Goal: Task Accomplishment & Management: Complete application form

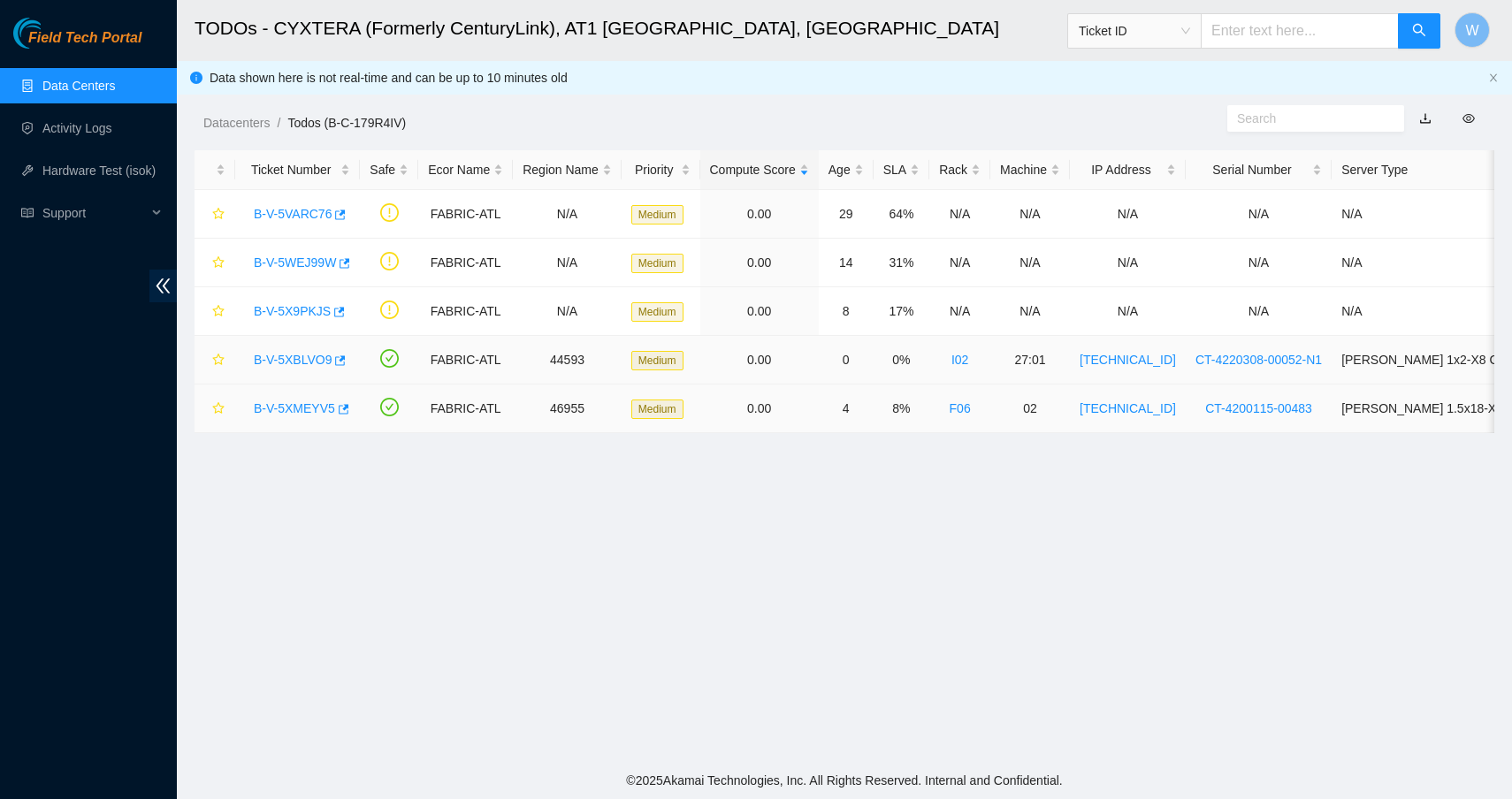
scroll to position [131, 0]
click at [97, 131] on link "Activity Logs" at bounding box center [77, 128] width 70 height 14
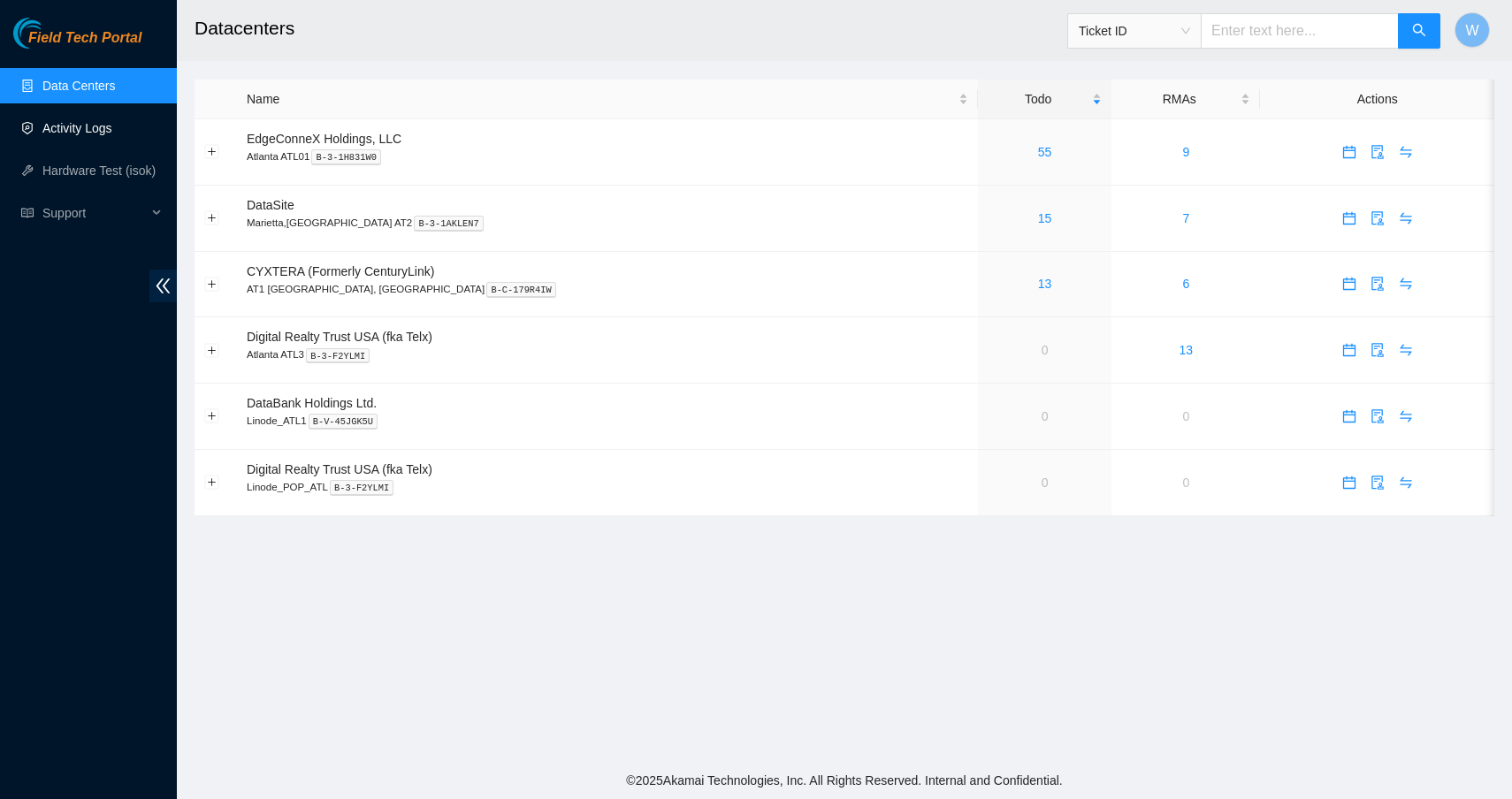
click at [93, 131] on link "Activity Logs" at bounding box center [77, 128] width 70 height 14
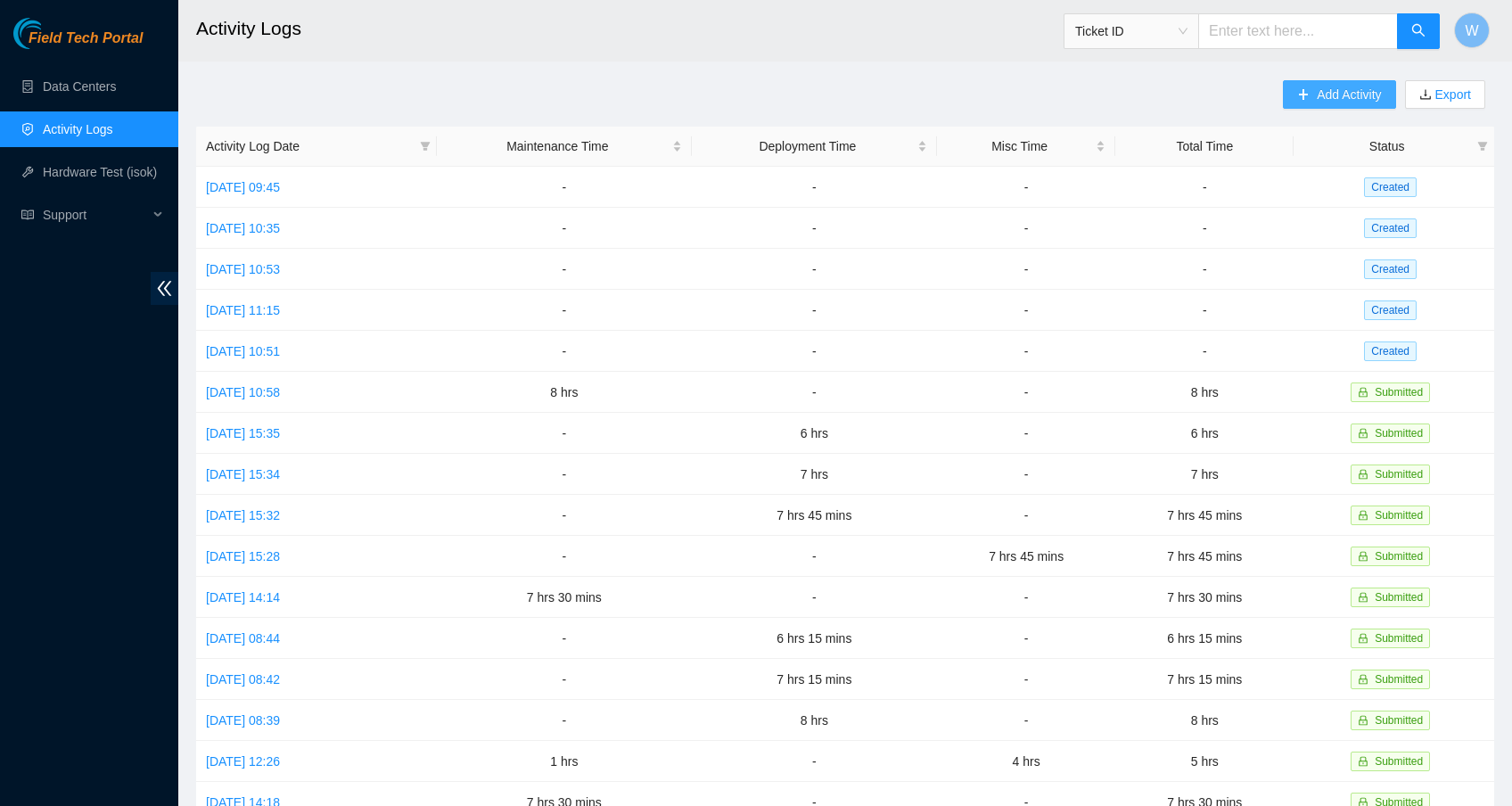
click at [1328, 91] on span "Add Activity" at bounding box center [1348, 94] width 64 height 20
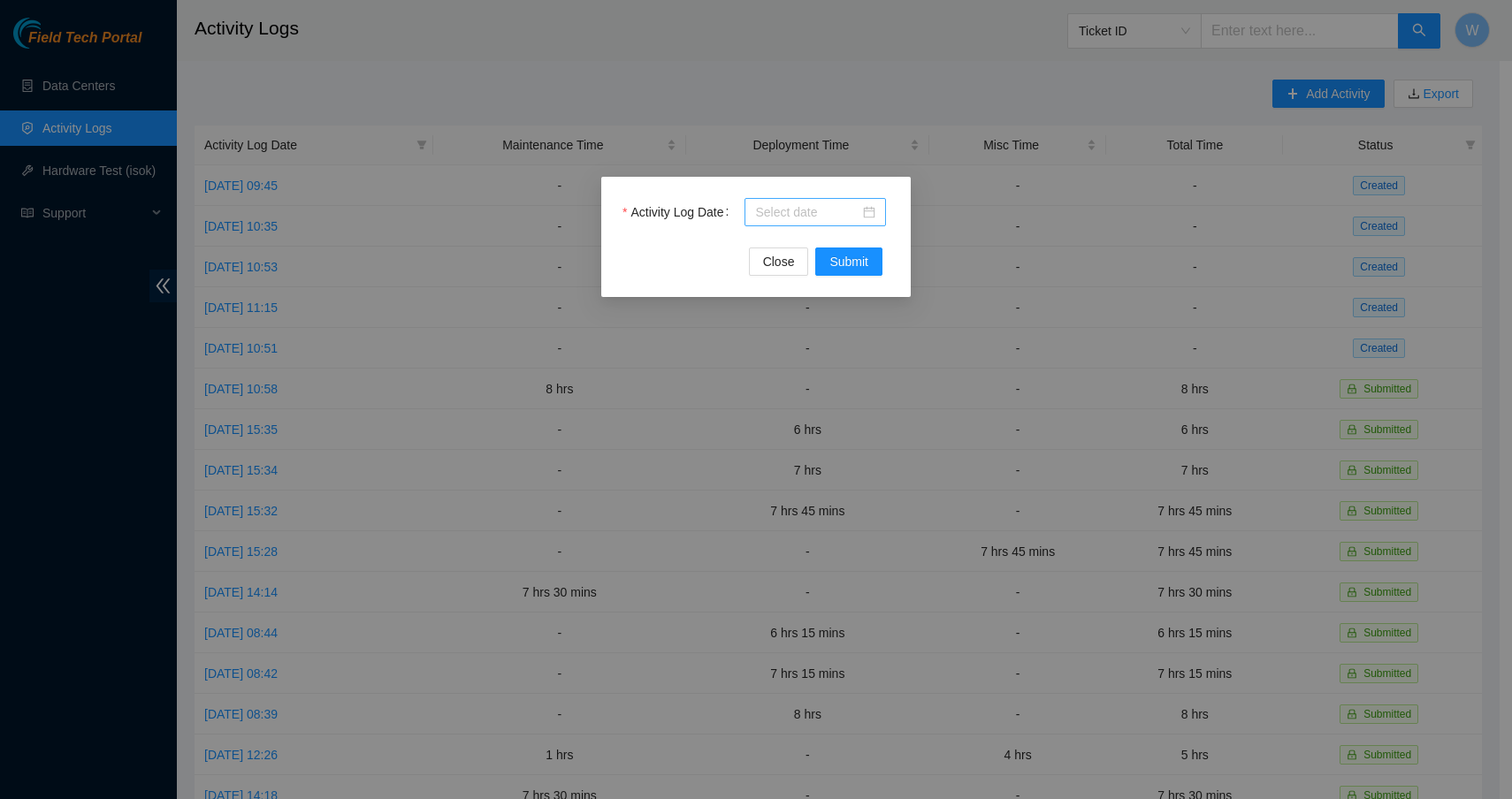
click at [829, 200] on div at bounding box center [815, 212] width 142 height 28
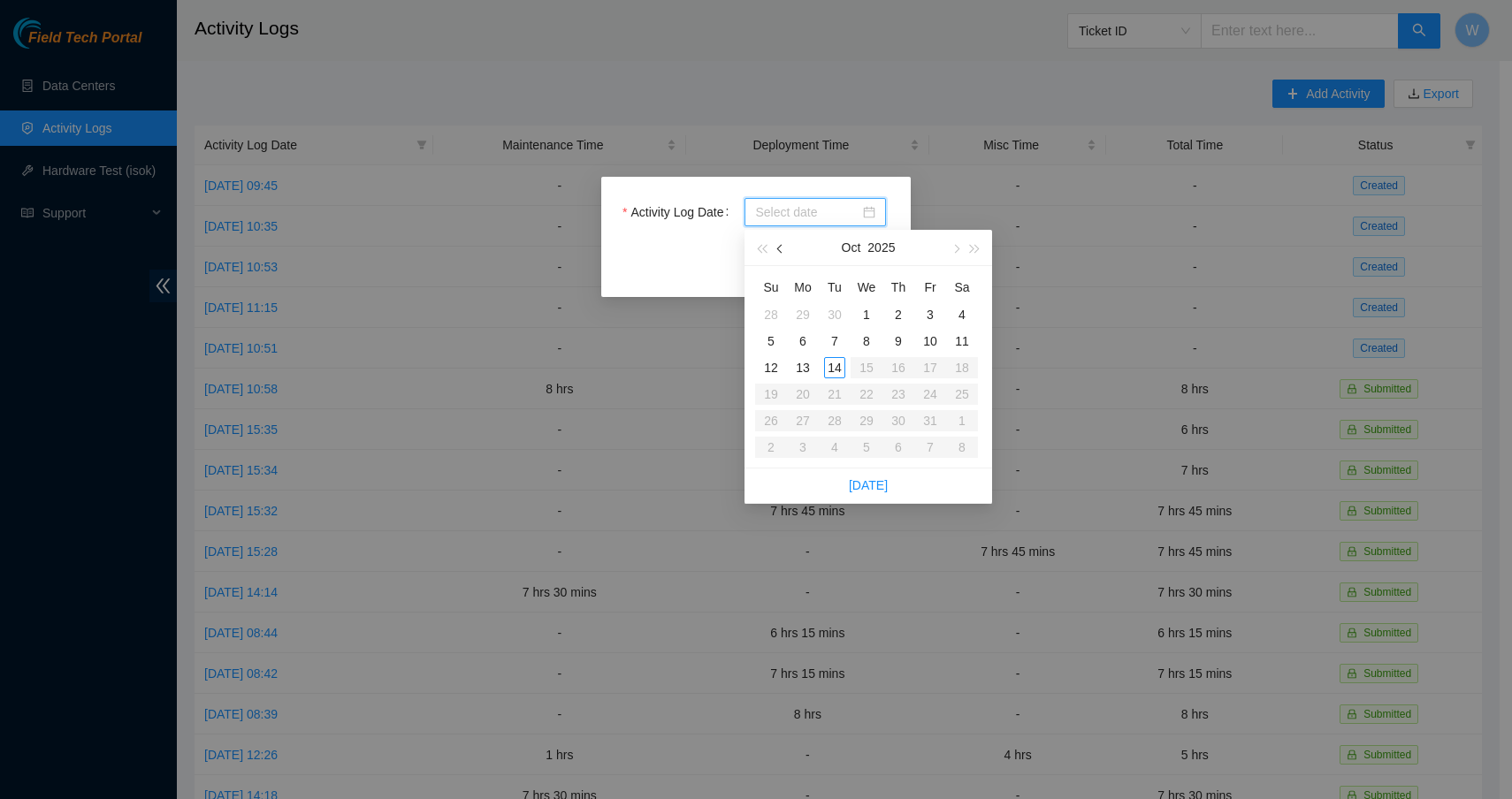
click at [780, 249] on span "button" at bounding box center [781, 248] width 8 height 8
type input "[DATE]"
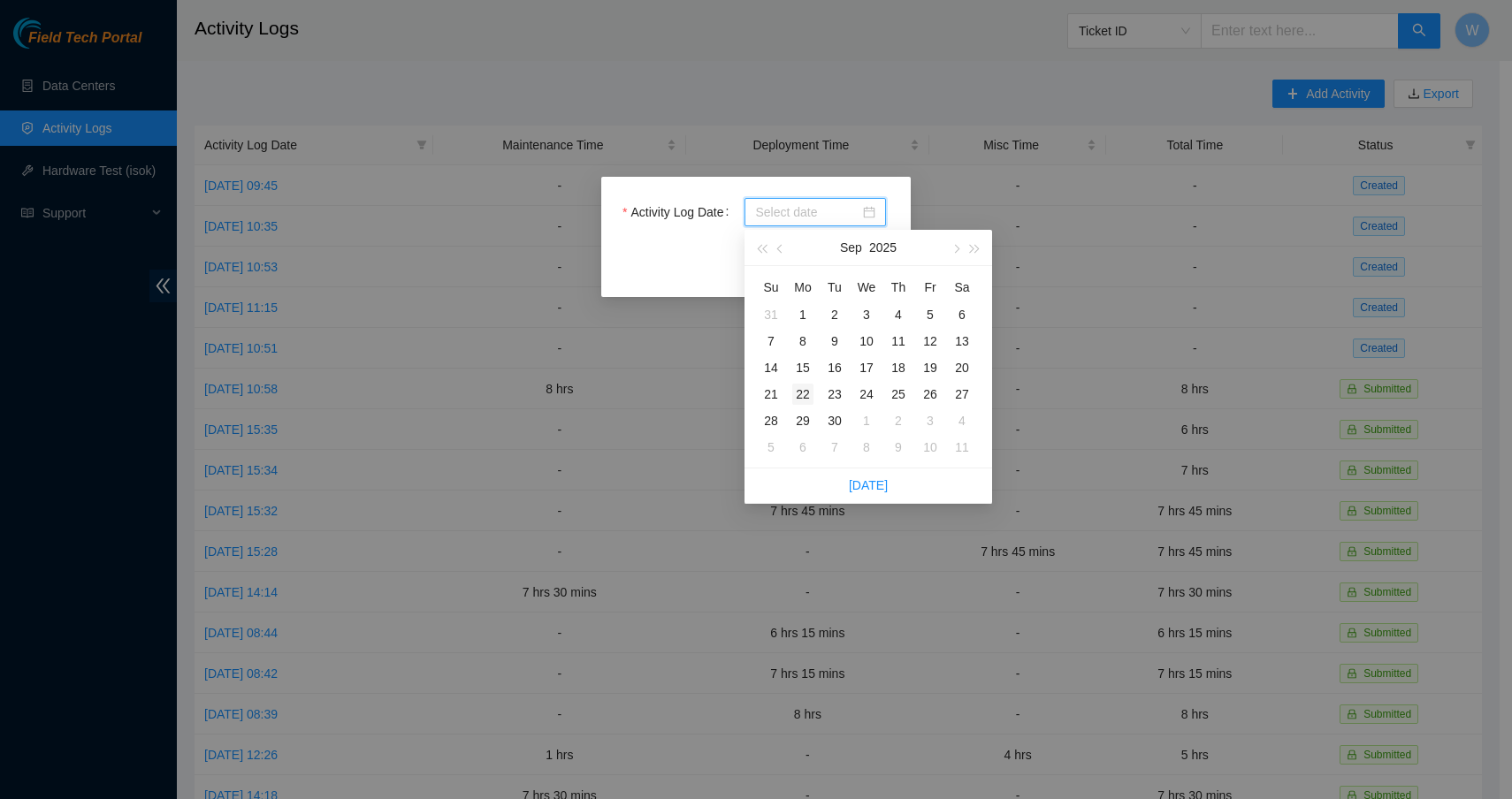
type input "[DATE]"
click at [807, 395] on div "22" at bounding box center [803, 394] width 21 height 21
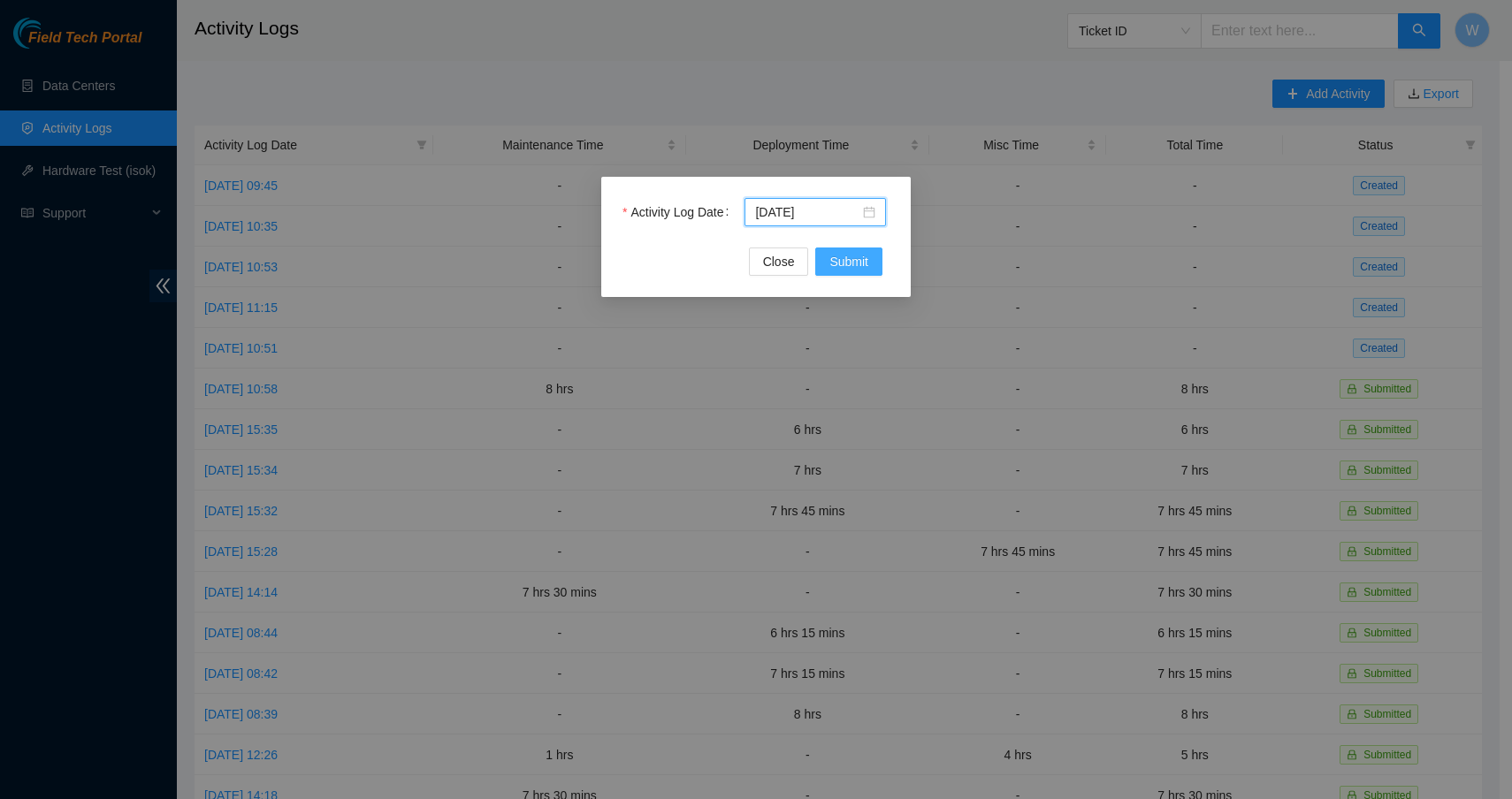
click at [843, 272] on button "Submit" at bounding box center [848, 262] width 67 height 28
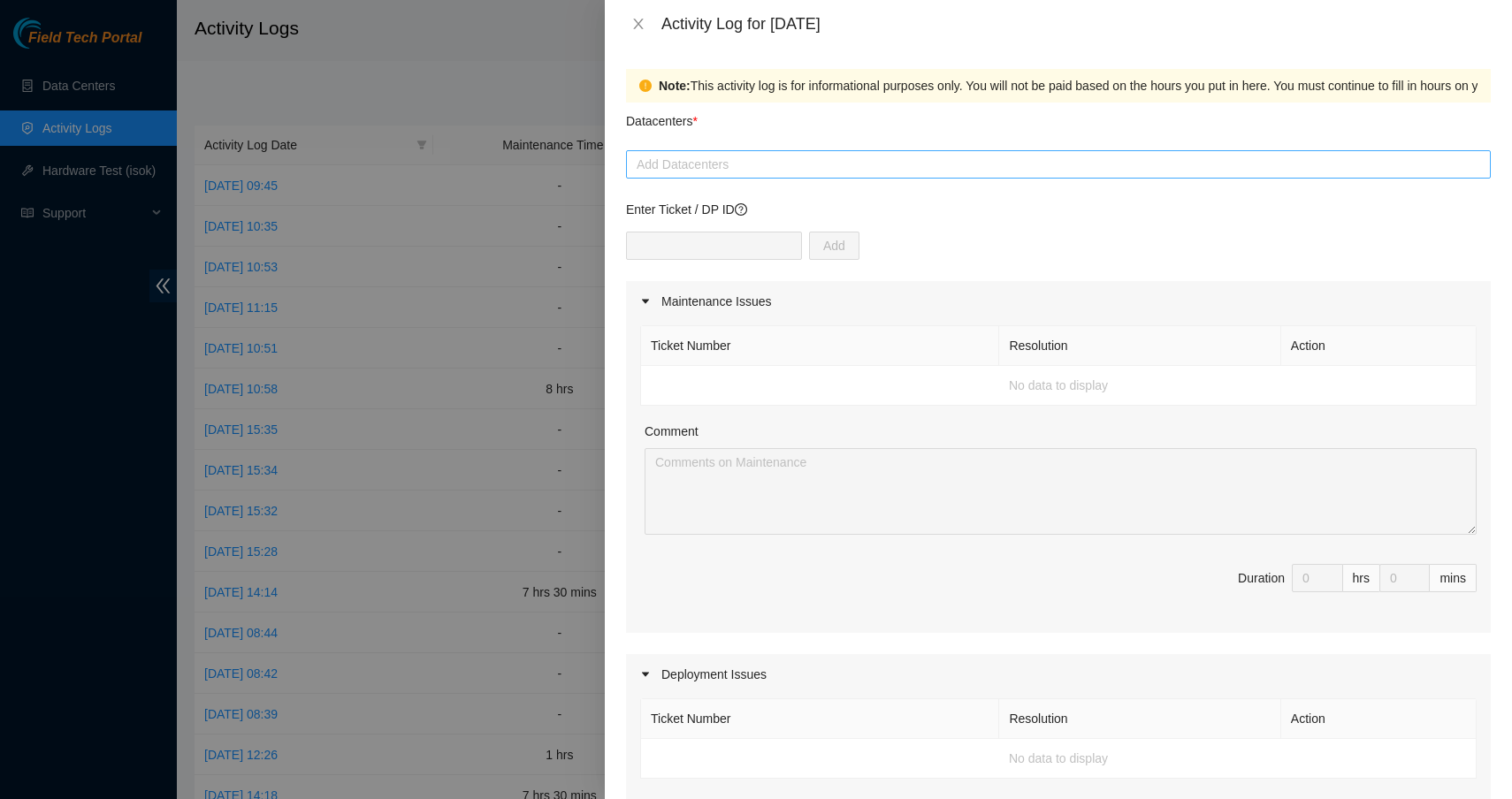
click at [689, 173] on div at bounding box center [1058, 164] width 856 height 21
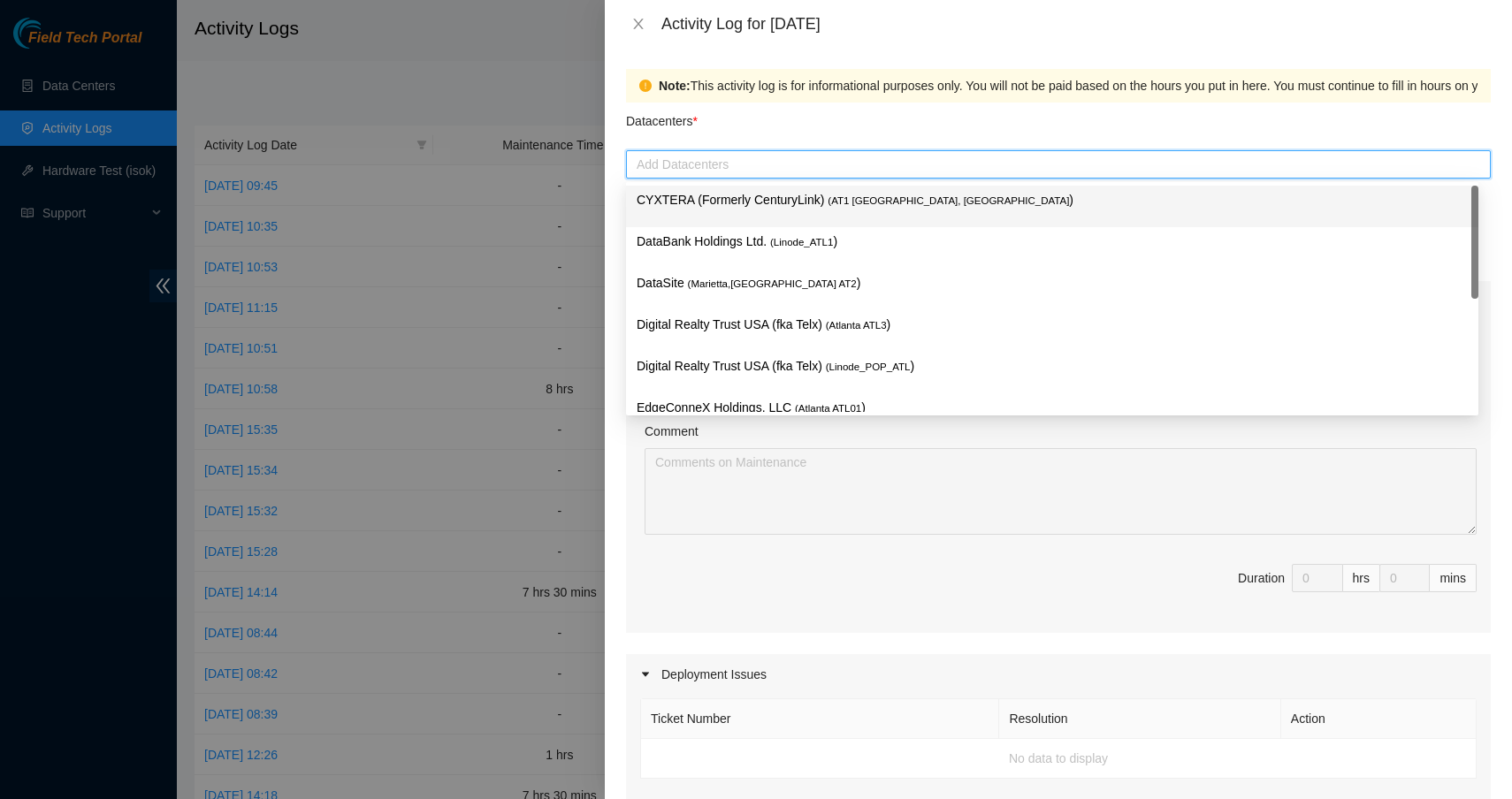
click at [702, 207] on p "CYXTERA (Formerly CenturyLink) ( AT1 [GEOGRAPHIC_DATA], [GEOGRAPHIC_DATA] )" at bounding box center [1052, 200] width 831 height 21
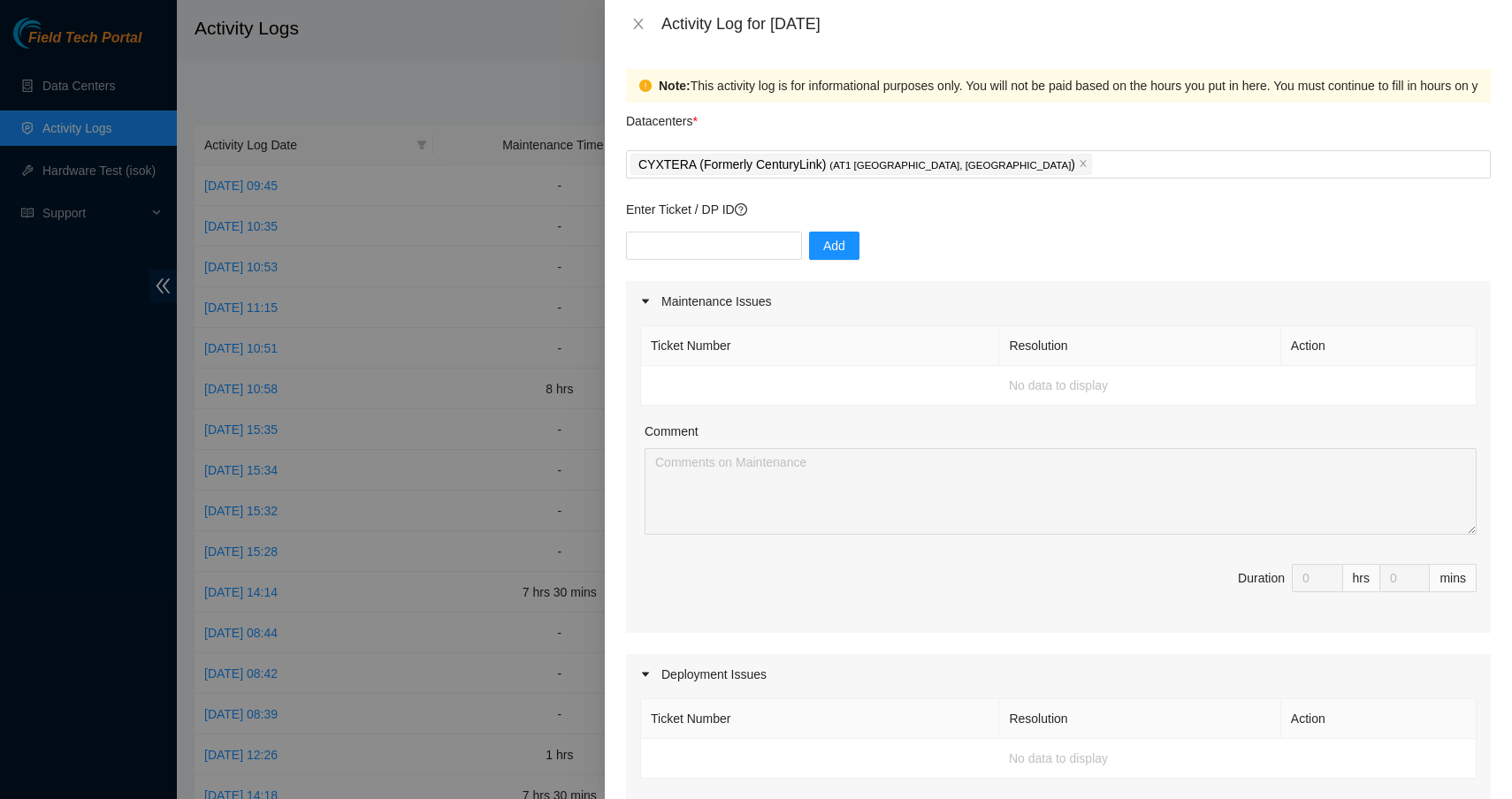
click at [1049, 436] on div "Comment" at bounding box center [1060, 435] width 832 height 26
click at [703, 248] on input "text" at bounding box center [714, 246] width 176 height 28
type input "DP83833"
click at [838, 250] on span "Add" at bounding box center [834, 246] width 22 height 20
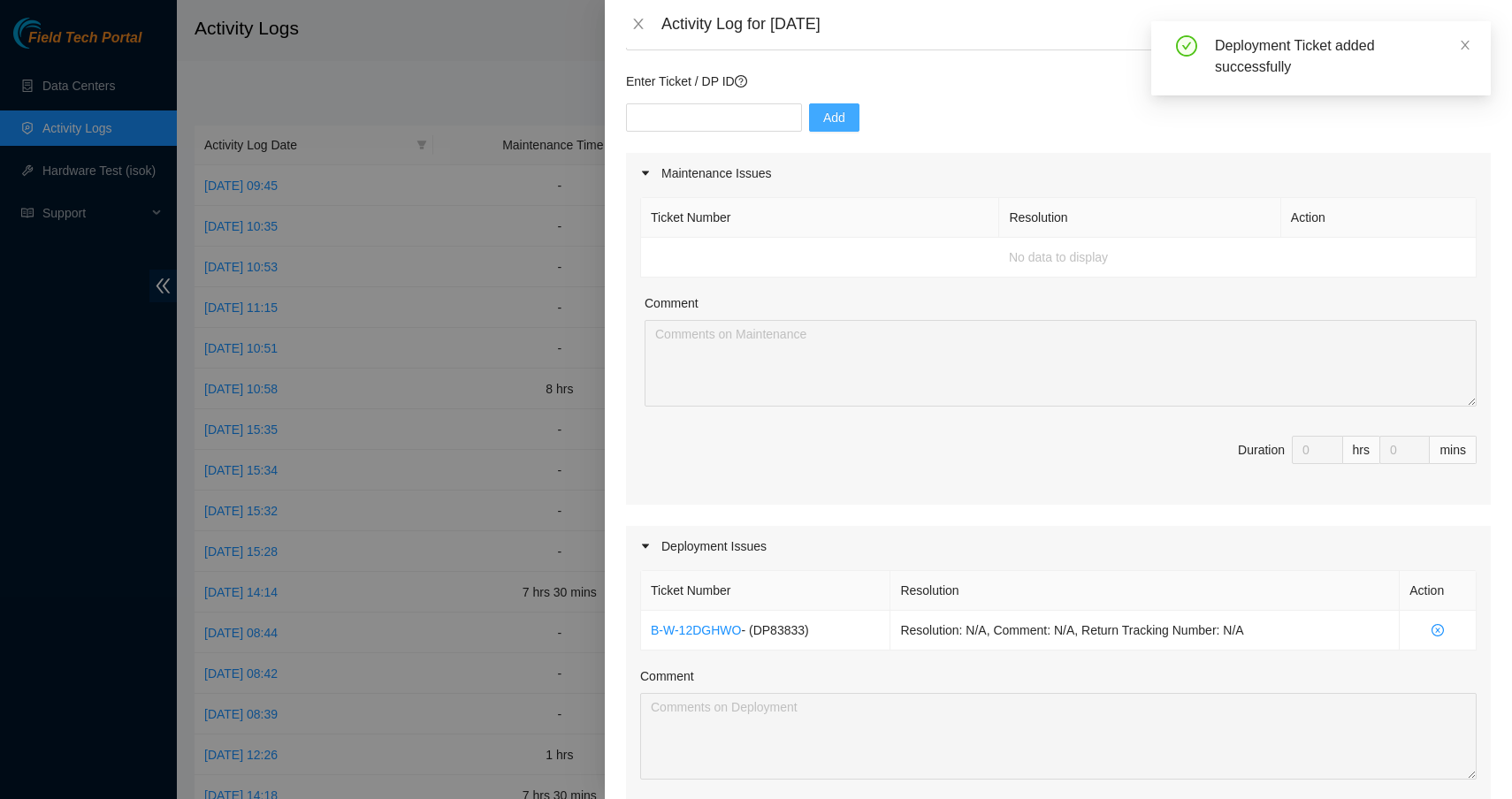
scroll to position [252, 0]
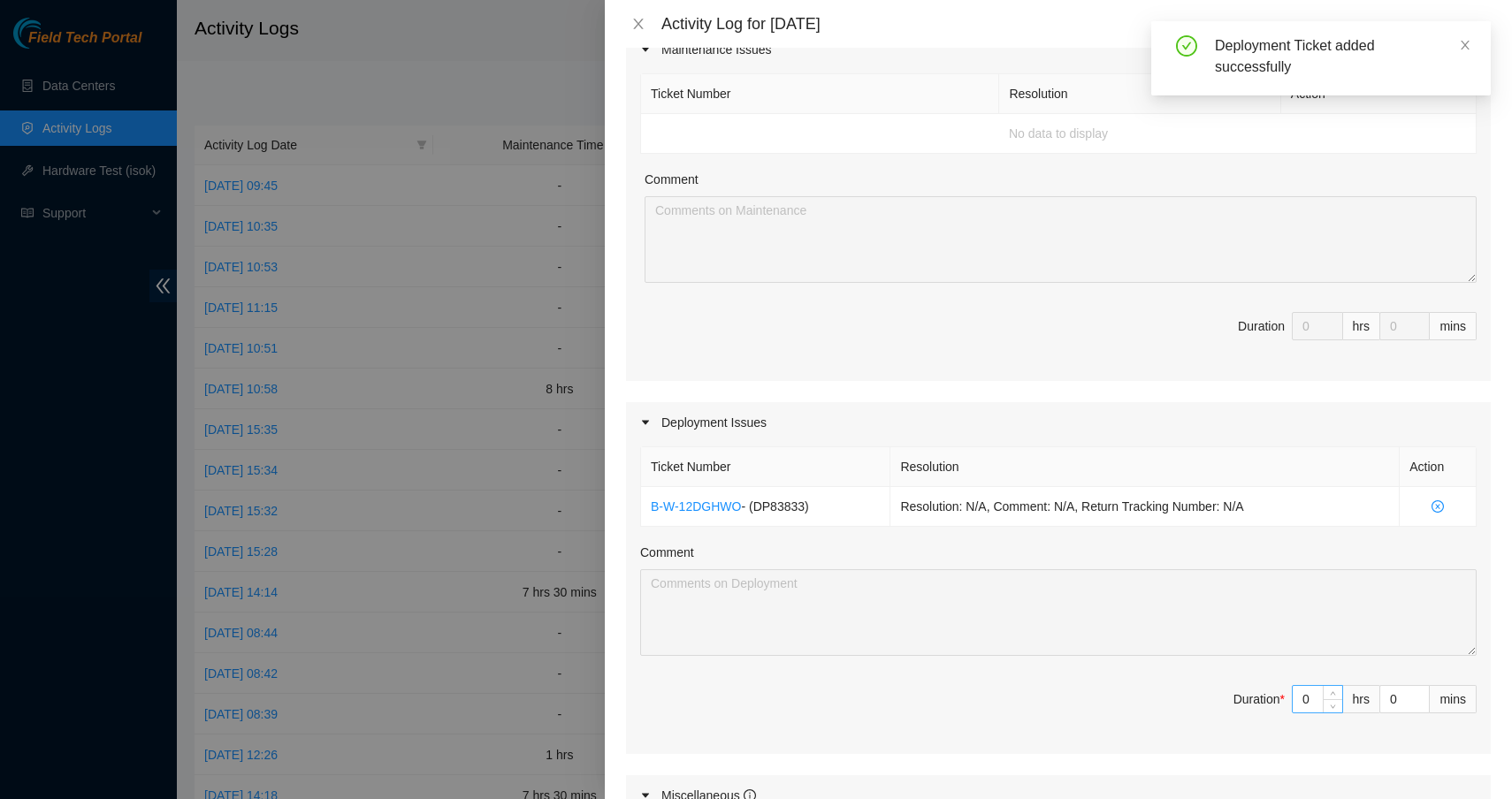
click at [1303, 702] on input "0" at bounding box center [1317, 699] width 49 height 26
type input "07"
type input "7"
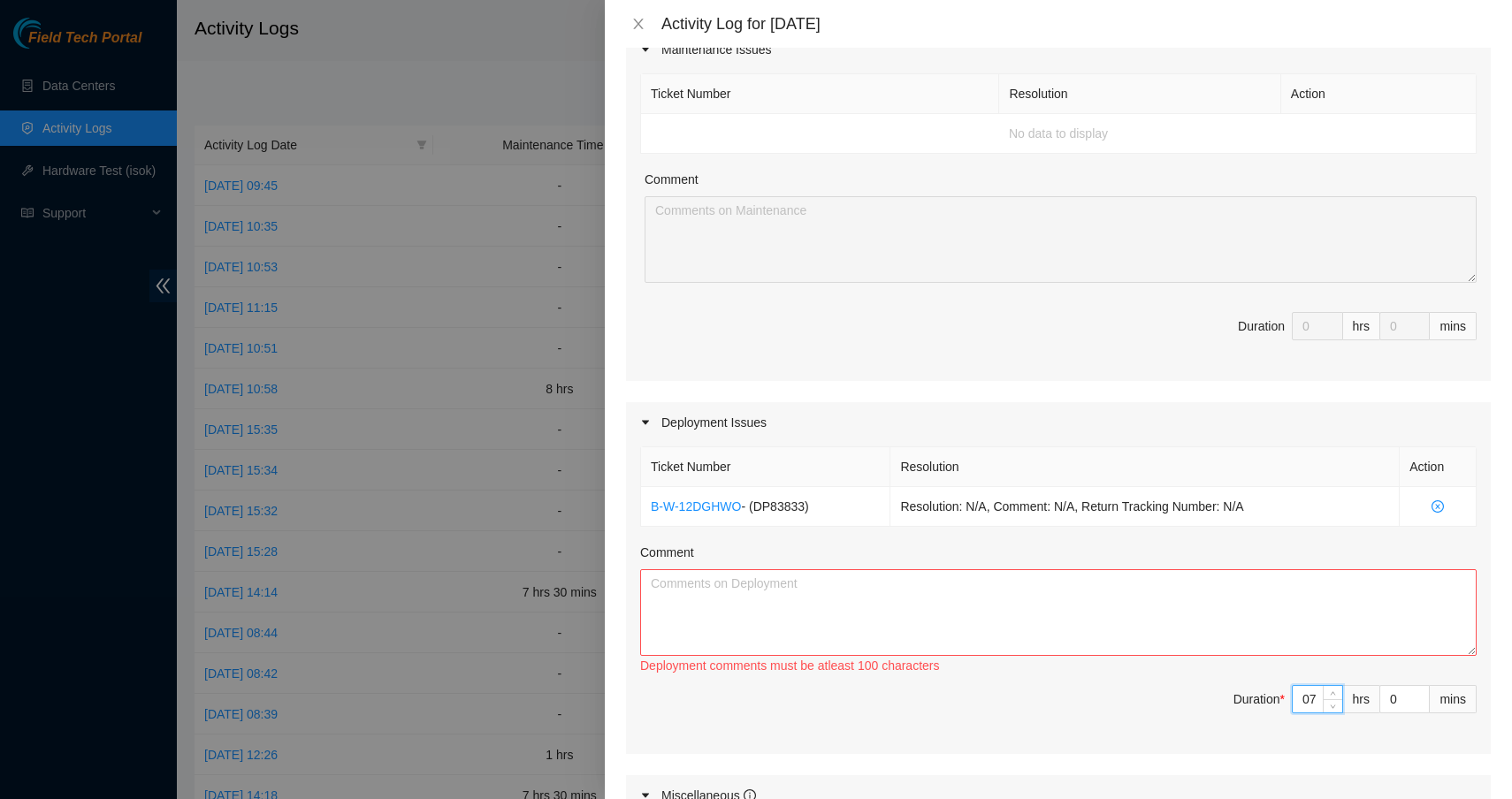
type input "7"
type input "4"
type input "45"
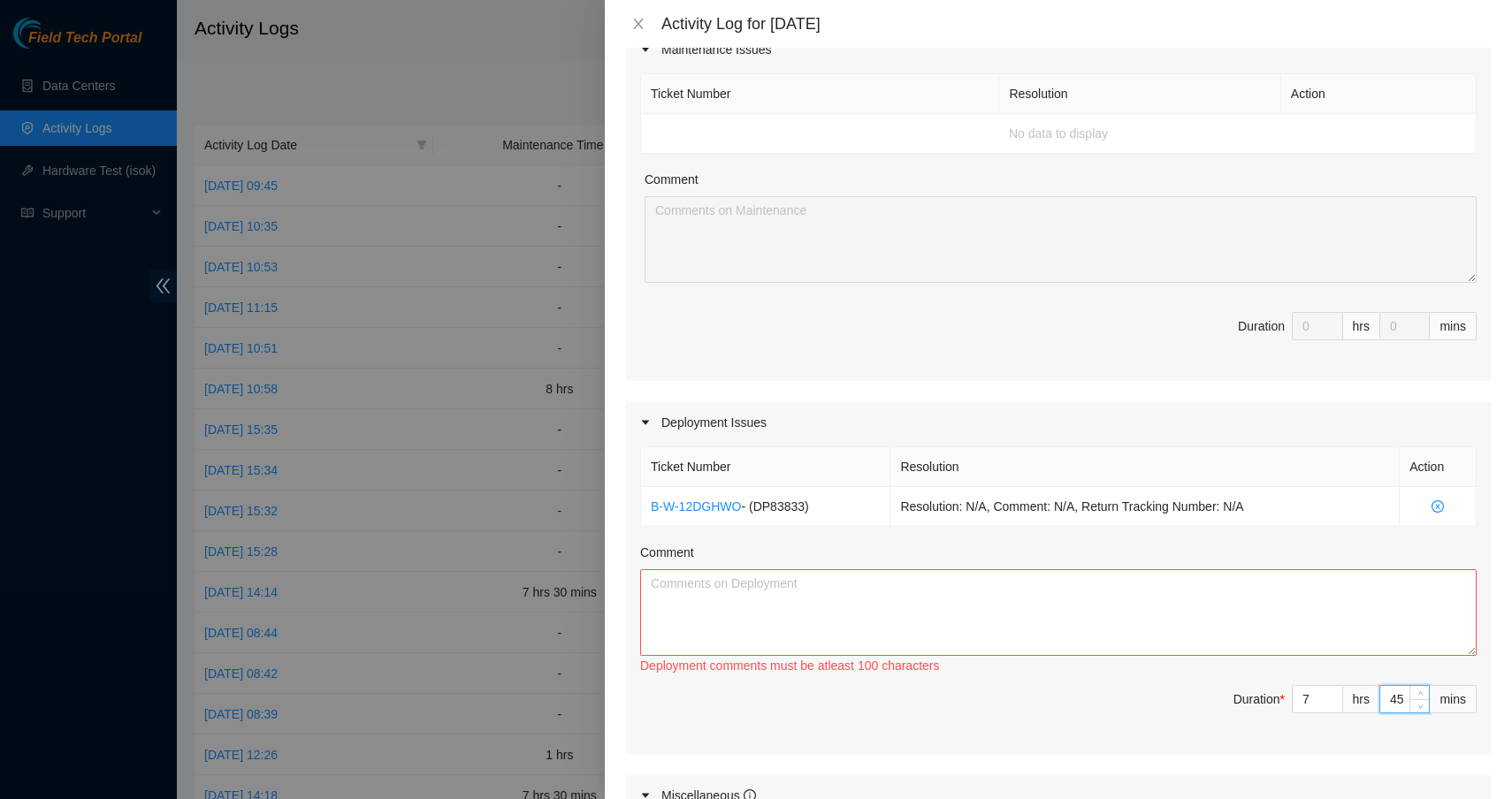
type input "45"
click at [1104, 631] on textarea "Comment" at bounding box center [1059, 613] width 837 height 87
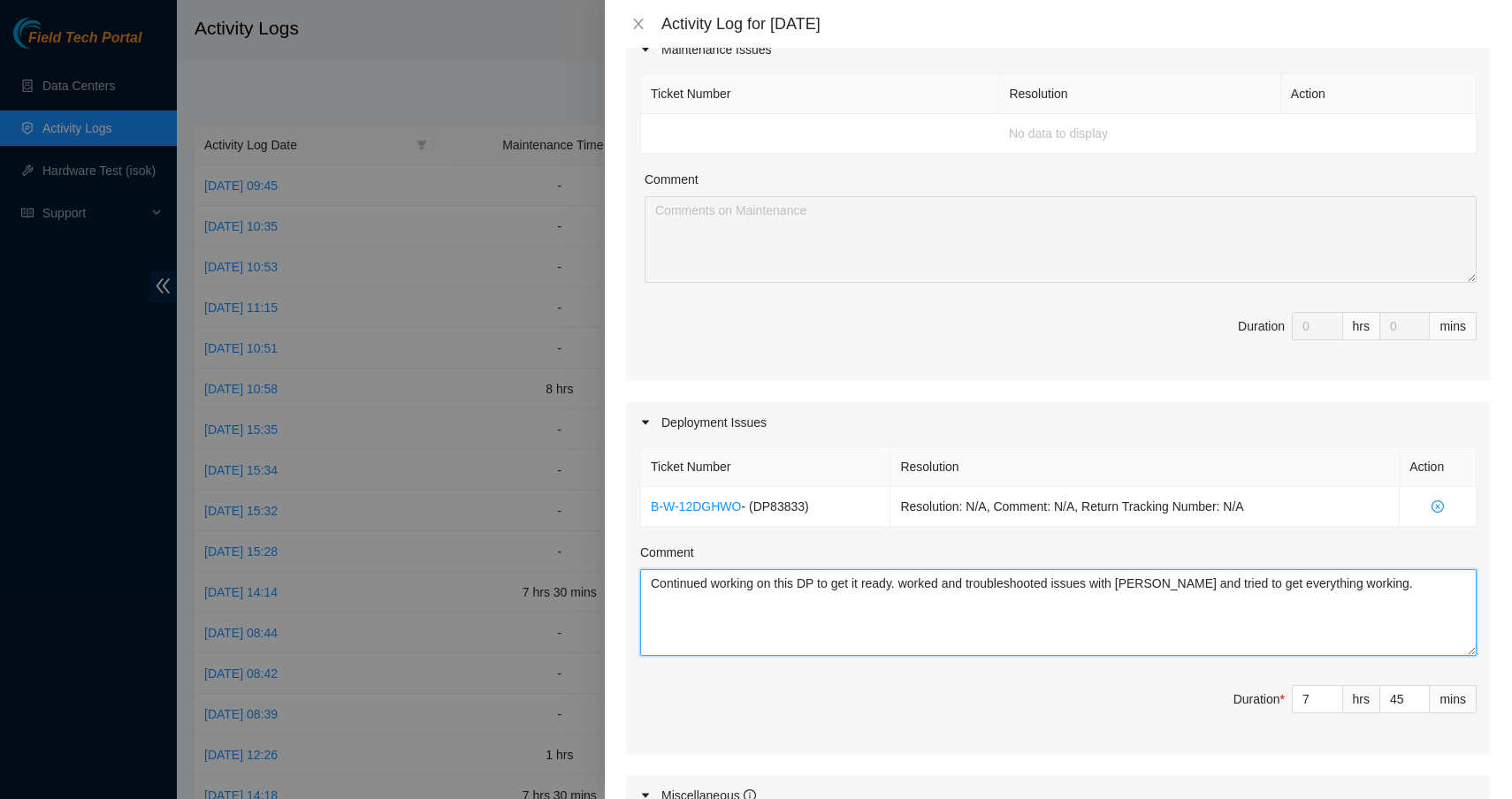
drag, startPoint x: 1205, startPoint y: 579, endPoint x: 607, endPoint y: 582, distance: 598.0
click at [607, 582] on div "Note: This activity log is for informational purposes only. You will not be pai…" at bounding box center [1058, 424] width 907 height 752
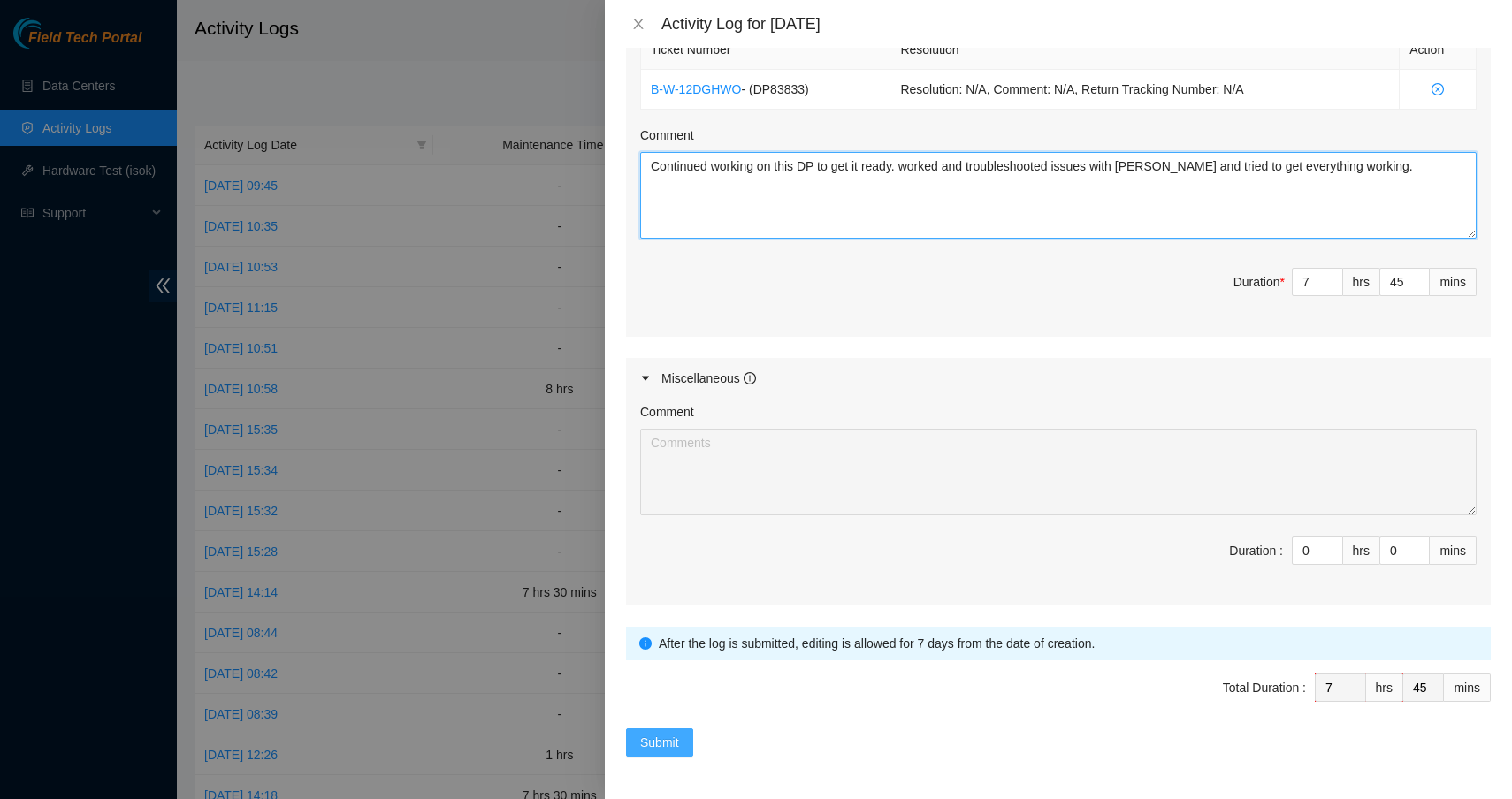
type textarea "Continued working on this DP to get it ready. worked and troubleshooted issues …"
click at [659, 737] on span "Submit" at bounding box center [659, 742] width 39 height 20
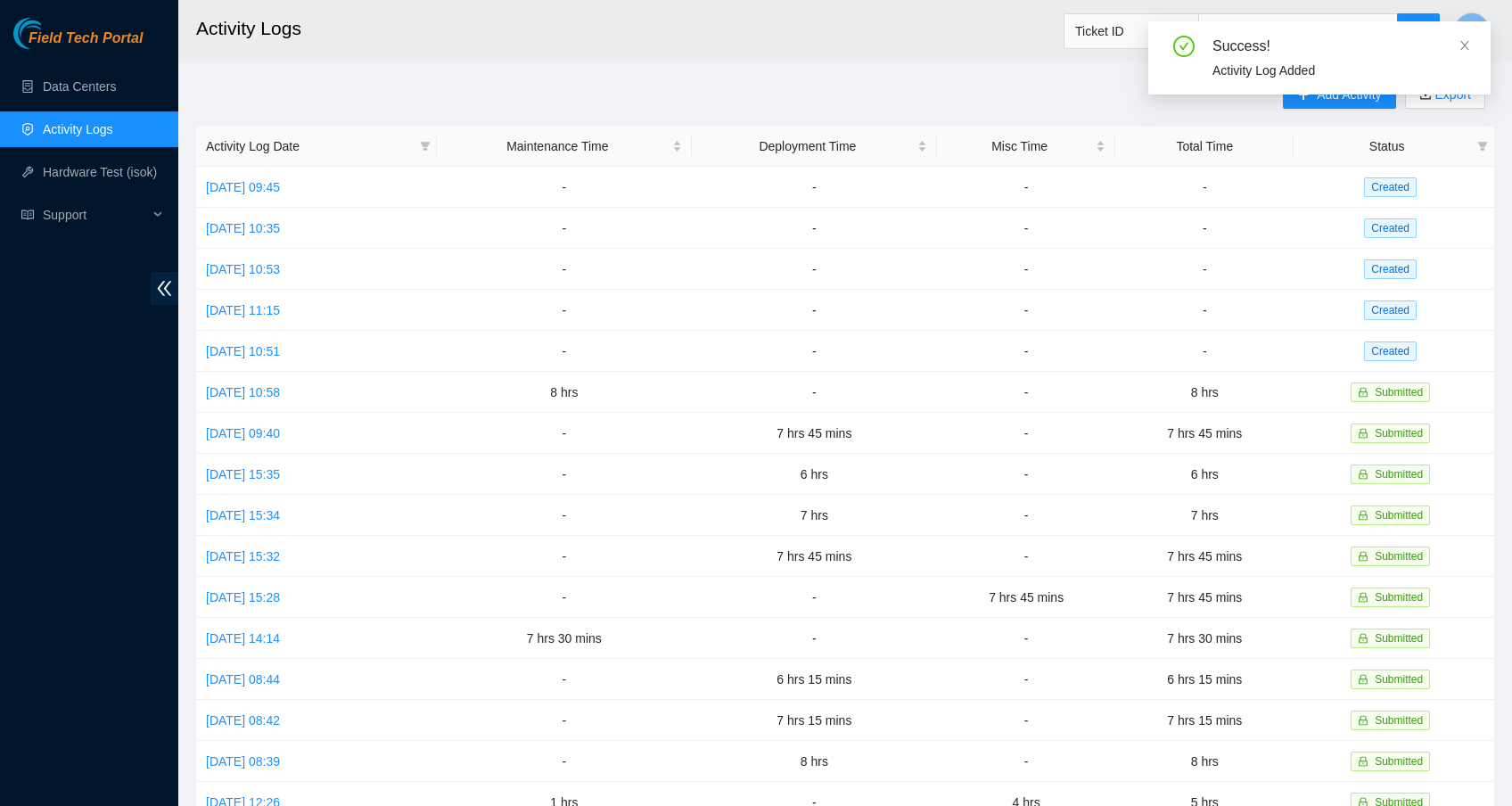
click at [1319, 102] on div "Success! Activity Log Added" at bounding box center [1319, 65] width 342 height 88
click at [1464, 44] on icon "close" at bounding box center [1464, 45] width 12 height 12
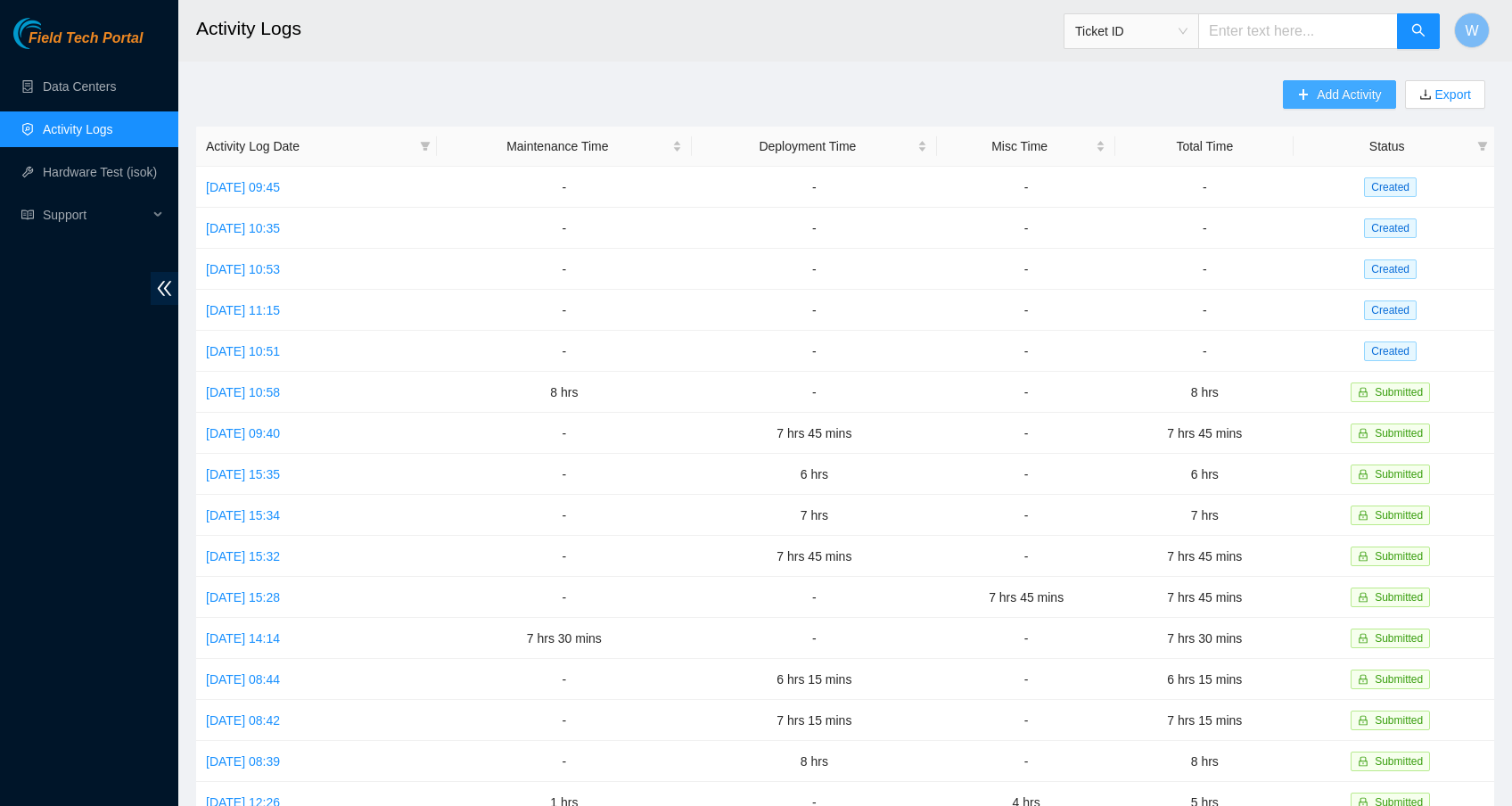
click at [1363, 90] on span "Add Activity" at bounding box center [1348, 94] width 64 height 20
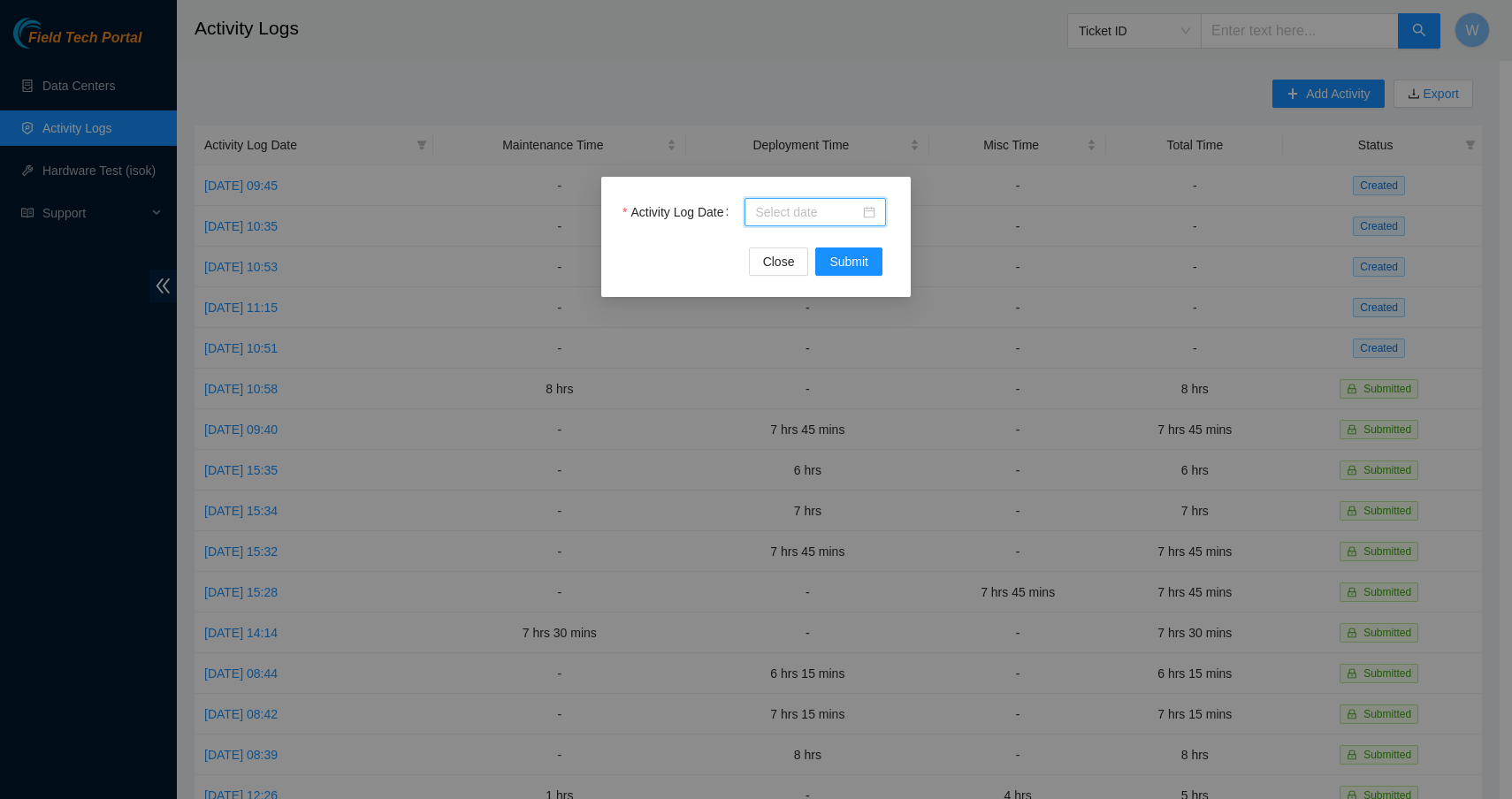
click at [816, 216] on input "Activity Log Date" at bounding box center [807, 212] width 104 height 20
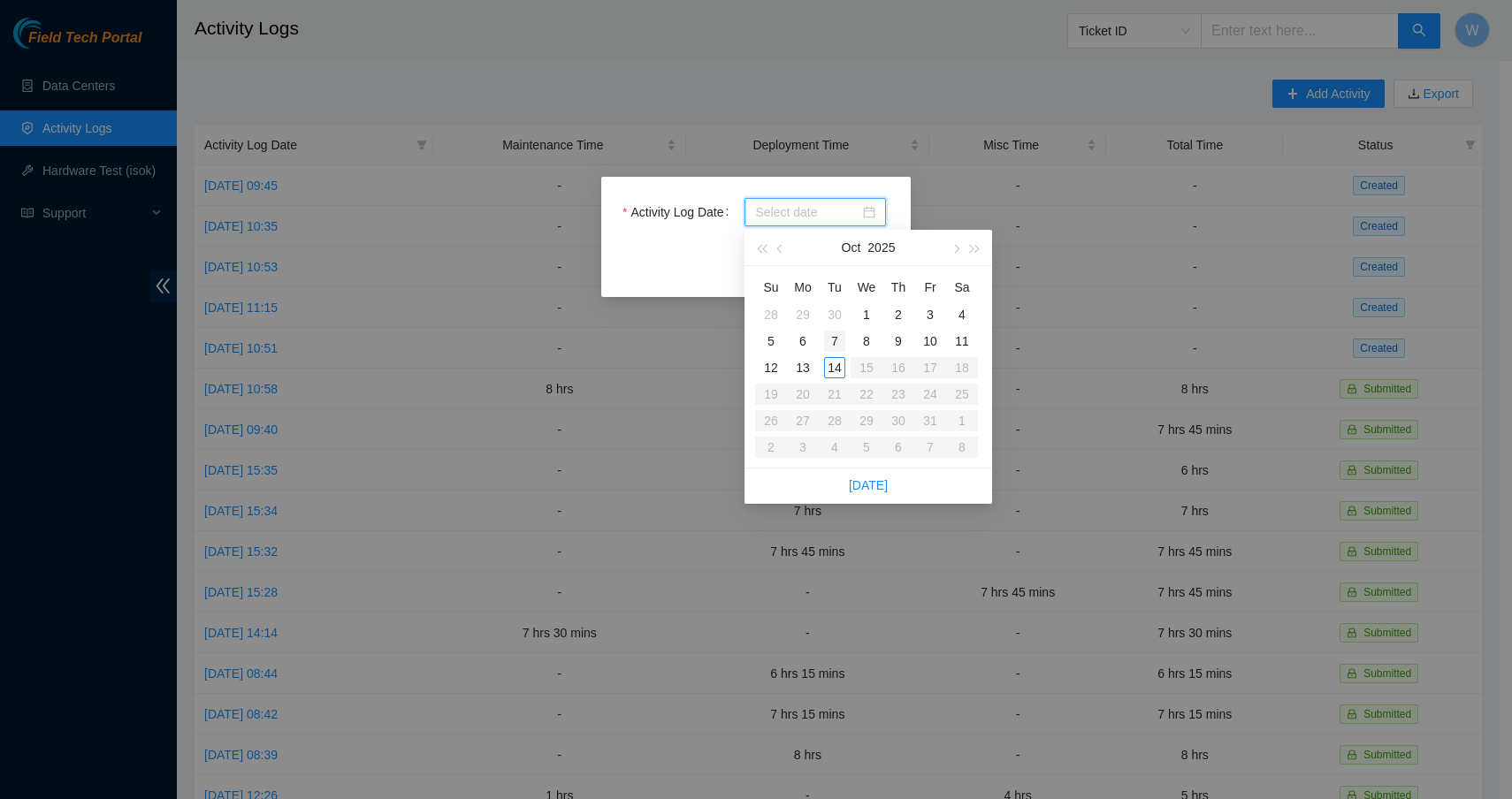
type input "[DATE]"
type input "2025-10-06"
type input "[DATE]"
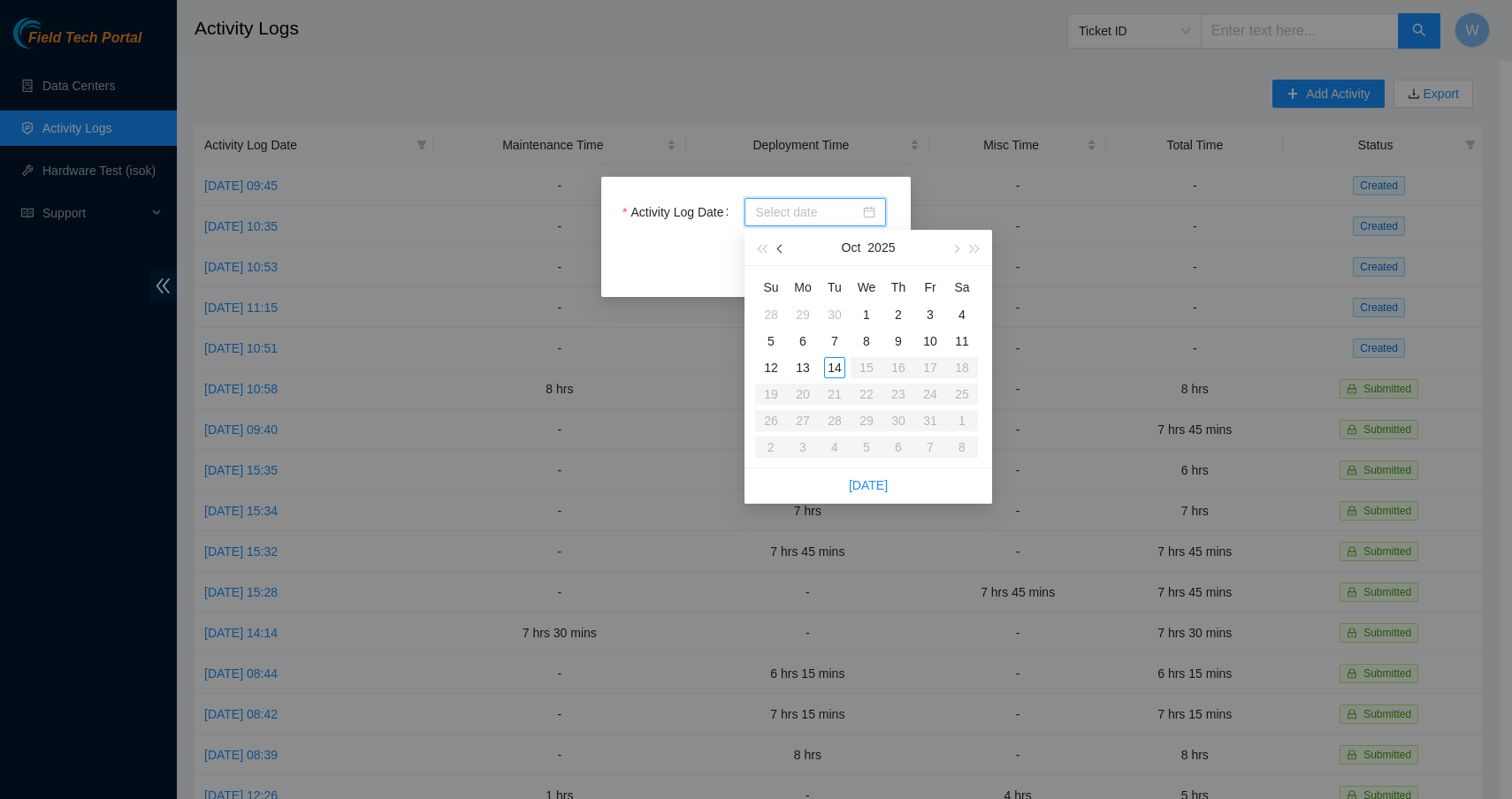
click at [781, 252] on span "button" at bounding box center [781, 248] width 8 height 8
type input "[DATE]"
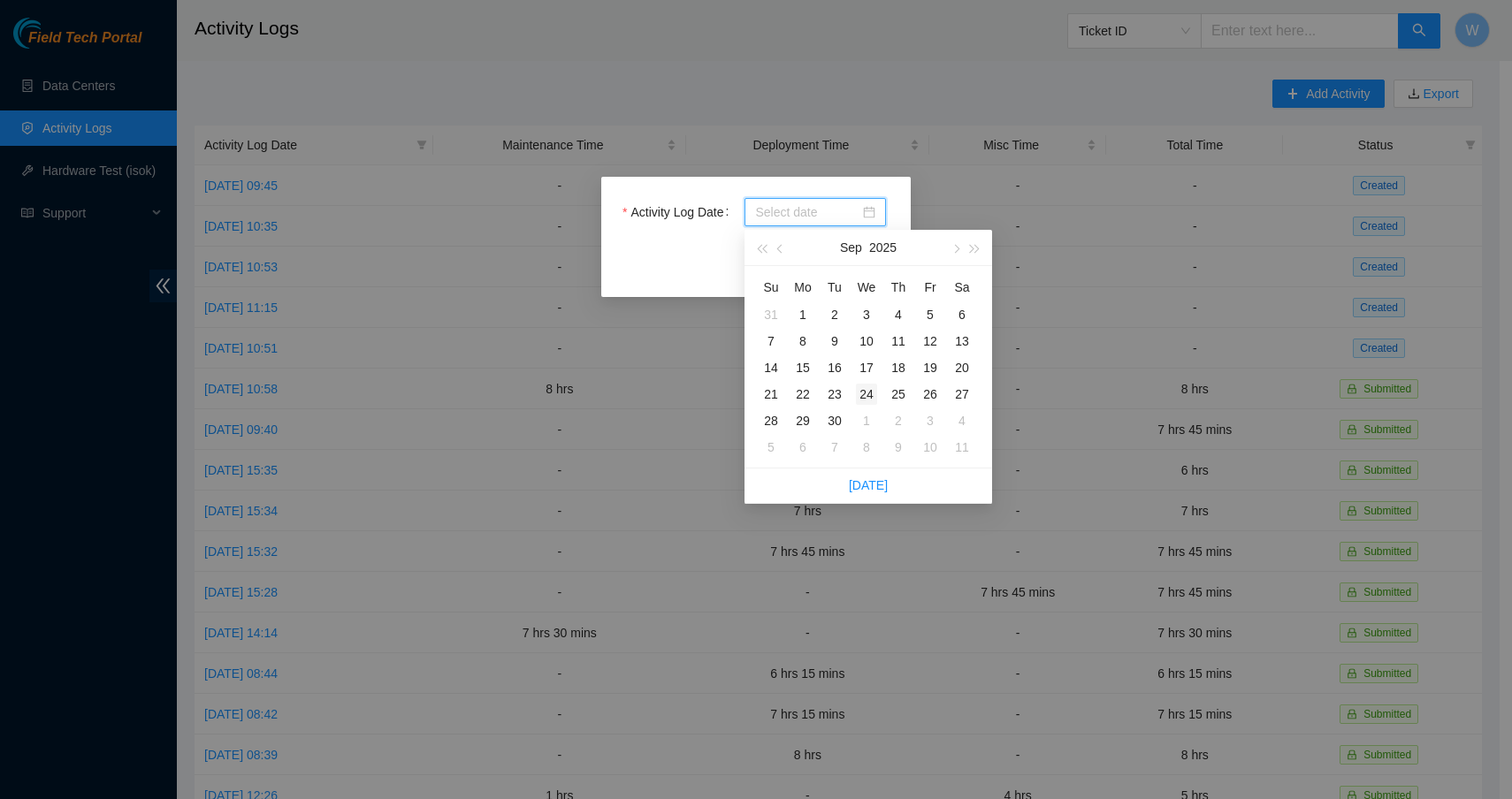
type input "[DATE]"
click at [872, 391] on div "24" at bounding box center [866, 394] width 21 height 21
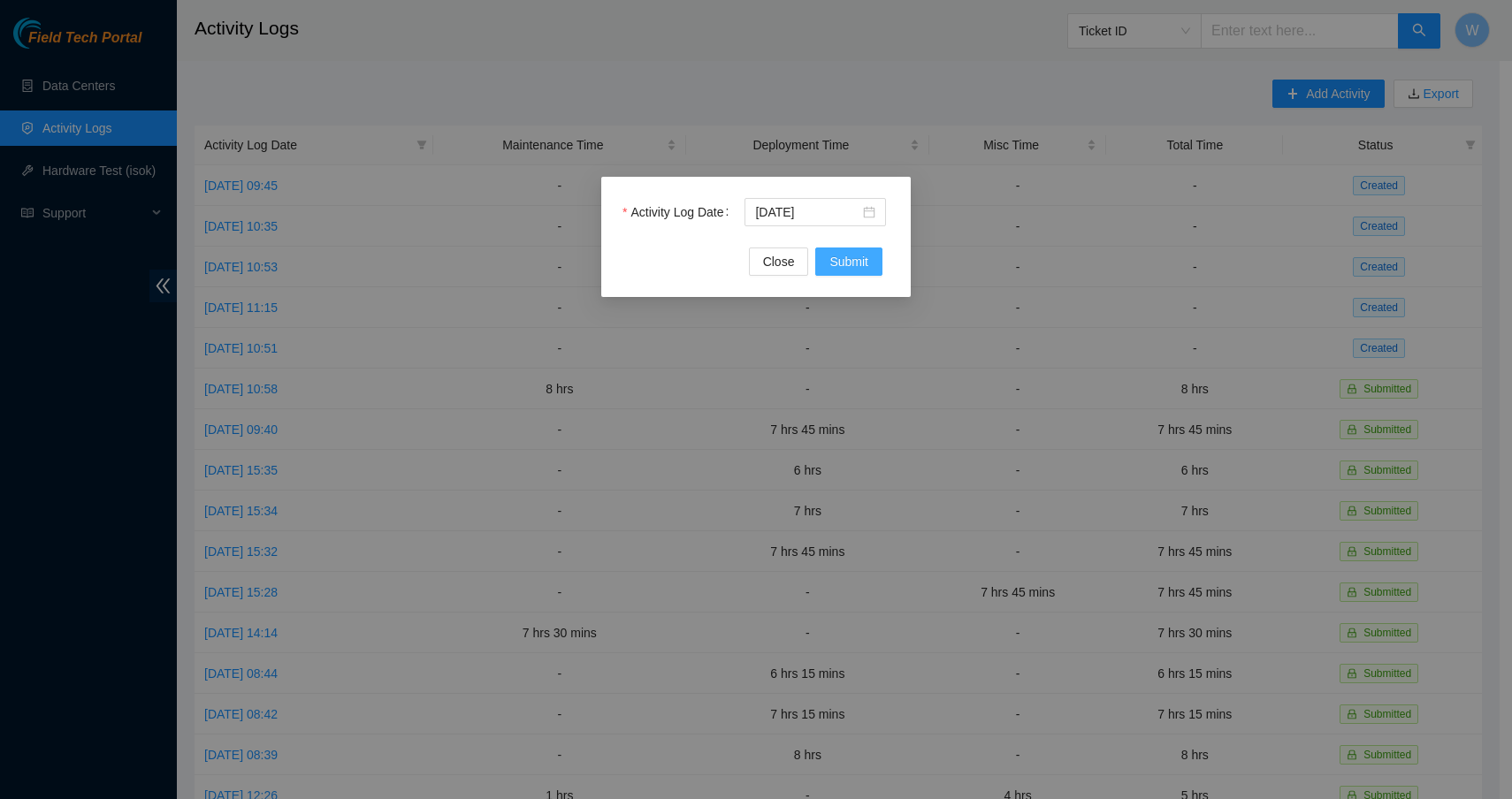
click at [851, 257] on span "Submit" at bounding box center [848, 262] width 39 height 20
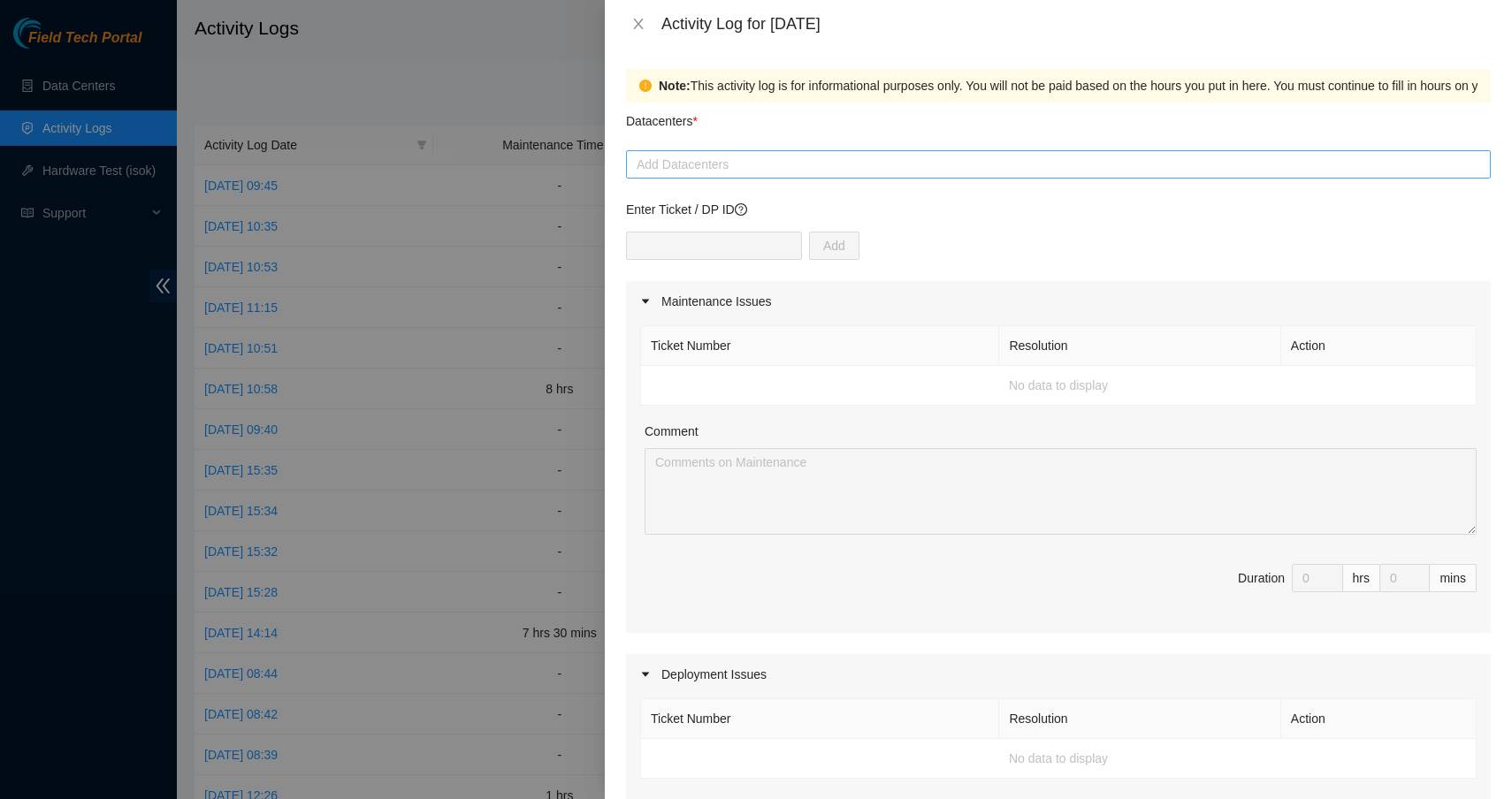
click at [692, 162] on div at bounding box center [1058, 164] width 856 height 21
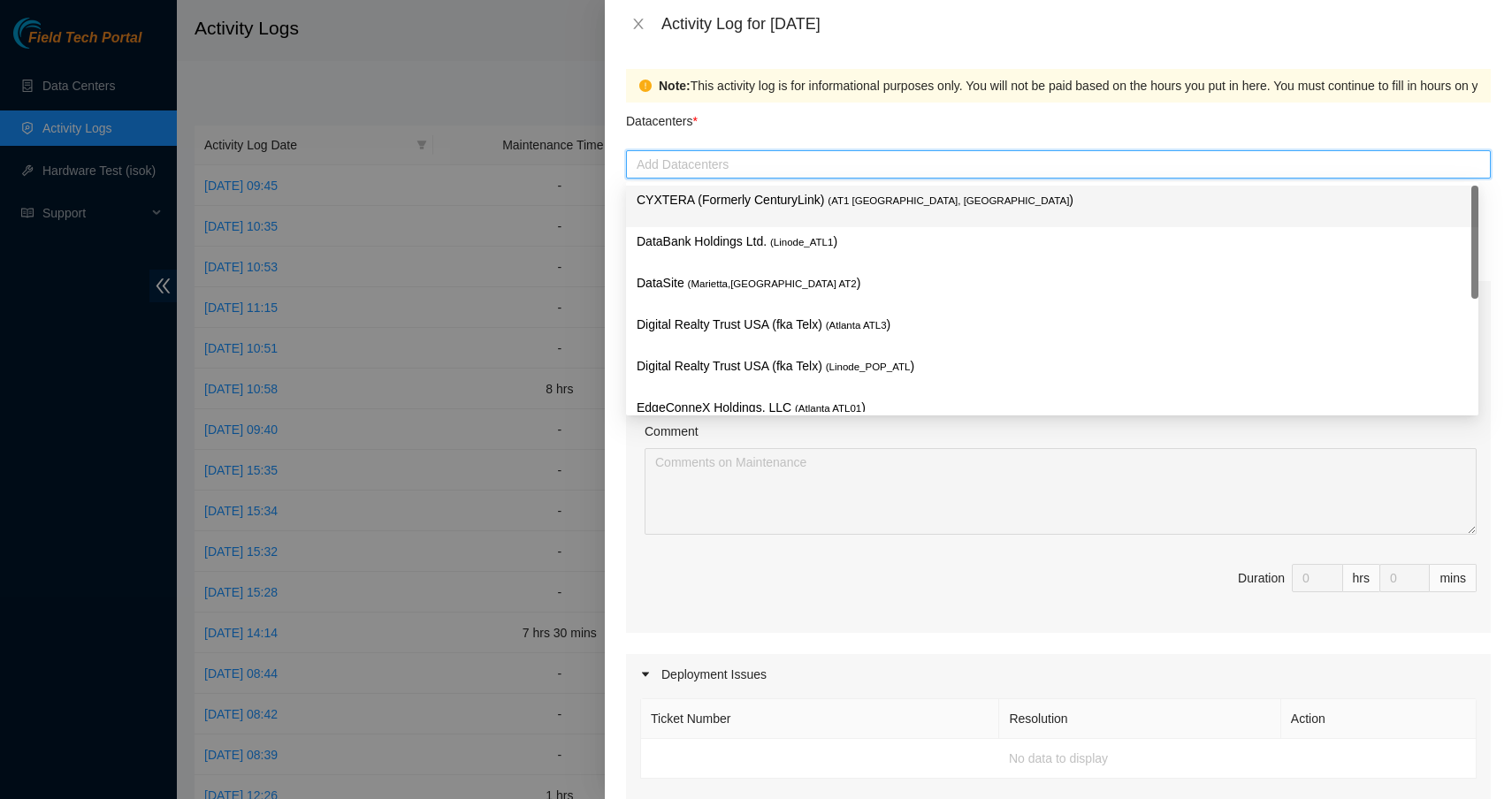
click at [696, 196] on p "CYXTERA (Formerly CenturyLink) ( AT1 [GEOGRAPHIC_DATA], [GEOGRAPHIC_DATA] )" at bounding box center [1052, 200] width 831 height 21
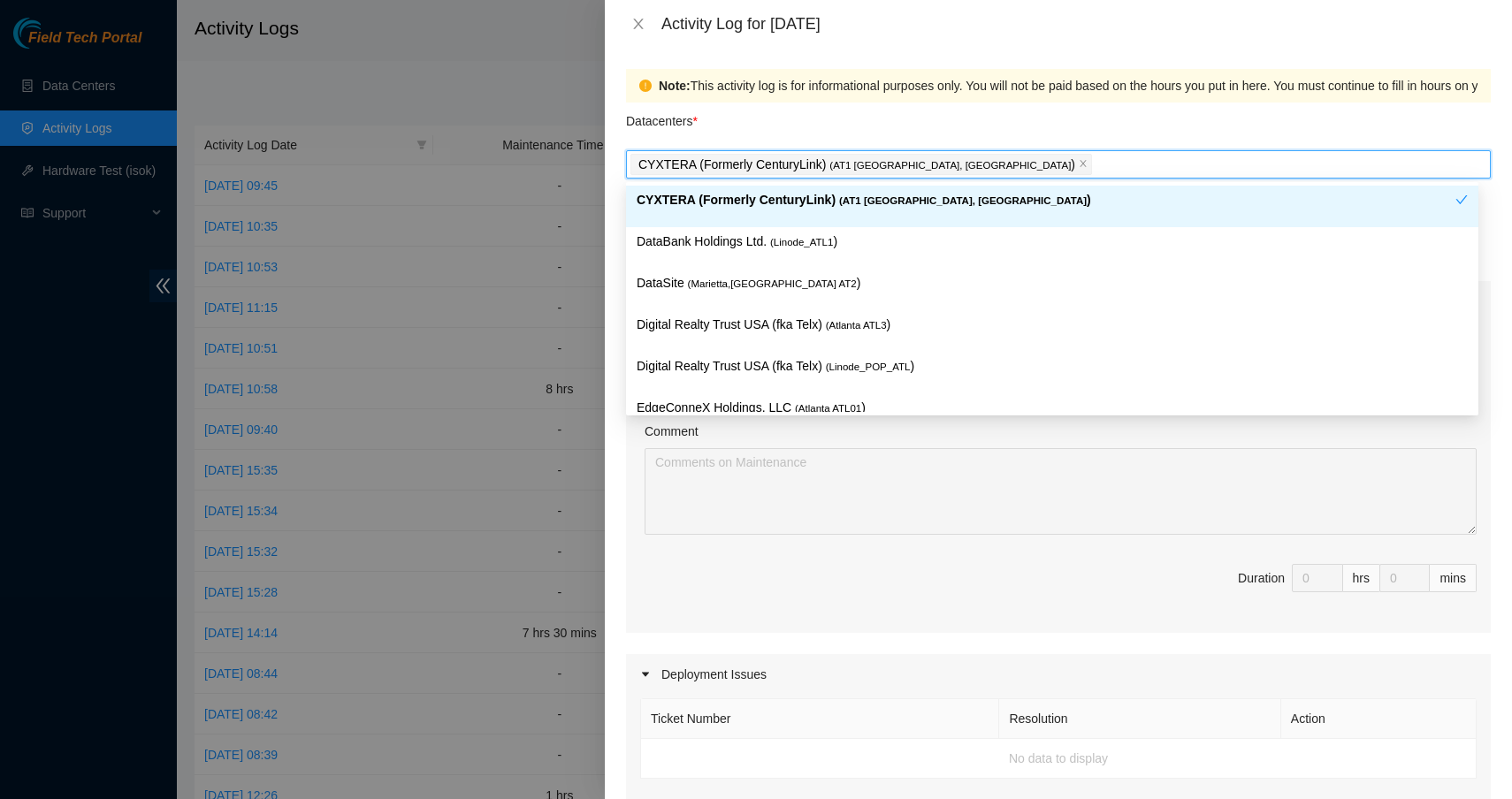
click at [735, 204] on p "CYXTERA (Formerly CenturyLink) ( AT1 [GEOGRAPHIC_DATA], [GEOGRAPHIC_DATA] )" at bounding box center [1045, 200] width 819 height 21
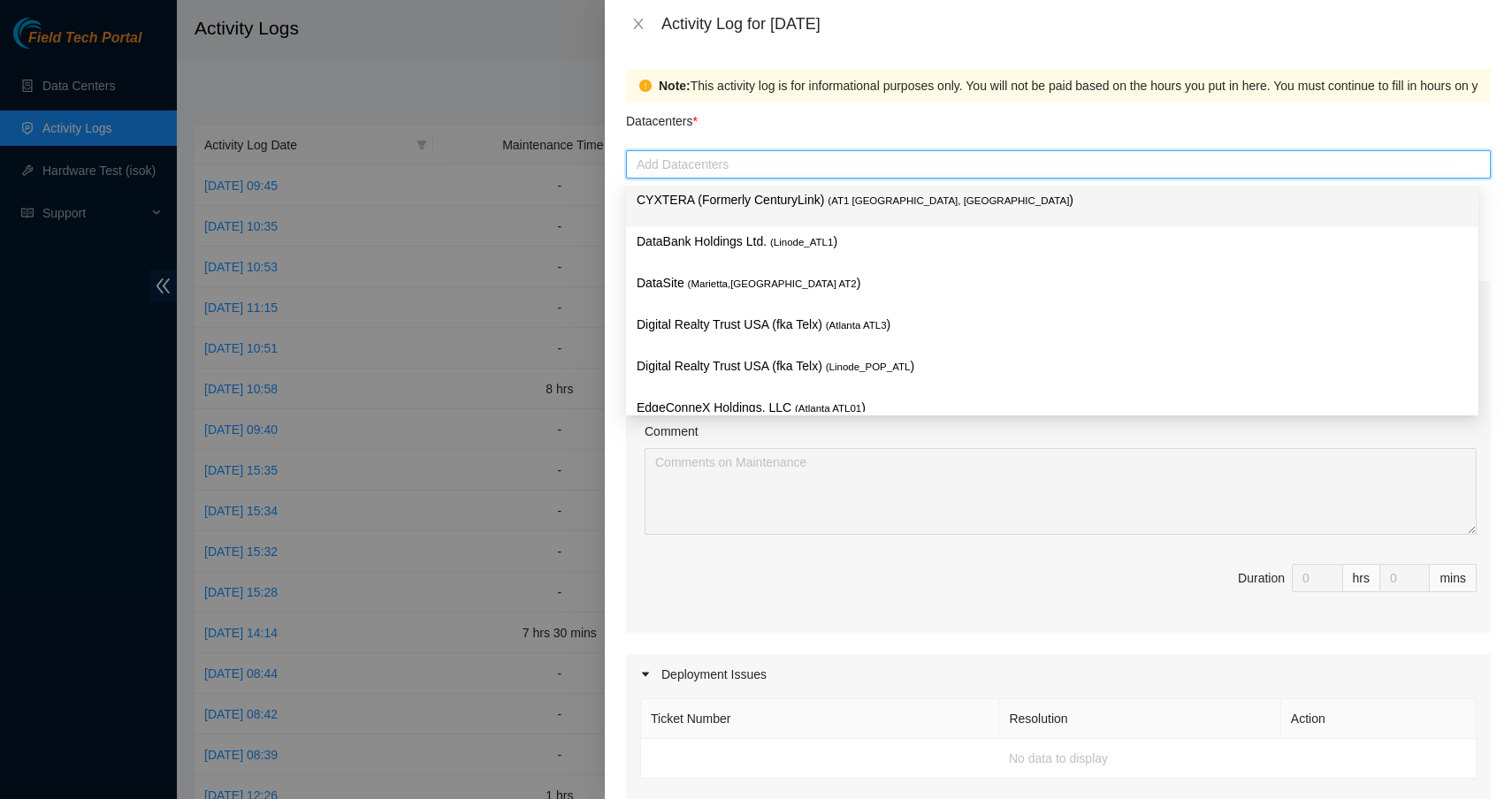
click at [722, 201] on p "CYXTERA (Formerly CenturyLink) ( AT1 [GEOGRAPHIC_DATA], [GEOGRAPHIC_DATA] )" at bounding box center [1052, 200] width 831 height 21
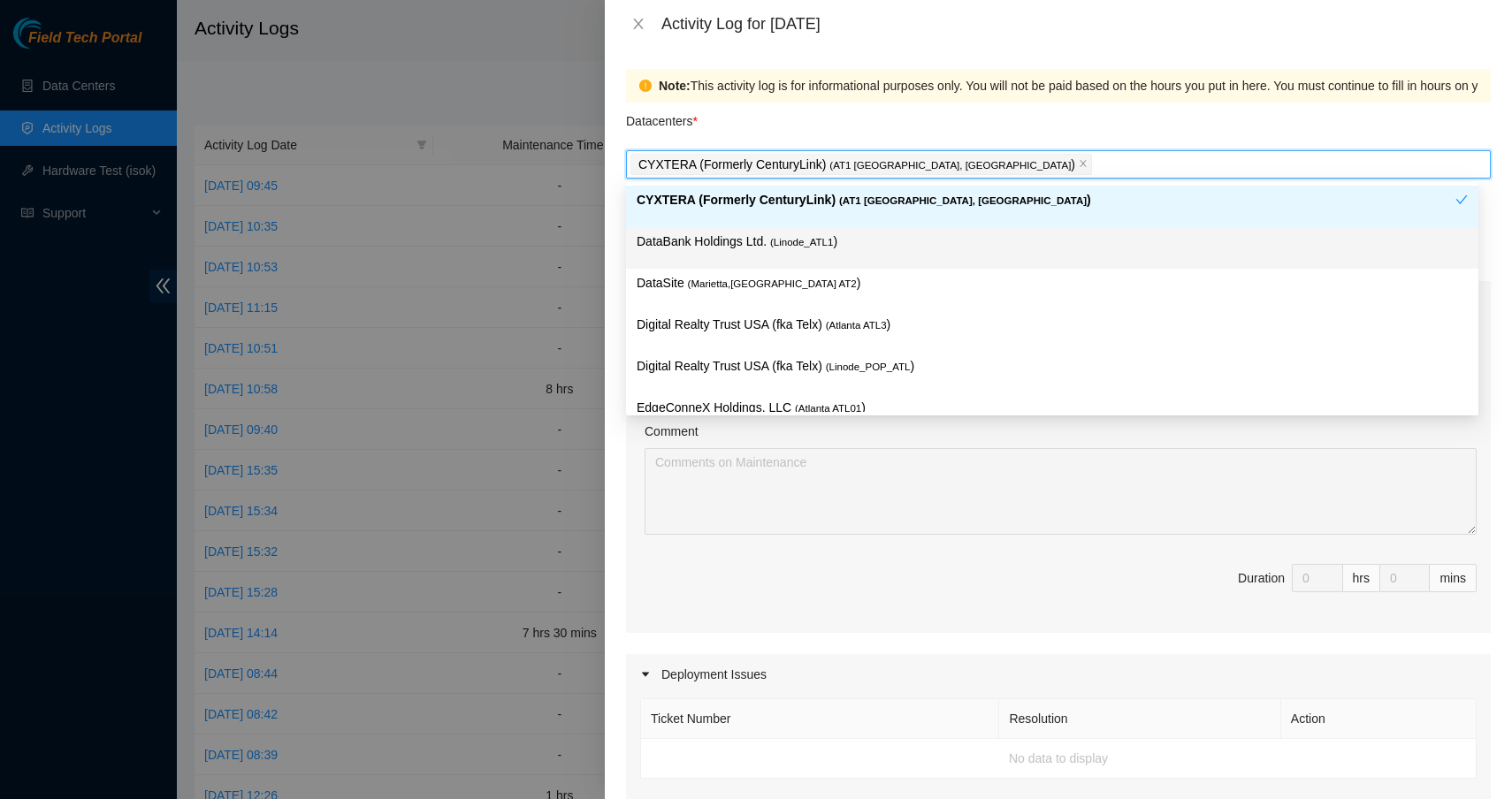
click at [616, 245] on div "Note: This activity log is for informational purposes only. You will not be pai…" at bounding box center [1058, 424] width 907 height 752
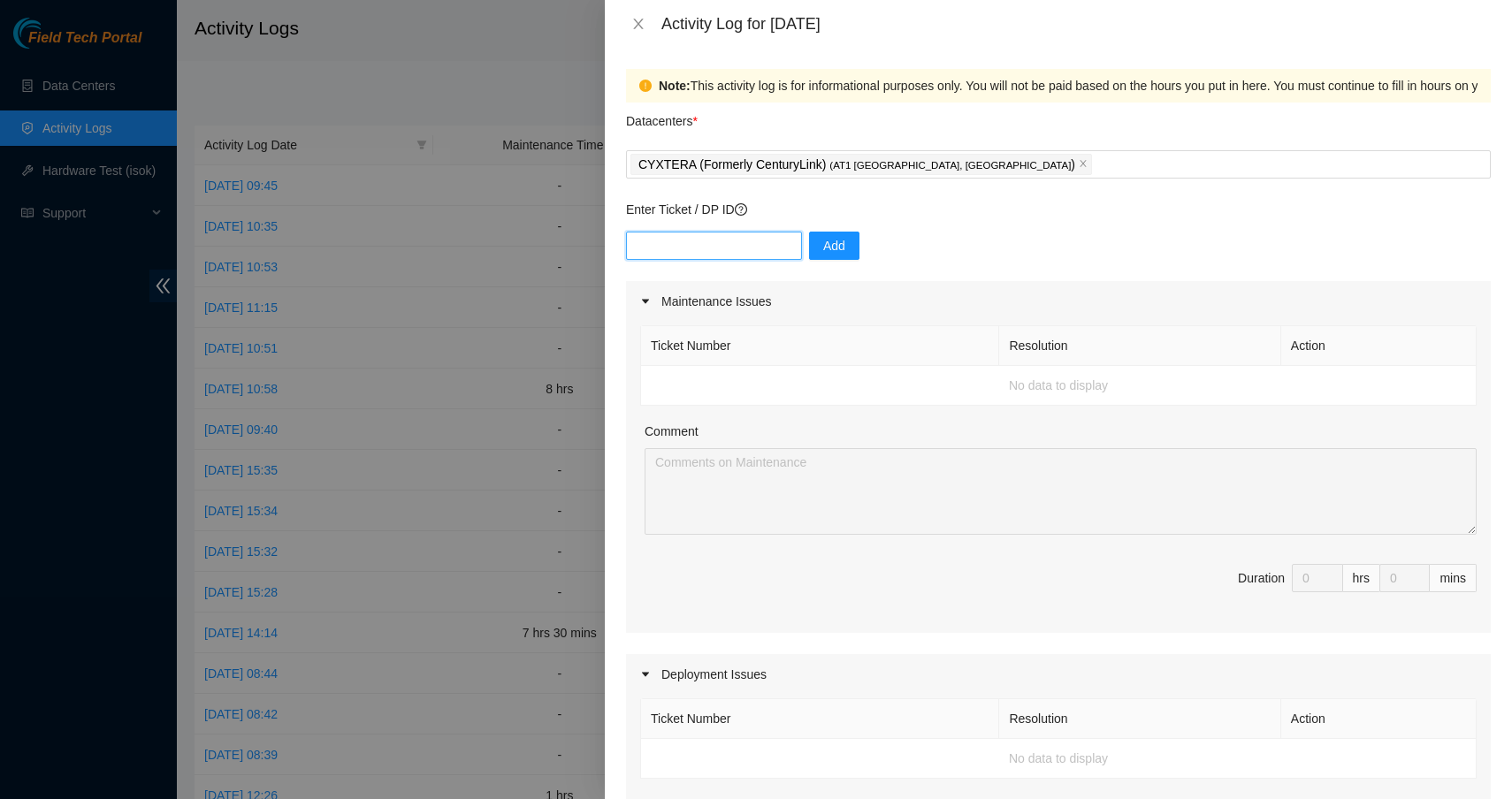
click at [664, 239] on input "text" at bounding box center [714, 246] width 176 height 28
type input "DP83833"
click at [830, 244] on span "Add" at bounding box center [834, 246] width 22 height 20
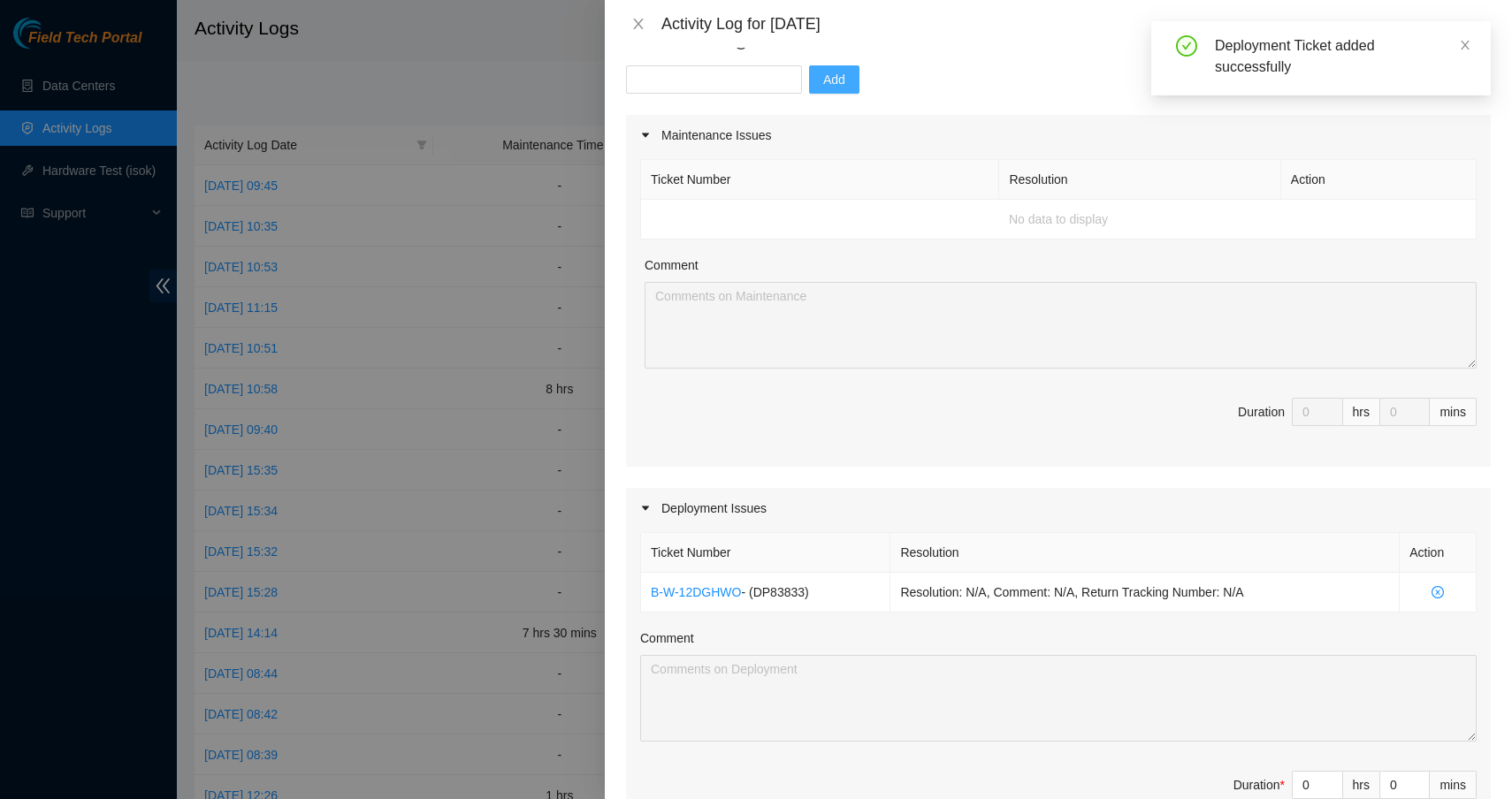
scroll to position [348, 0]
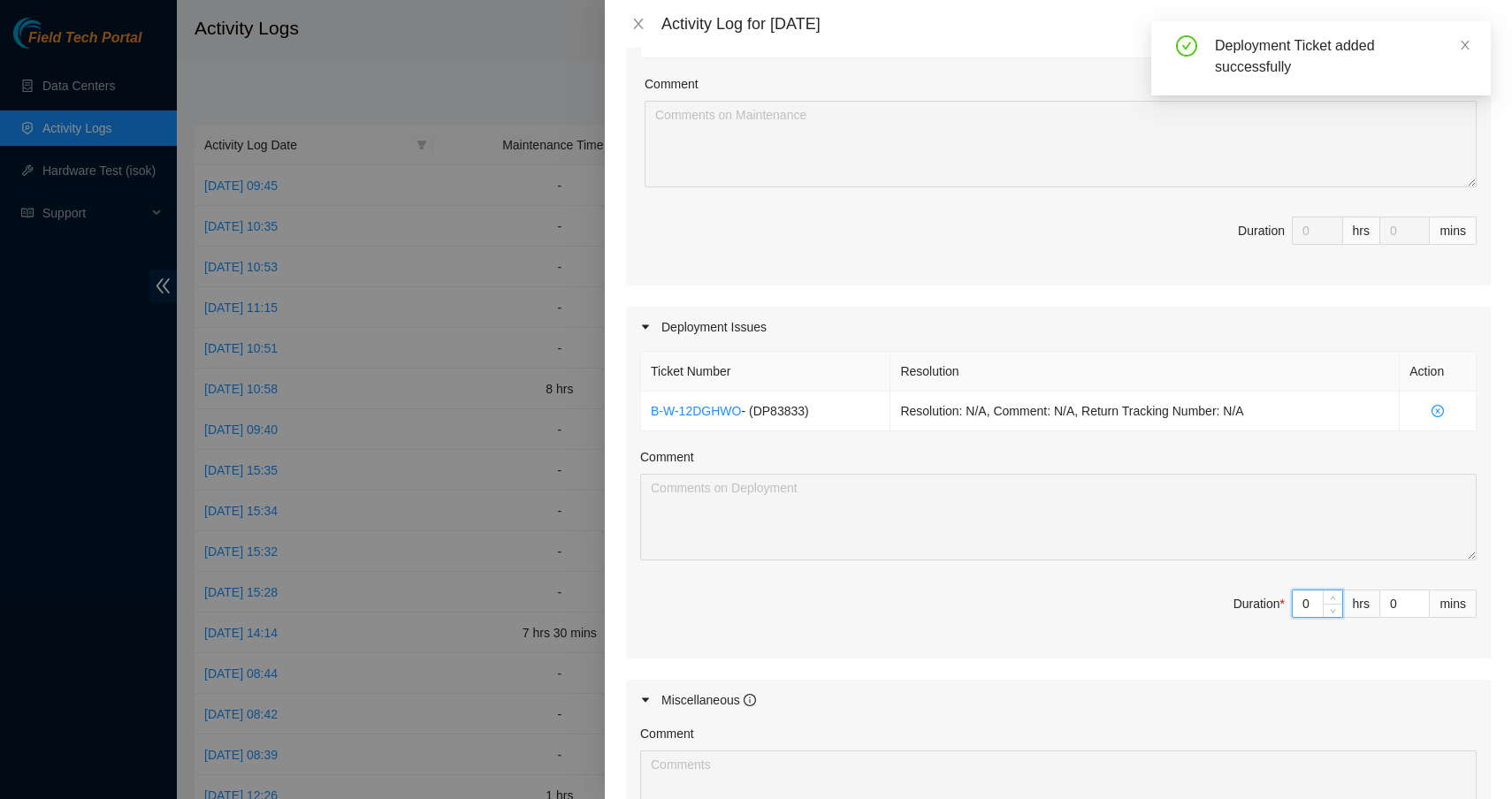
click at [1307, 602] on input "0" at bounding box center [1317, 604] width 49 height 26
type input "07"
type input "7"
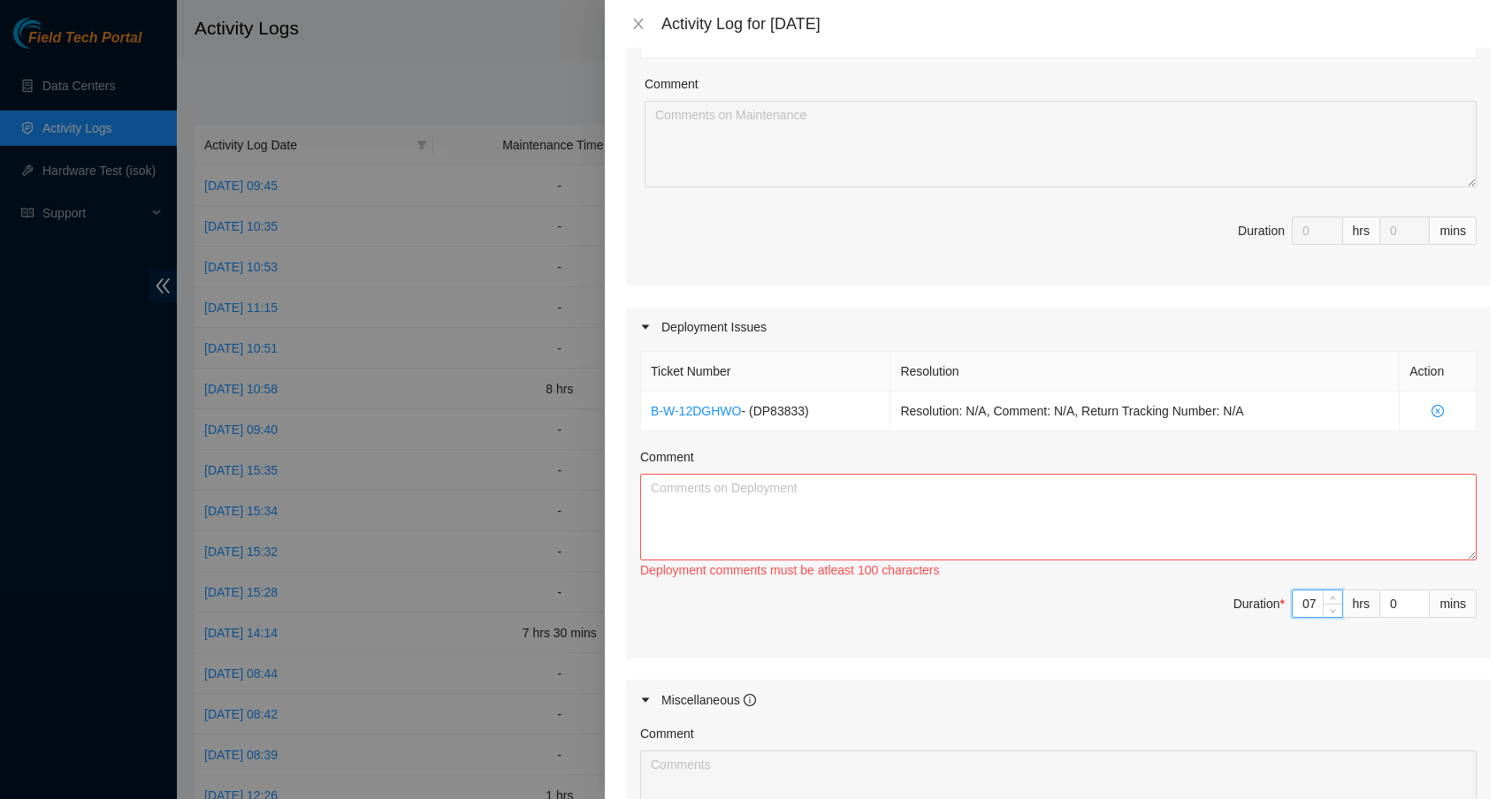
type input "7"
type input "3"
type input "30"
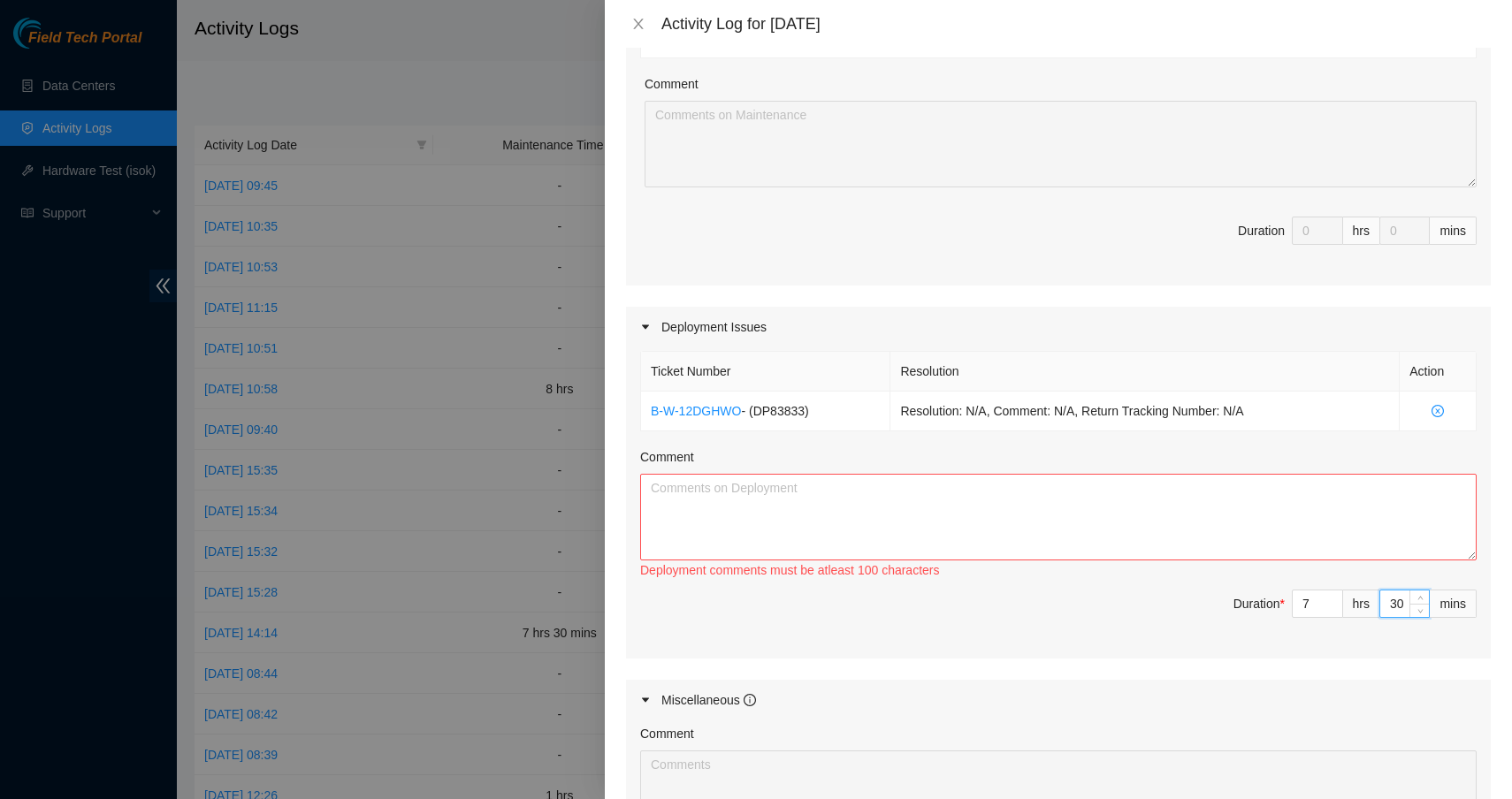
type input "30"
click at [1193, 535] on textarea "Comment" at bounding box center [1059, 518] width 837 height 87
paste textarea "Continued working on this DP to get it ready. worked and troubleshooted issues …"
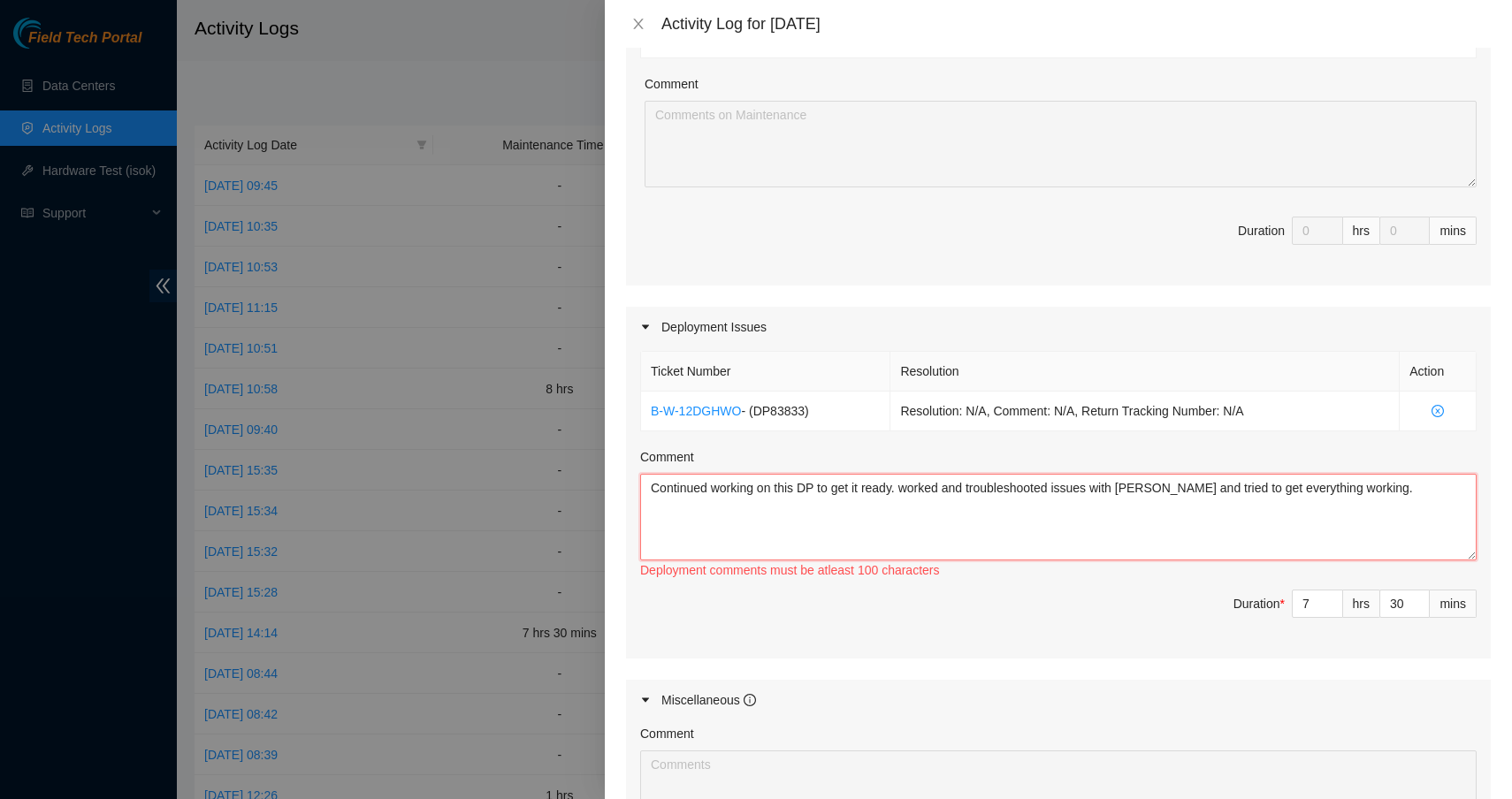
paste textarea "Continued working on this DP to get it ready. worked and troubleshooted issues …"
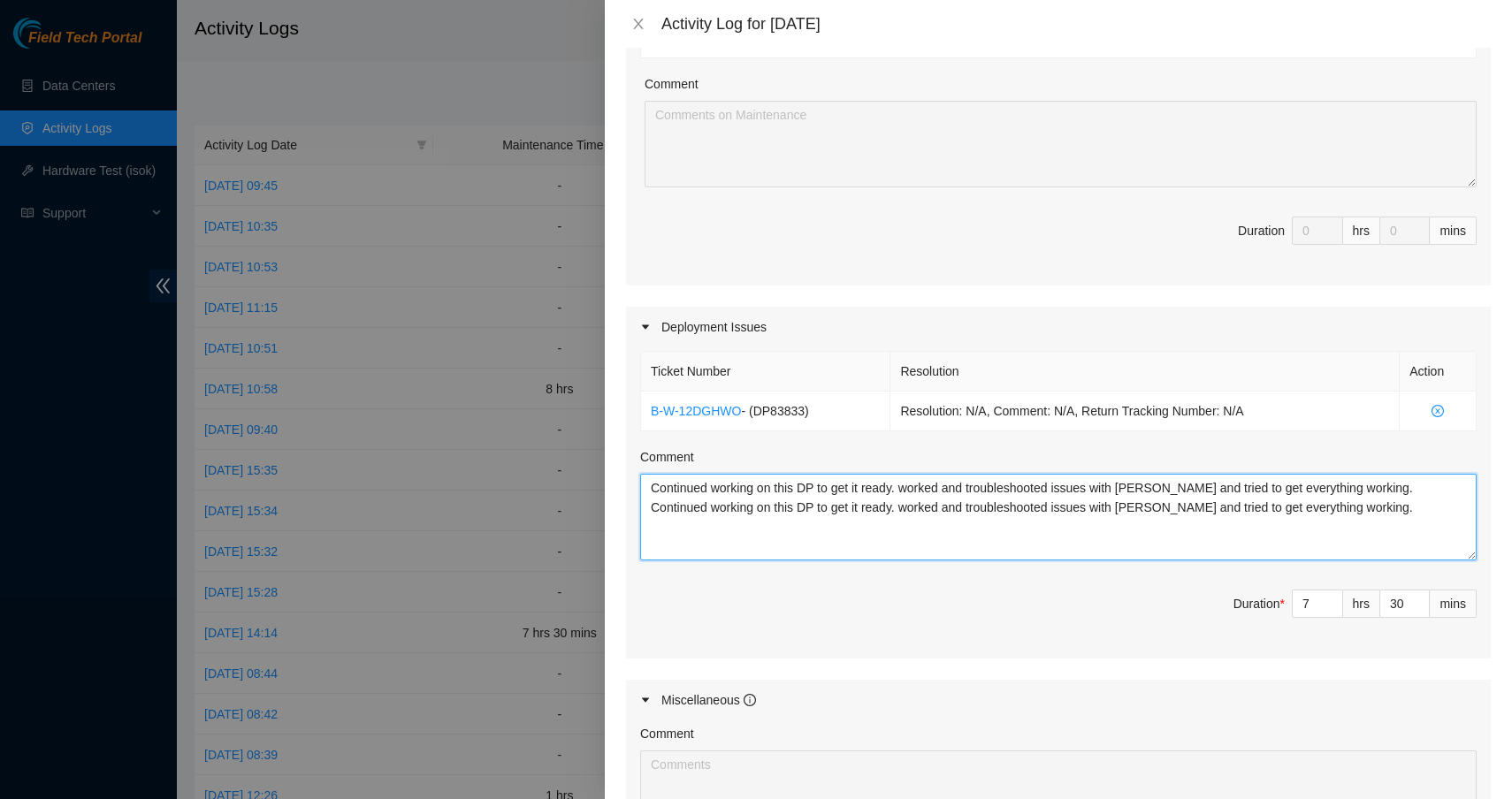
scroll to position [670, 0]
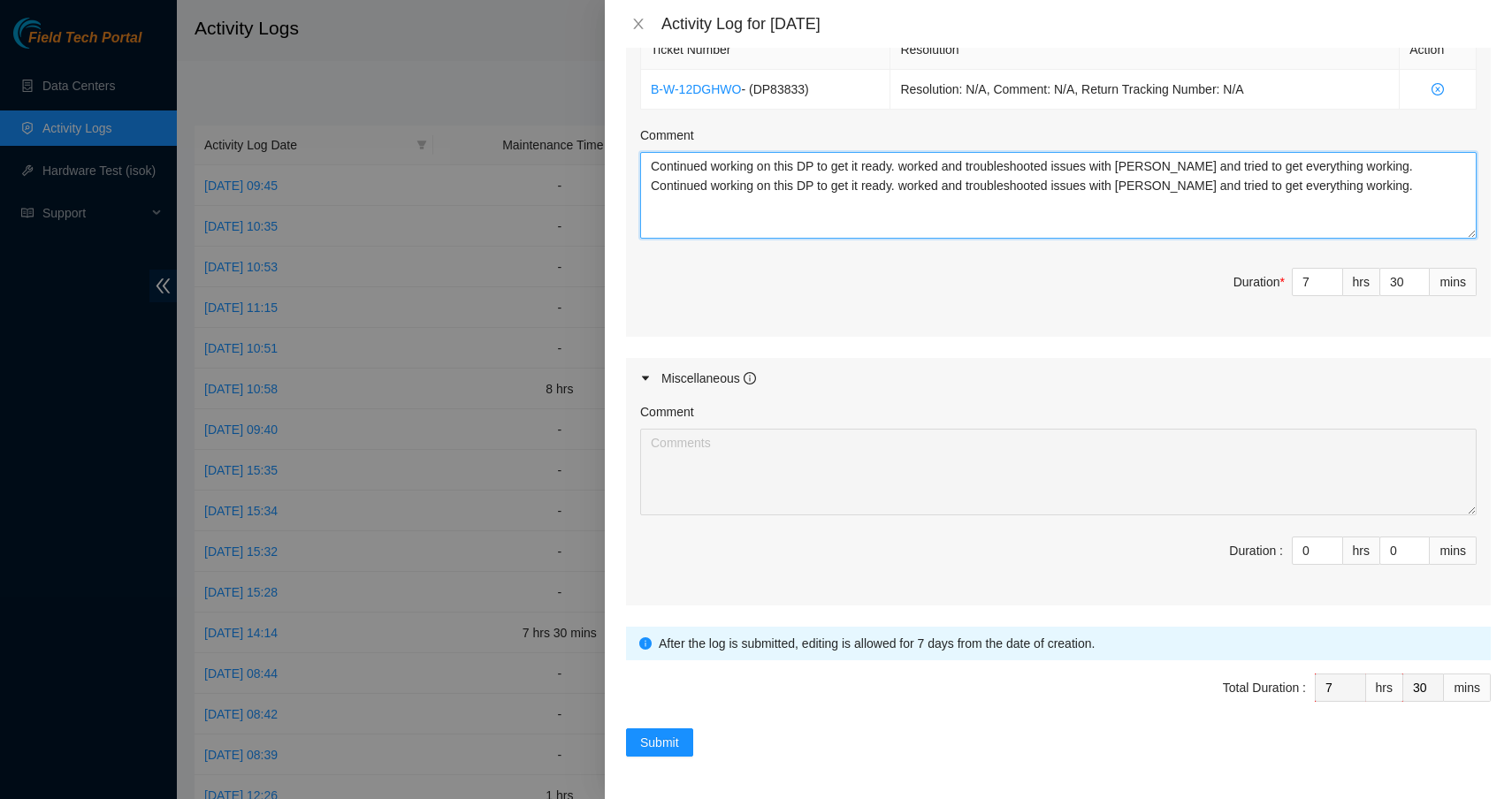
drag, startPoint x: 1367, startPoint y: 164, endPoint x: 1364, endPoint y: 191, distance: 27.2
click at [1364, 191] on textarea "Continued working on this DP to get it ready. worked and troubleshooted issues …" at bounding box center [1059, 196] width 837 height 87
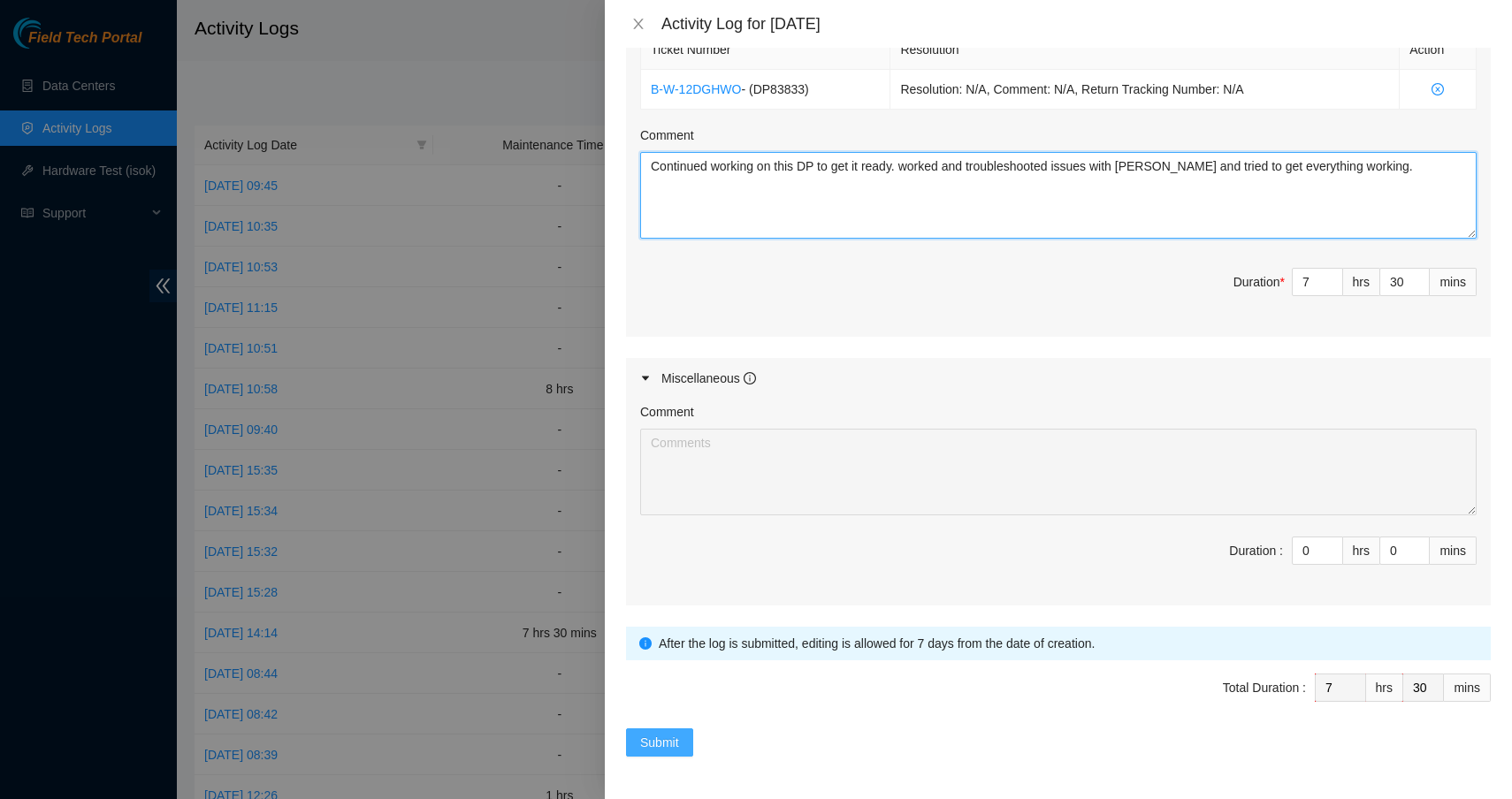
type textarea "Continued working on this DP to get it ready. worked and troubleshooted issues …"
click at [685, 740] on button "Submit" at bounding box center [659, 742] width 67 height 28
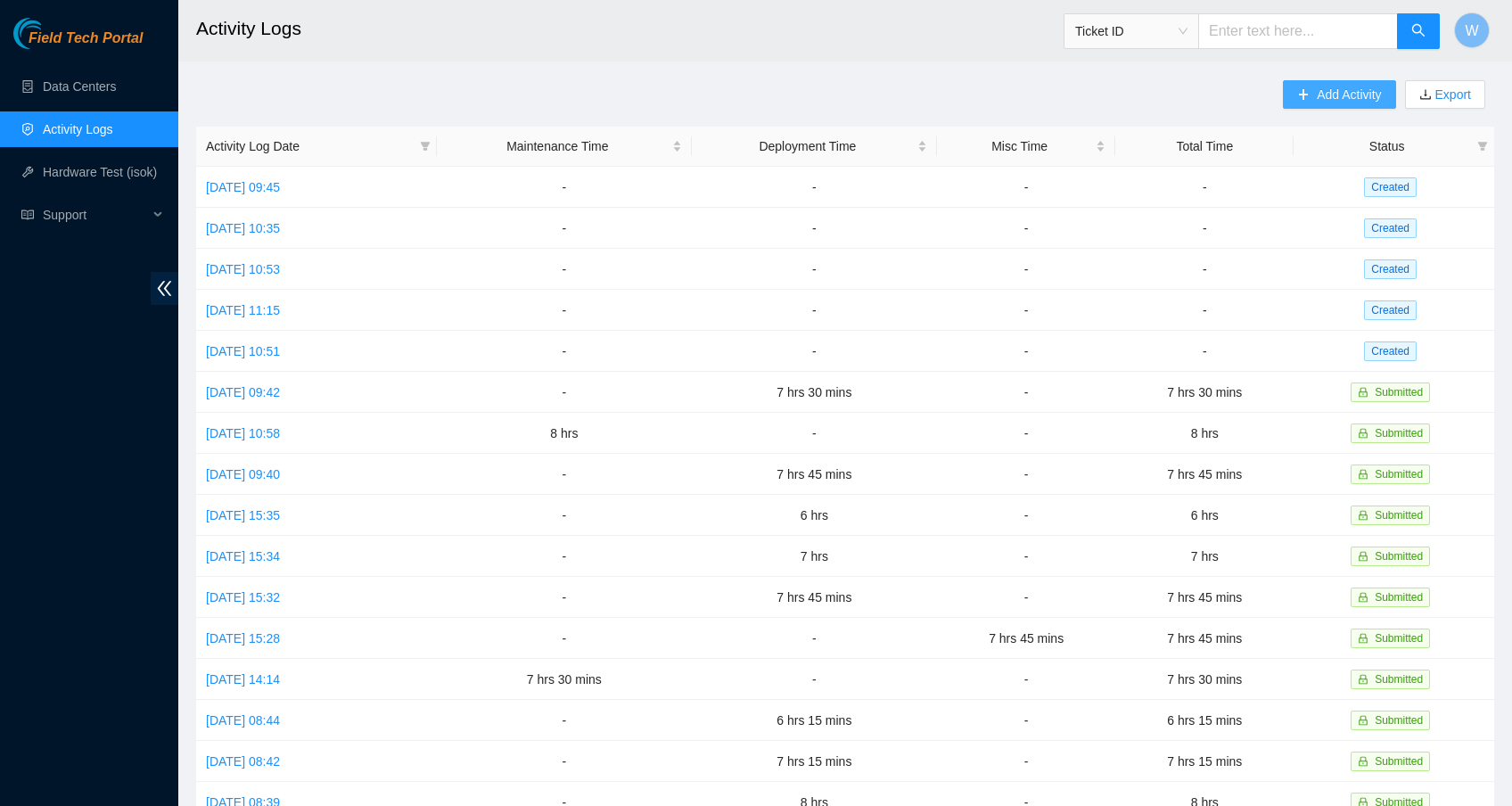
click at [1303, 93] on icon "plus" at bounding box center [1303, 94] width 12 height 12
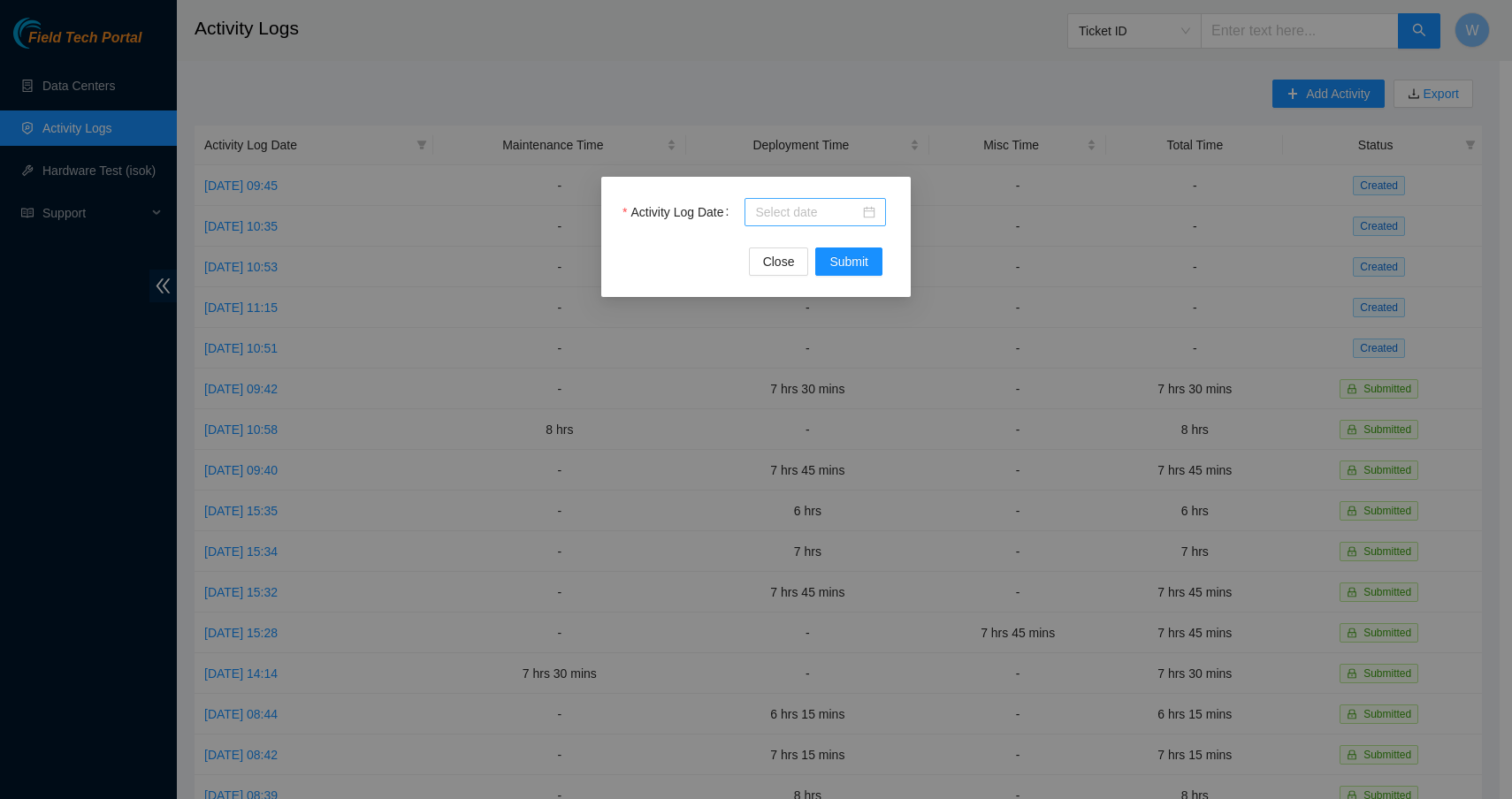
click at [865, 212] on div at bounding box center [814, 212] width 120 height 20
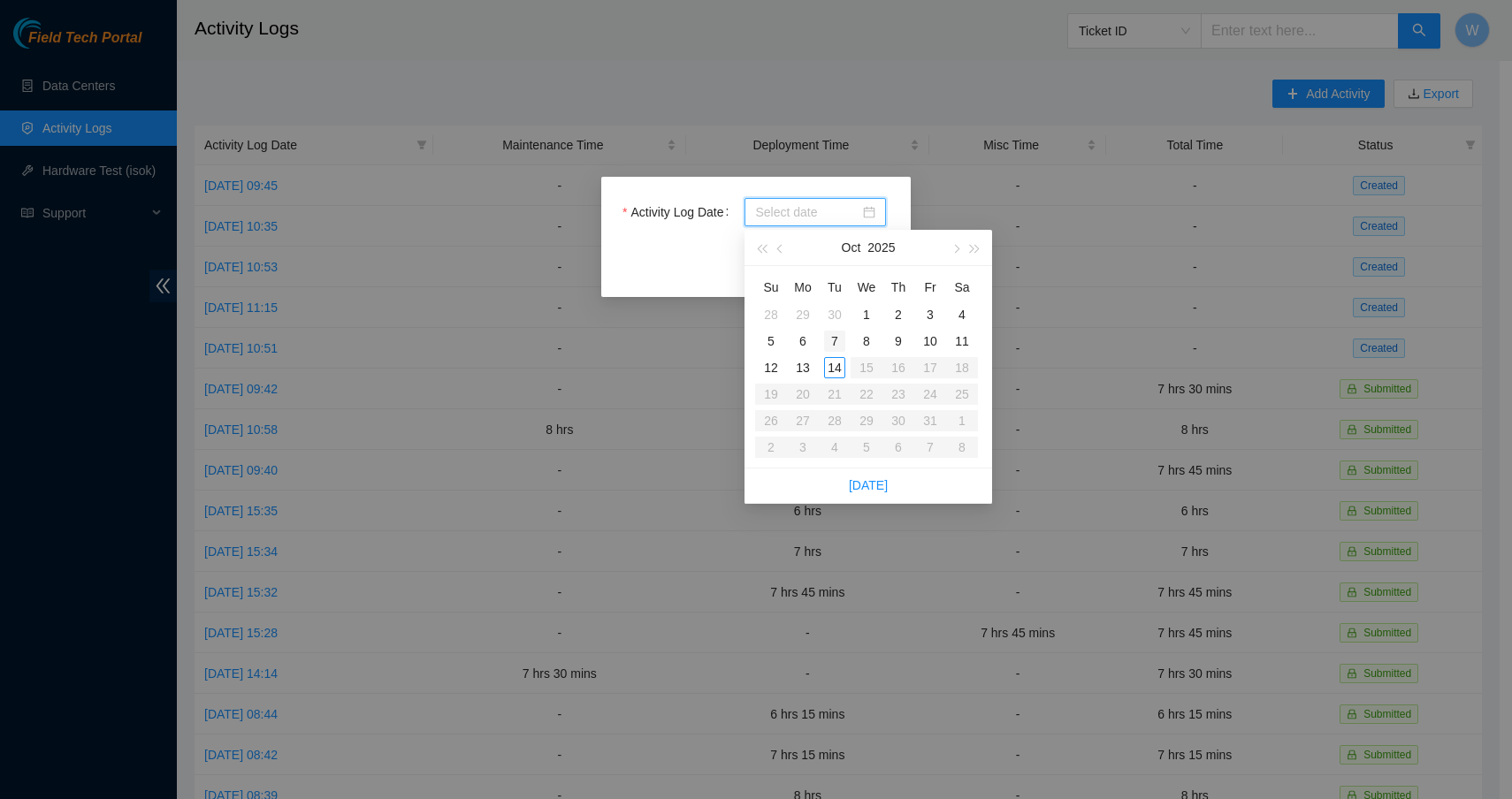
type input "[DATE]"
click at [777, 244] on button "button" at bounding box center [780, 246] width 20 height 35
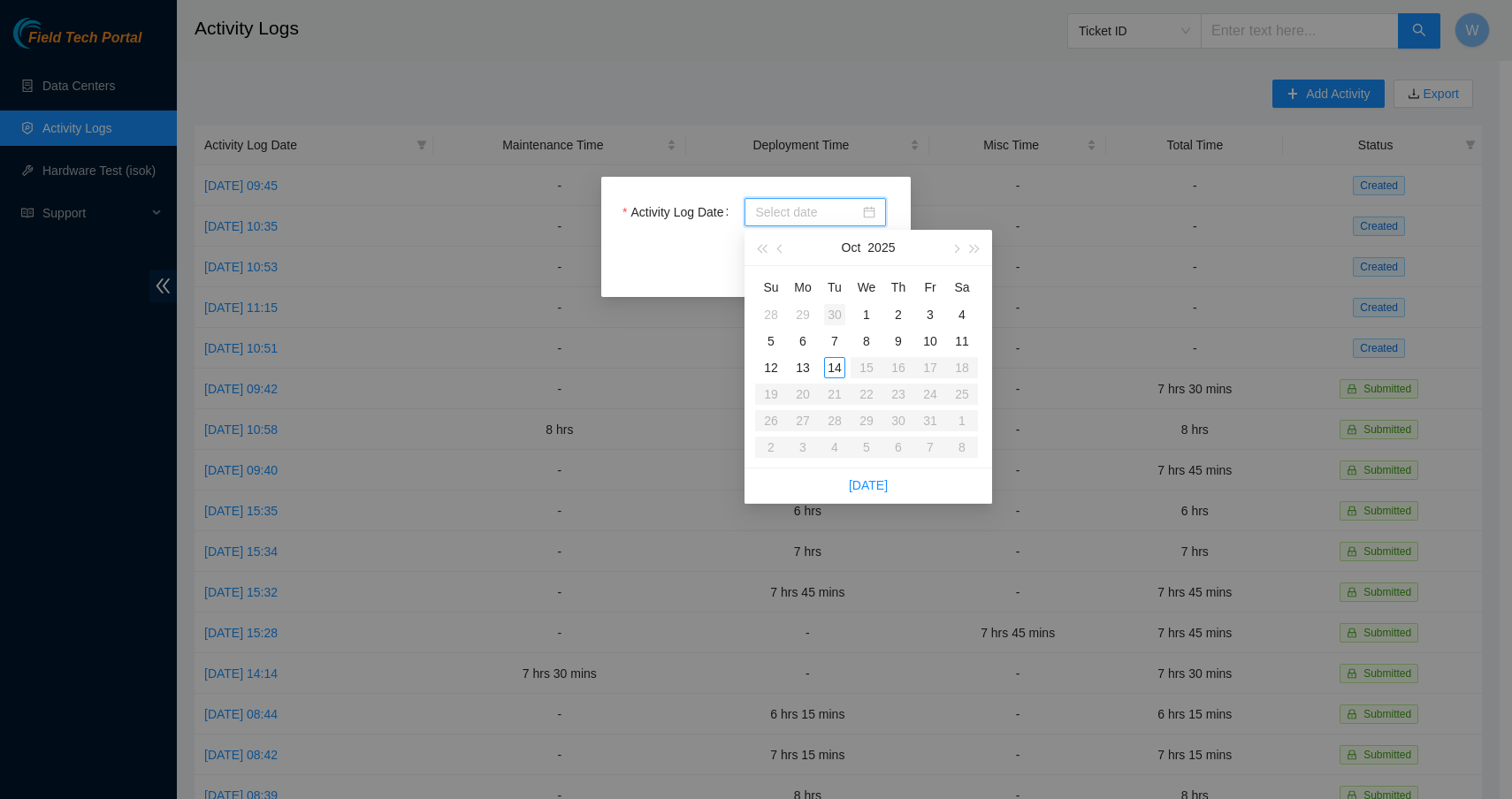
type input "[DATE]"
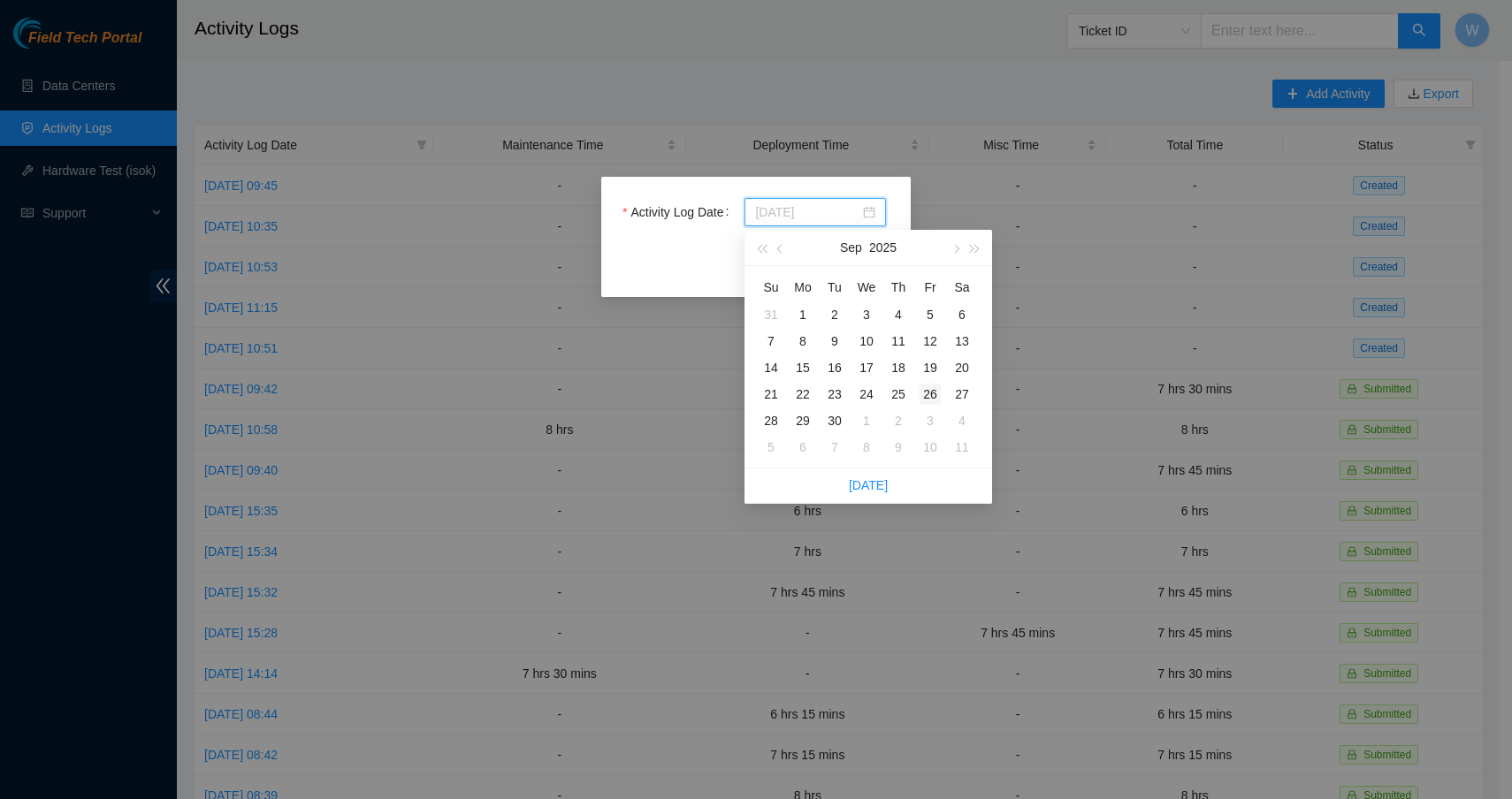
click at [926, 397] on div "26" at bounding box center [930, 394] width 21 height 21
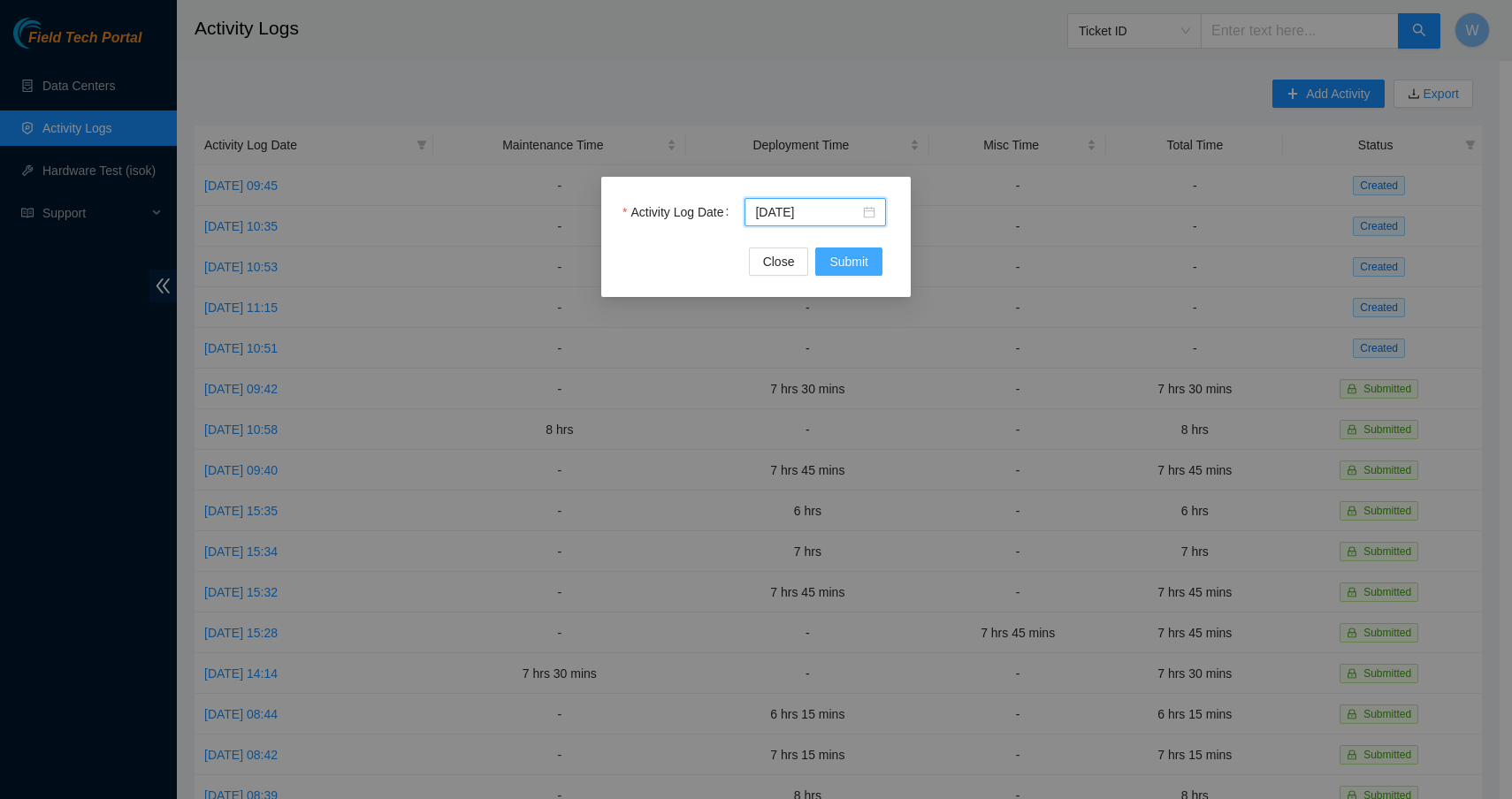
click at [841, 262] on span "Submit" at bounding box center [848, 262] width 39 height 20
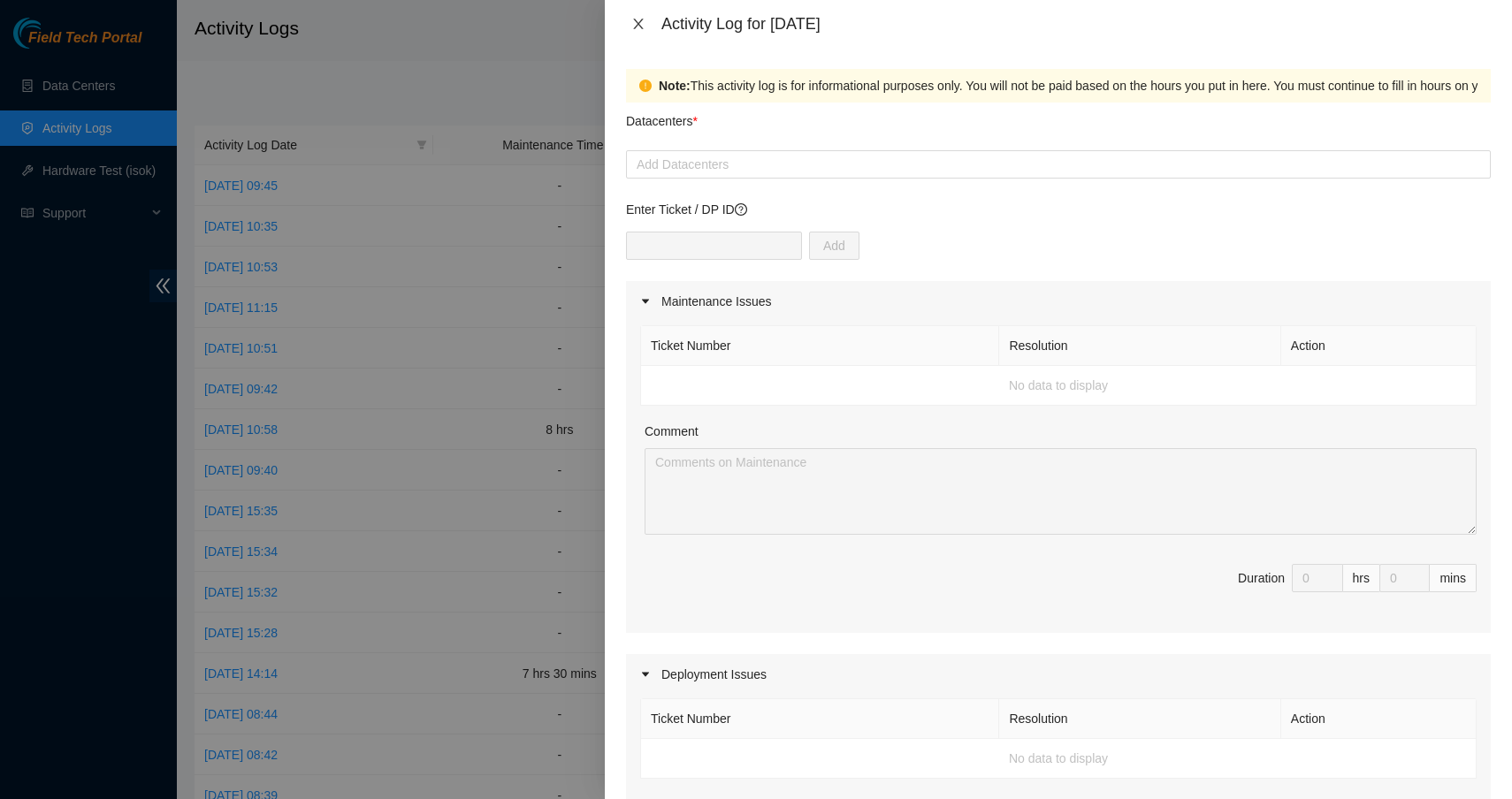
click at [635, 23] on icon "close" at bounding box center [637, 24] width 14 height 14
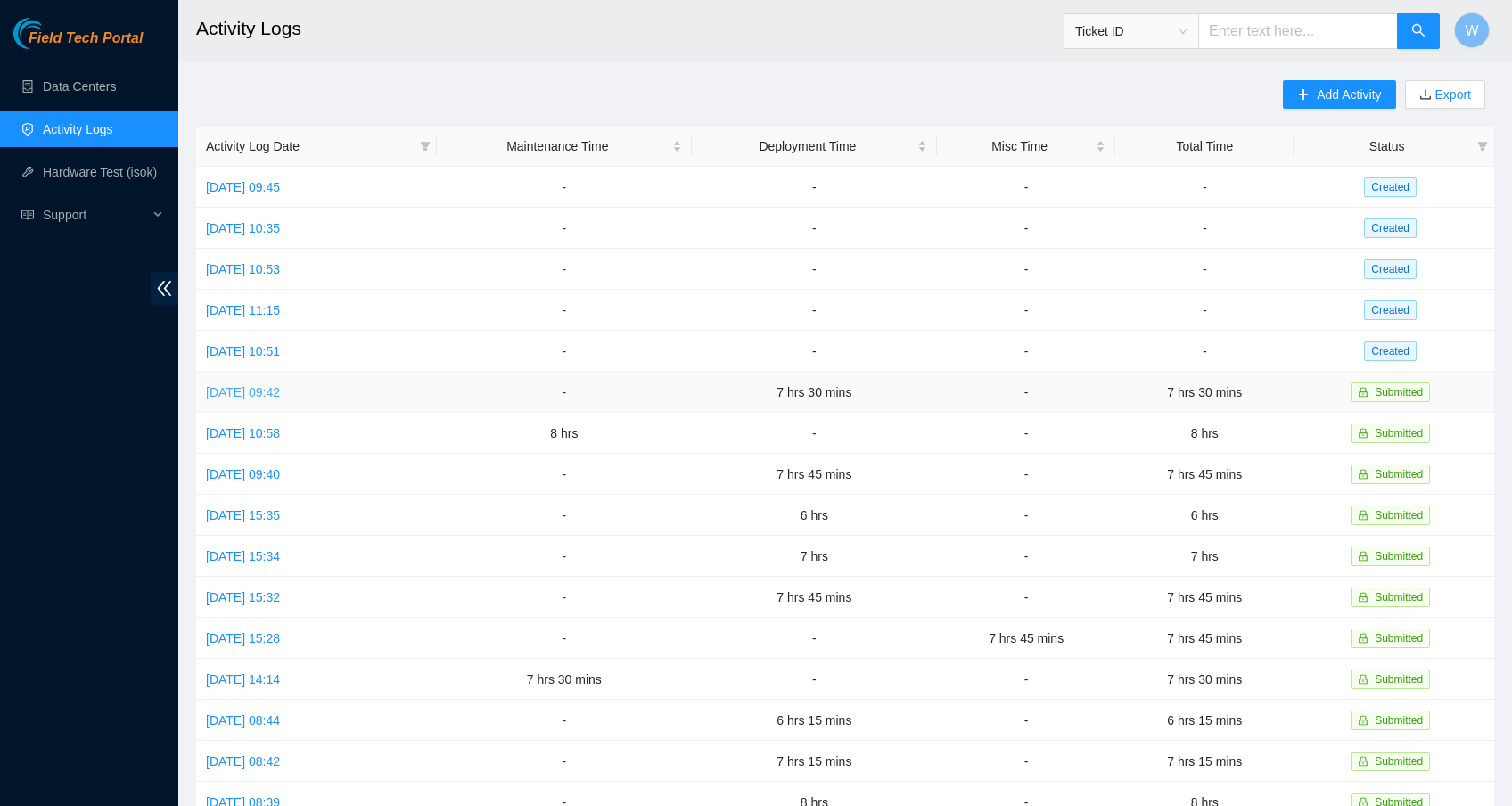
click at [280, 388] on link "[DATE] 09:42" at bounding box center [243, 392] width 74 height 14
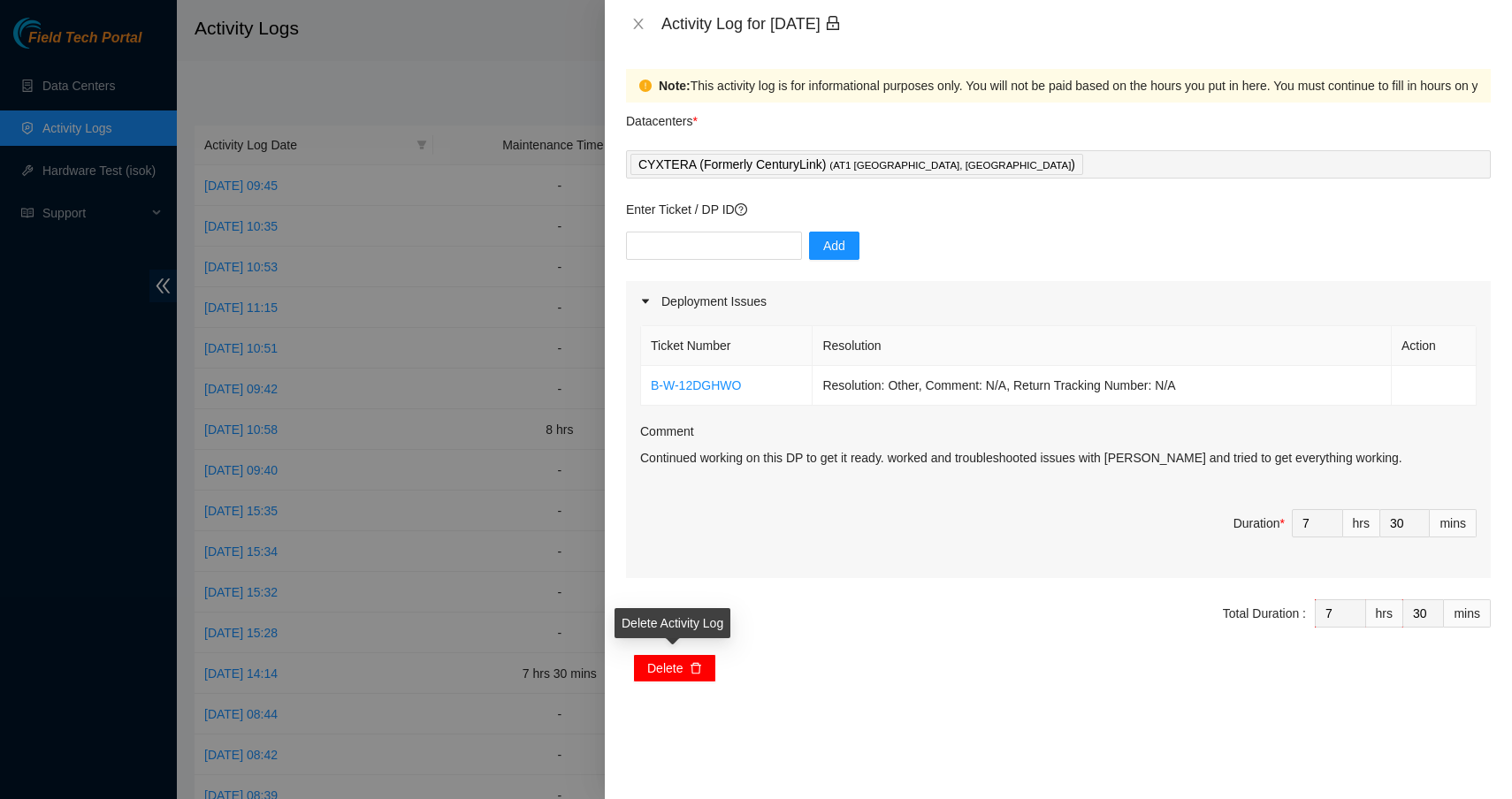
click at [694, 672] on icon "delete" at bounding box center [695, 669] width 10 height 11
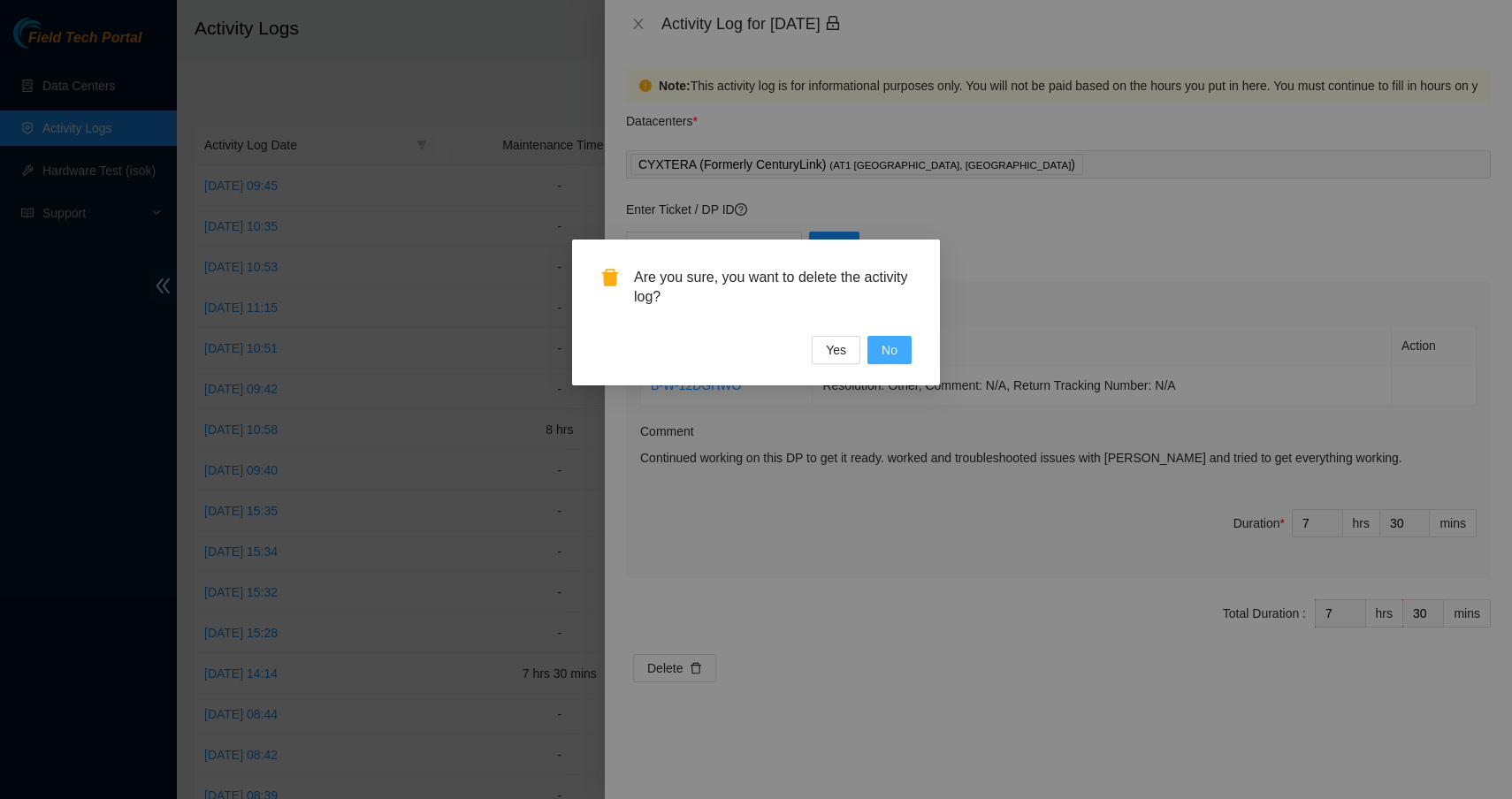
click at [891, 348] on span "No" at bounding box center [889, 349] width 16 height 20
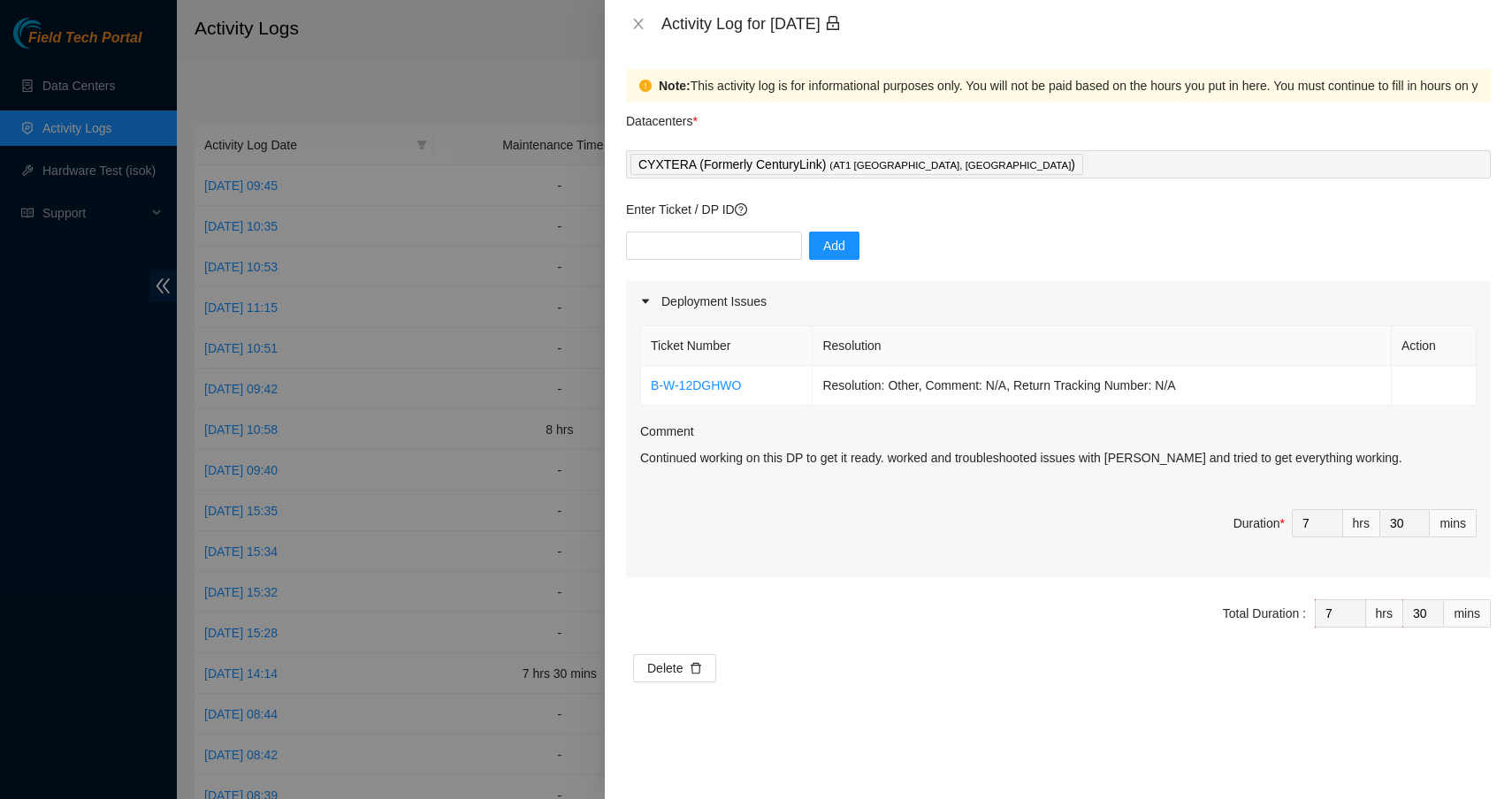
click at [891, 348] on div "Are you sure, you want to delete the activity log? Yes No" at bounding box center [756, 400] width 1512 height 799
click at [700, 664] on icon "delete" at bounding box center [695, 669] width 10 height 11
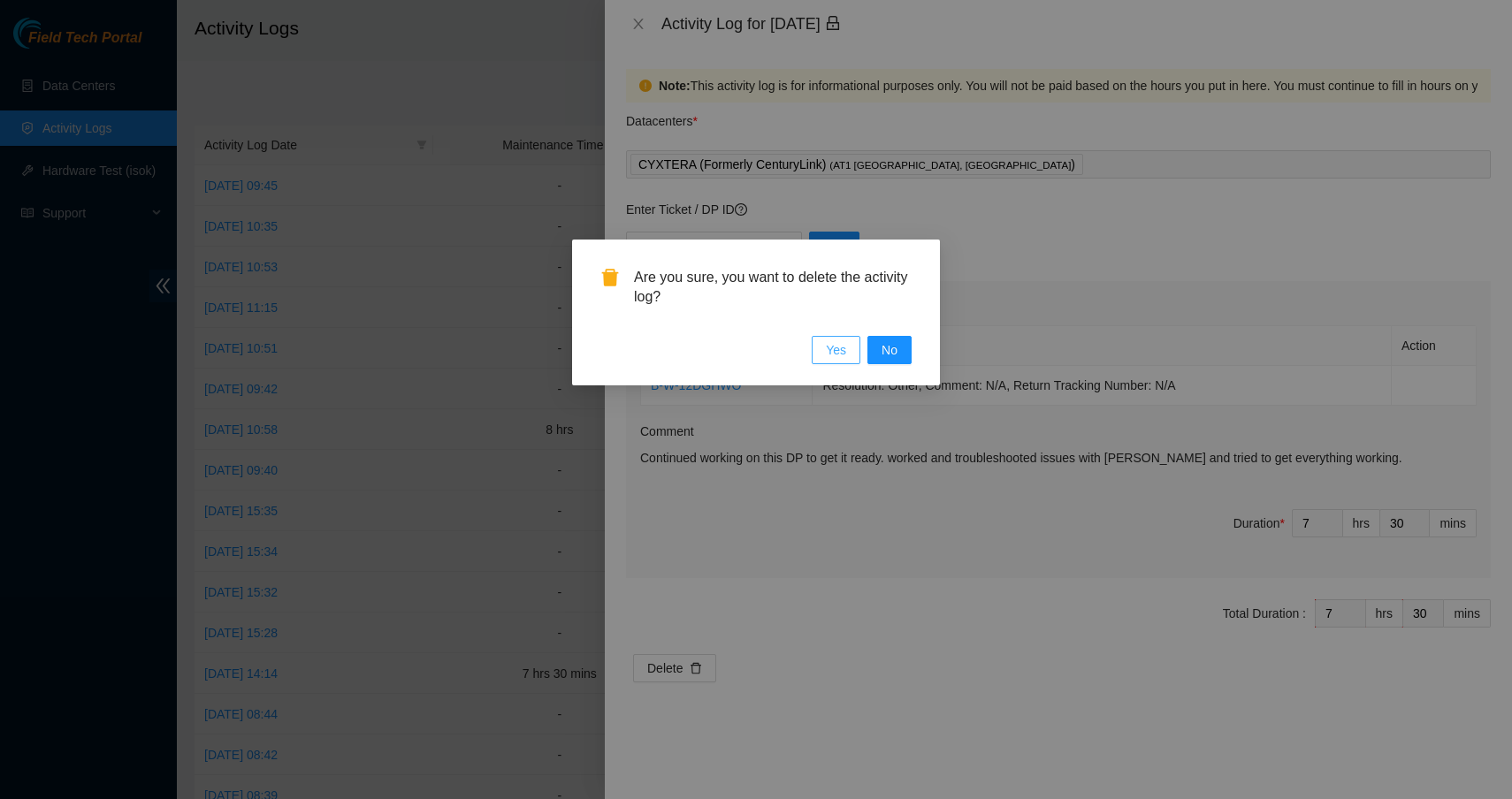
click at [841, 350] on span "Yes" at bounding box center [836, 349] width 21 height 20
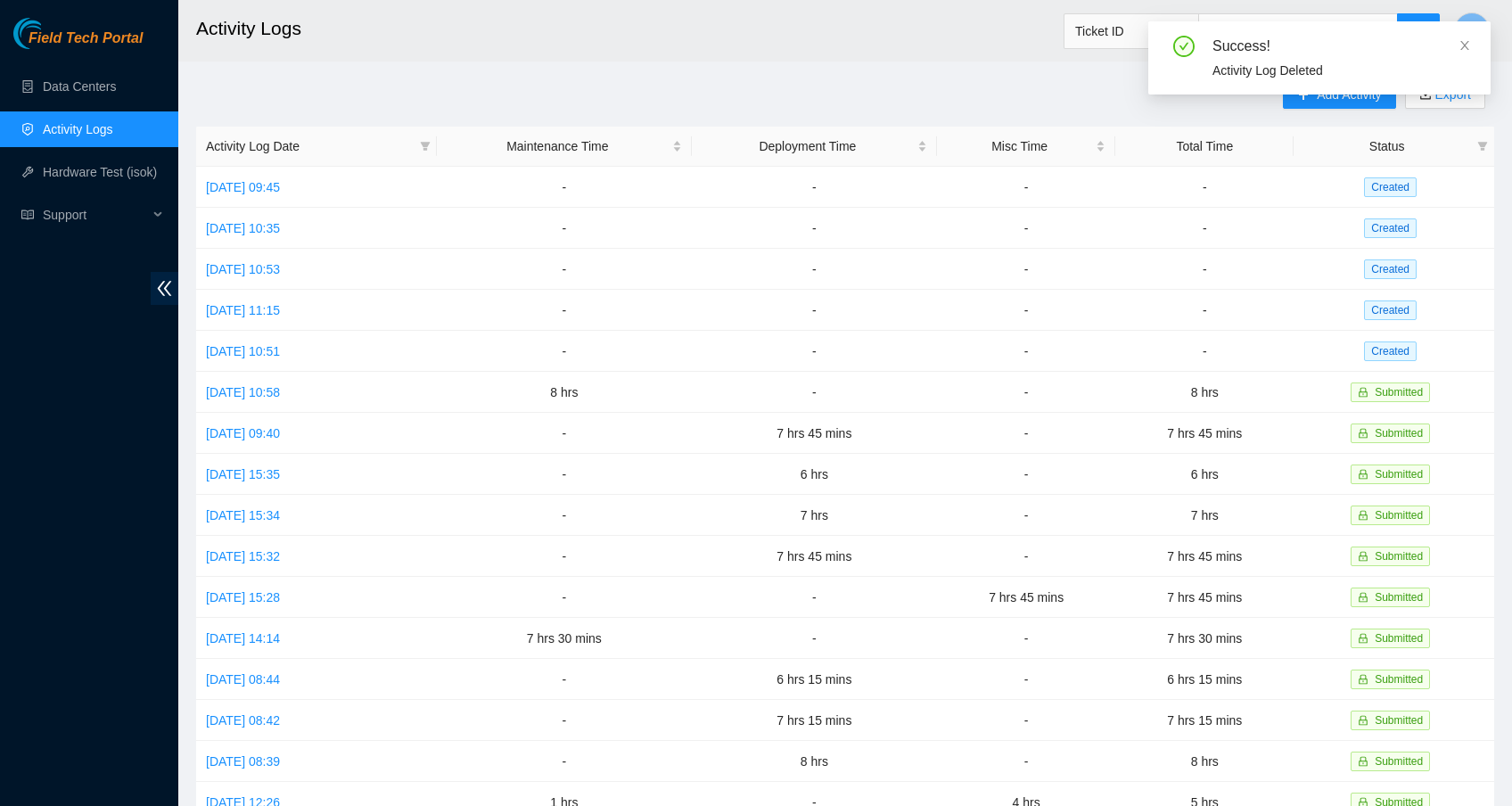
click at [1328, 105] on div "Success! Activity Log Deleted" at bounding box center [1319, 65] width 342 height 88
click at [1467, 44] on icon "close" at bounding box center [1464, 45] width 12 height 12
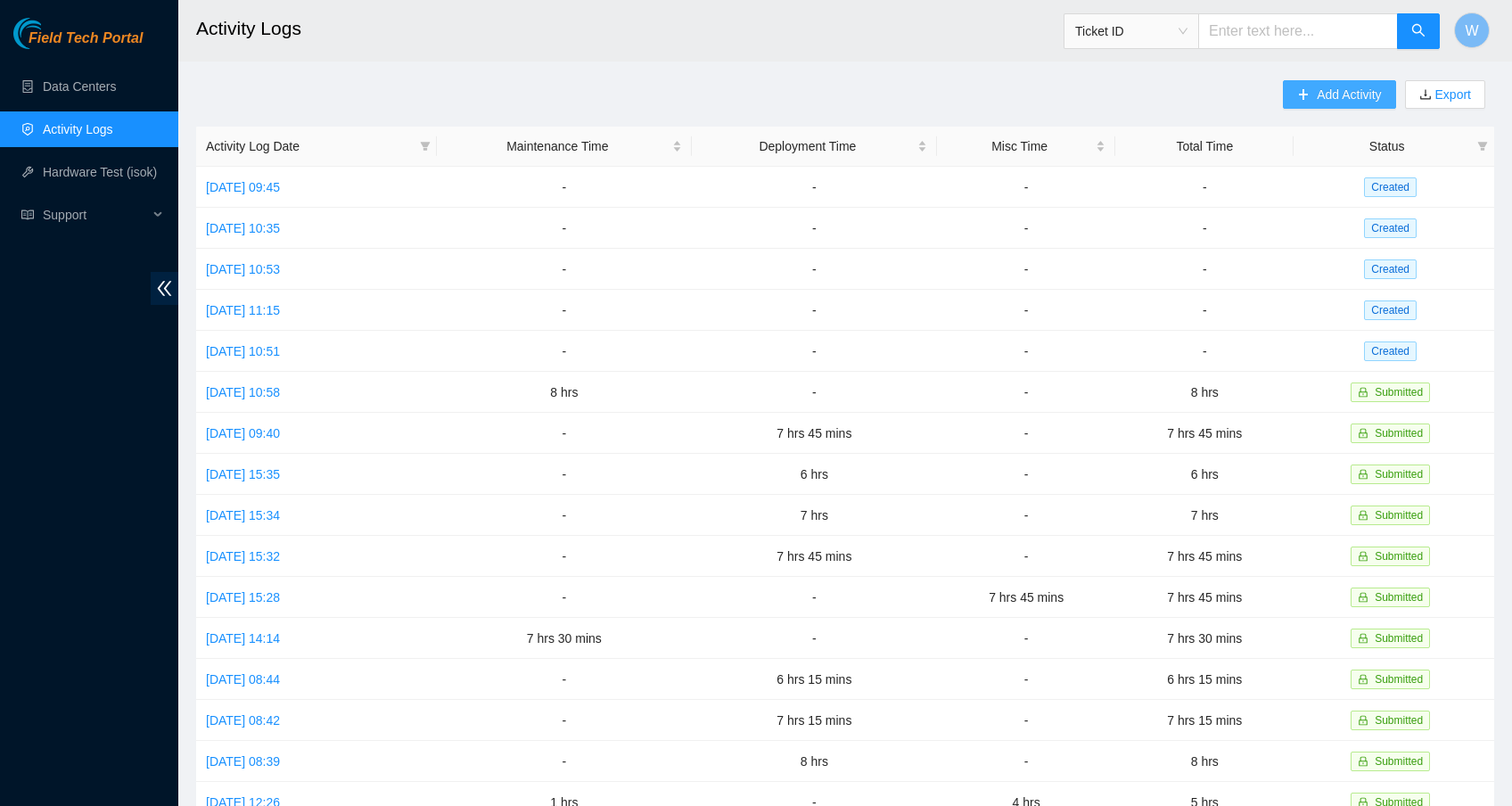
click at [1347, 97] on span "Add Activity" at bounding box center [1348, 94] width 64 height 20
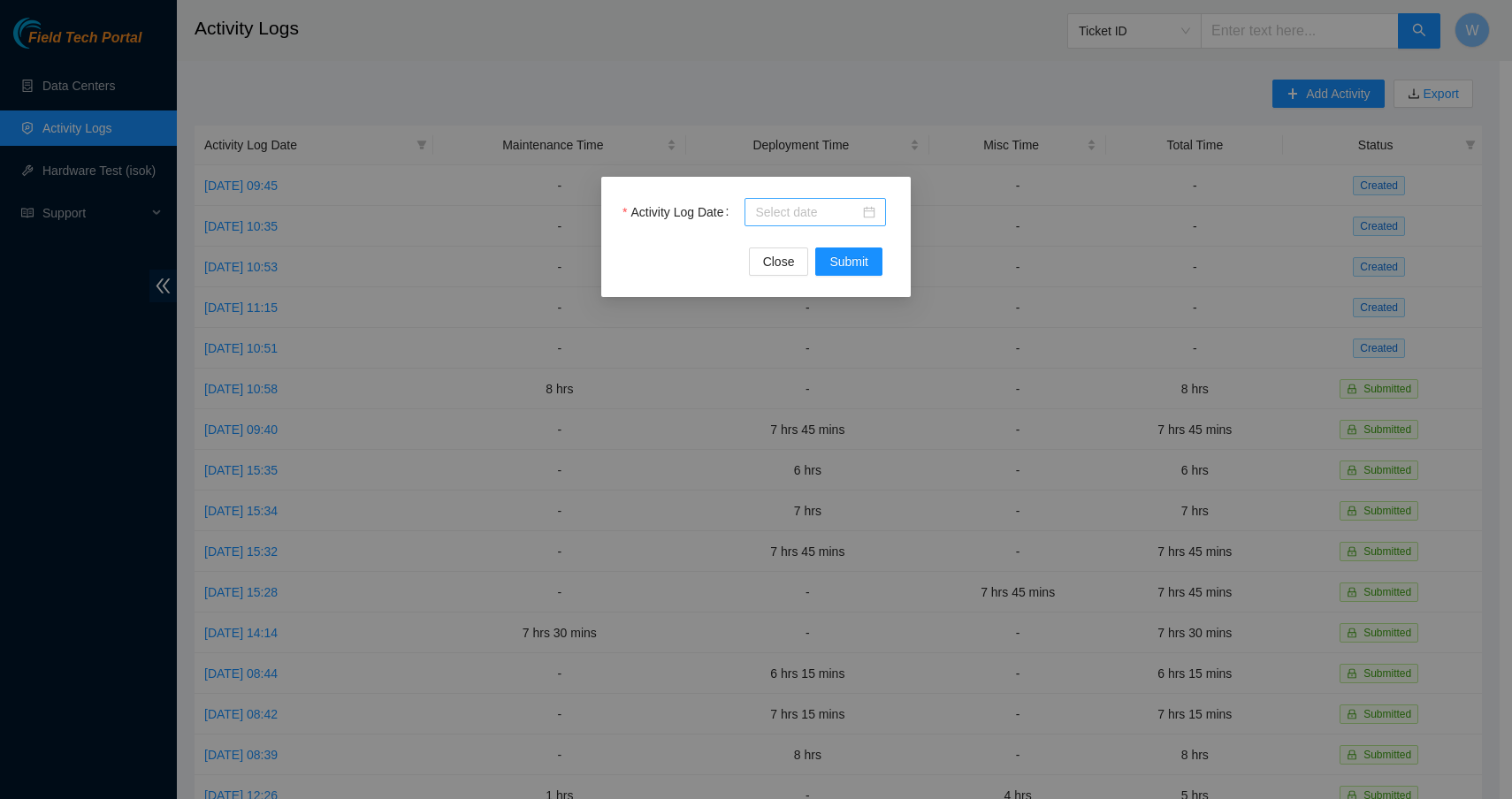
click at [865, 212] on div at bounding box center [814, 212] width 120 height 20
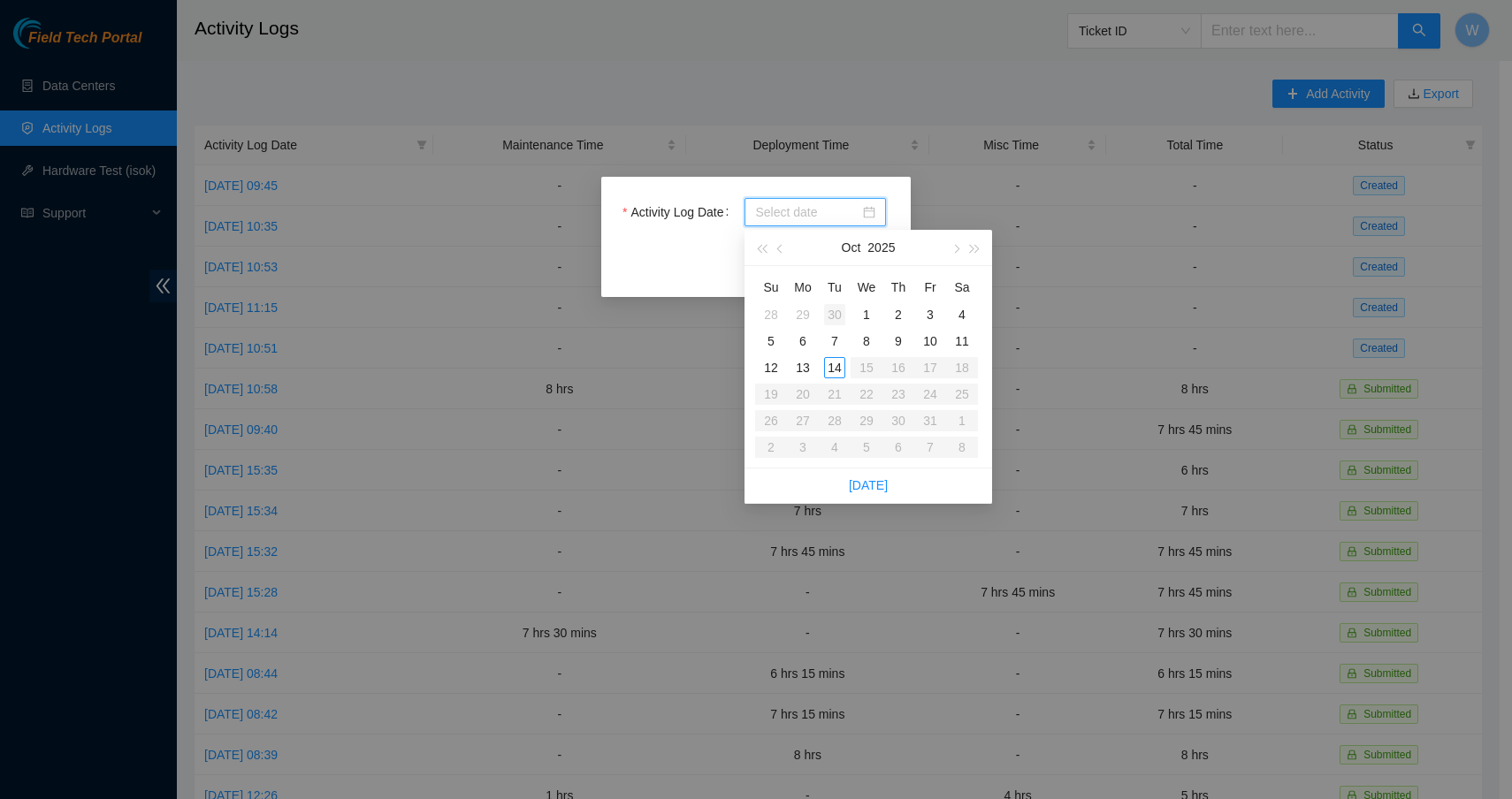
type input "[DATE]"
click at [773, 244] on button "button" at bounding box center [780, 246] width 20 height 35
type input "[DATE]"
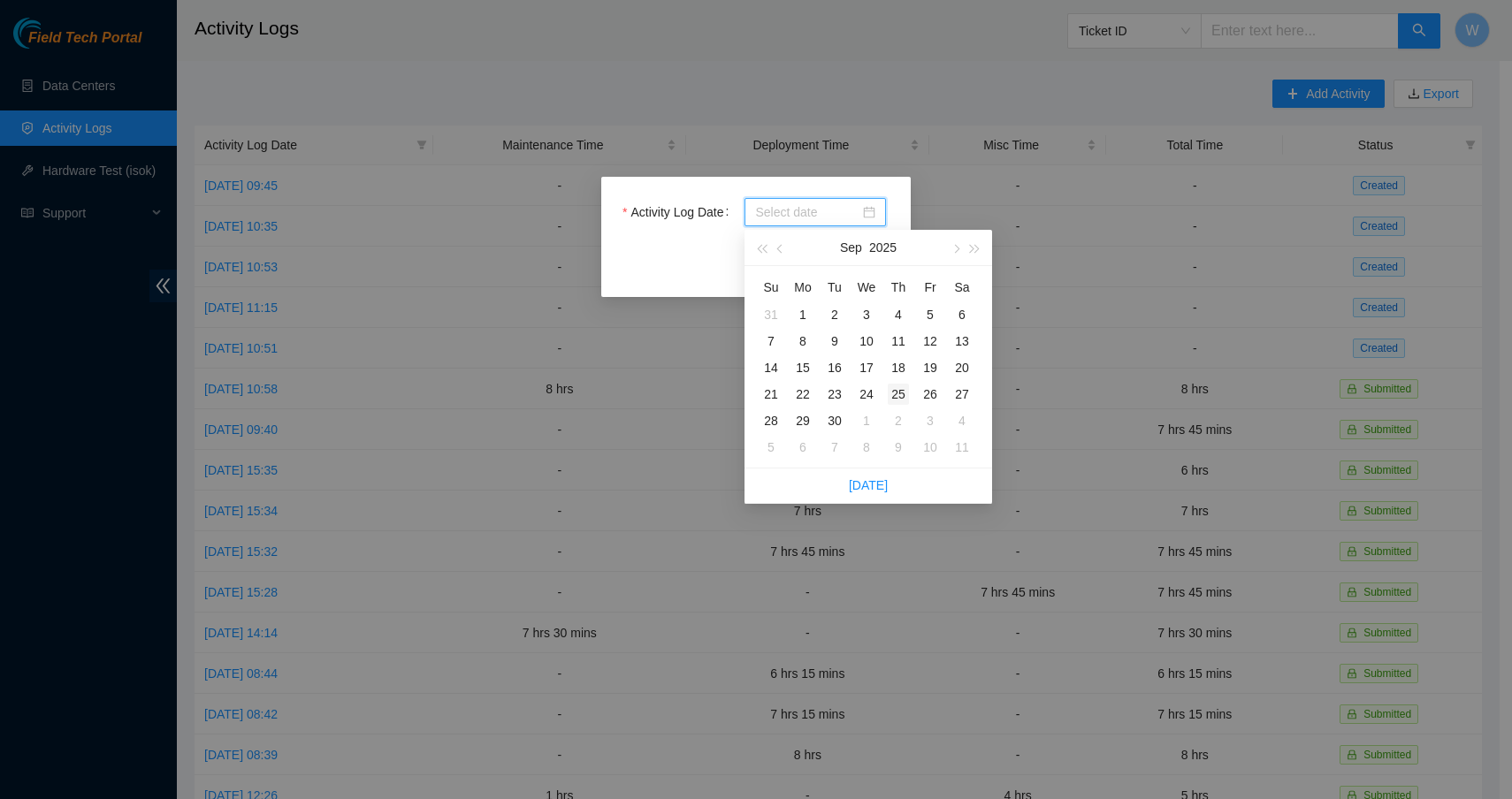
type input "[DATE]"
click at [903, 400] on div "25" at bounding box center [898, 394] width 21 height 21
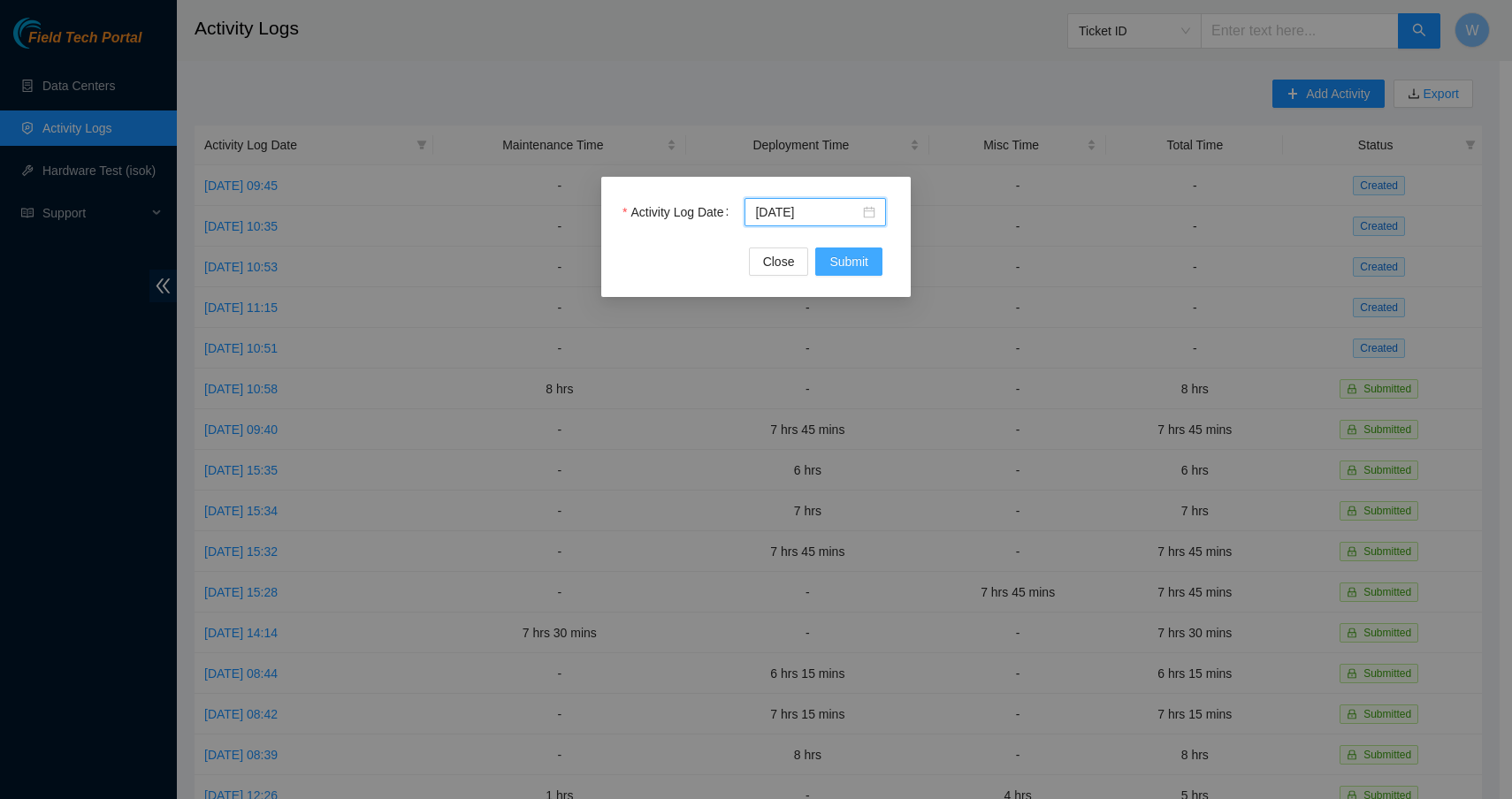
click at [838, 256] on span "Submit" at bounding box center [848, 262] width 39 height 20
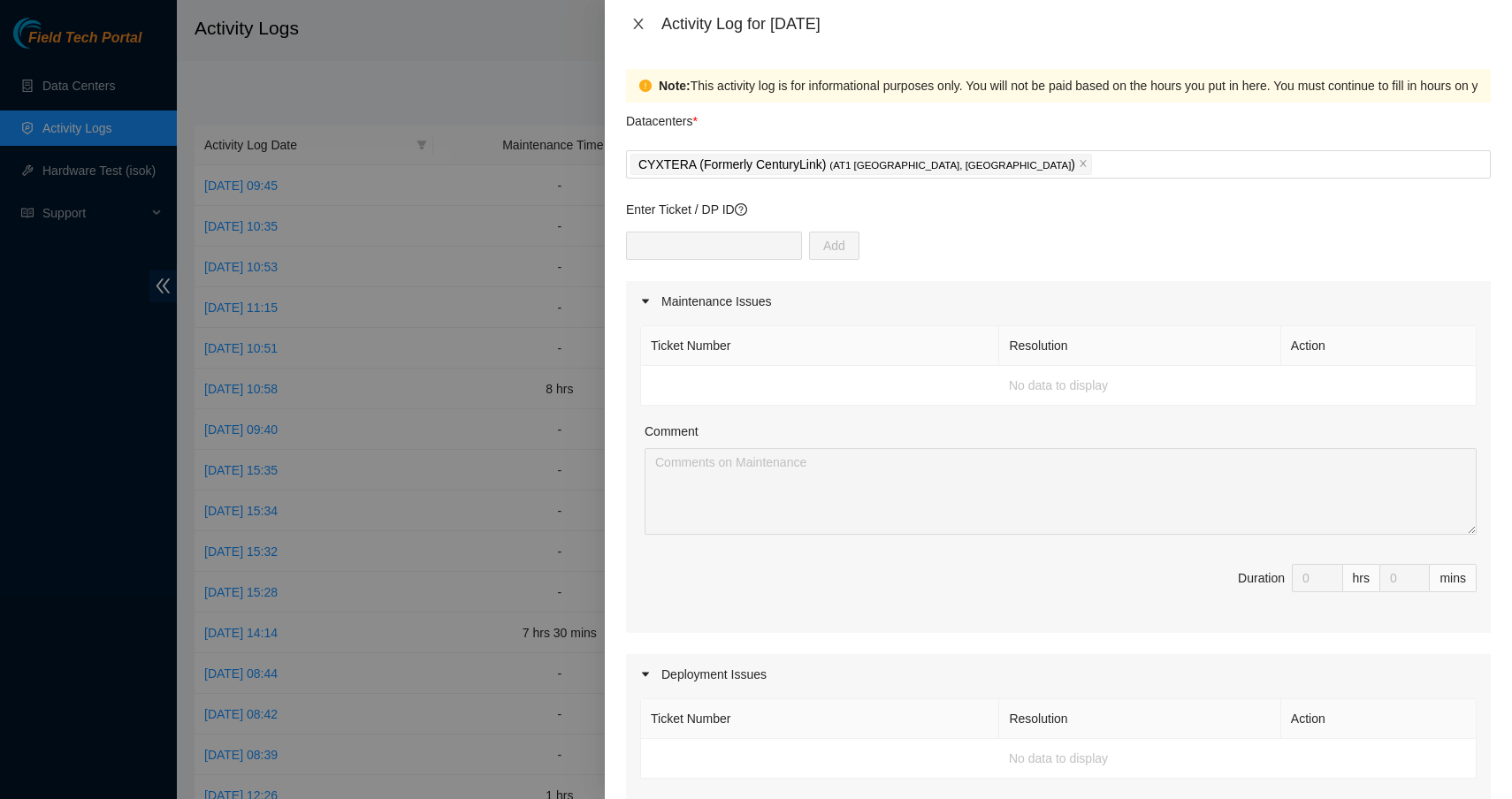
click at [638, 22] on icon "close" at bounding box center [637, 24] width 14 height 14
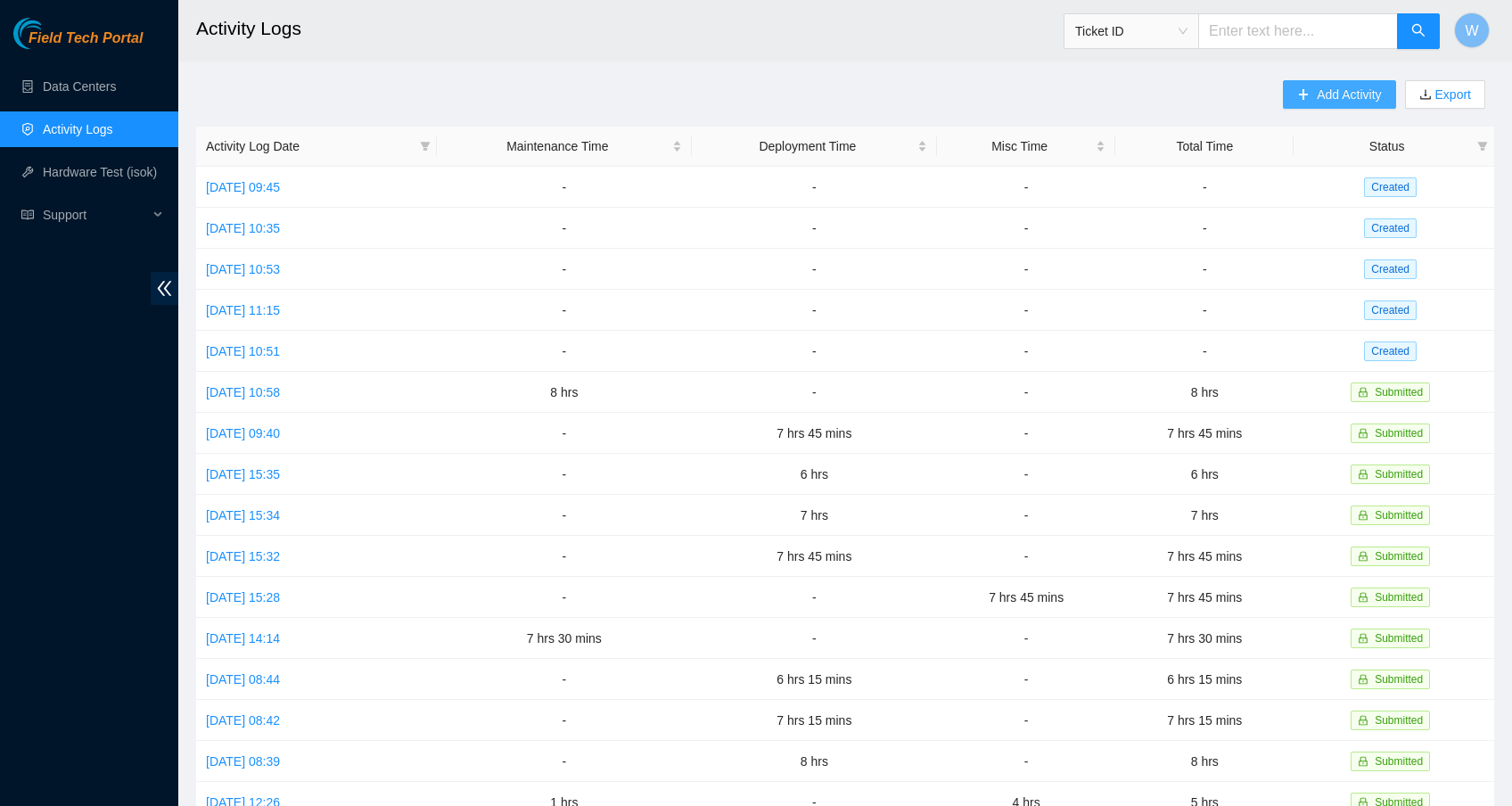
click at [1333, 96] on span "Add Activity" at bounding box center [1348, 94] width 64 height 20
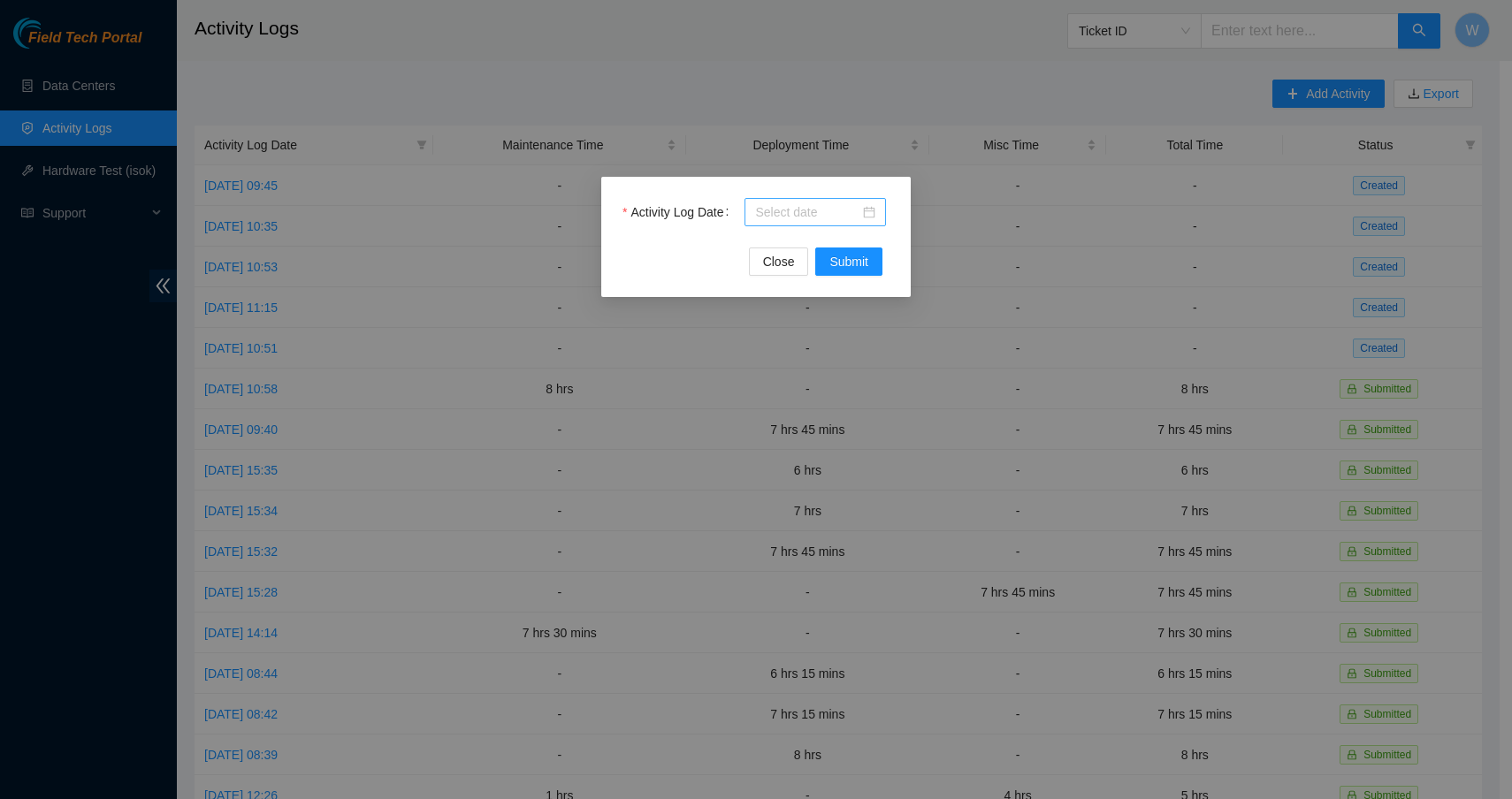
click at [820, 208] on input "Activity Log Date" at bounding box center [807, 212] width 104 height 20
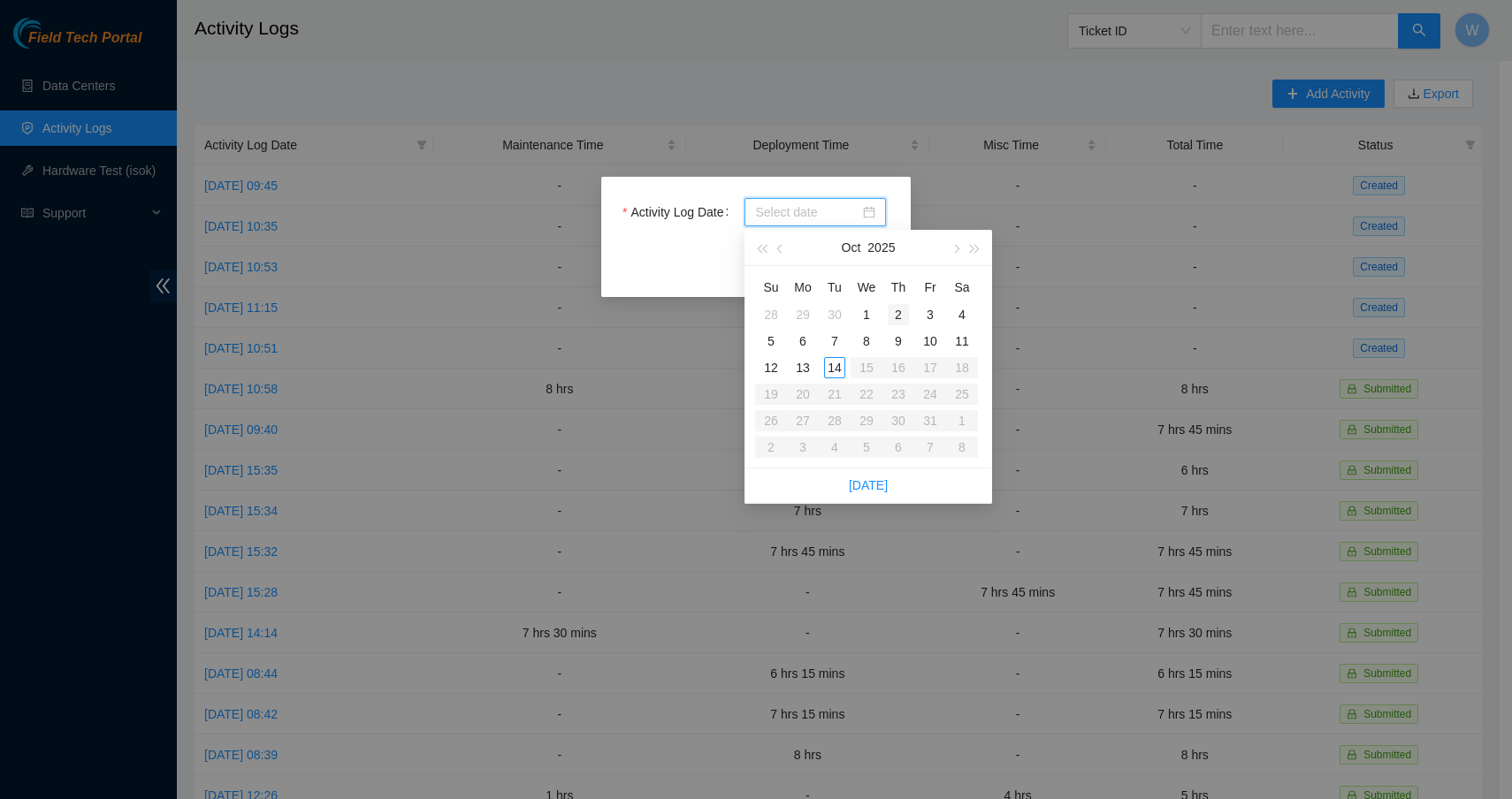
type input "[DATE]"
click at [782, 243] on button "button" at bounding box center [780, 246] width 20 height 35
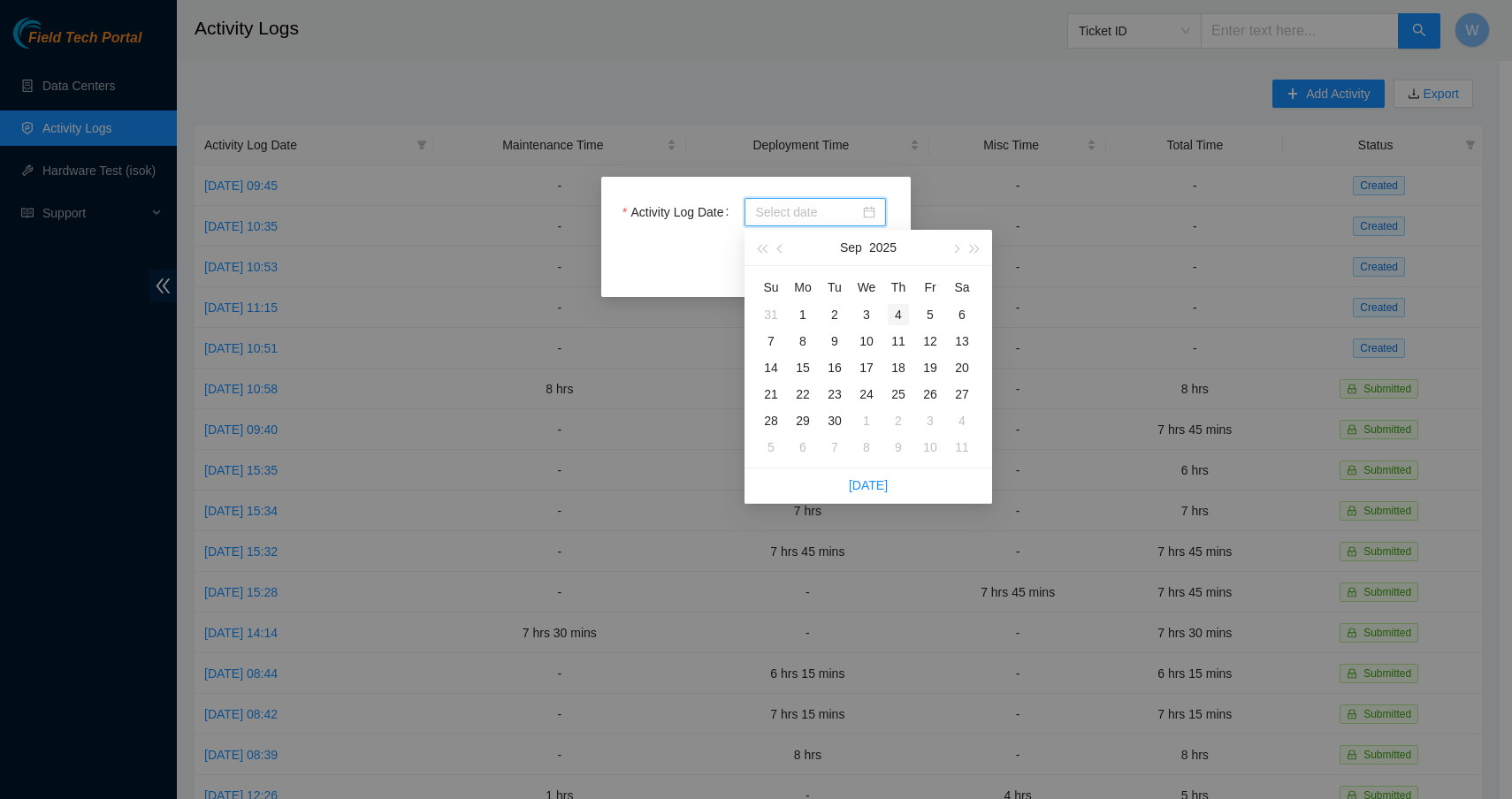
type input "[DATE]"
click at [926, 395] on div "26" at bounding box center [930, 394] width 21 height 21
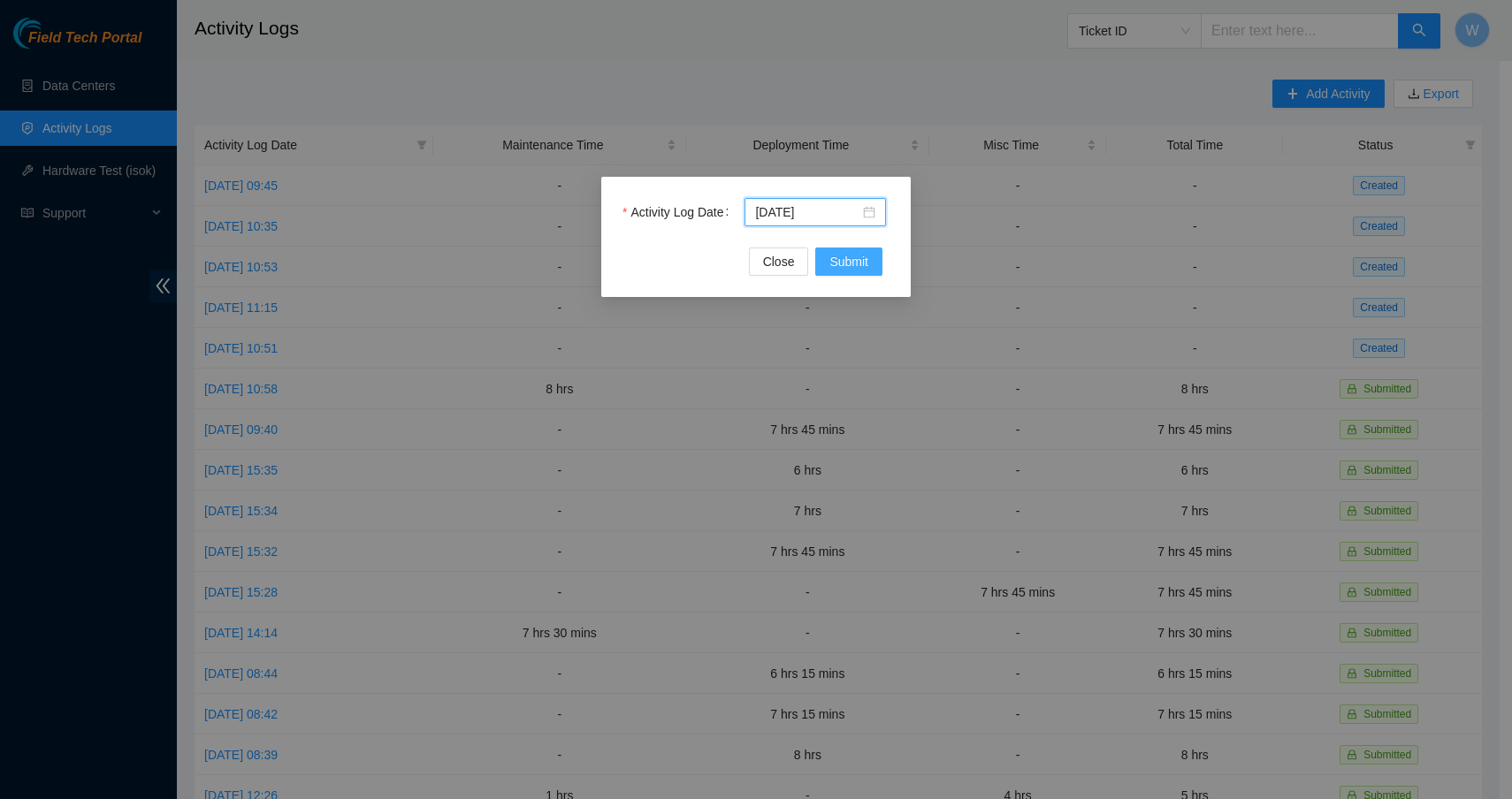
click at [841, 263] on span "Submit" at bounding box center [848, 262] width 39 height 20
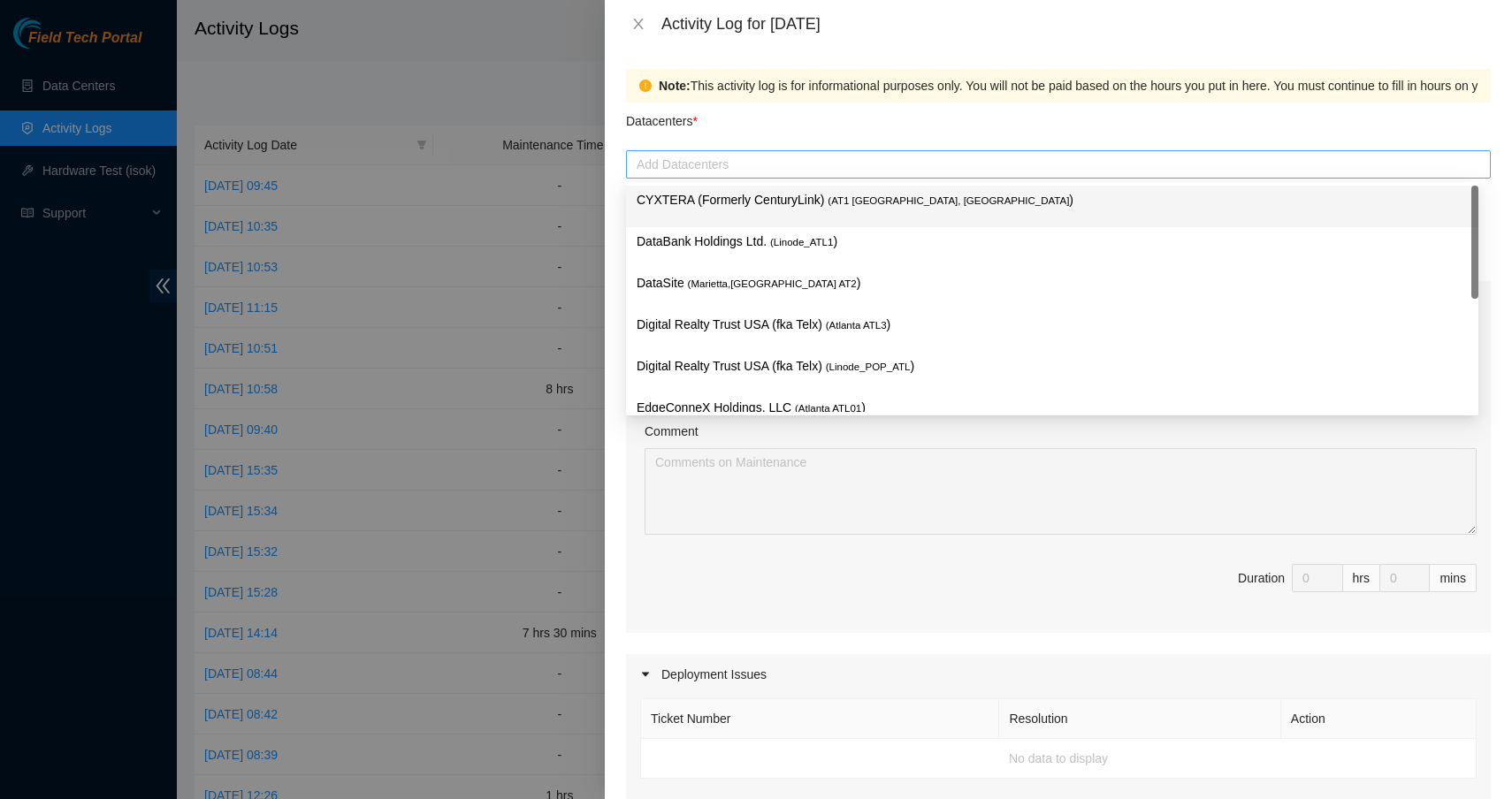
click at [665, 165] on div at bounding box center [1058, 164] width 856 height 21
click at [682, 197] on p "CYXTERA (Formerly CenturyLink) ( AT1 [GEOGRAPHIC_DATA], [GEOGRAPHIC_DATA] )" at bounding box center [1052, 200] width 831 height 21
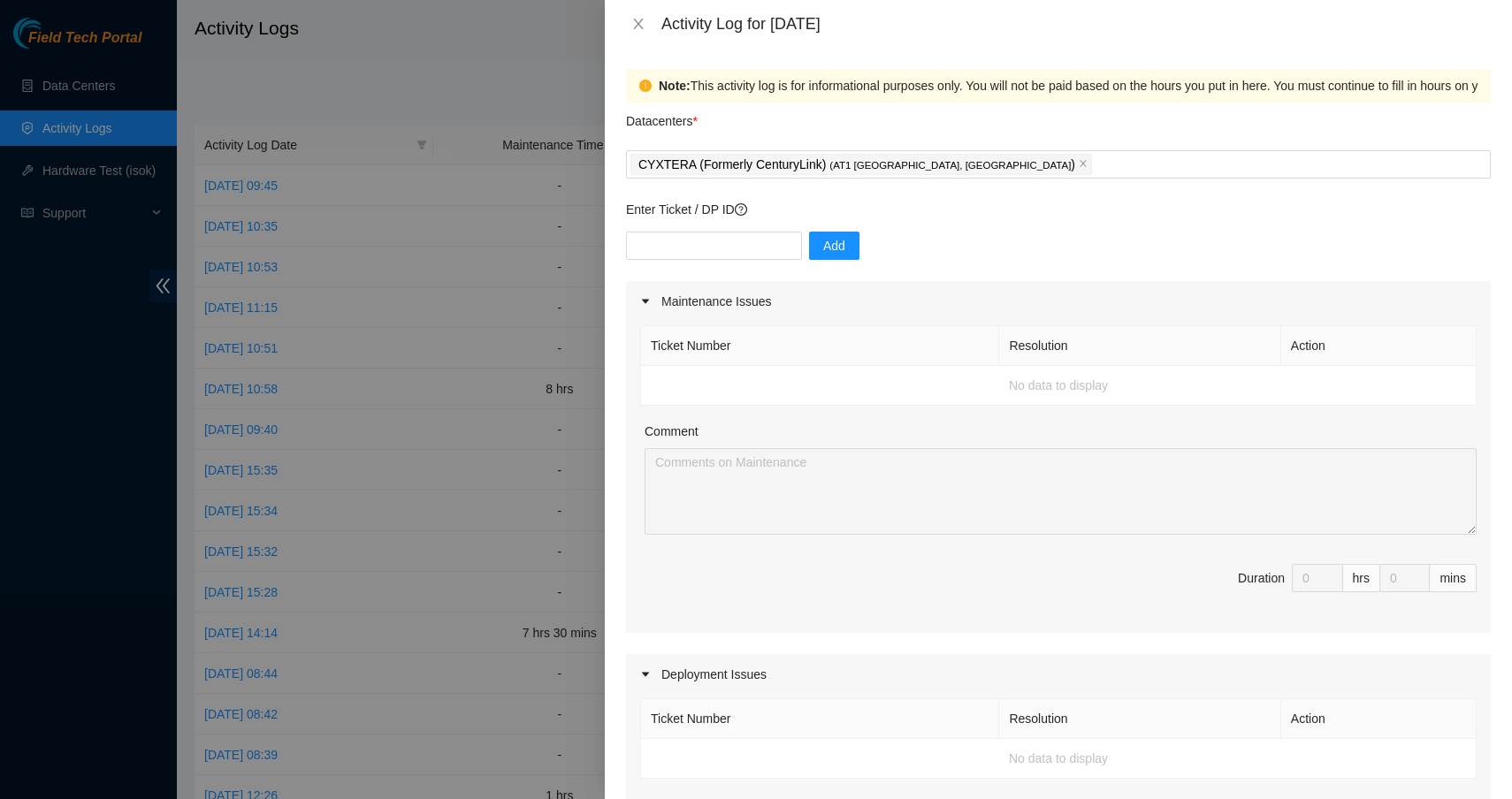
click at [621, 215] on div "Note: This activity log is for informational purposes only. You will not be pai…" at bounding box center [1058, 424] width 907 height 752
click at [671, 238] on input "text" at bounding box center [714, 246] width 176 height 28
type input "DP83833"
click at [831, 249] on span "Add" at bounding box center [834, 246] width 22 height 20
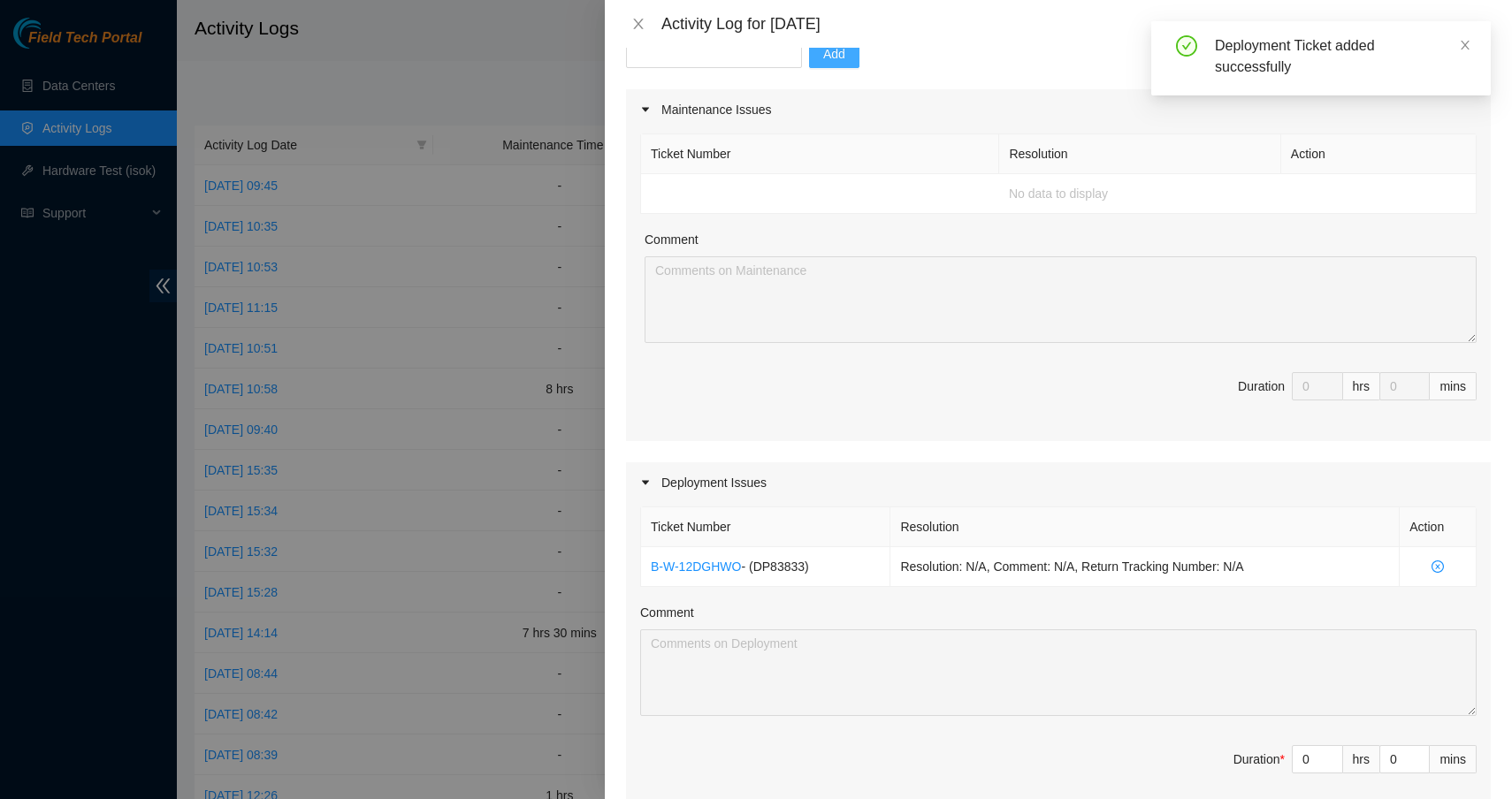
scroll to position [315, 0]
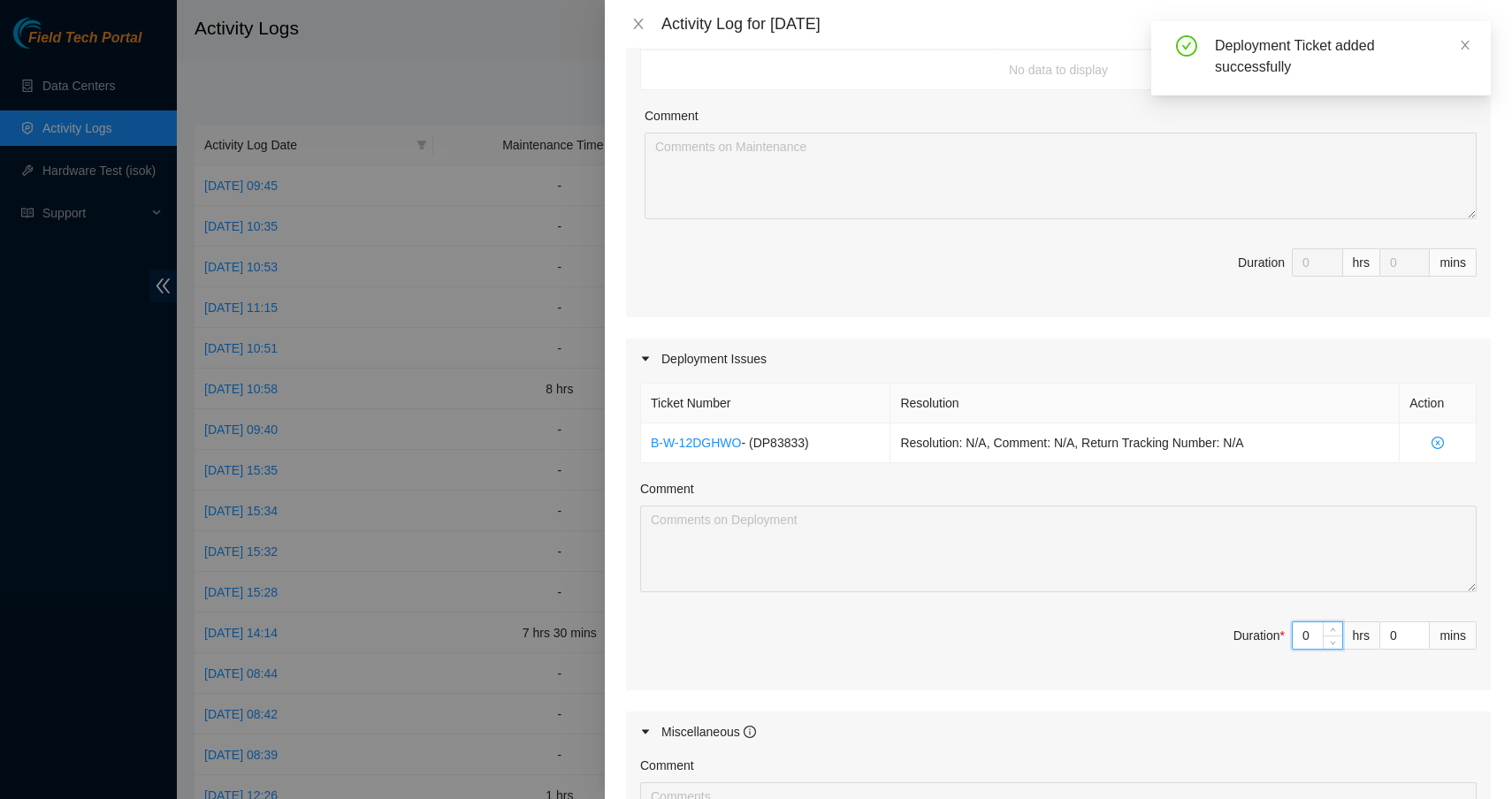
click at [1306, 644] on input "0" at bounding box center [1317, 636] width 49 height 26
type input "06"
type input "6"
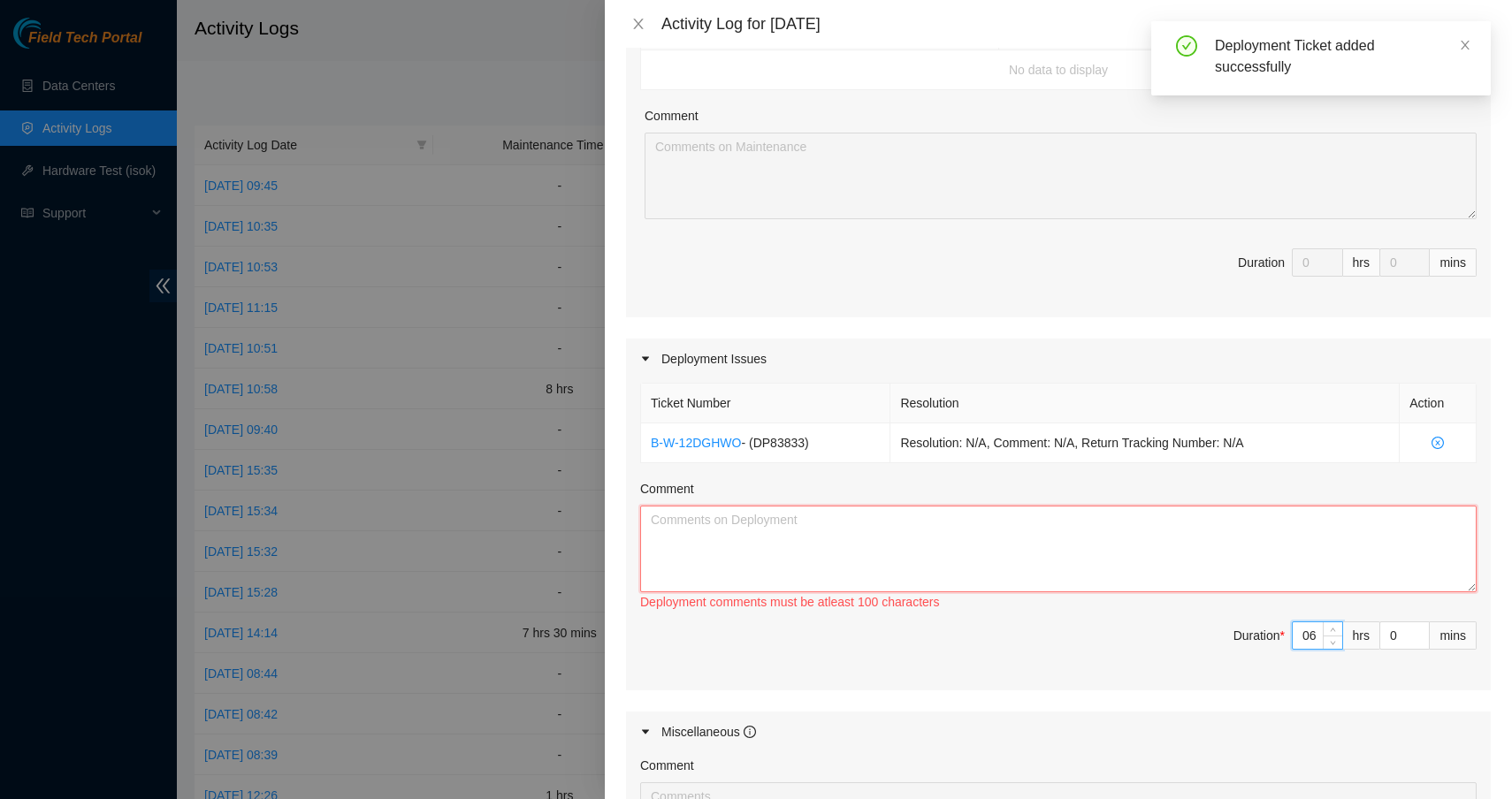
type input "6"
click at [1188, 570] on textarea "Comment" at bounding box center [1059, 549] width 837 height 87
paste textarea "Continued working on this DP to get it ready. worked and troubleshooted issues …"
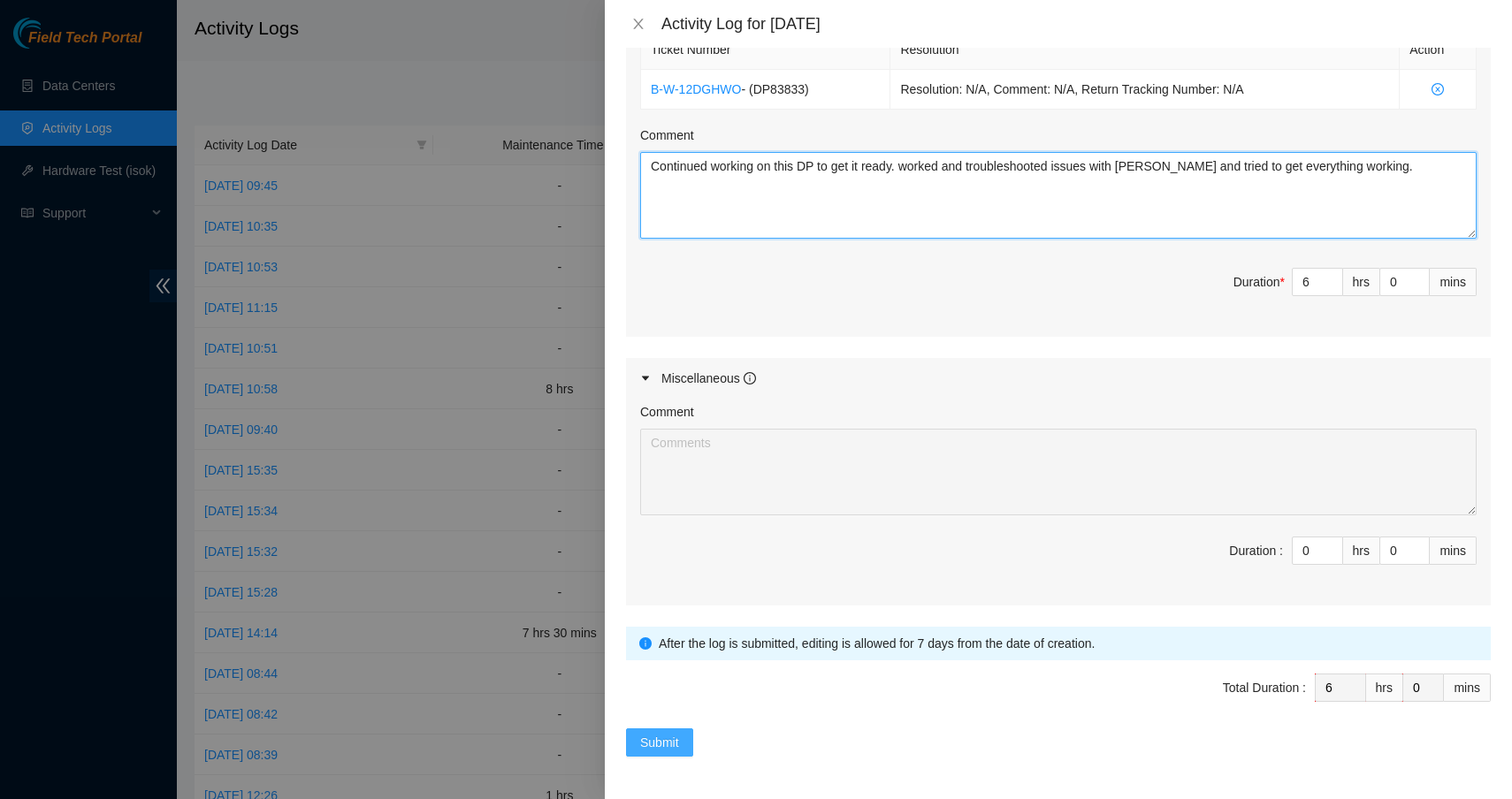
scroll to position [670, 0]
type textarea "Continued working on this DP to get it ready. worked and troubleshooted issues …"
click at [669, 736] on span "Submit" at bounding box center [659, 742] width 39 height 20
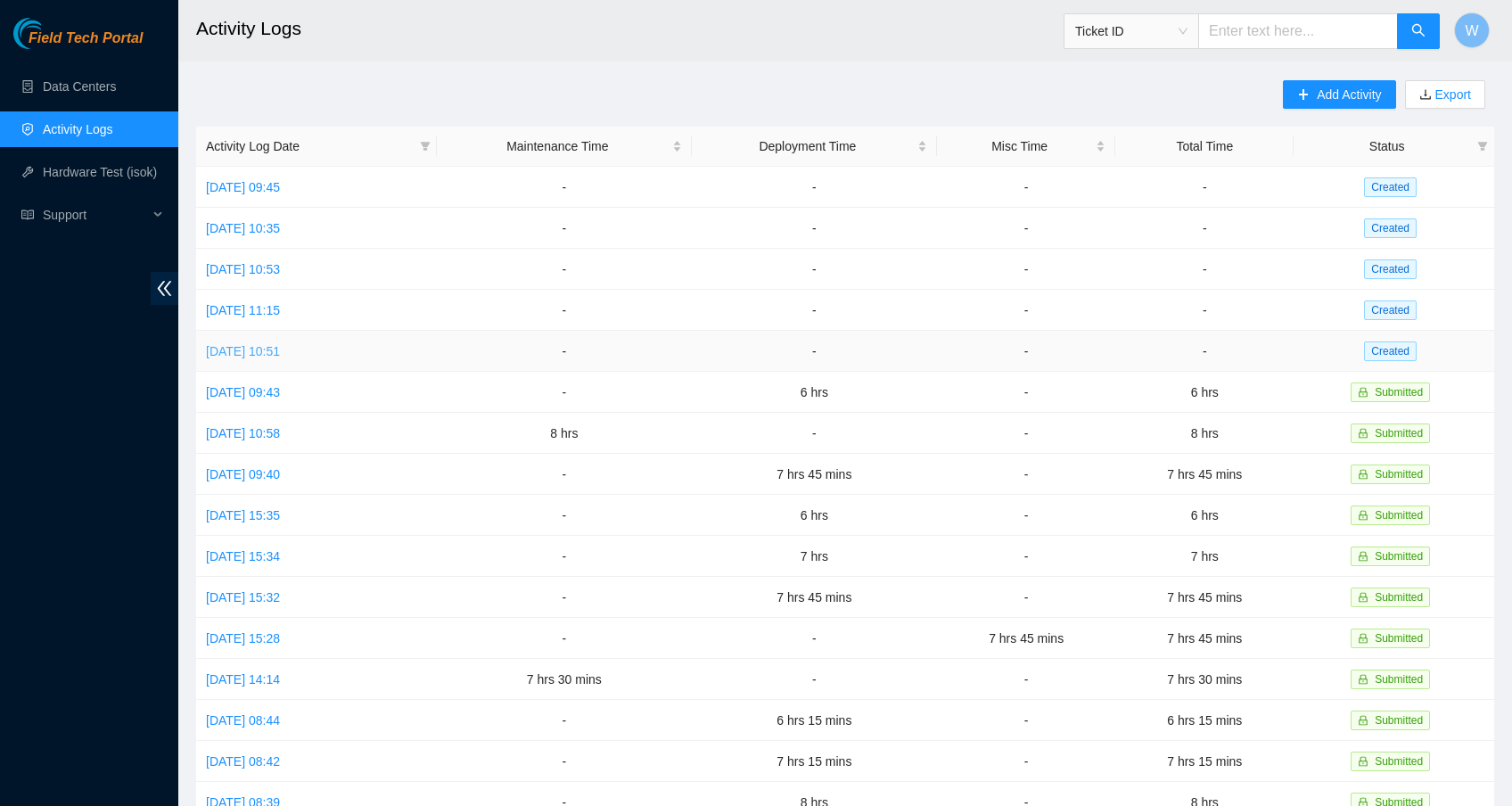
click at [280, 355] on link "[DATE] 10:51" at bounding box center [243, 351] width 74 height 14
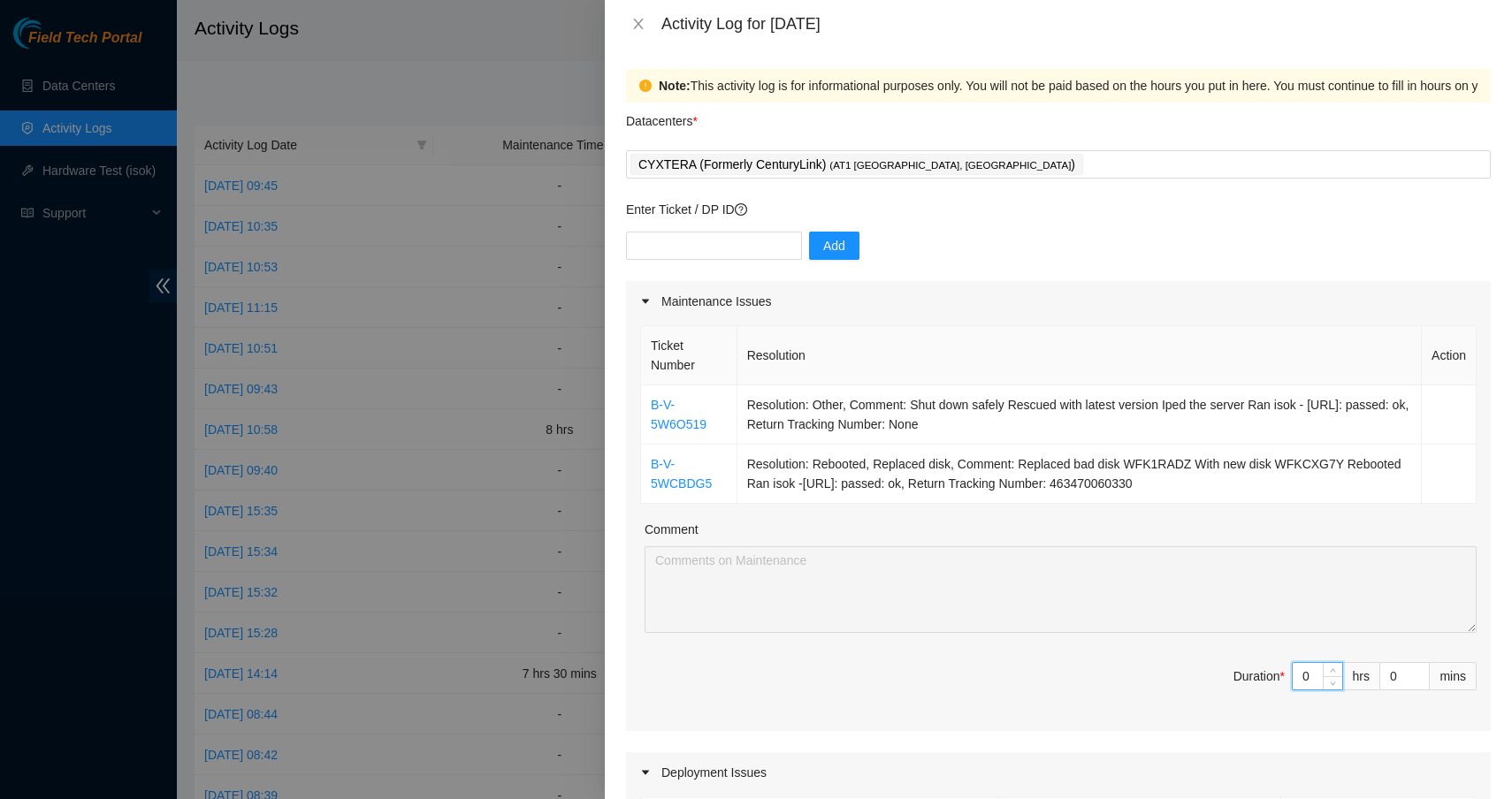
click at [1300, 673] on input "0" at bounding box center [1317, 676] width 49 height 26
type input "07"
type input "7"
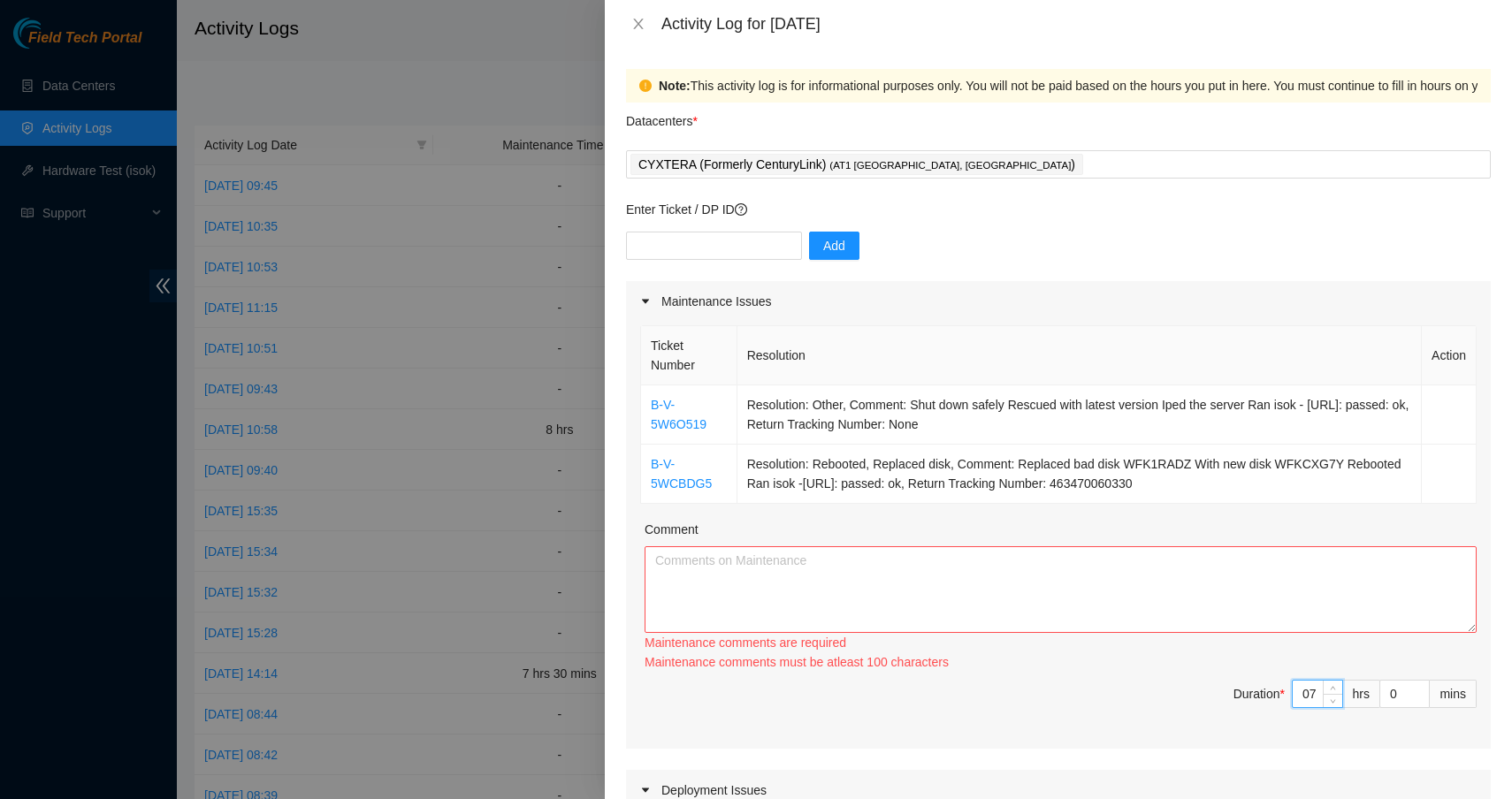
type input "7"
type input "4"
type input "45"
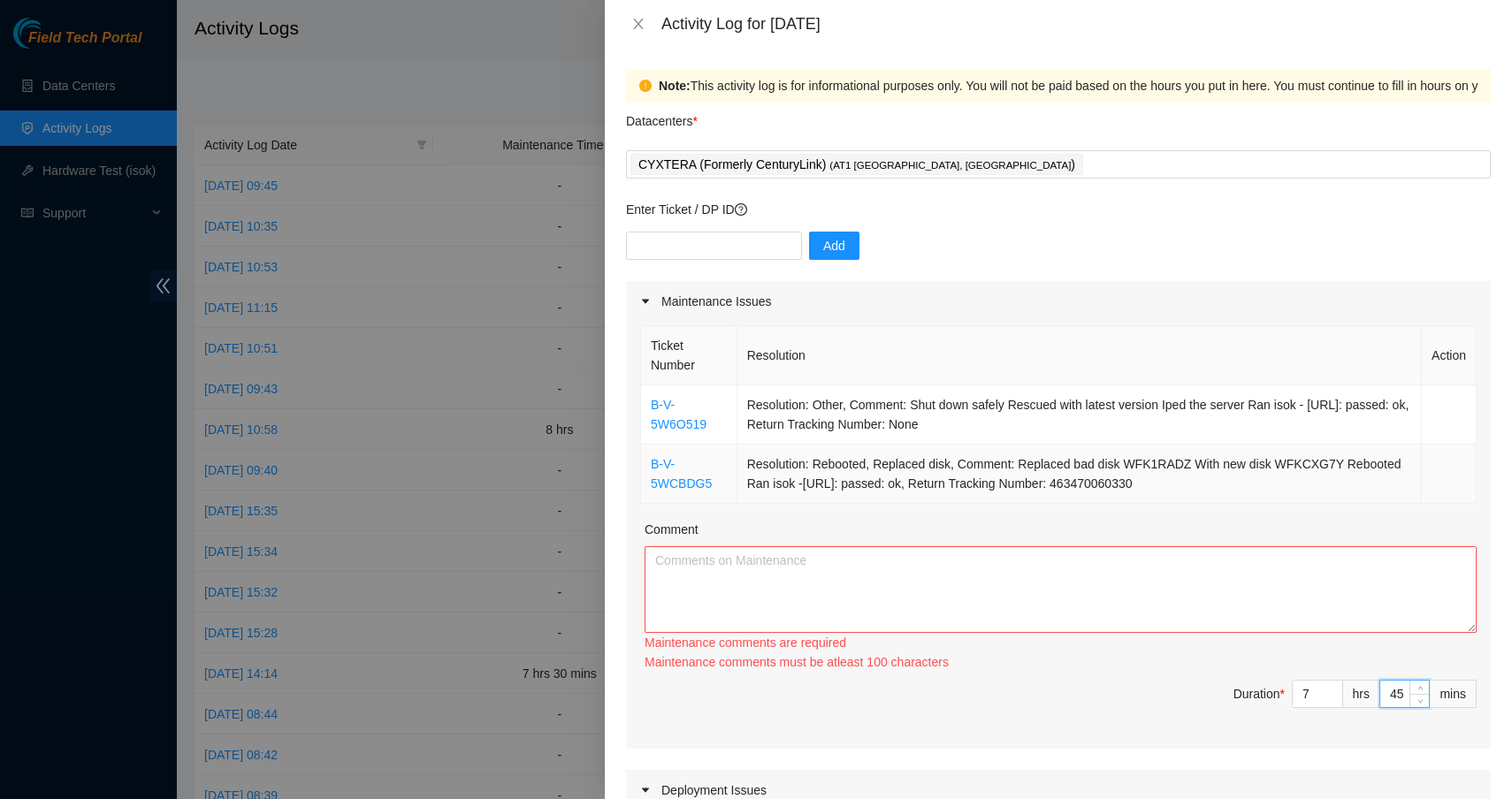
type input "45"
drag, startPoint x: 1152, startPoint y: 470, endPoint x: 644, endPoint y: 400, distance: 512.8
click at [644, 400] on tbody "B-V-5W6O519 Resolution: Other, Comment: Shut down safely Rescued with latest ve…" at bounding box center [1059, 444] width 836 height 118
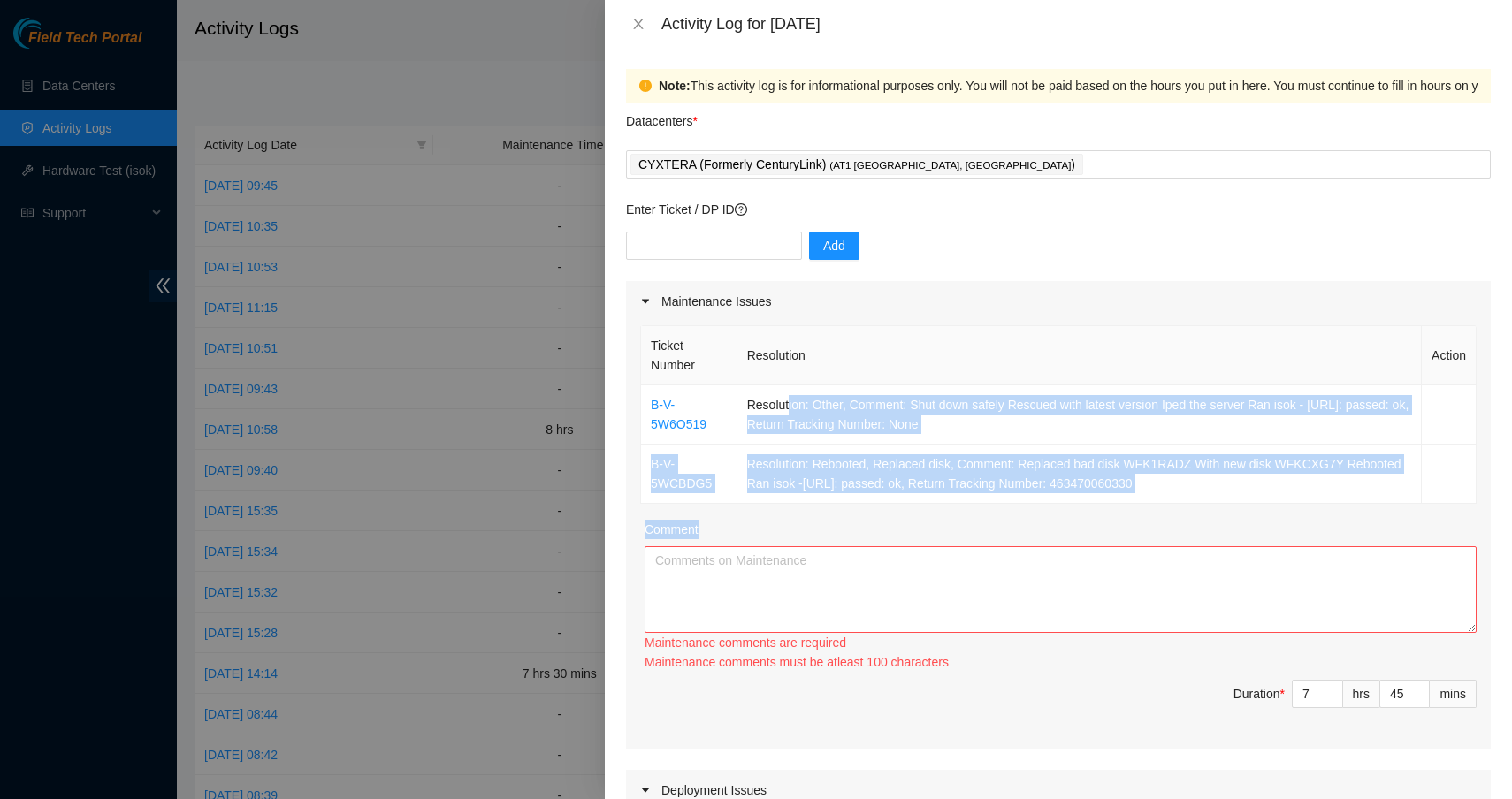
drag, startPoint x: 773, startPoint y: 408, endPoint x: 774, endPoint y: 570, distance: 162.0
click at [775, 573] on div "Ticket Number Resolution Action B-V-5W6O519 Resolution: Other, Comment: Shut do…" at bounding box center [1059, 536] width 865 height 427
drag, startPoint x: 649, startPoint y: 405, endPoint x: 1245, endPoint y: 486, distance: 601.5
click at [1245, 486] on tbody "B-V-5W6O519 Resolution: Other, Comment: Shut down safely Rescued with latest ve…" at bounding box center [1059, 444] width 836 height 118
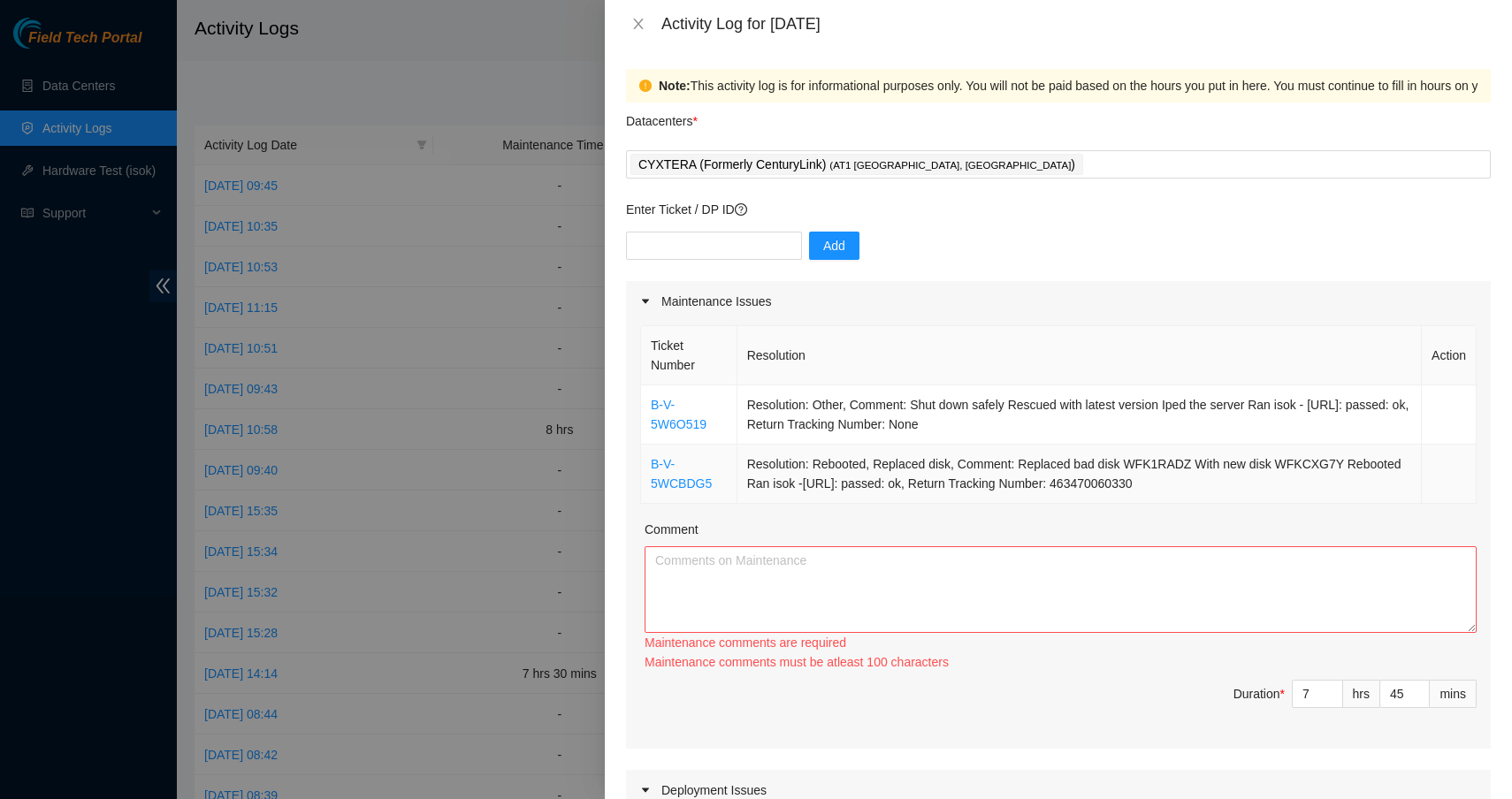
drag, startPoint x: 1147, startPoint y: 460, endPoint x: 1147, endPoint y: 468, distance: 8.0
click at [1147, 468] on td "Resolution: Rebooted, Replaced disk, Comment: Replaced bad disk WFK1RADZ With n…" at bounding box center [1079, 474] width 685 height 60
drag, startPoint x: 1248, startPoint y: 482, endPoint x: 650, endPoint y: 399, distance: 603.7
click at [650, 399] on tbody "B-V-5W6O519 Resolution: Other, Comment: Shut down safely Rescued with latest ve…" at bounding box center [1059, 444] width 836 height 118
copy tbody "B-V-5W6O519 Resolution: Other, Comment: Shut down safely Rescued with latest ve…"
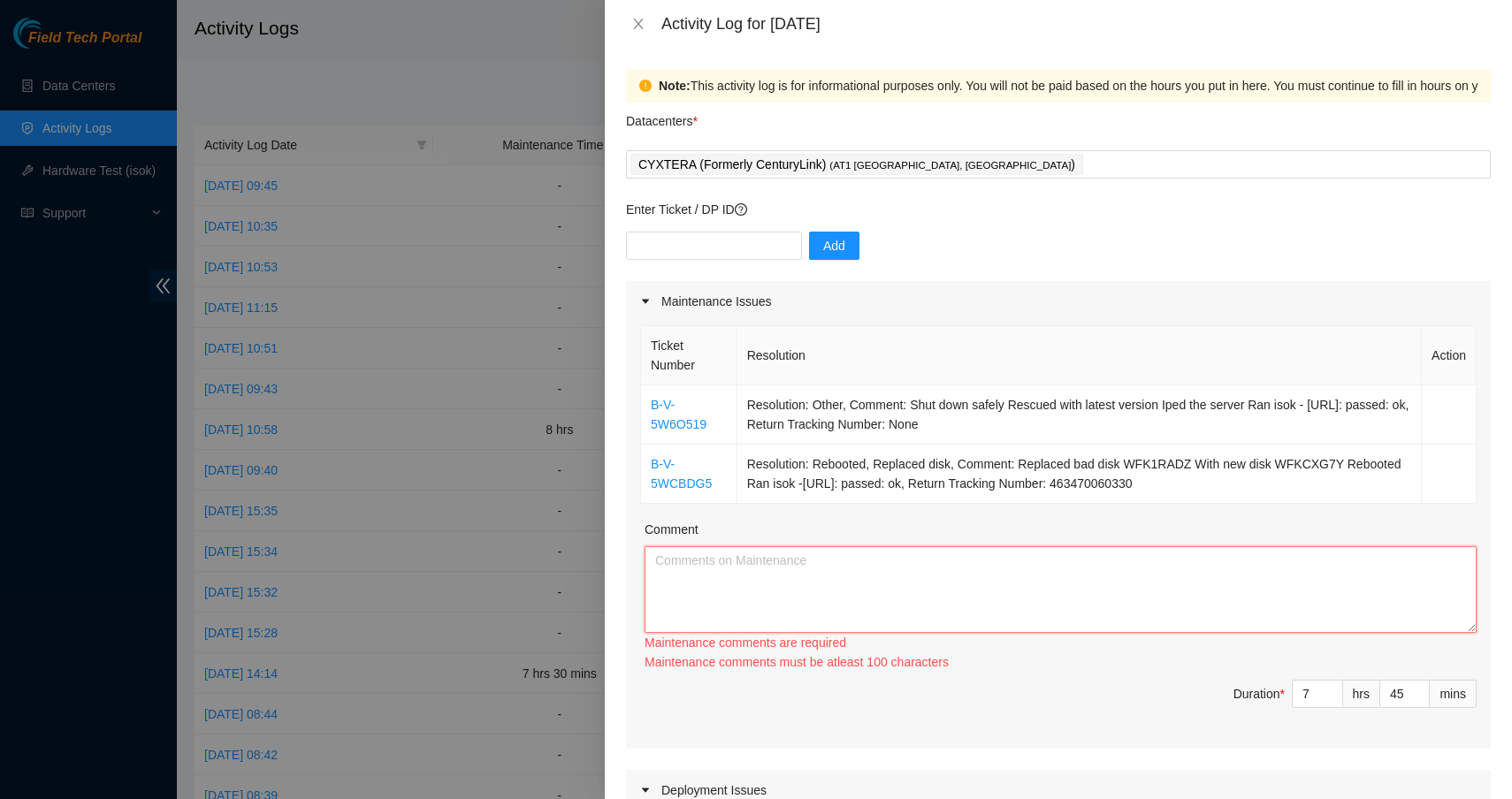
click at [747, 574] on textarea "Comment" at bounding box center [1060, 590] width 832 height 87
paste textarea "B-V-5W6O519 Resolution: Other, Comment: Shut down safely Rescued with latest ve…"
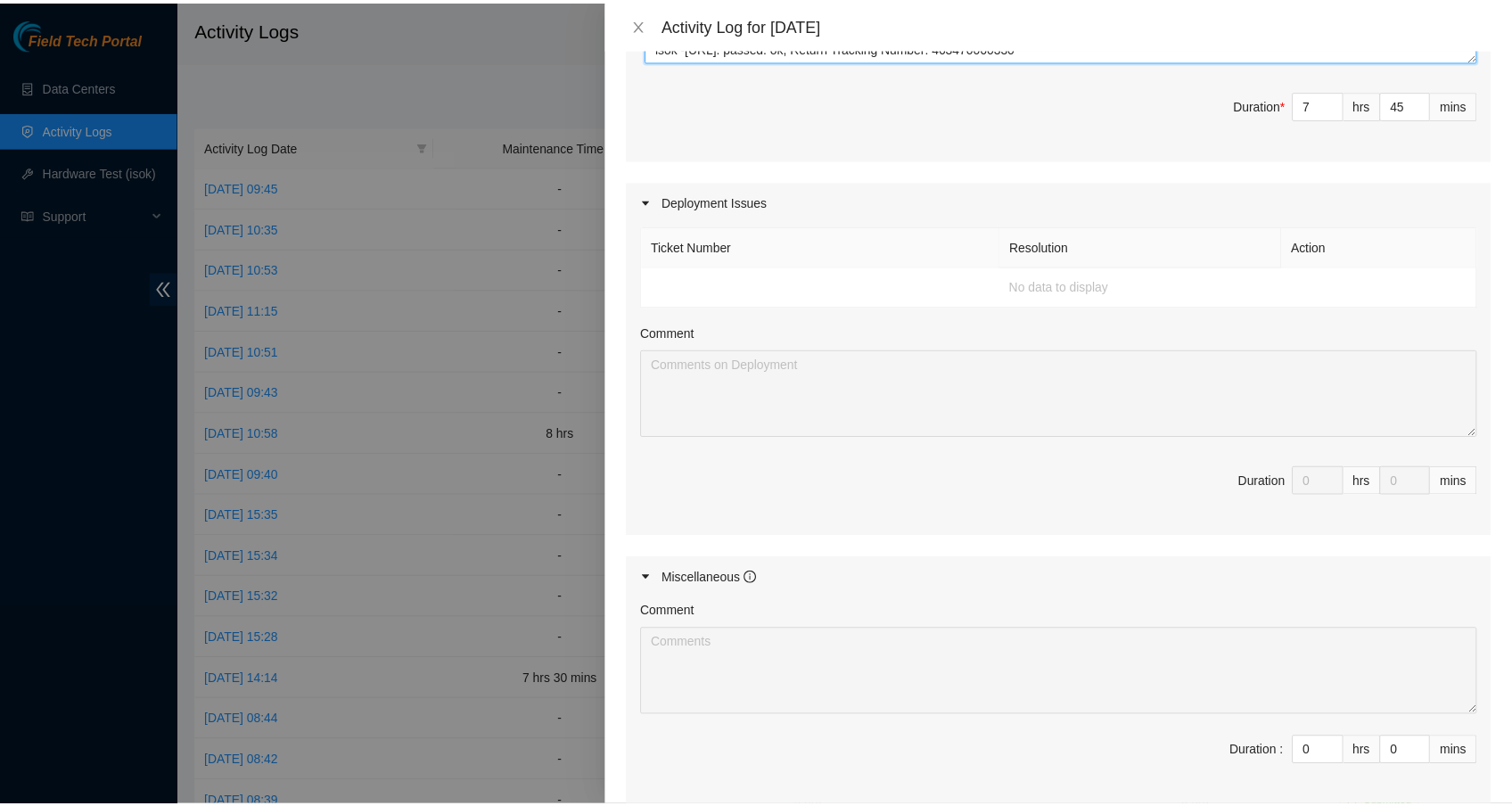
scroll to position [775, 0]
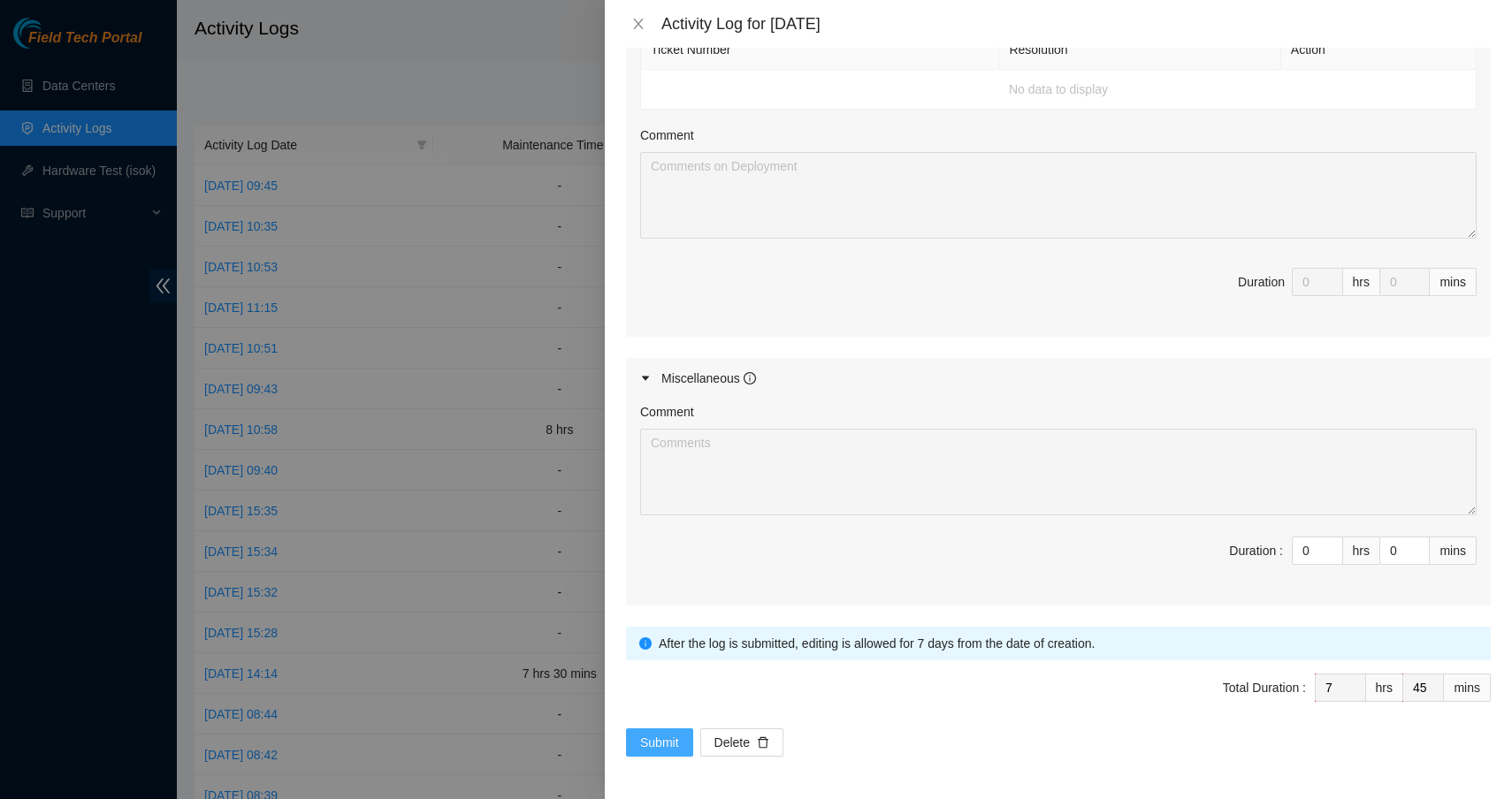
type textarea "B-V-5W6O519 Resolution: Other, Comment: Shut down safely Rescued with latest ve…"
click at [669, 736] on span "Submit" at bounding box center [659, 742] width 39 height 20
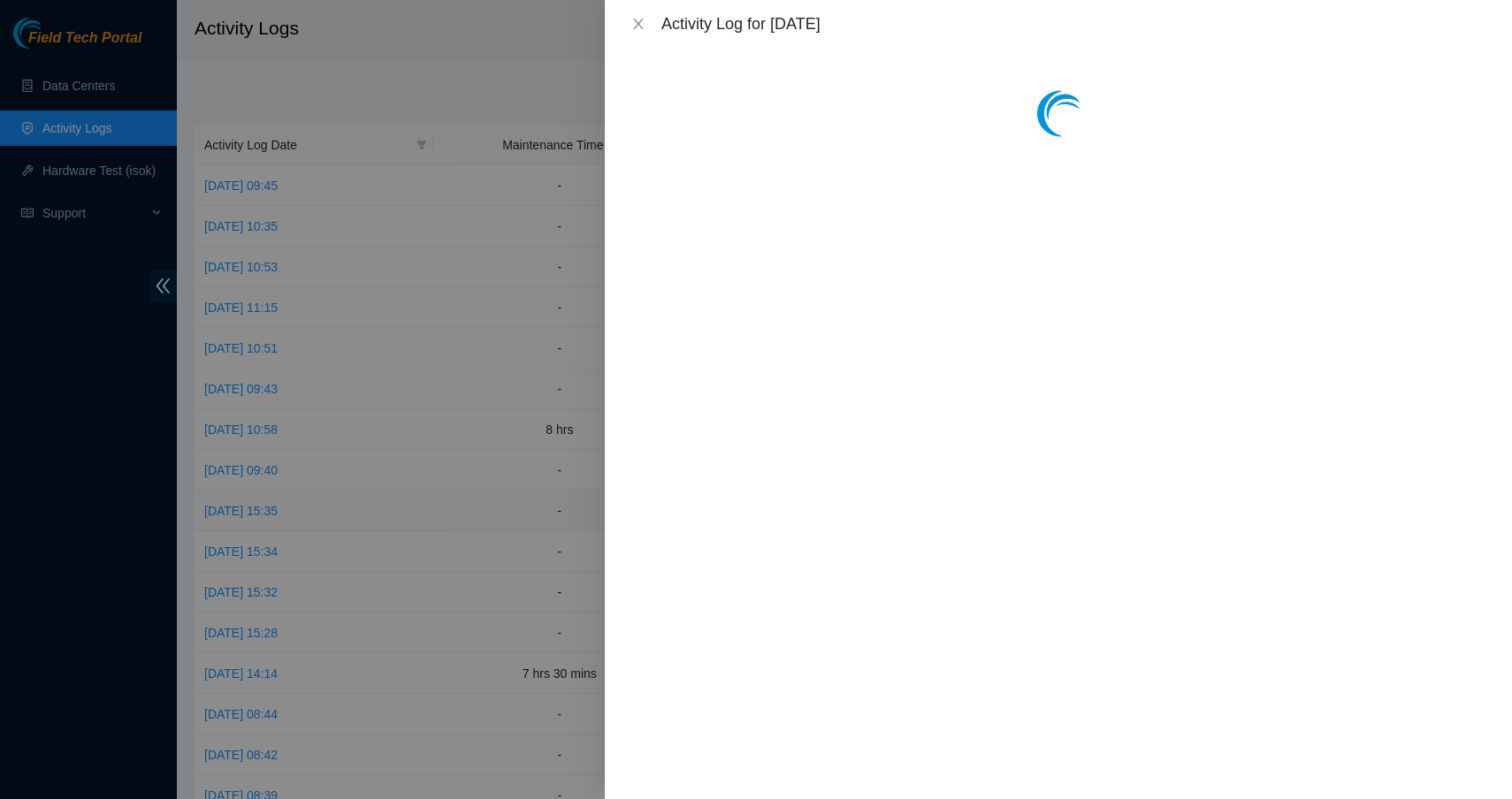
scroll to position [0, 0]
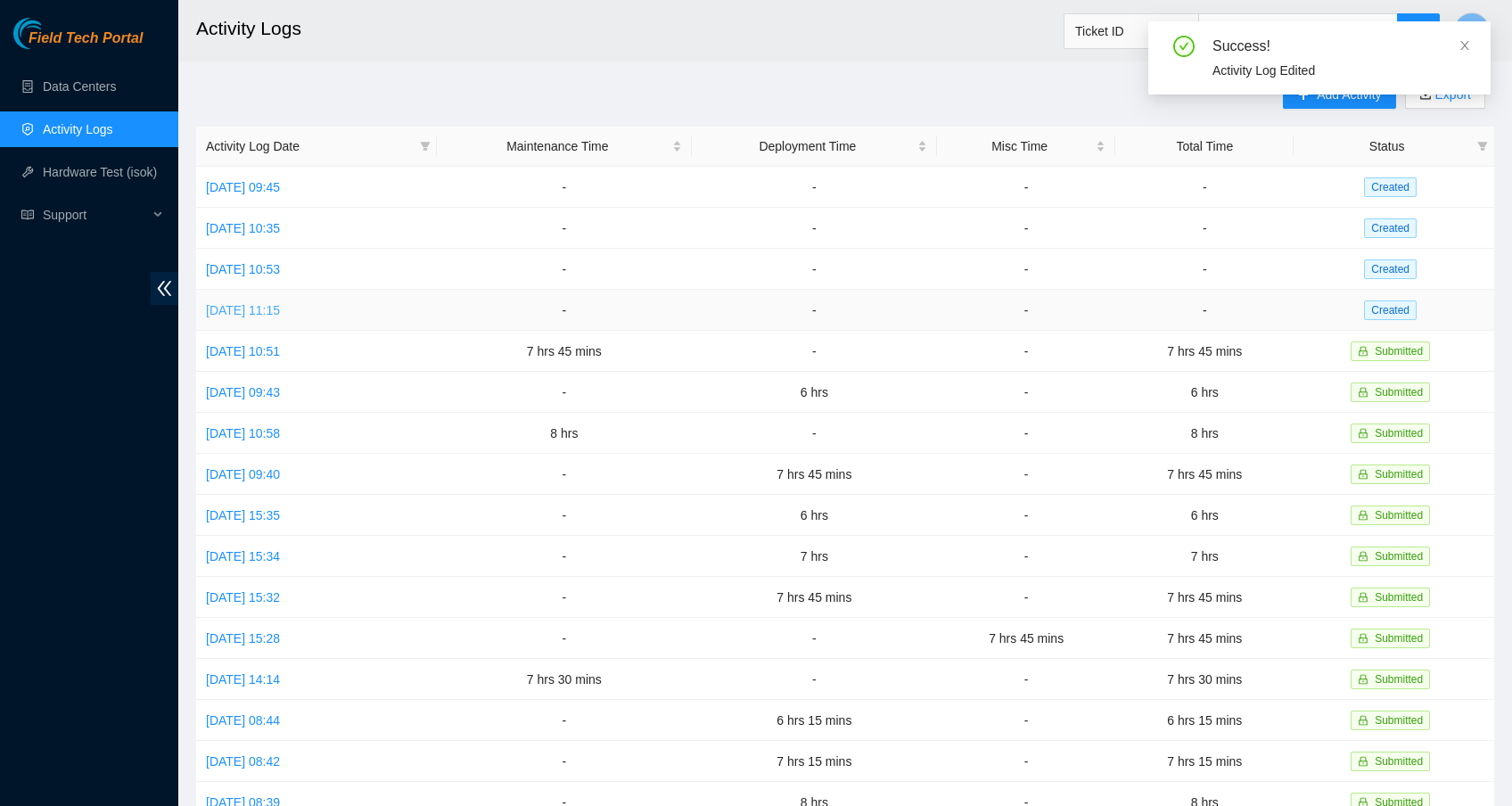
click at [280, 306] on link "[DATE] 11:15" at bounding box center [243, 310] width 74 height 14
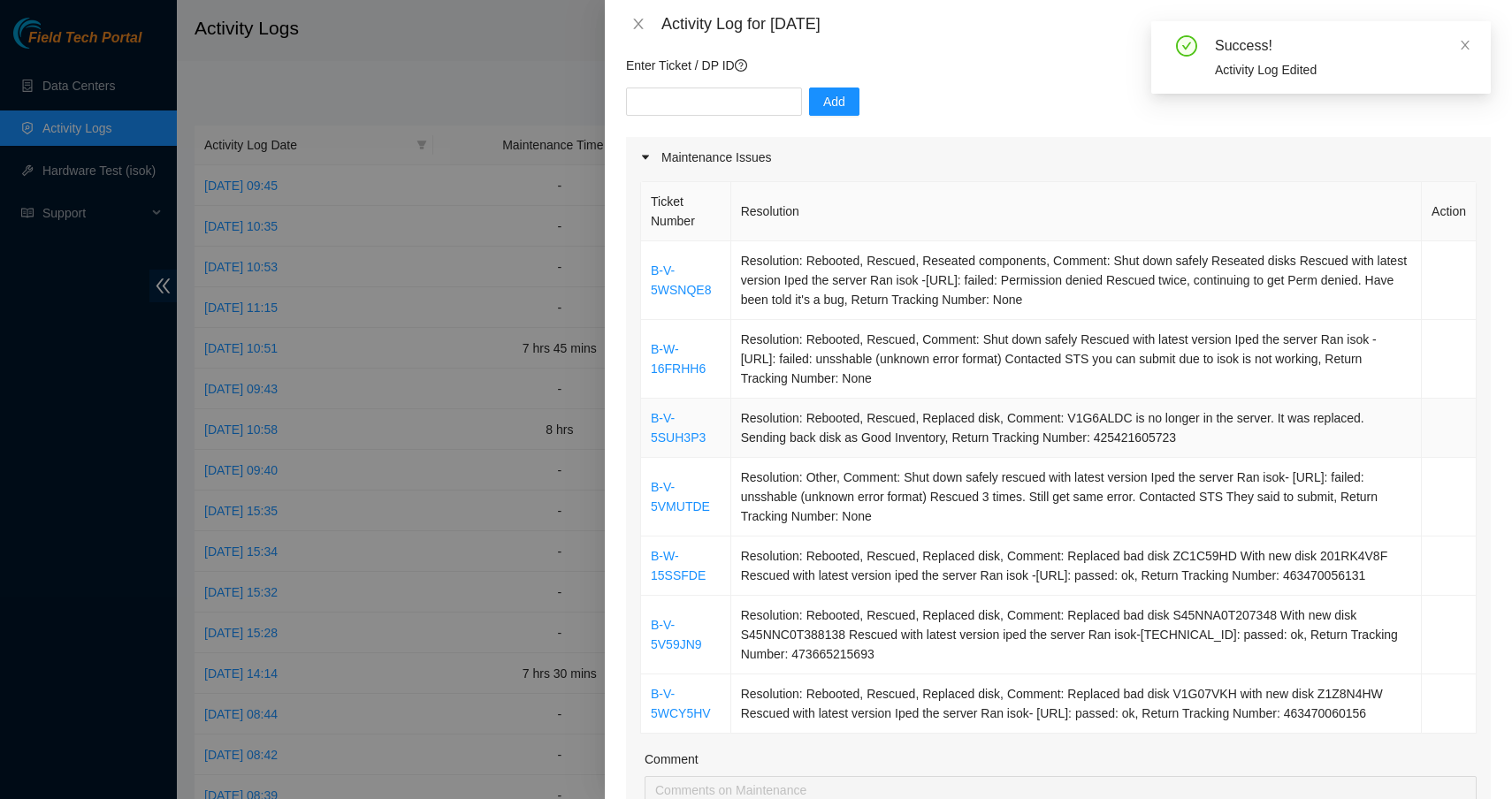
scroll to position [756, 0]
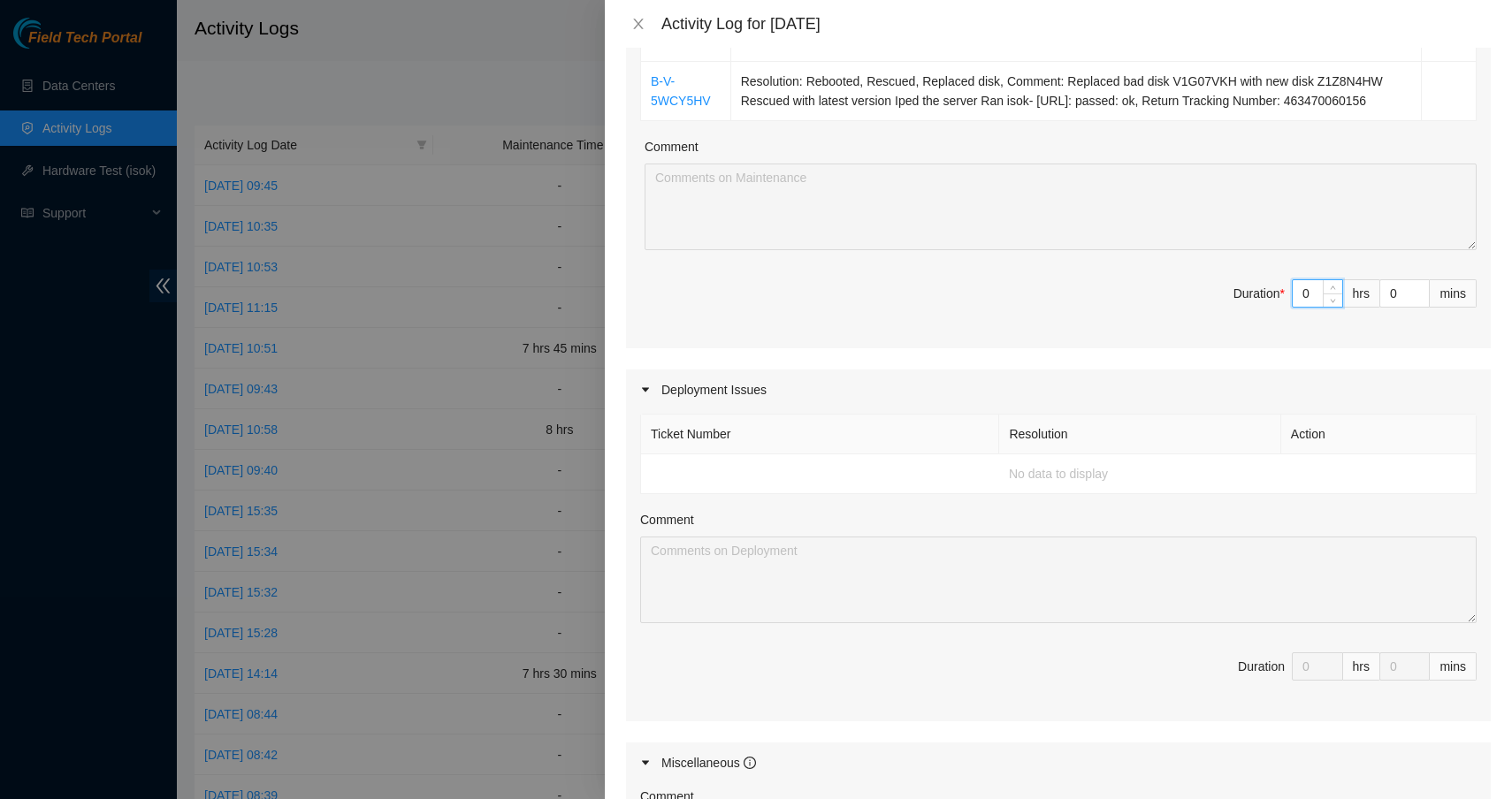
click at [1306, 307] on input "0" at bounding box center [1317, 294] width 49 height 26
type input "07"
type input "7"
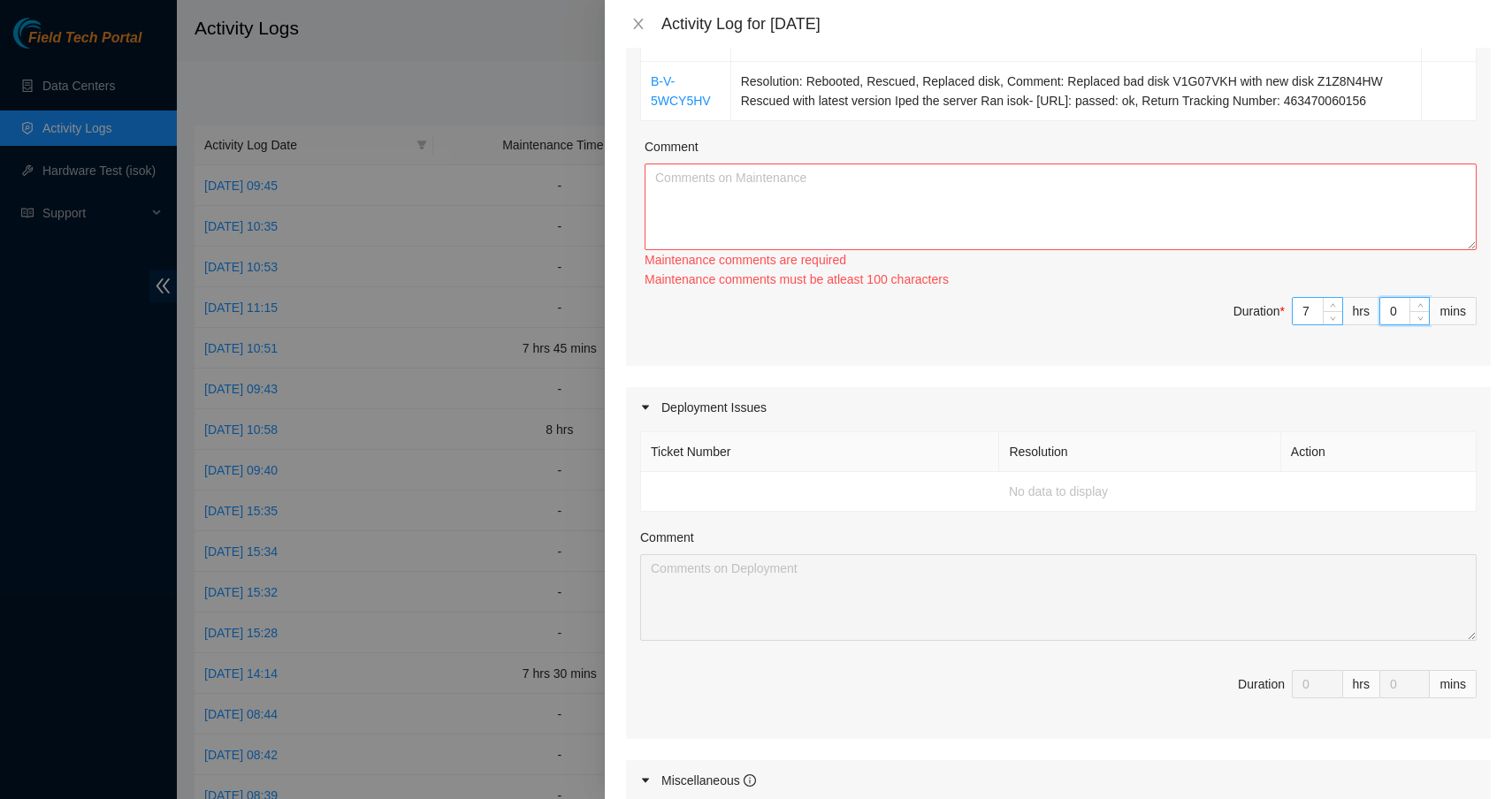
type input "4"
type input "45"
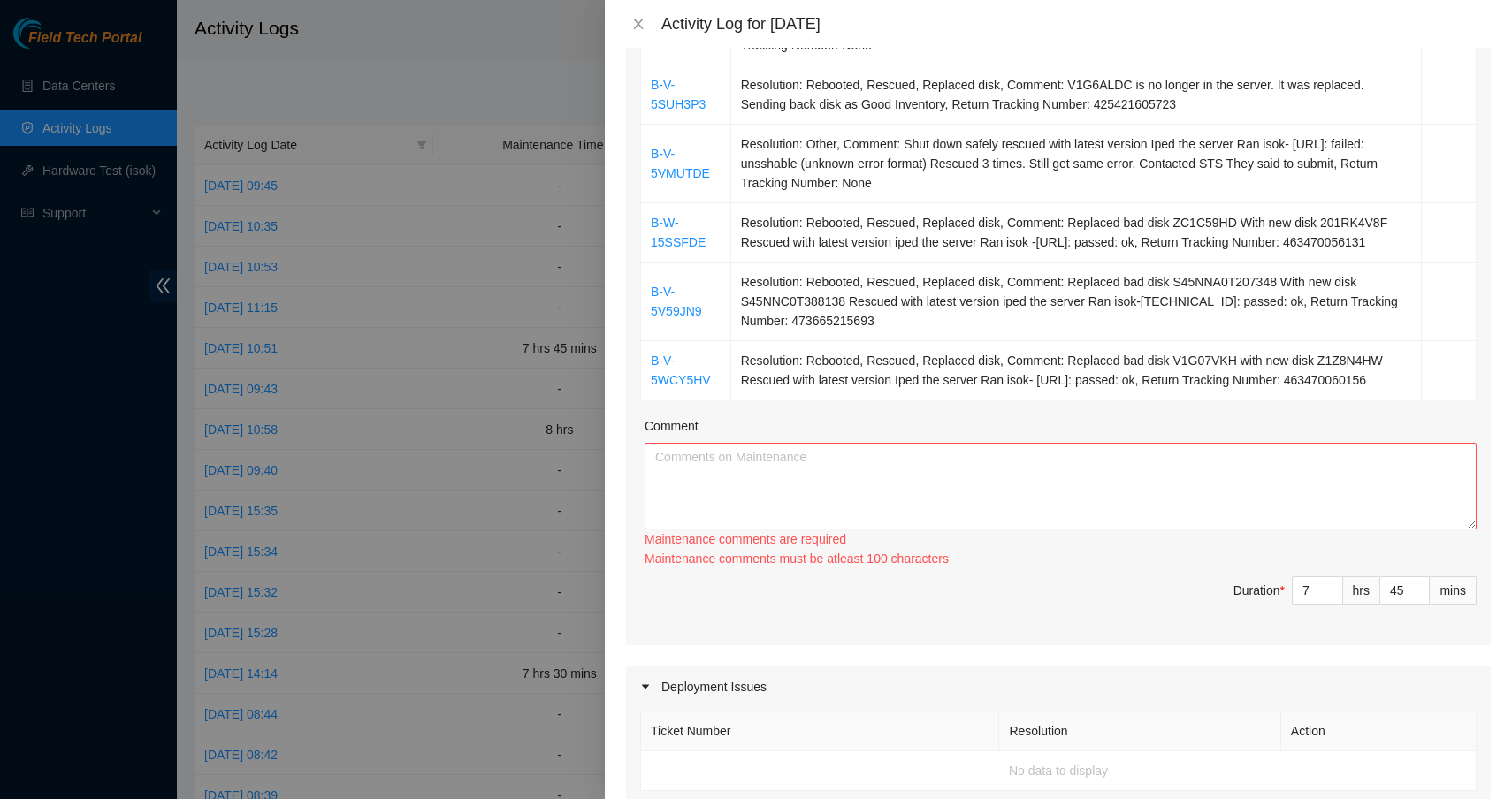
scroll to position [73, 0]
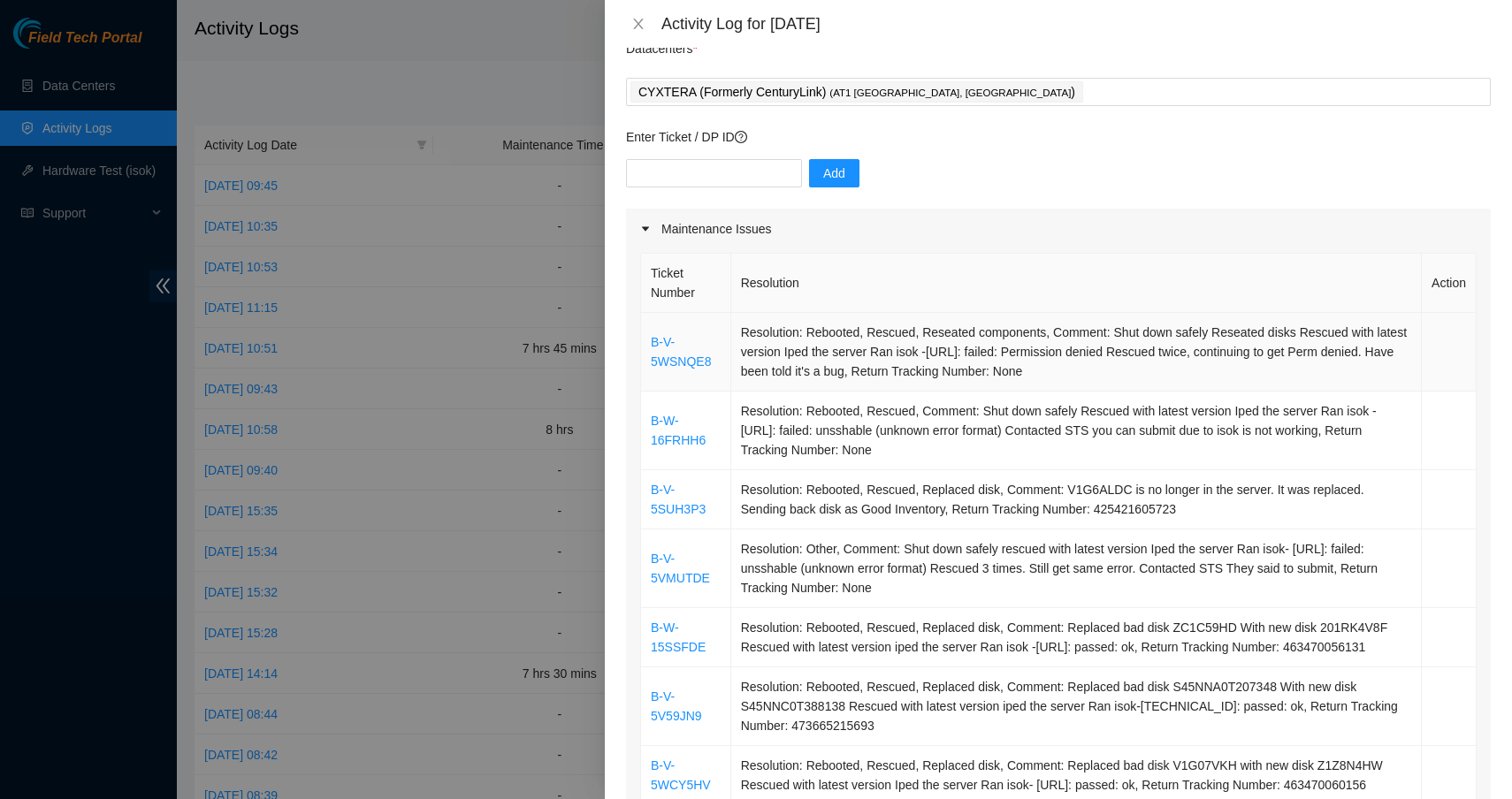
drag, startPoint x: 850, startPoint y: 140, endPoint x: 649, endPoint y: 333, distance: 278.7
click at [649, 333] on tbody "B-V-5WSNQE8 Resolution: Rebooted, Rescued, Reseated components, Comment: Shut d…" at bounding box center [1059, 558] width 836 height 492
copy tbody "B-V-5WSNQE8 Resolution: Rebooted, Rescued, Reseated components, Comment: Shut d…"
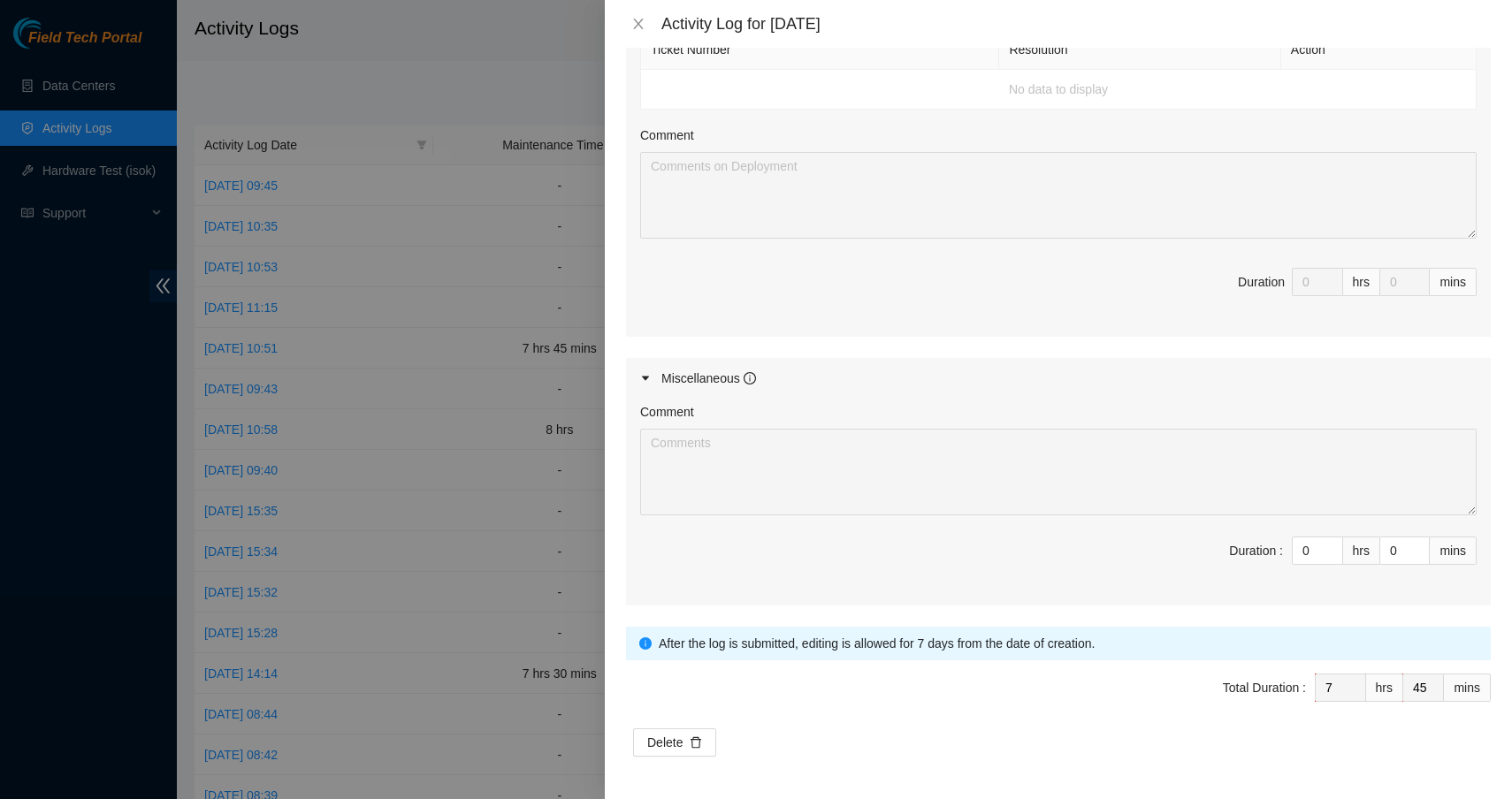
scroll to position [912, 0]
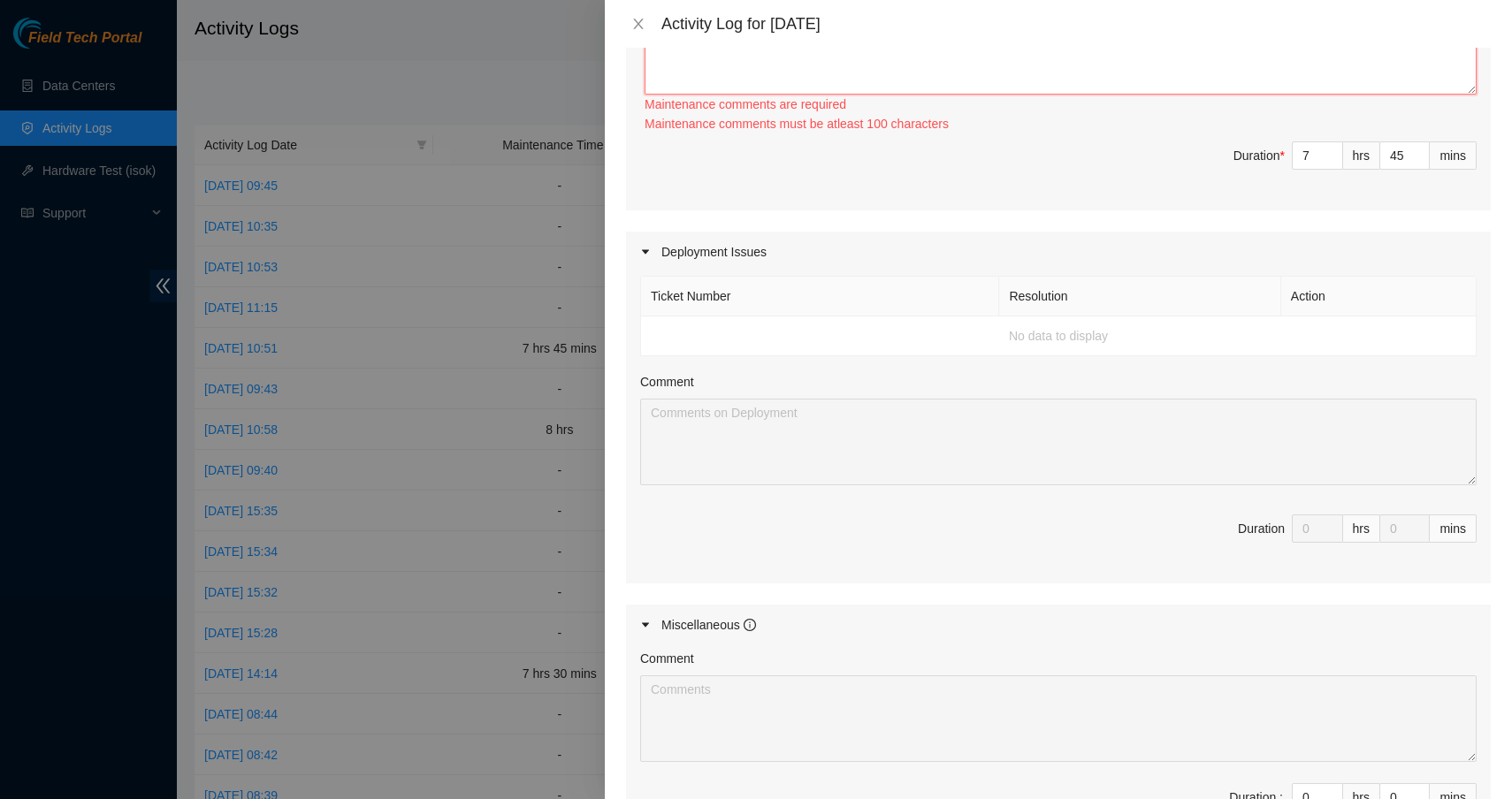
click at [856, 87] on textarea "Comment" at bounding box center [1060, 51] width 832 height 87
paste textarea "B-V-5WSNQE8 Resolution: Rebooted, Rescued, Reseated components, Comment: Shut d…"
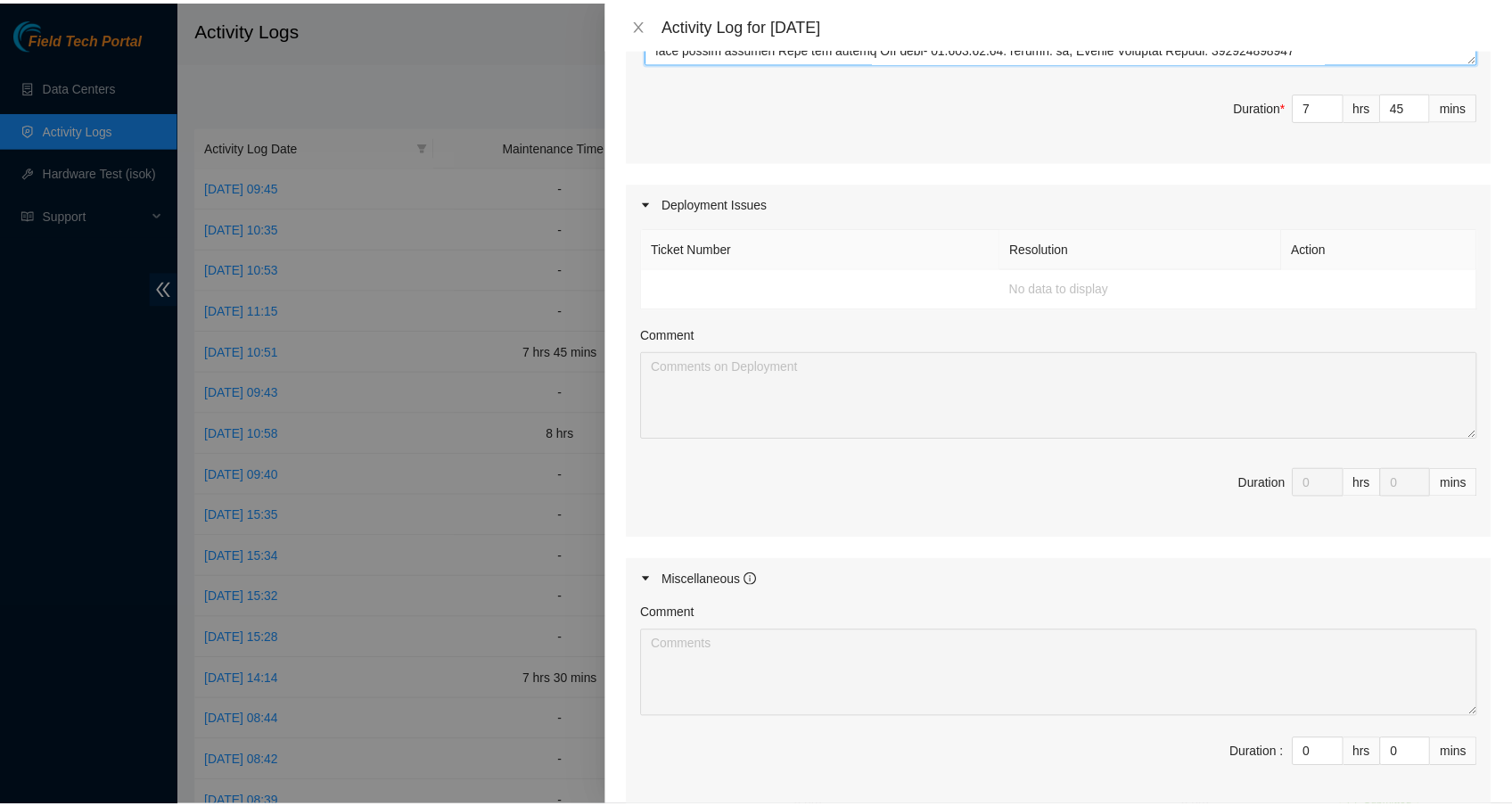
scroll to position [1191, 0]
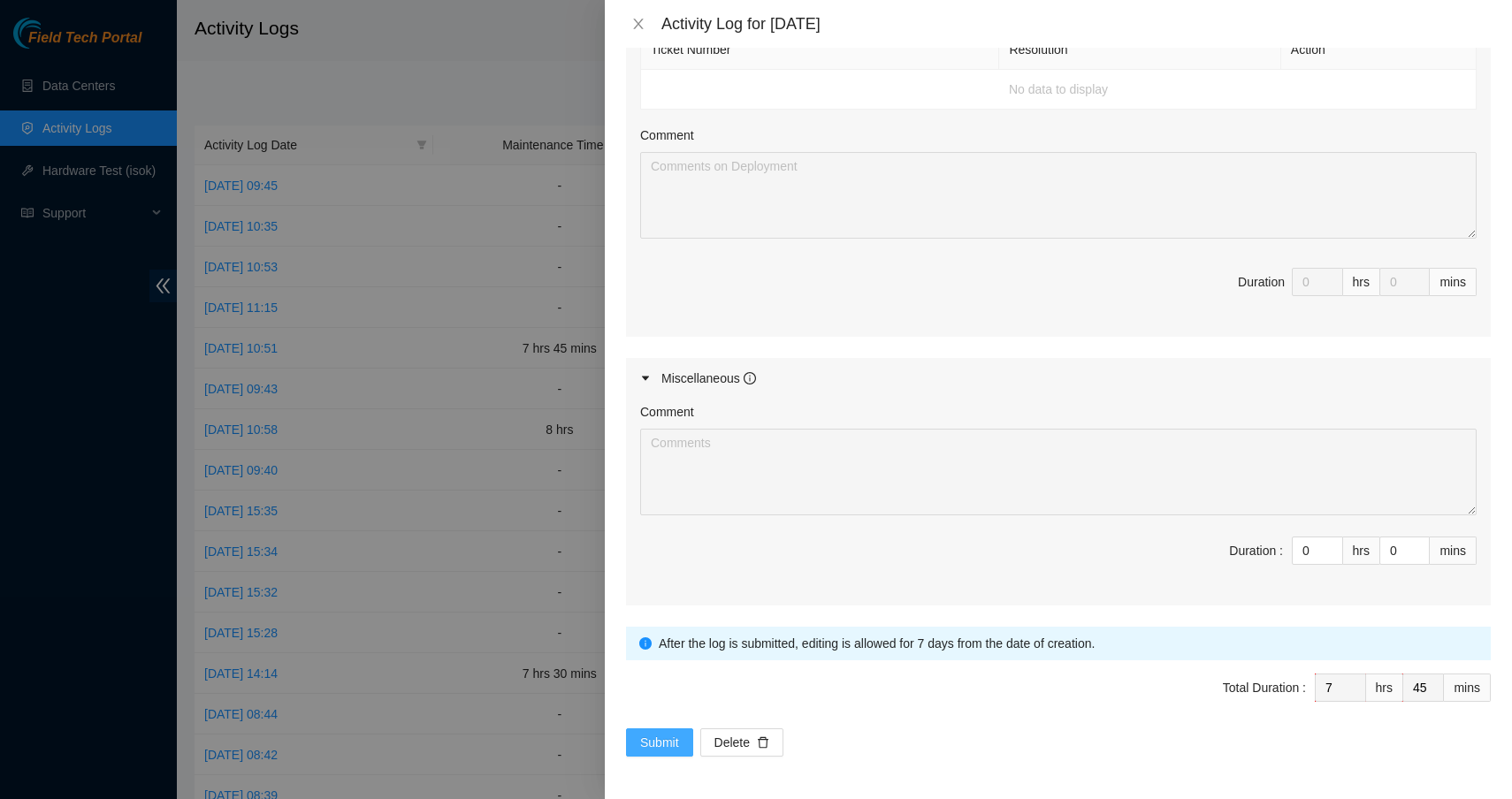
type textarea "B-V-5WSNQE8 Resolution: Rebooted, Rescued, Reseated components, Comment: Shut d…"
click at [658, 746] on span "Submit" at bounding box center [659, 742] width 39 height 20
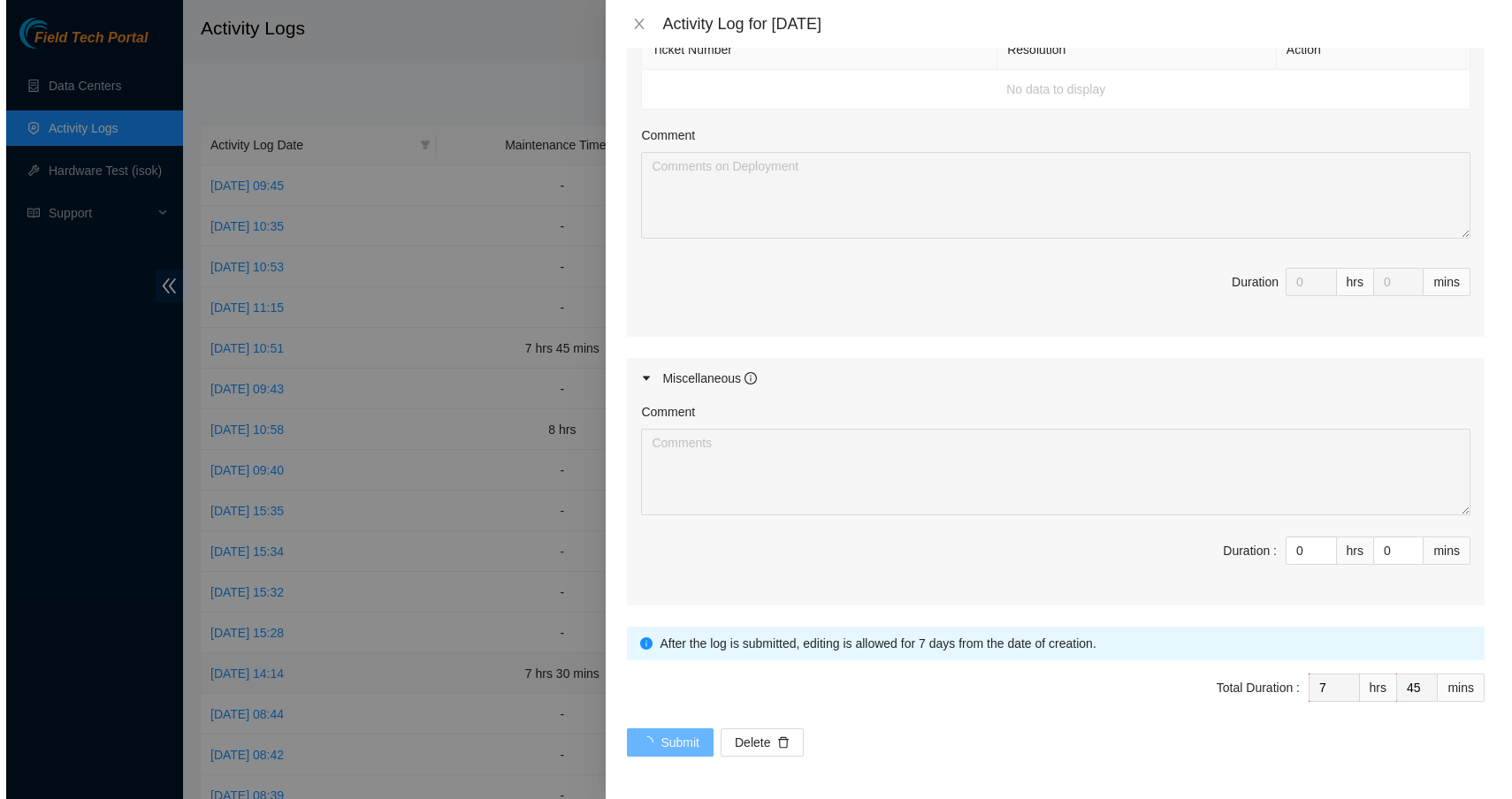
scroll to position [0, 0]
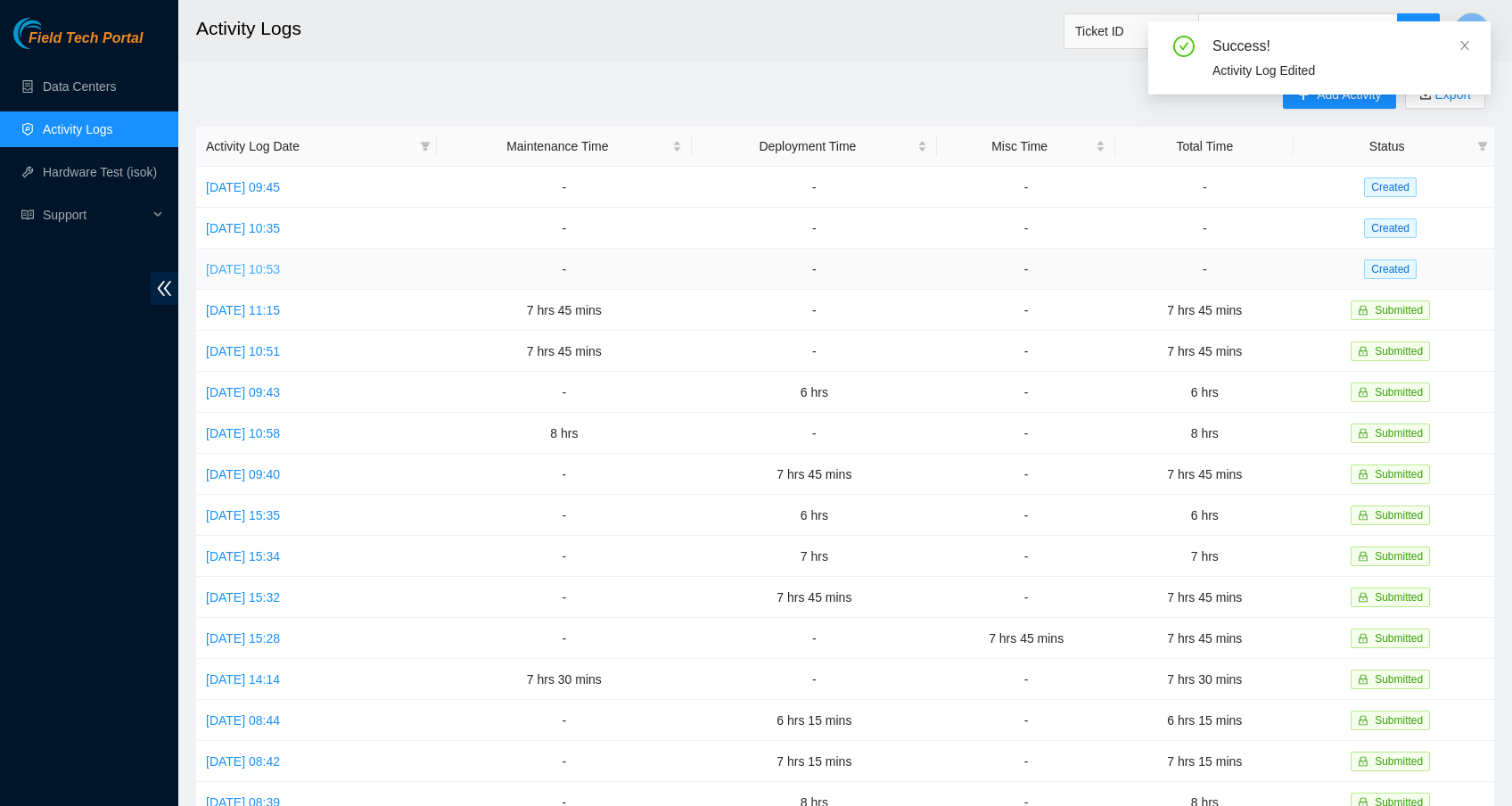
click at [280, 271] on link "[DATE] 10:53" at bounding box center [243, 269] width 74 height 14
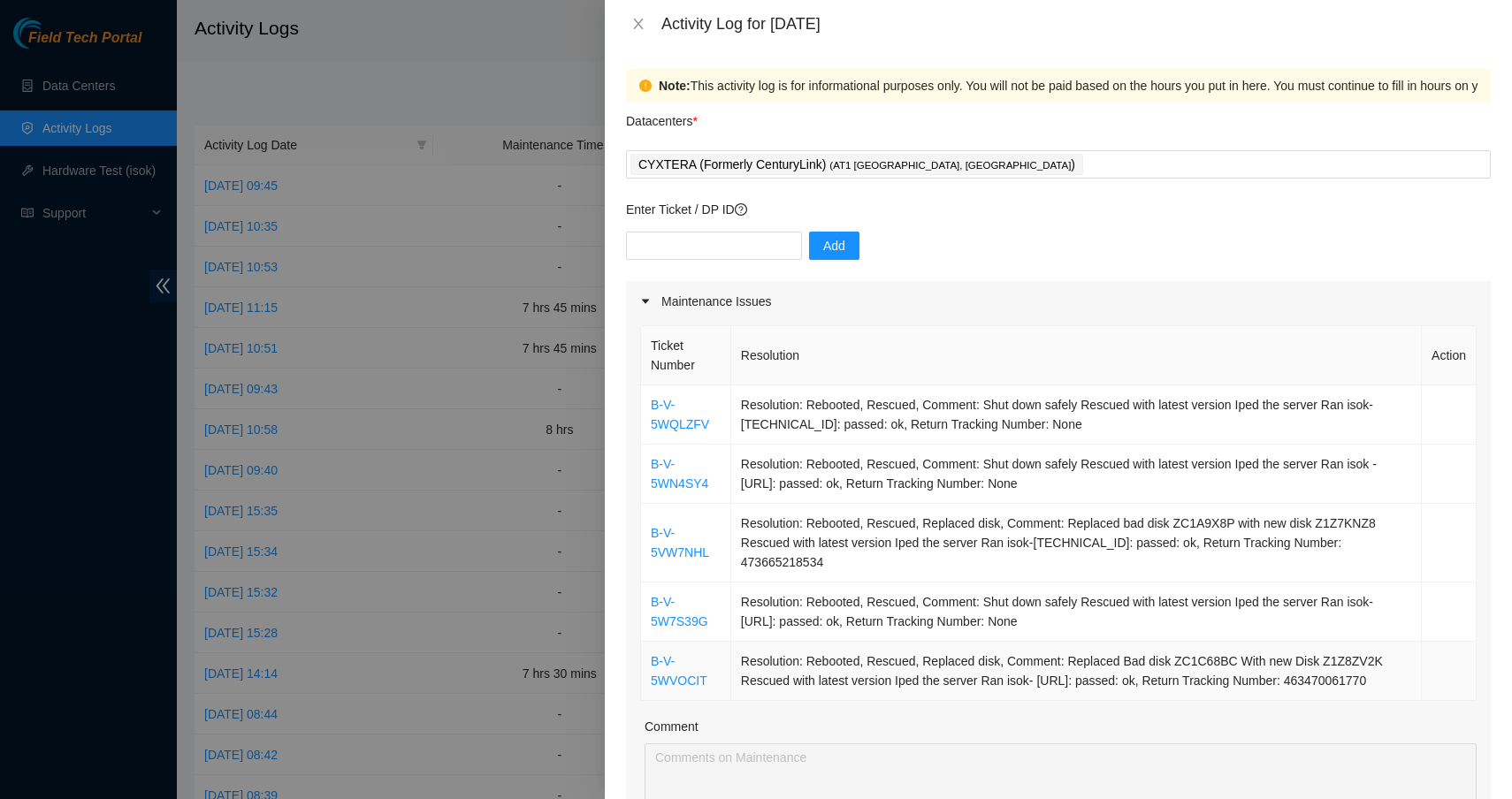
drag, startPoint x: 650, startPoint y: 403, endPoint x: 856, endPoint y: 692, distance: 354.9
click at [856, 692] on tbody "B-V-5WQLZFV Resolution: Rebooted, Rescued, Comment: Shut down safely Rescued wi…" at bounding box center [1059, 543] width 836 height 315
copy tbody "B-V-5WQLZFV Resolution: Rebooted, Rescued, Comment: Shut down safely Rescued wi…"
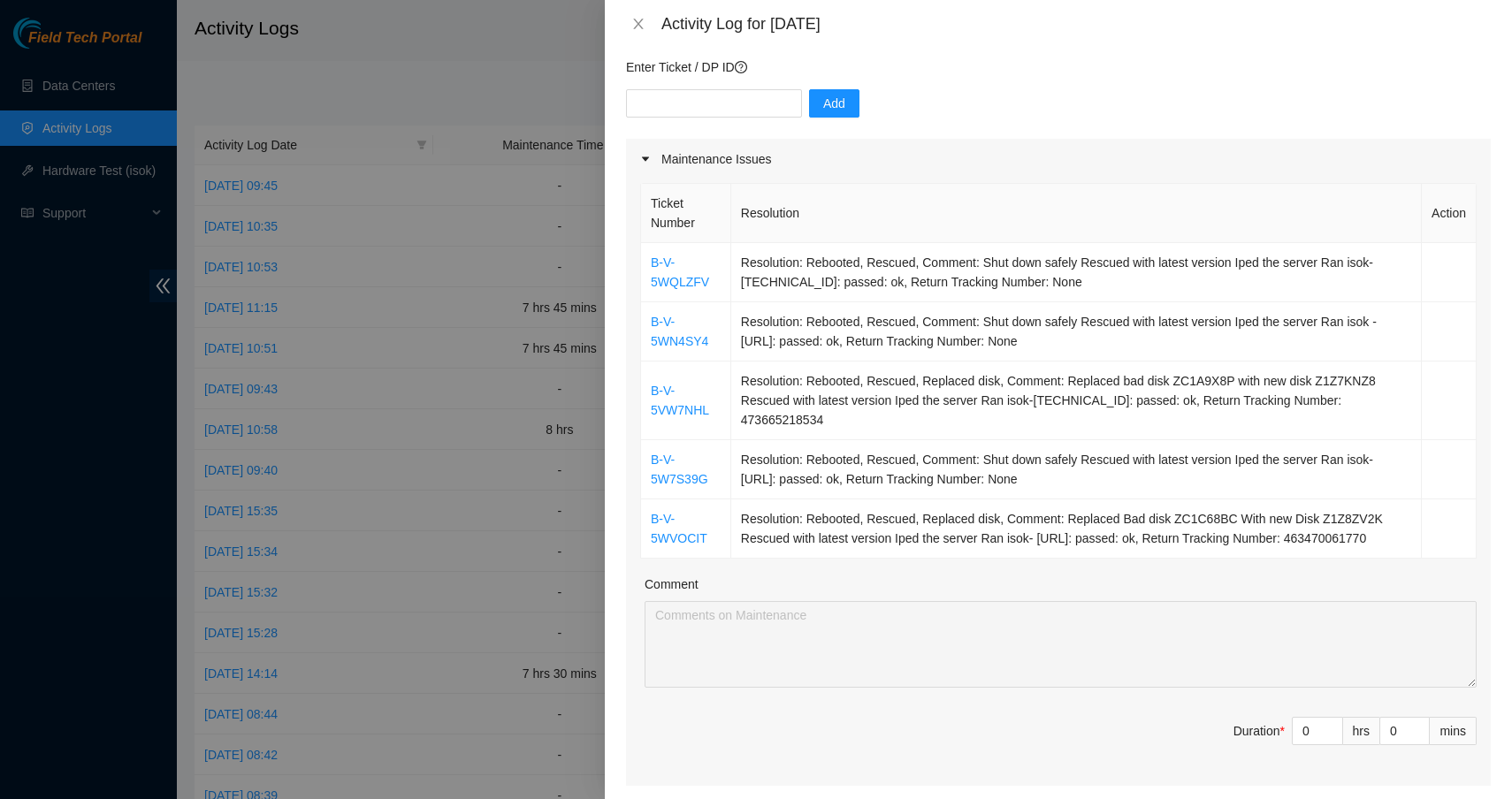
scroll to position [297, 0]
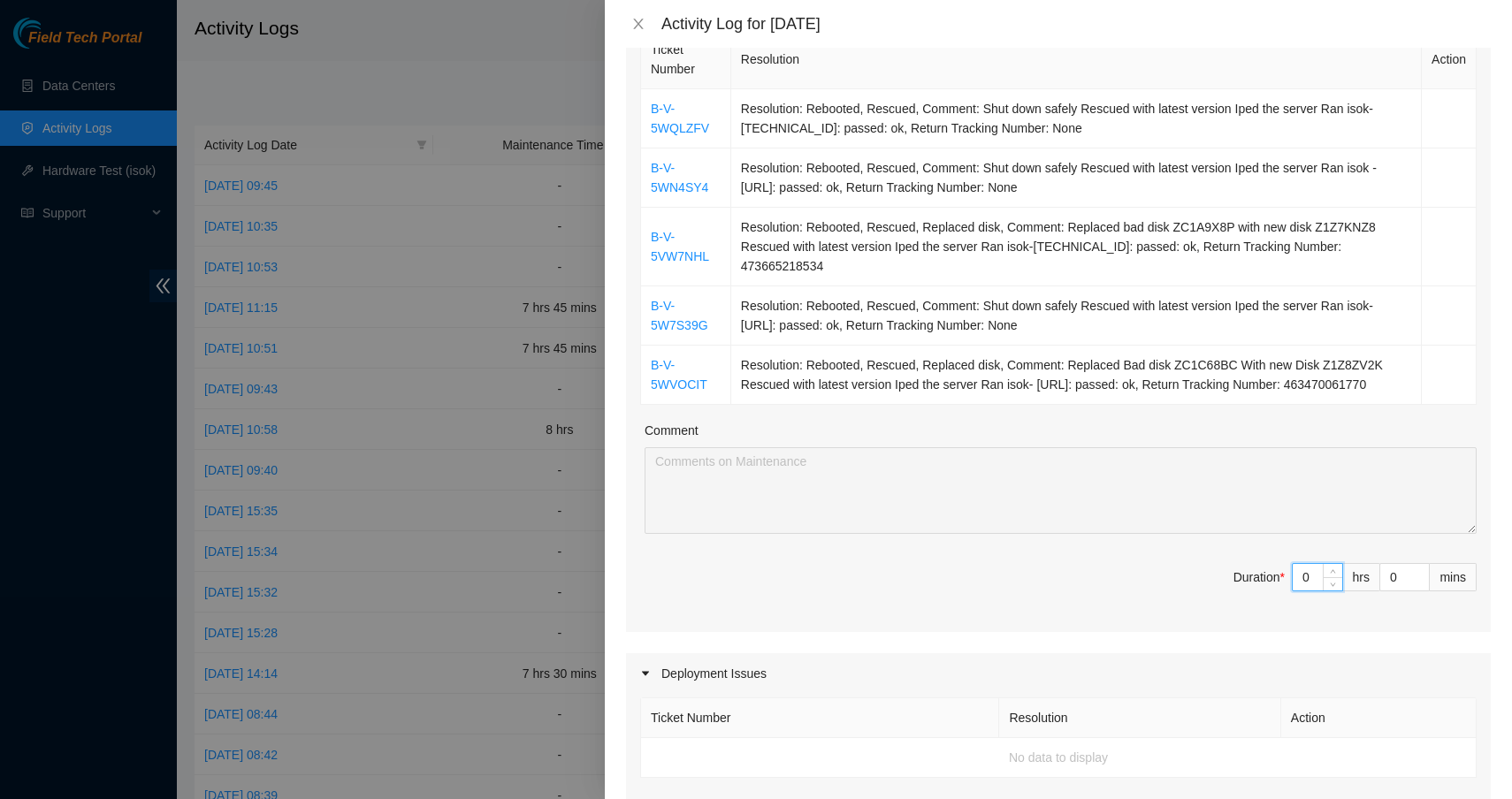
click at [1304, 590] on input "0" at bounding box center [1317, 577] width 49 height 26
type input "06"
type input "6"
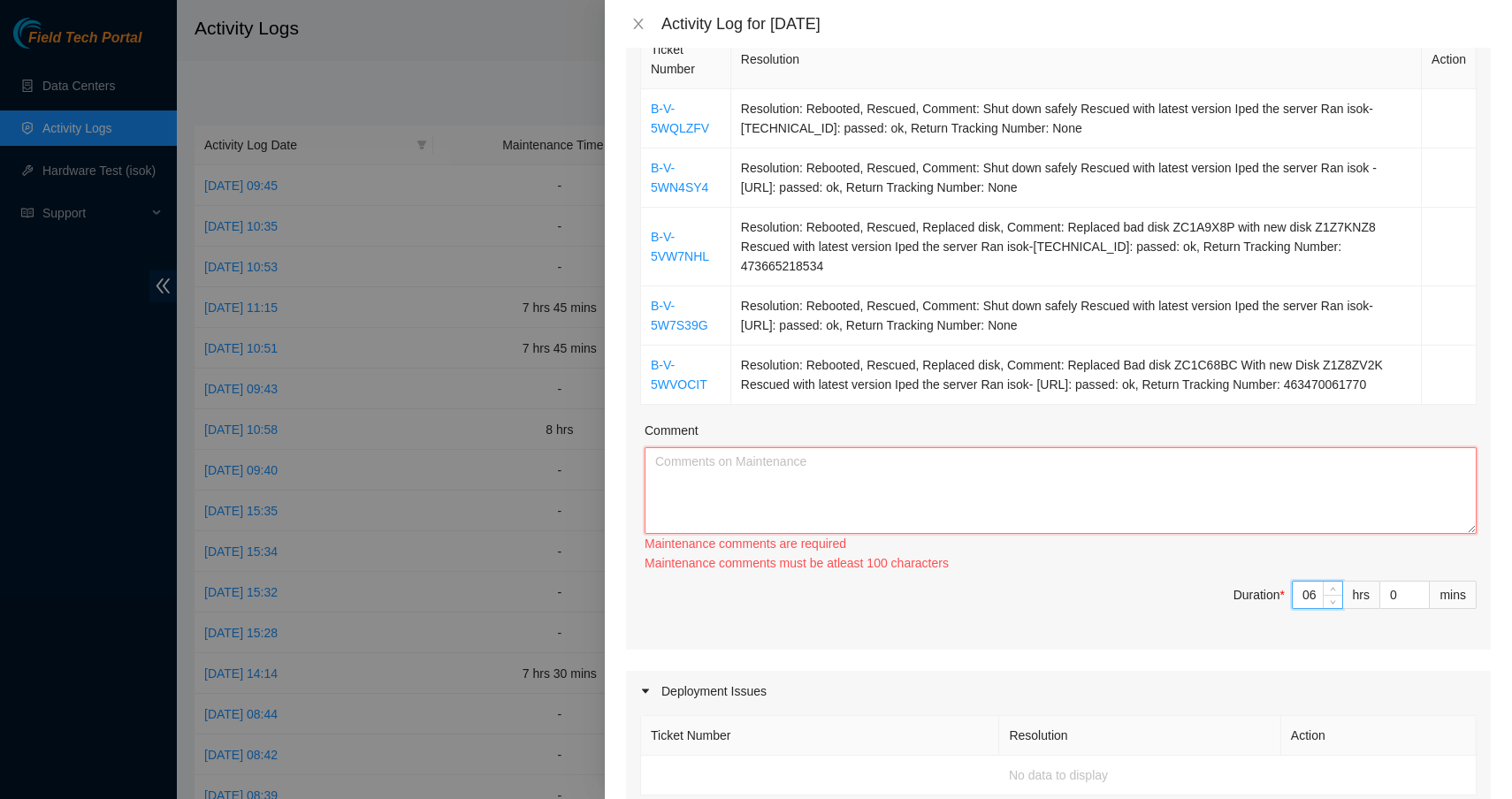
type input "6"
click at [1215, 534] on textarea "Comment" at bounding box center [1060, 491] width 832 height 87
paste textarea "B-V-5WQLZFV Resolution: Rebooted, Rescued, Comment: Shut down safely Rescued wi…"
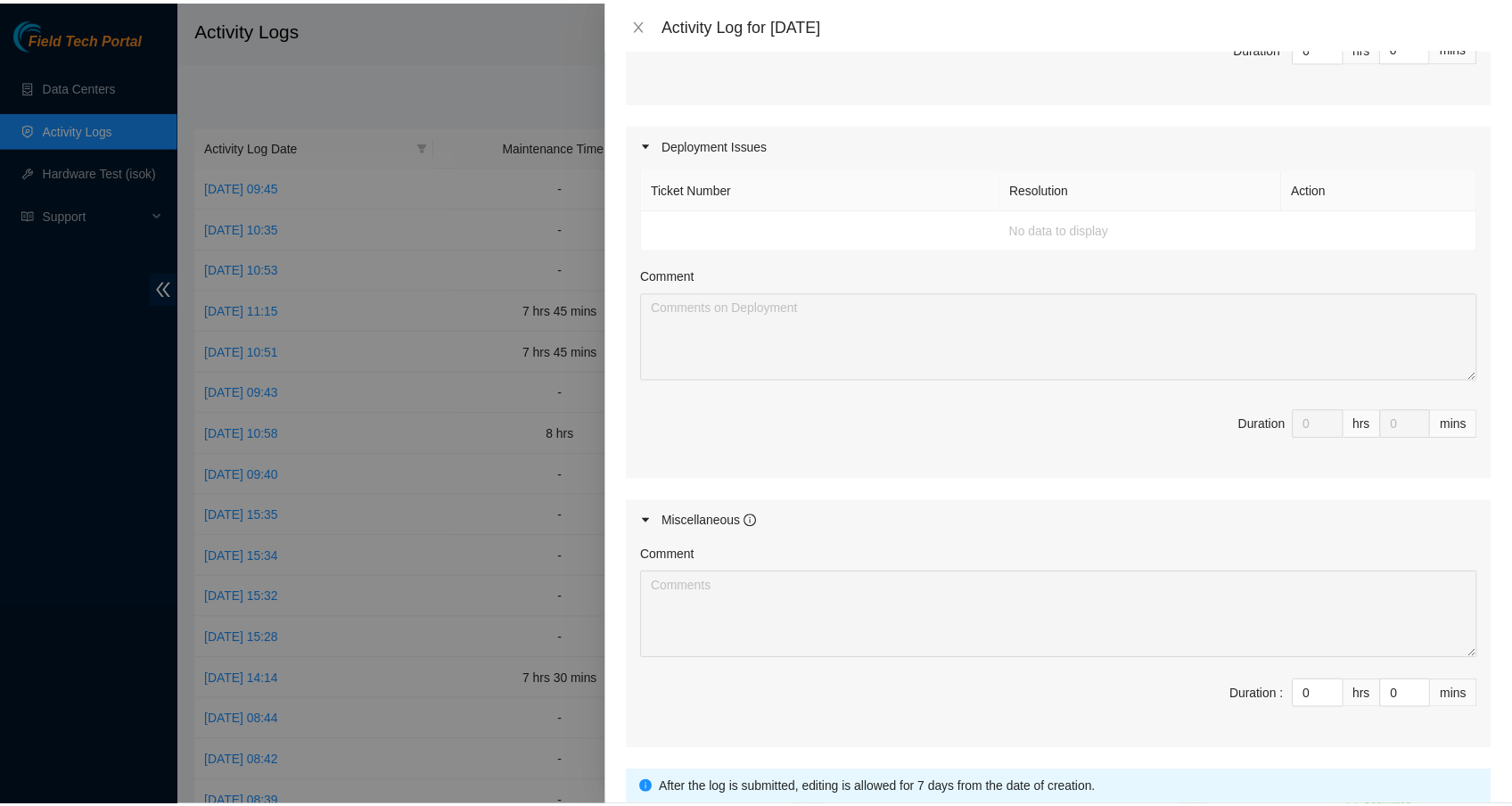
scroll to position [993, 0]
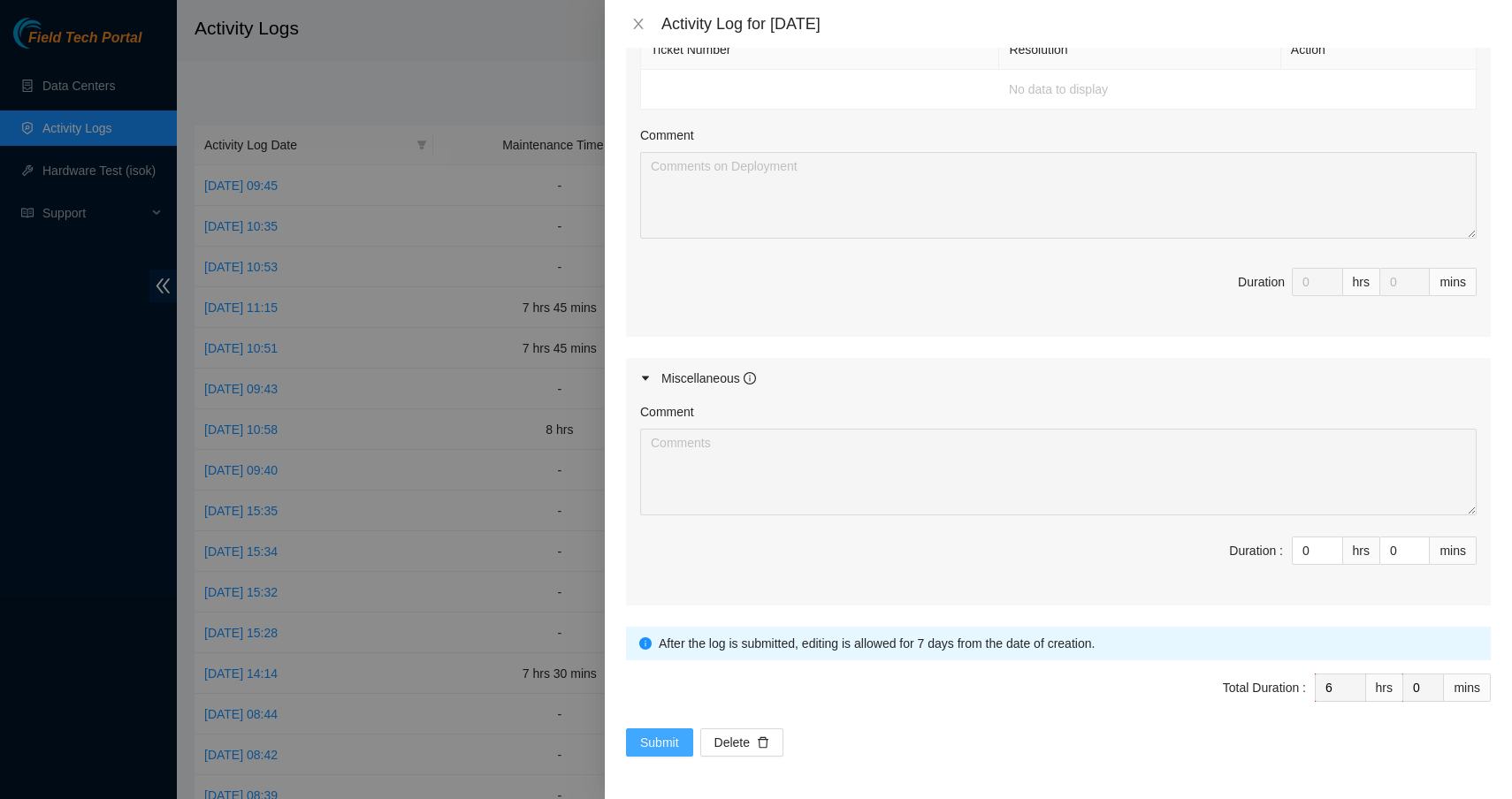
type textarea "B-V-5WQLZFV Resolution: Rebooted, Rescued, Comment: Shut down safely Rescued wi…"
click at [668, 743] on span "Submit" at bounding box center [659, 742] width 39 height 20
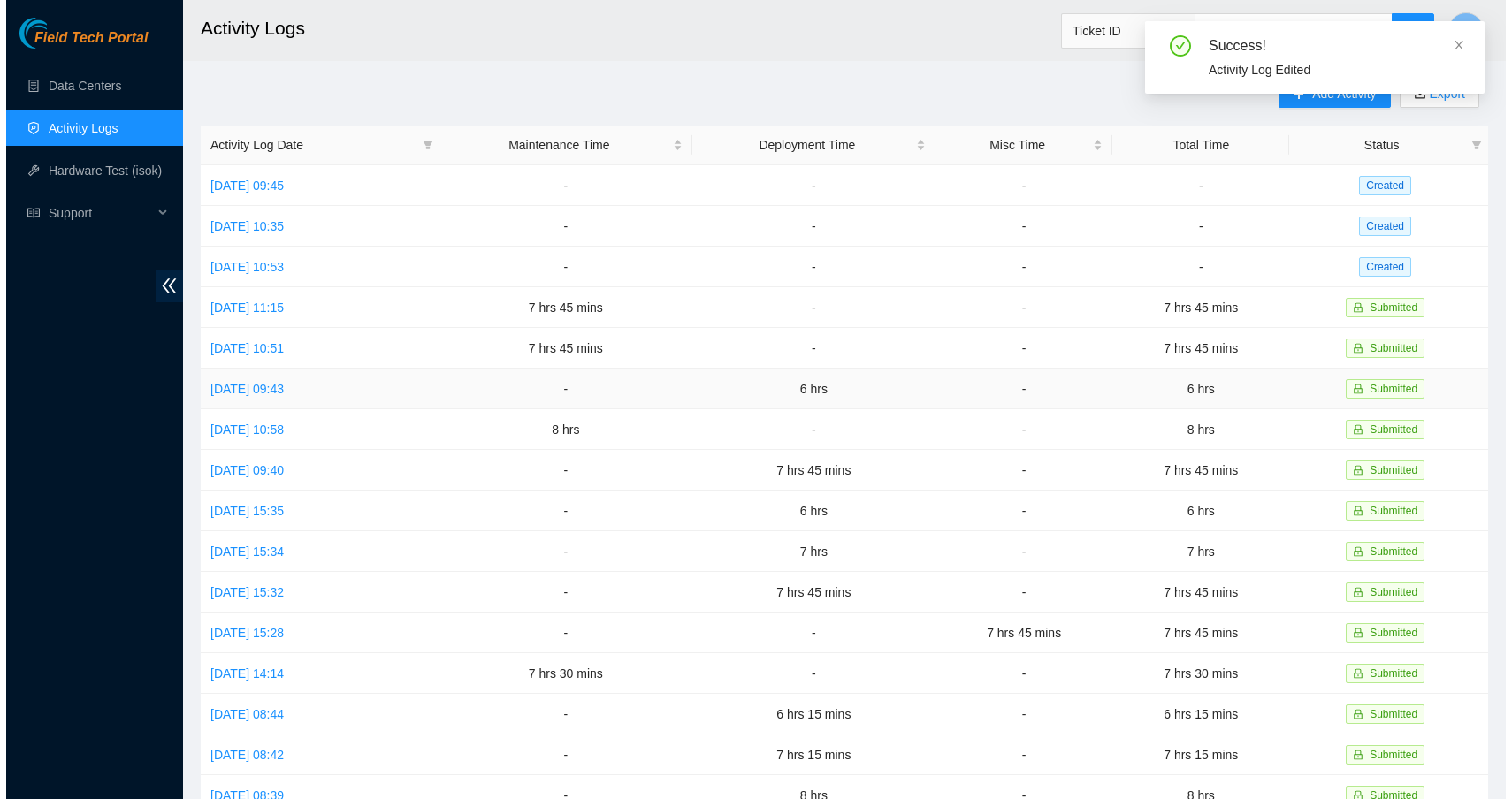
scroll to position [4, 0]
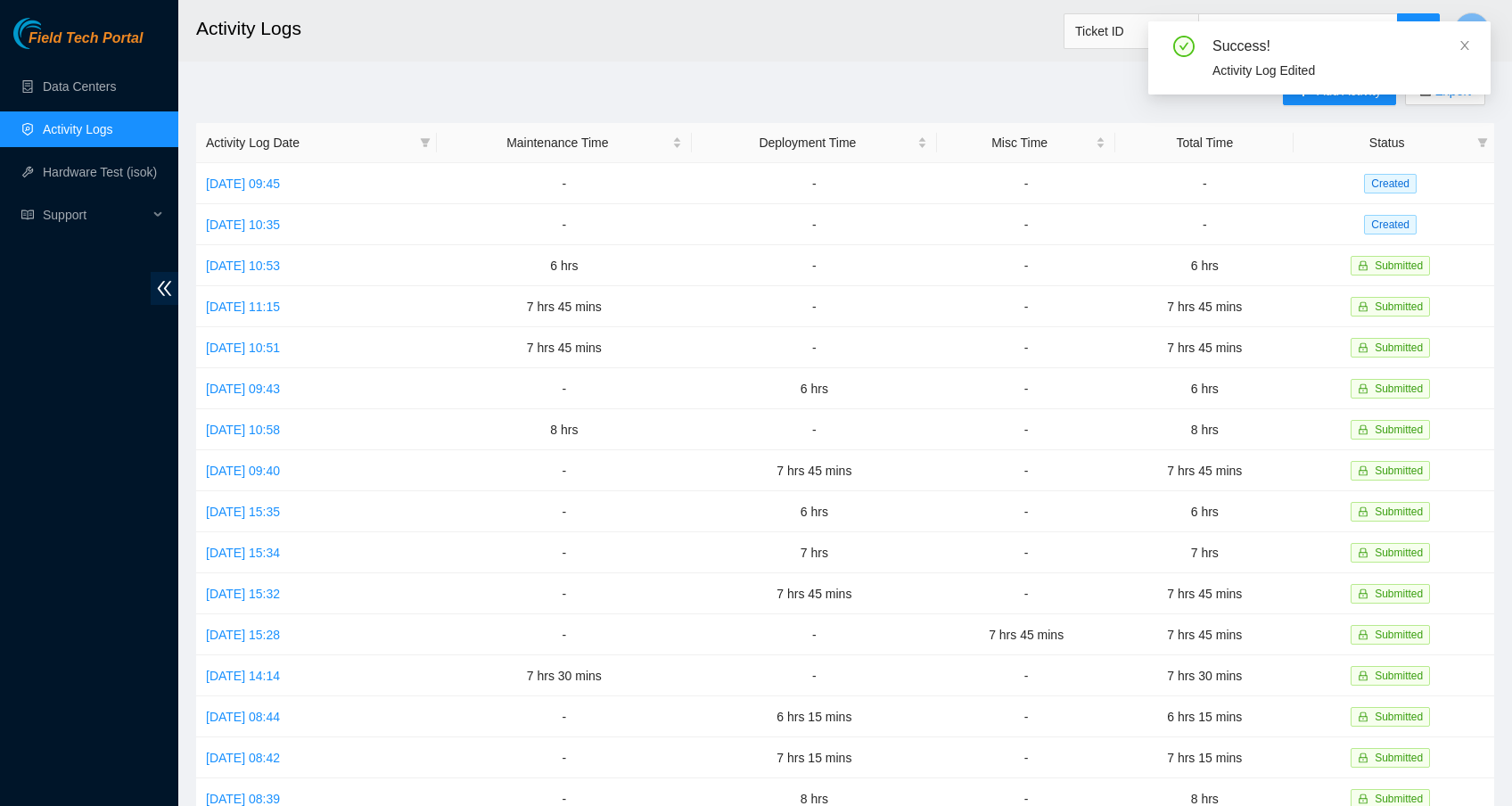
click at [1310, 102] on div "Success! Activity Log Edited" at bounding box center [1319, 65] width 342 height 88
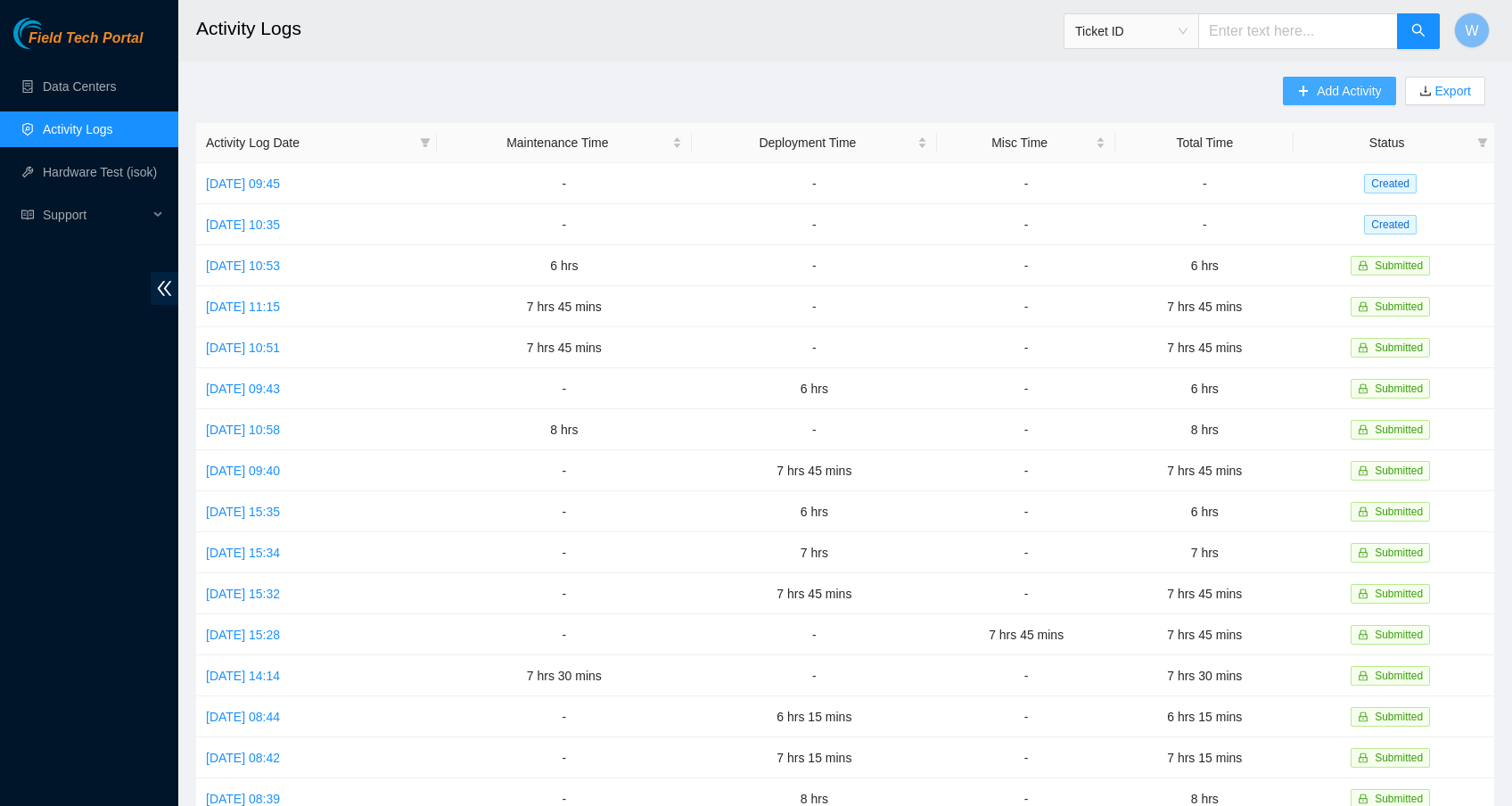
click at [1326, 87] on span "Add Activity" at bounding box center [1348, 91] width 64 height 20
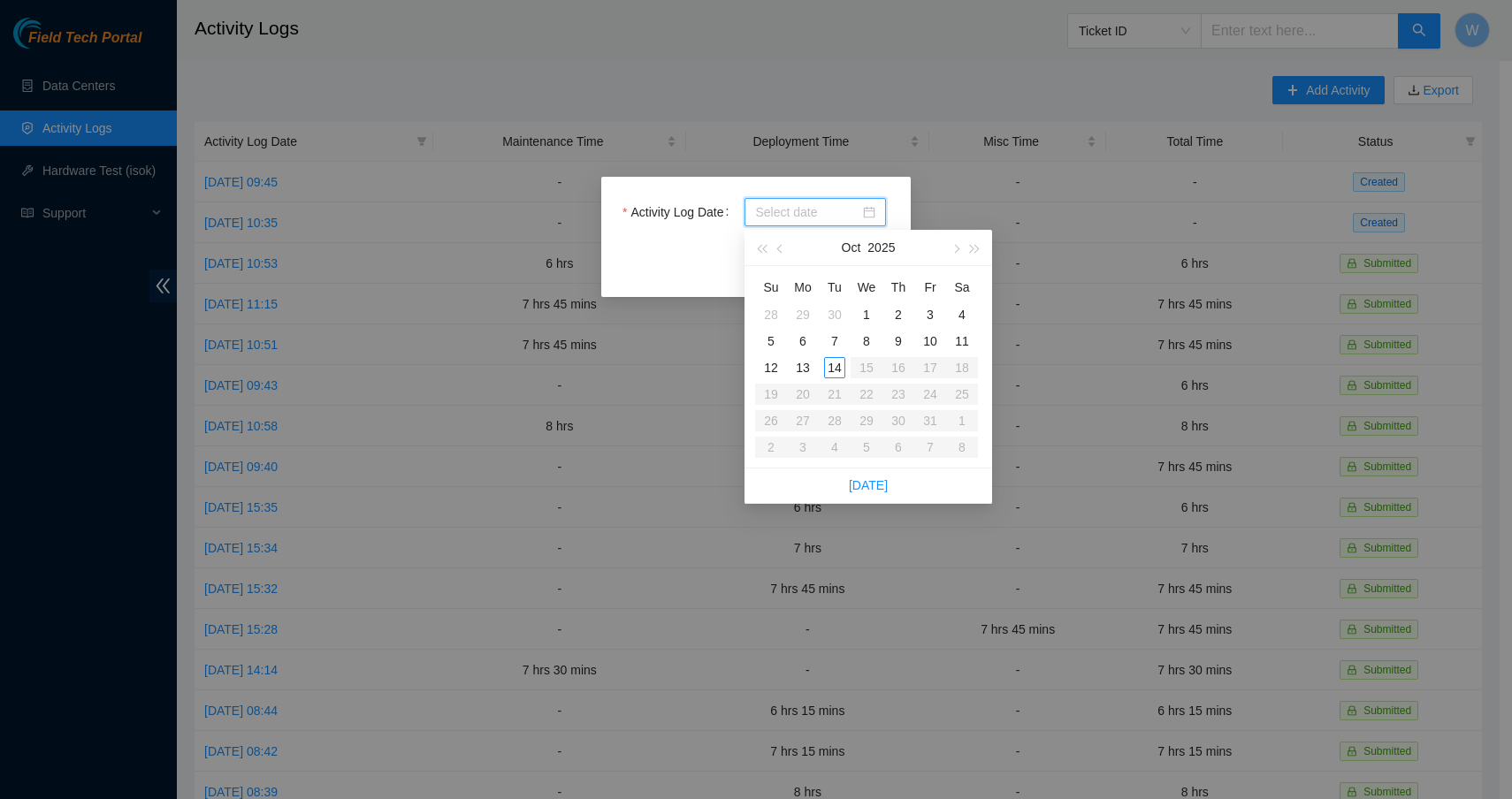
click at [852, 210] on input "Activity Log Date" at bounding box center [807, 212] width 104 height 20
type input "[DATE]"
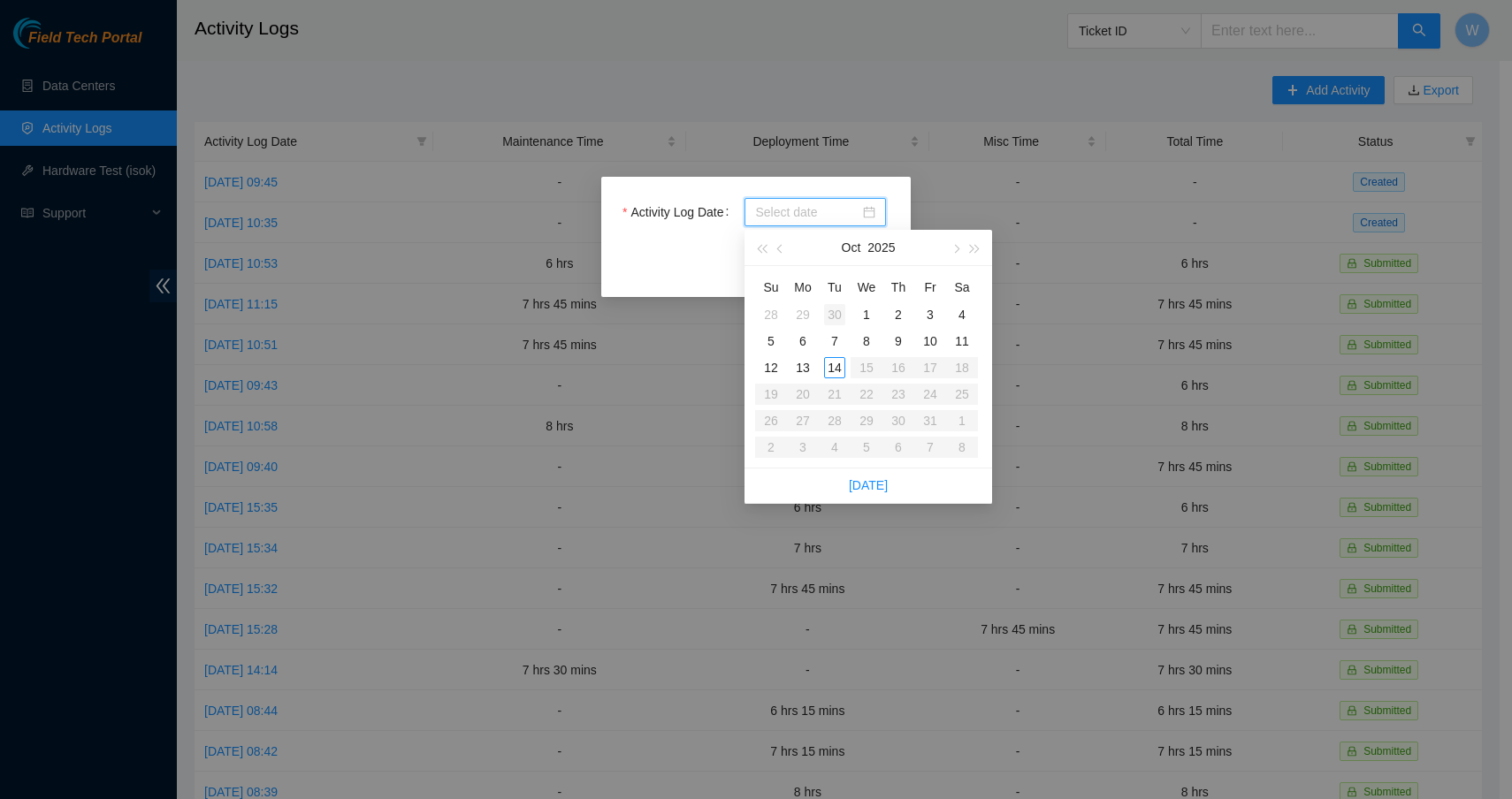
type input "[DATE]"
click at [807, 308] on div "29" at bounding box center [803, 314] width 21 height 21
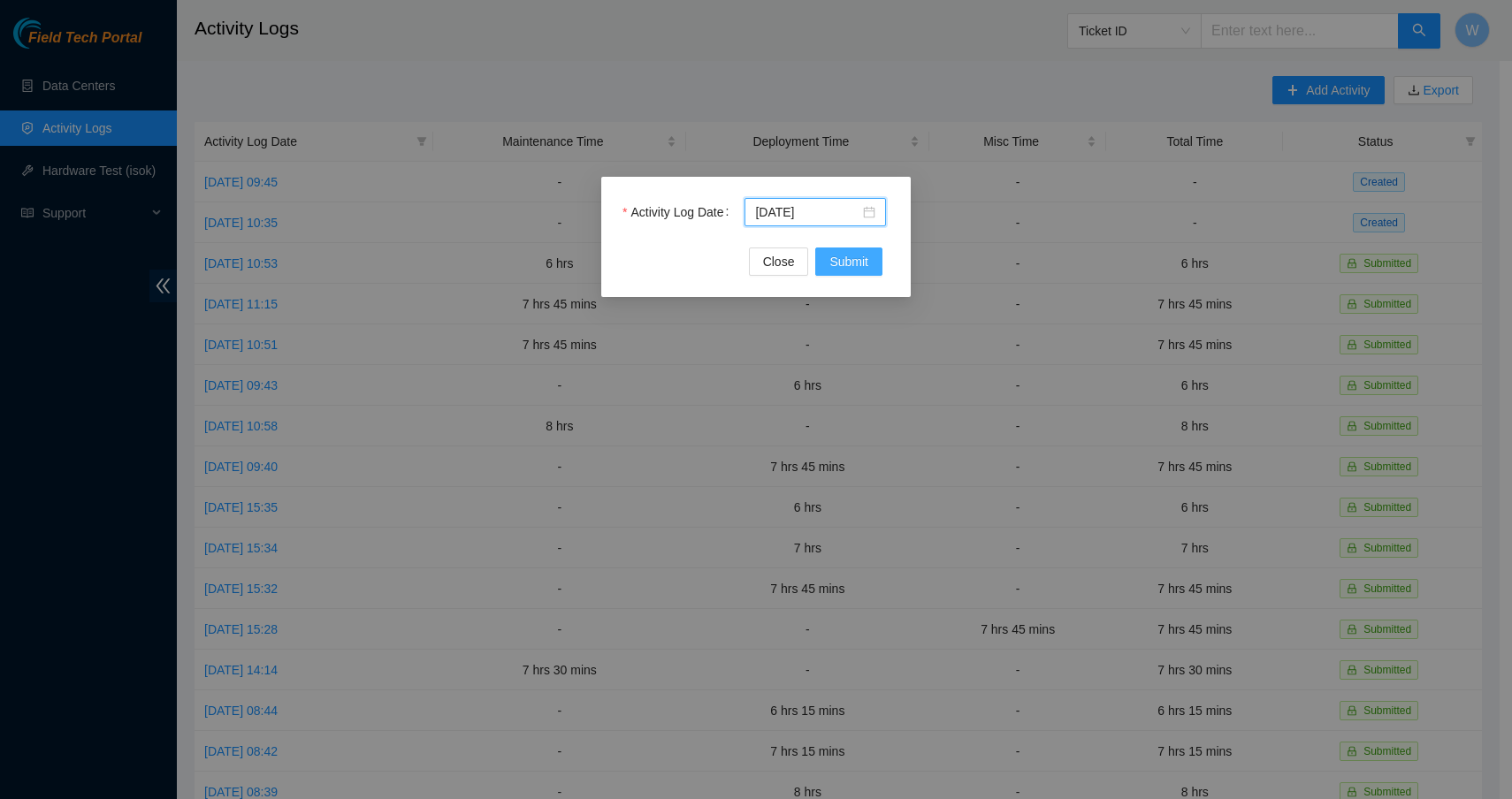
click at [845, 264] on span "Submit" at bounding box center [848, 262] width 39 height 20
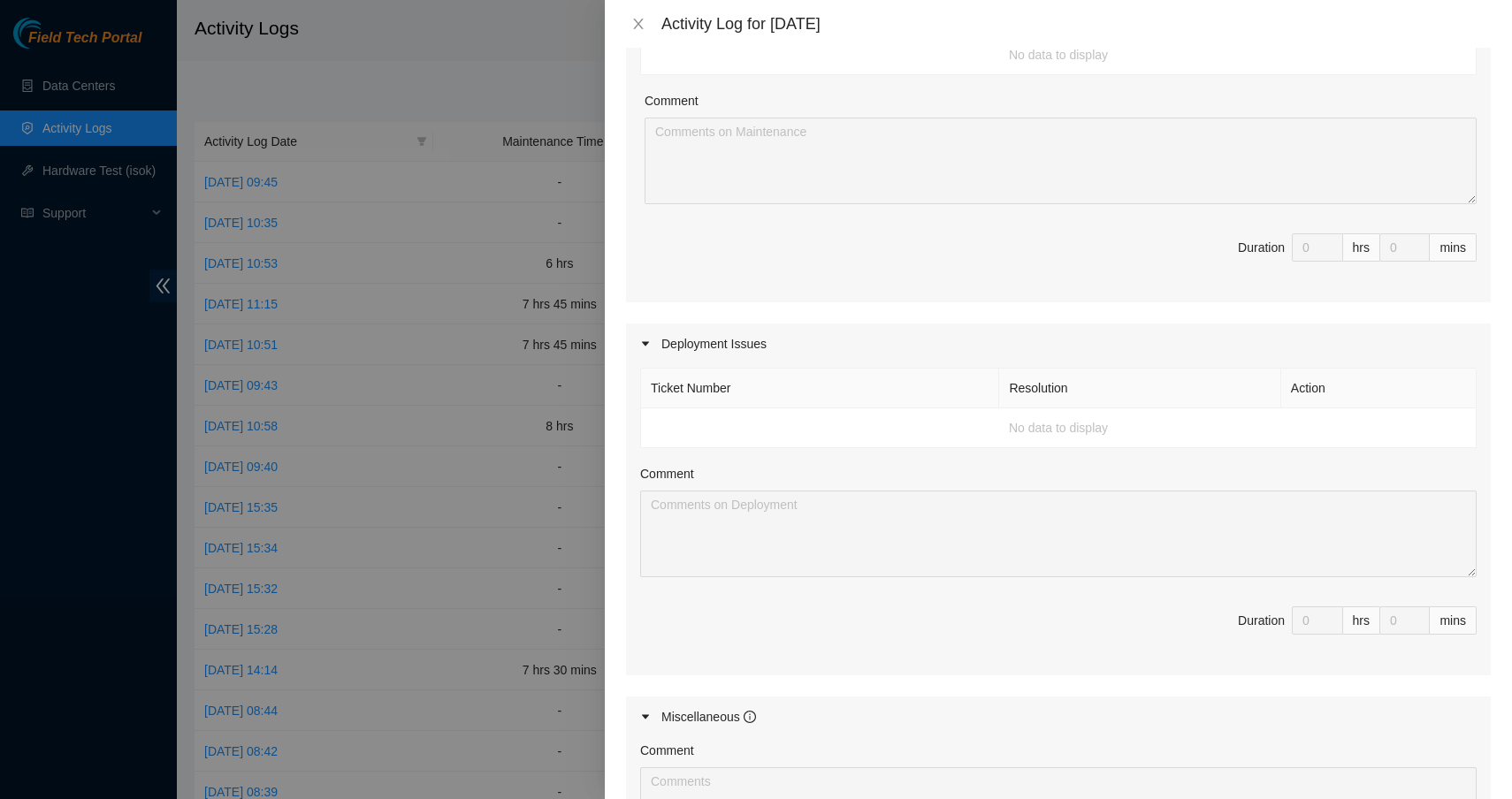
scroll to position [0, 0]
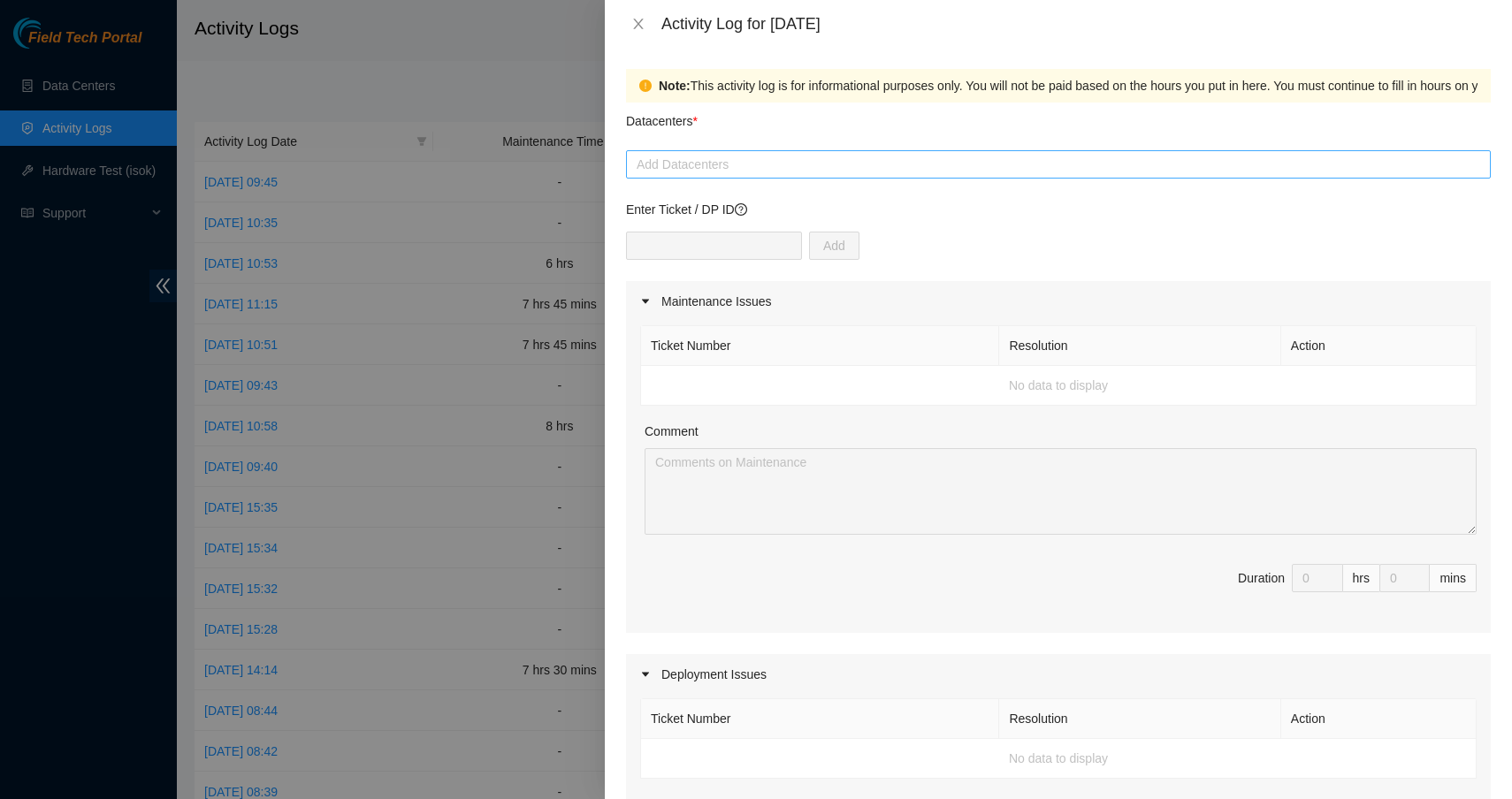
click at [685, 172] on div at bounding box center [1058, 164] width 856 height 21
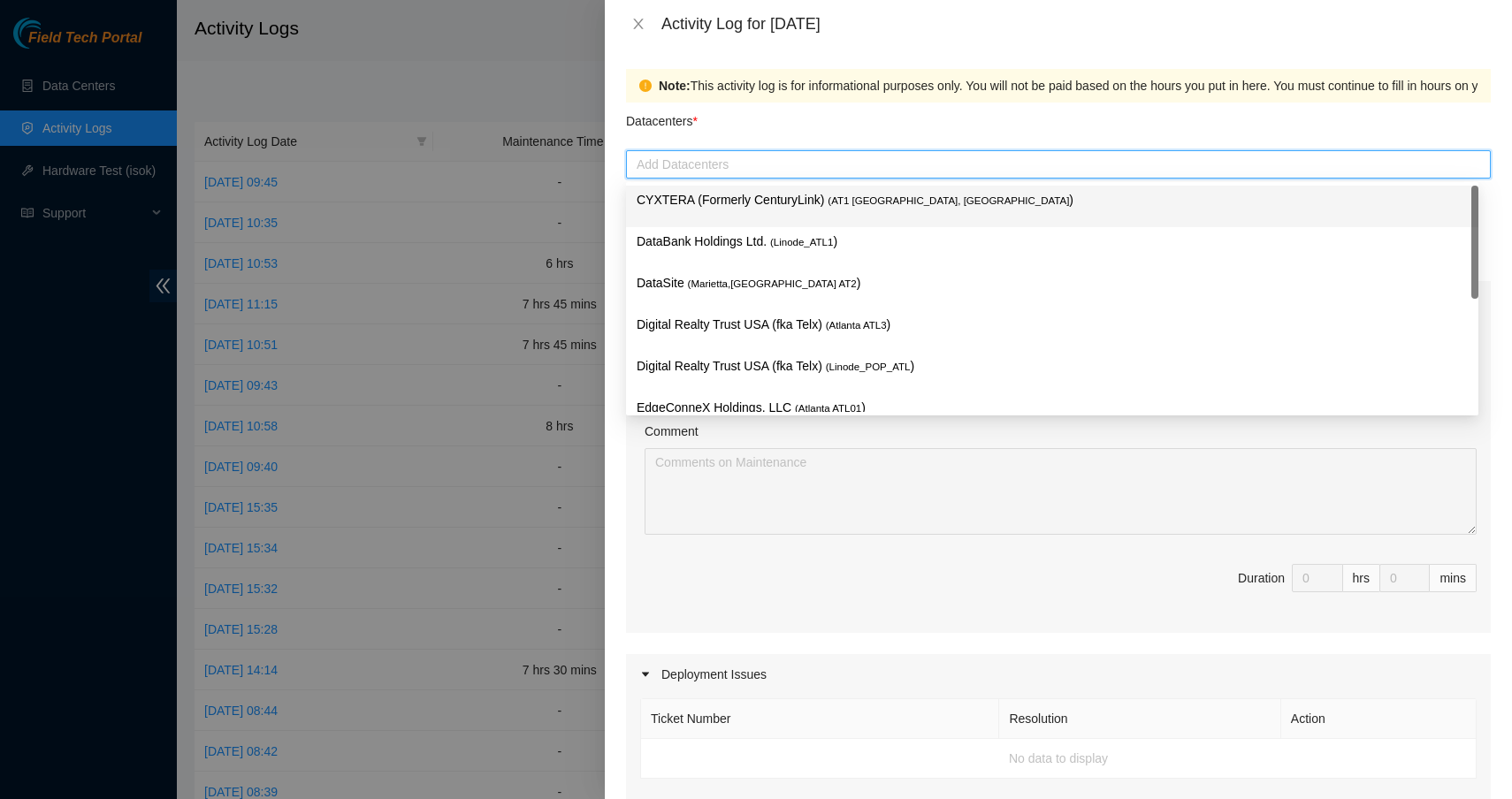
click at [688, 196] on p "CYXTERA (Formerly CenturyLink) ( AT1 [GEOGRAPHIC_DATA], [GEOGRAPHIC_DATA] )" at bounding box center [1052, 200] width 831 height 21
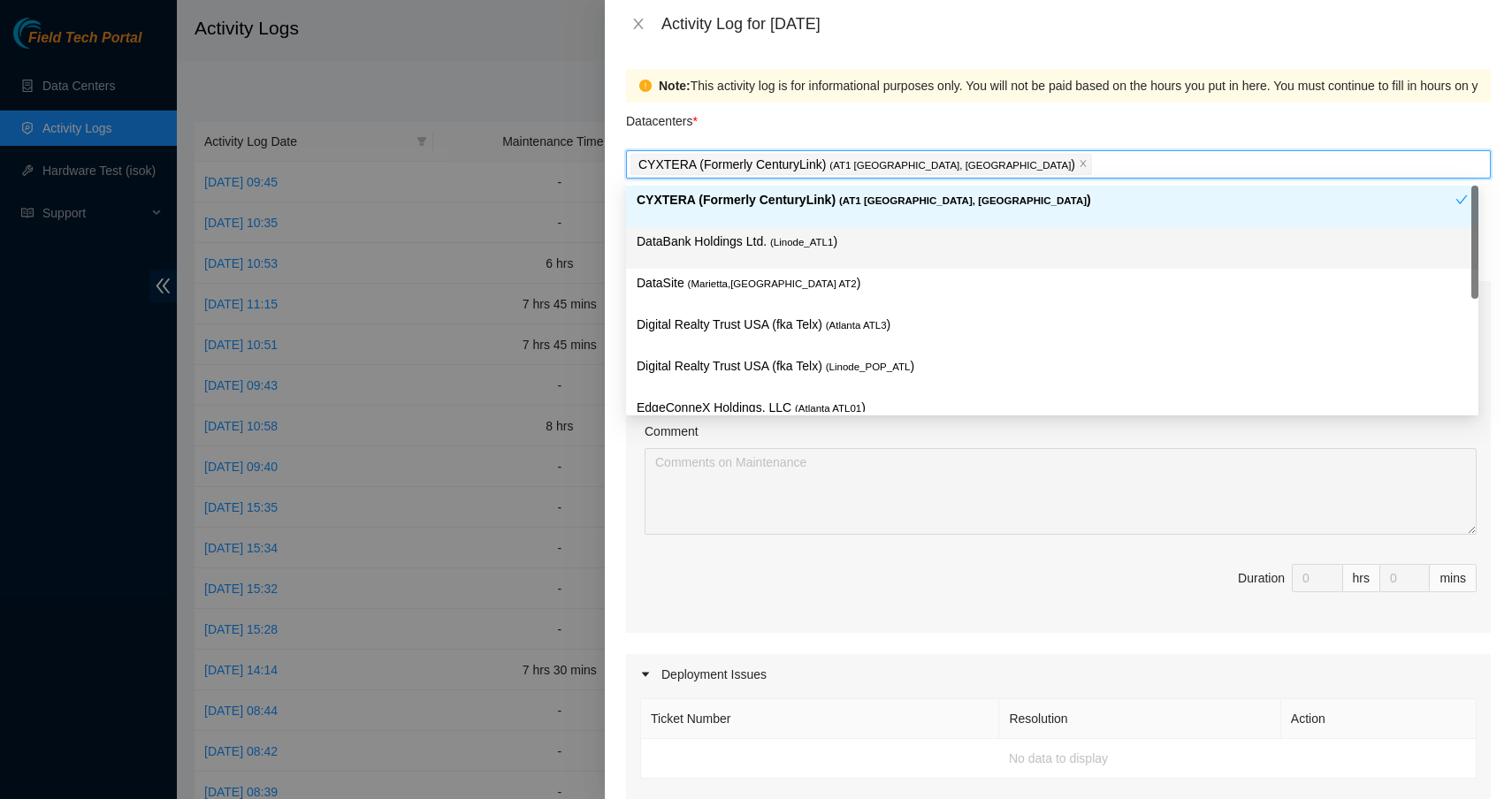
click at [614, 239] on div "Note: This activity log is for informational purposes only. You will not be pai…" at bounding box center [1058, 424] width 907 height 752
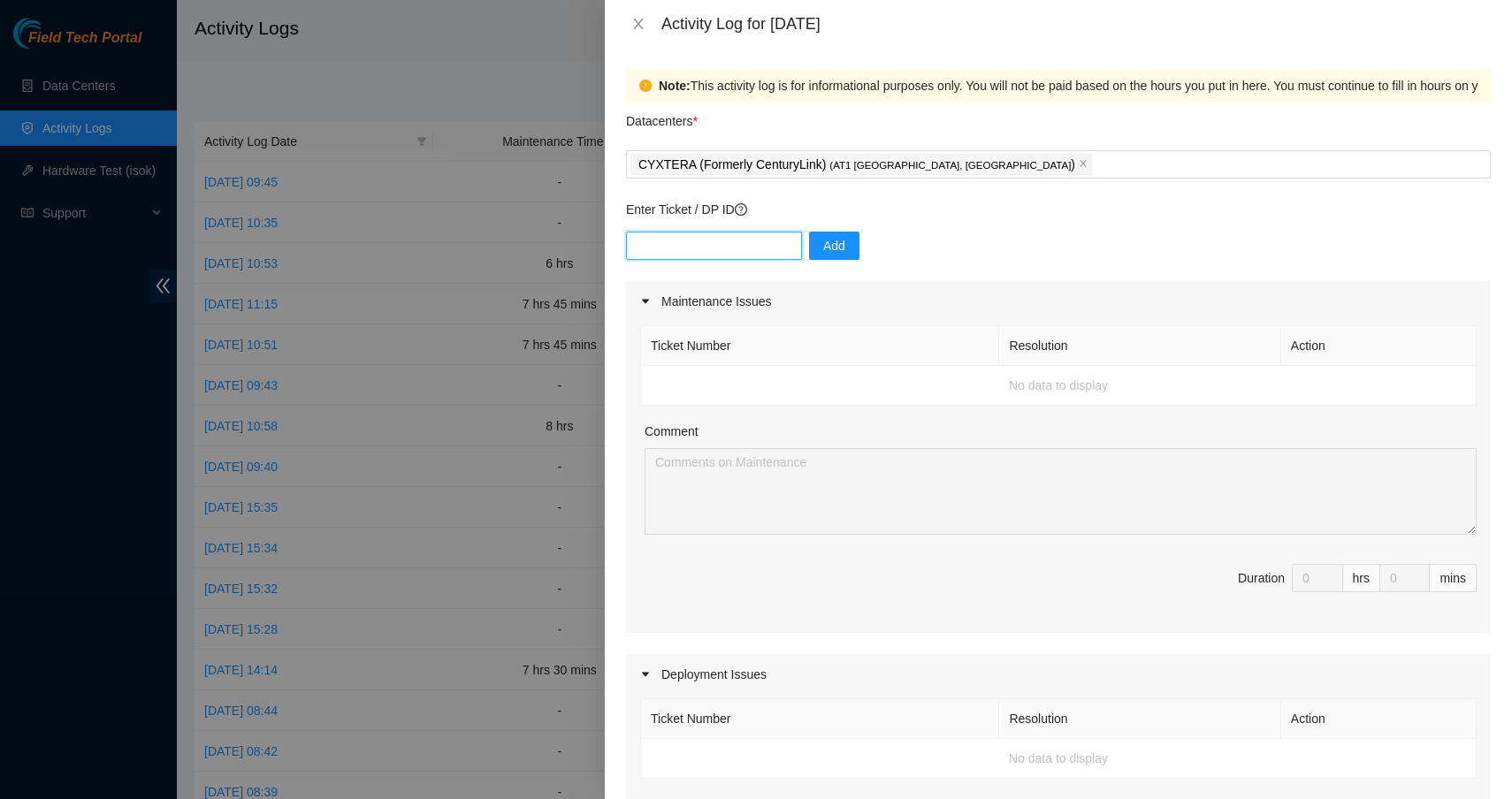
click at [653, 246] on input "text" at bounding box center [714, 246] width 176 height 28
type input "DP83834"
click at [828, 245] on span "Add" at bounding box center [834, 246] width 22 height 20
click at [828, 245] on icon "loading" at bounding box center [829, 246] width 18 height 18
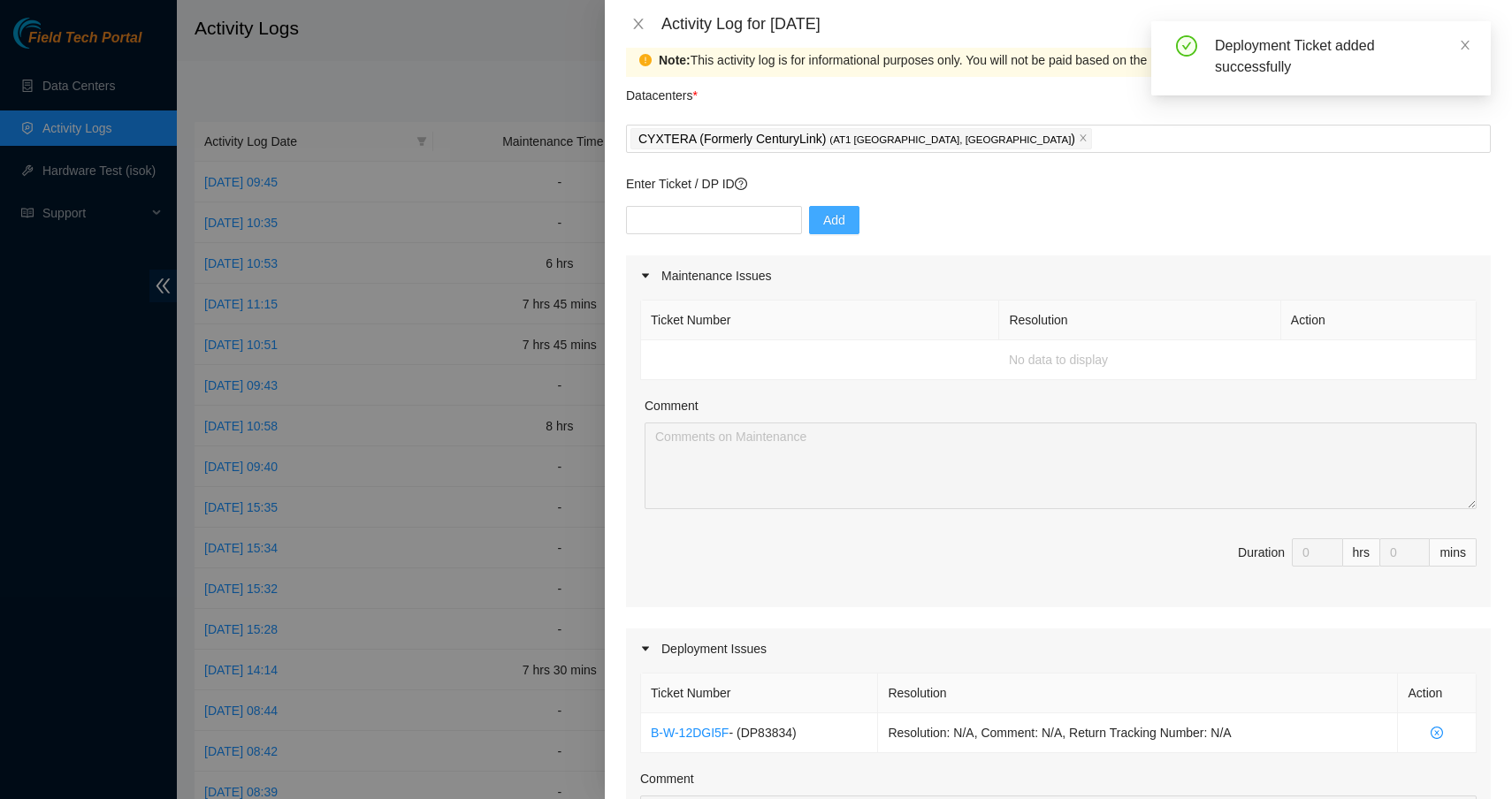
scroll to position [351, 0]
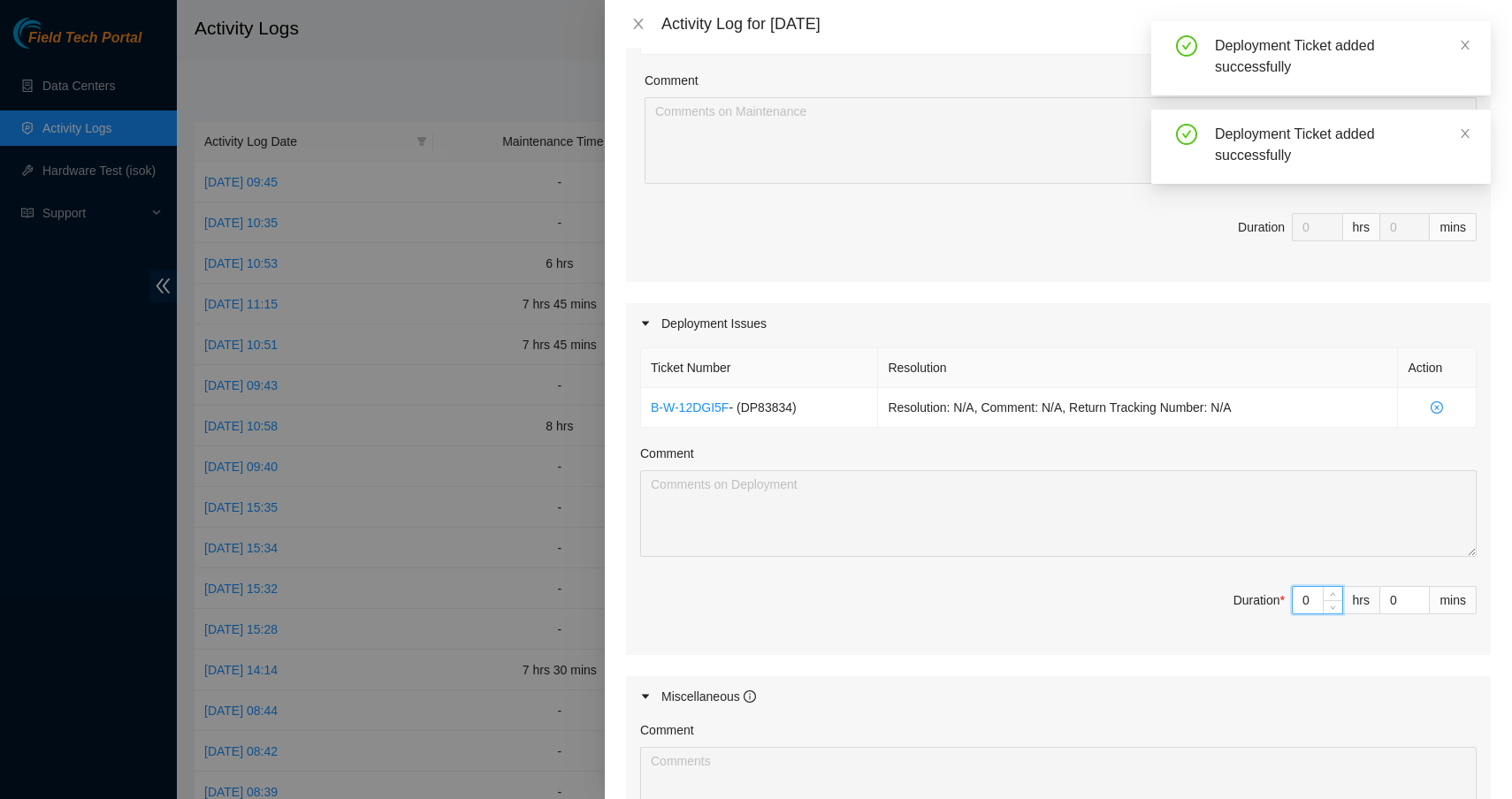
click at [1300, 601] on input "0" at bounding box center [1317, 601] width 49 height 26
type input "8"
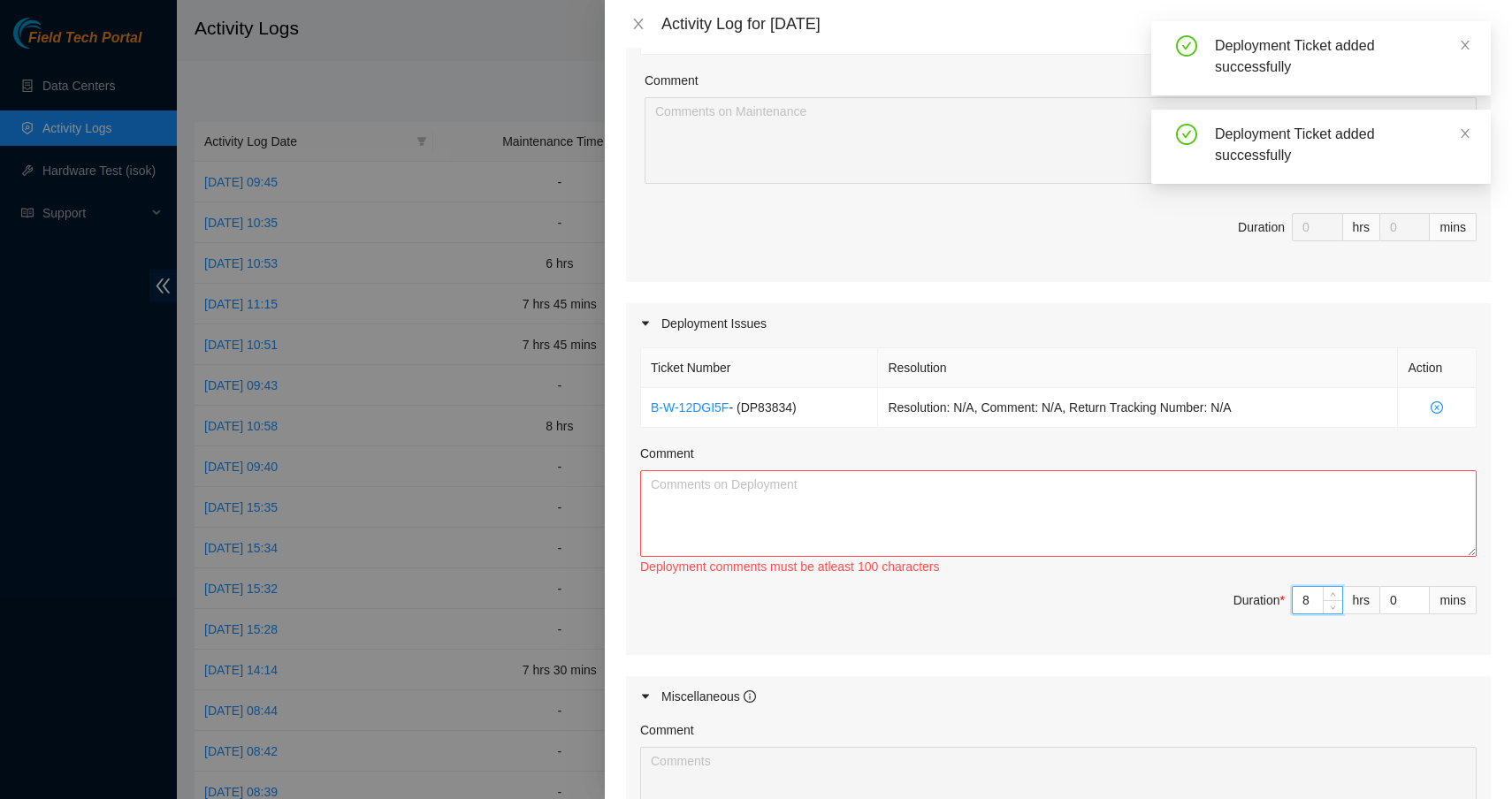
type input "8"
click at [977, 468] on div "Comment" at bounding box center [1059, 457] width 837 height 26
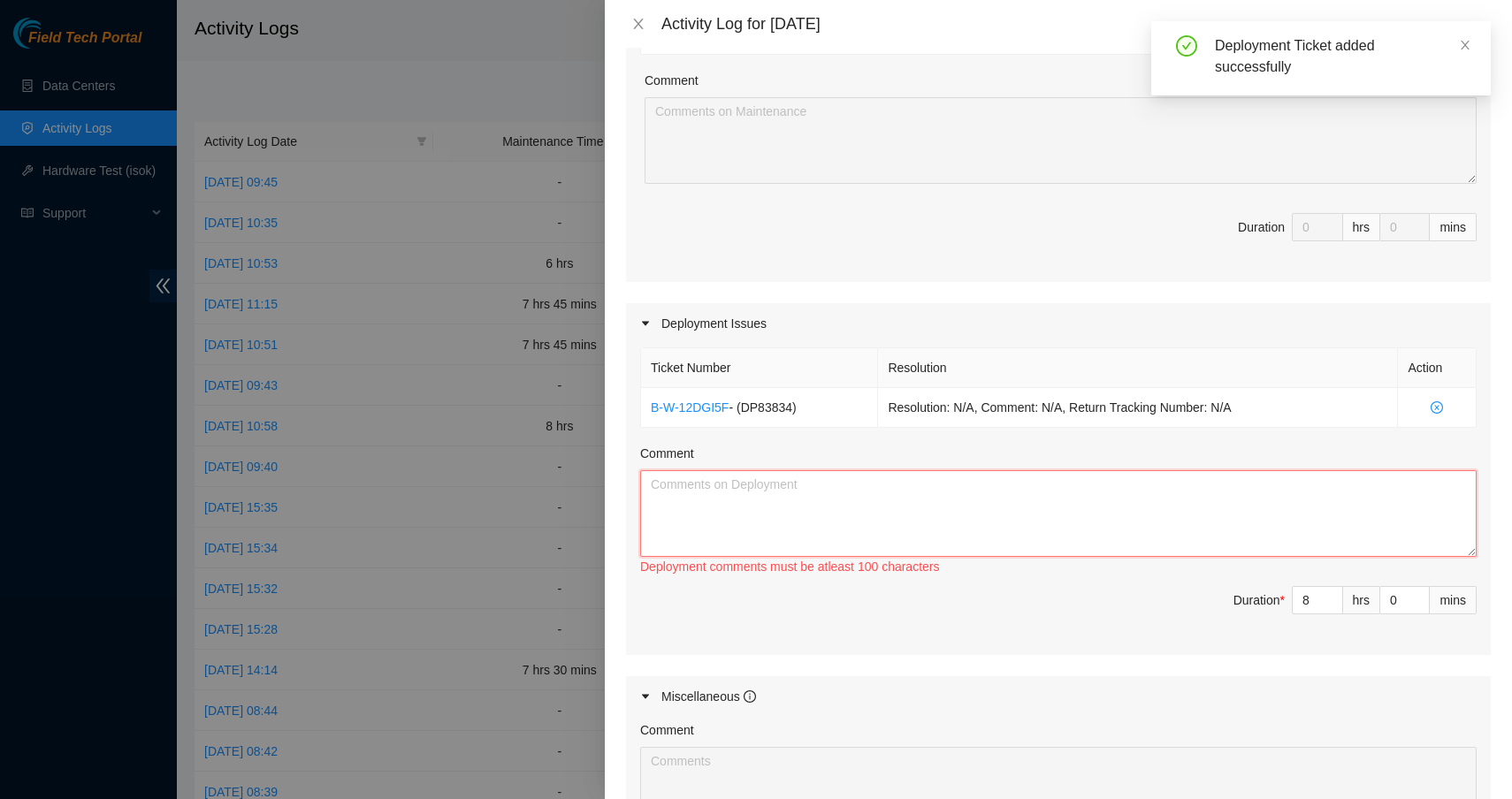
click at [978, 493] on textarea "Comment" at bounding box center [1059, 514] width 837 height 87
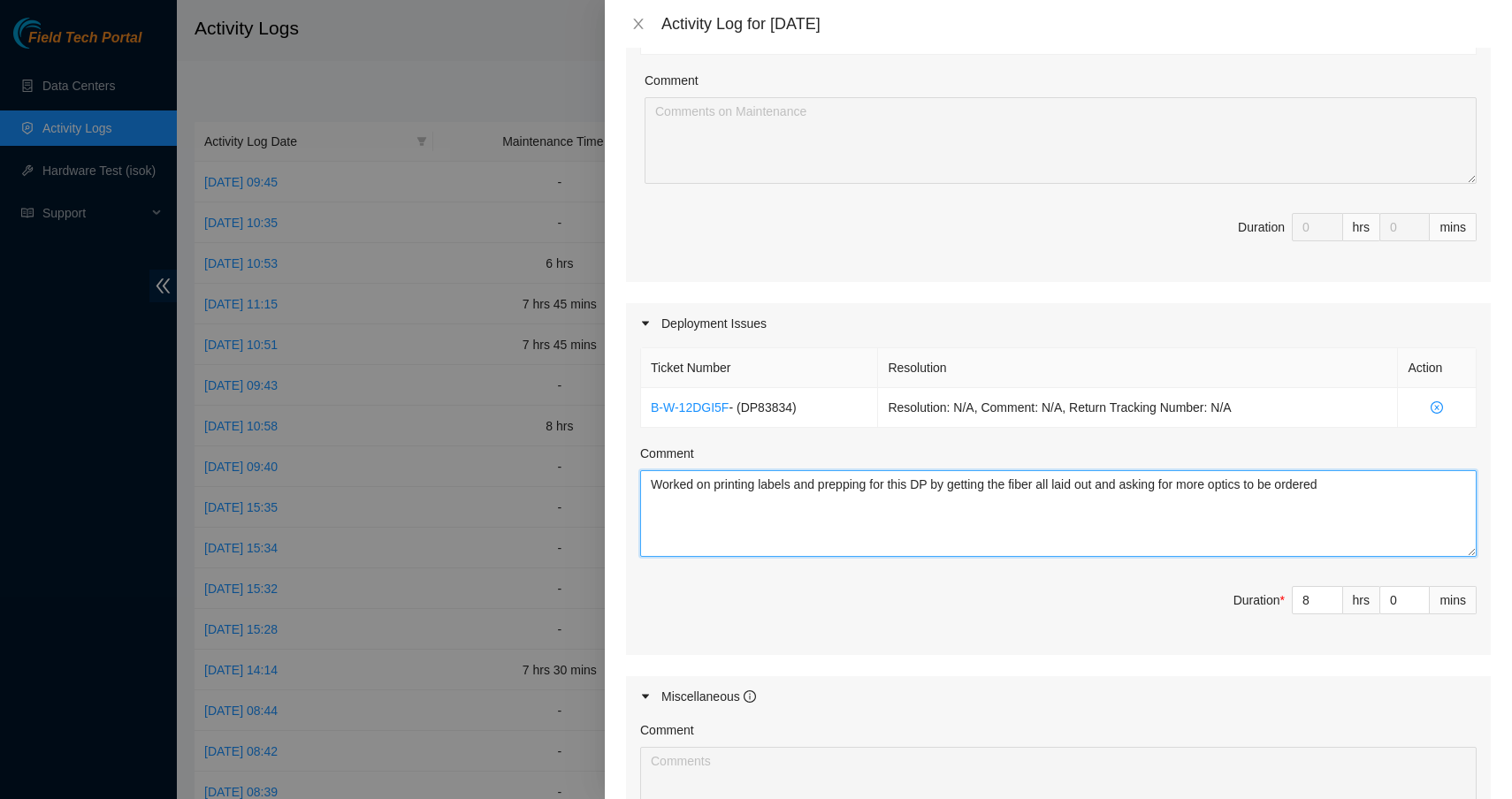
drag, startPoint x: 1388, startPoint y: 482, endPoint x: 647, endPoint y: 491, distance: 741.1
click at [647, 491] on textarea "Worked on printing labels and prepping for this DP by getting the fiber all lai…" at bounding box center [1059, 514] width 837 height 87
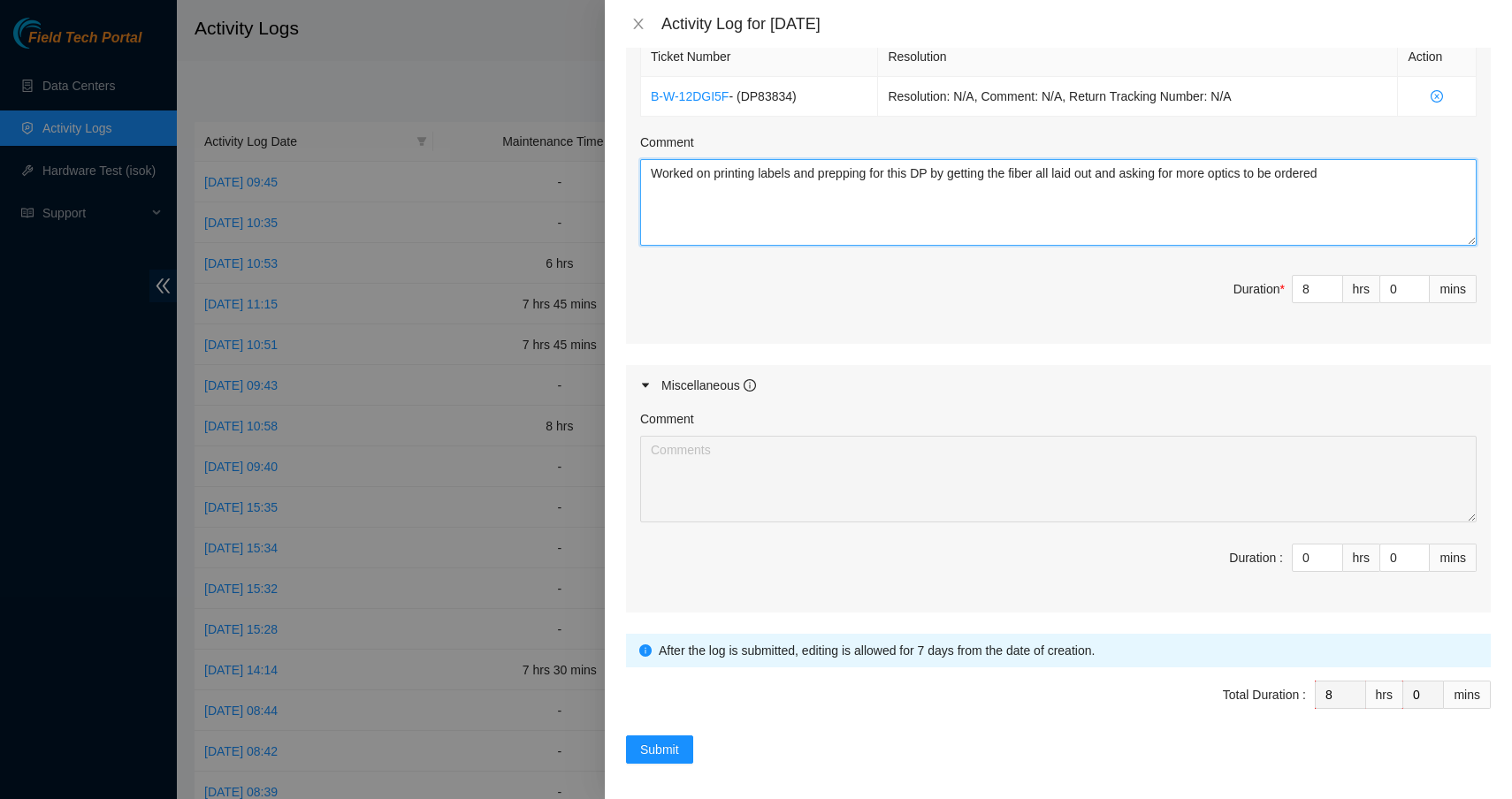
scroll to position [670, 0]
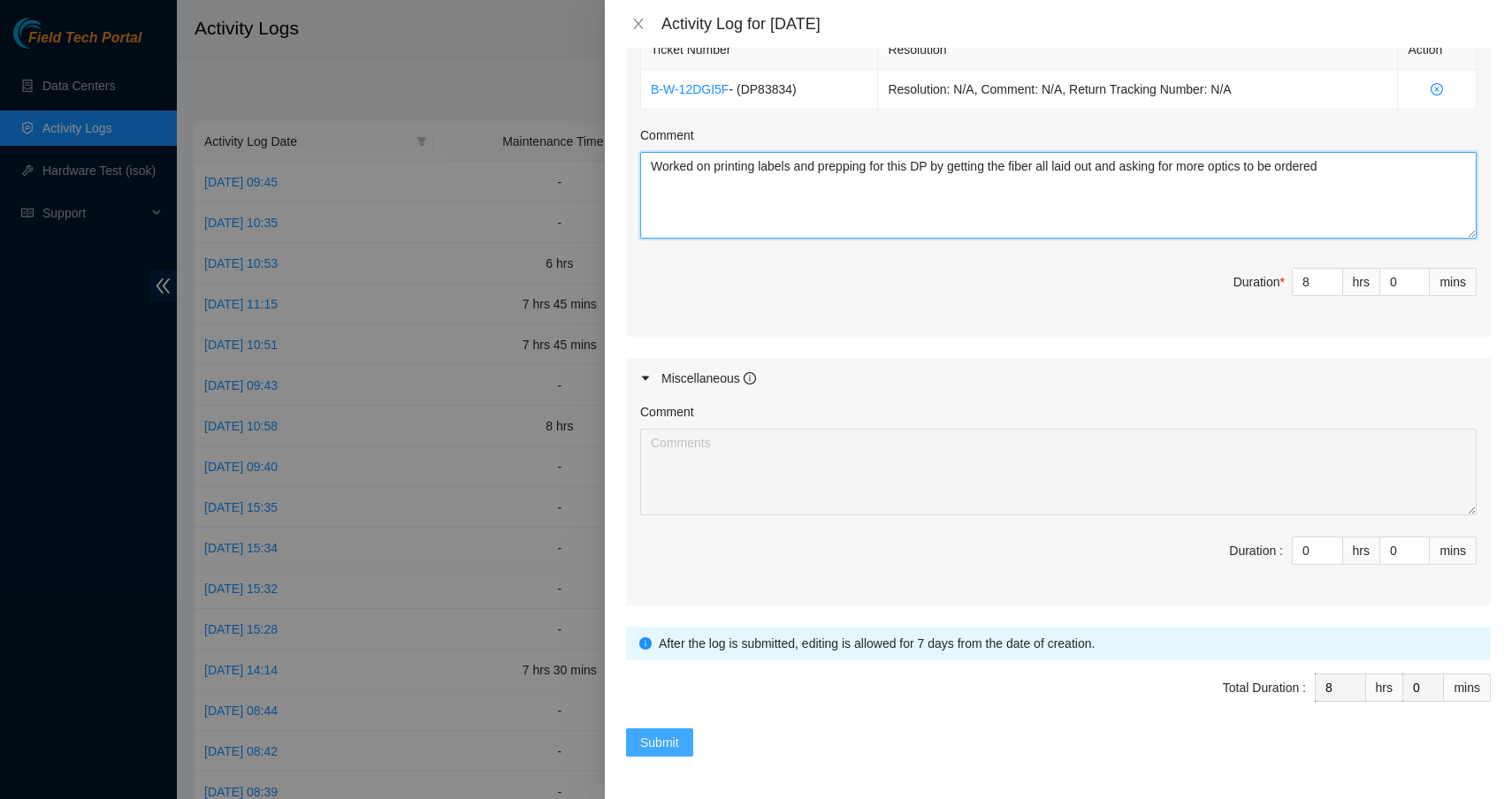
type textarea "Worked on printing labels and prepping for this DP by getting the fiber all lai…"
click at [667, 741] on span "Submit" at bounding box center [659, 742] width 39 height 20
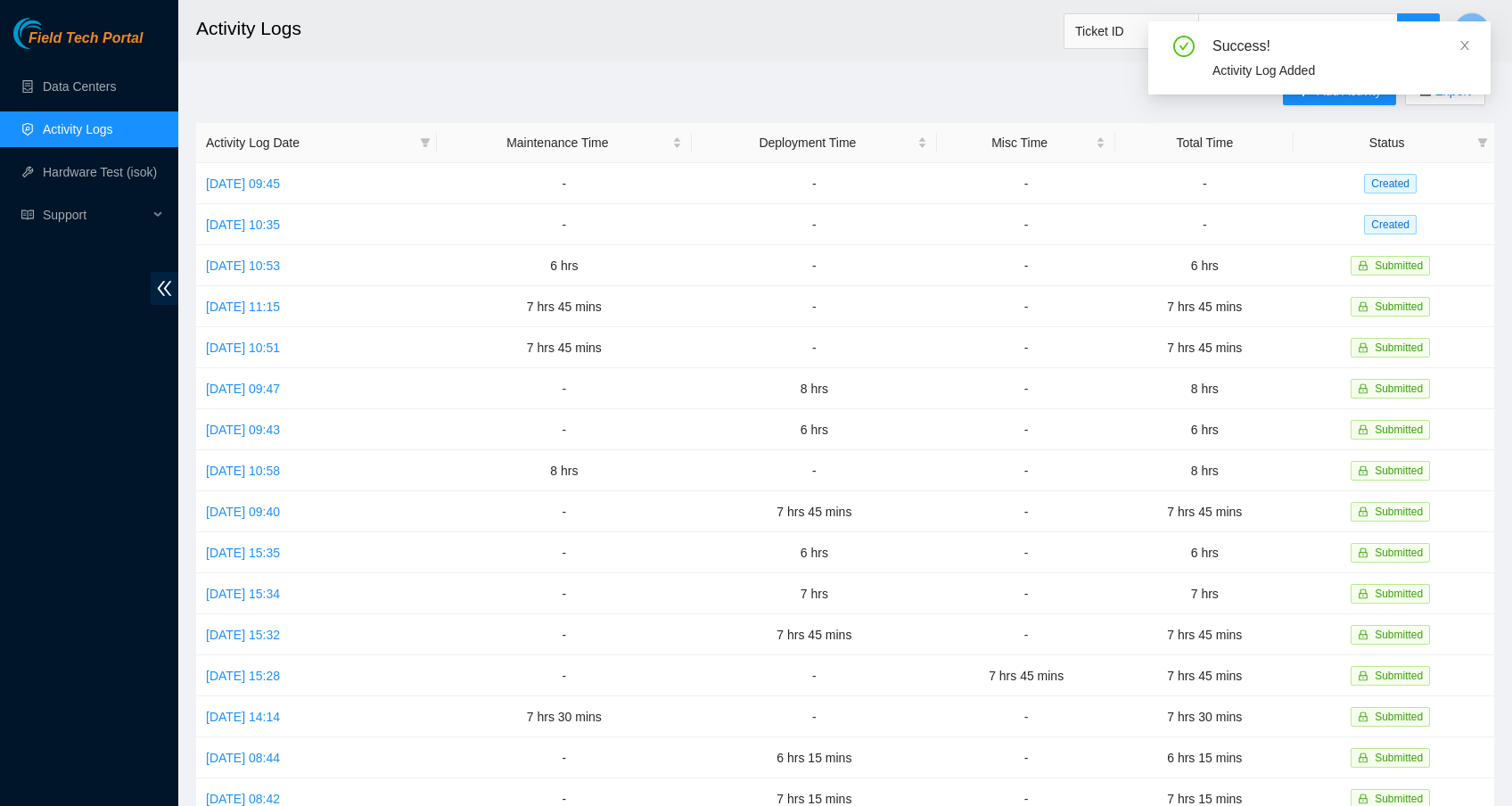
click at [1333, 101] on div "Success! Activity Log Added" at bounding box center [1319, 65] width 342 height 88
click at [1463, 47] on icon "close" at bounding box center [1463, 45] width 9 height 9
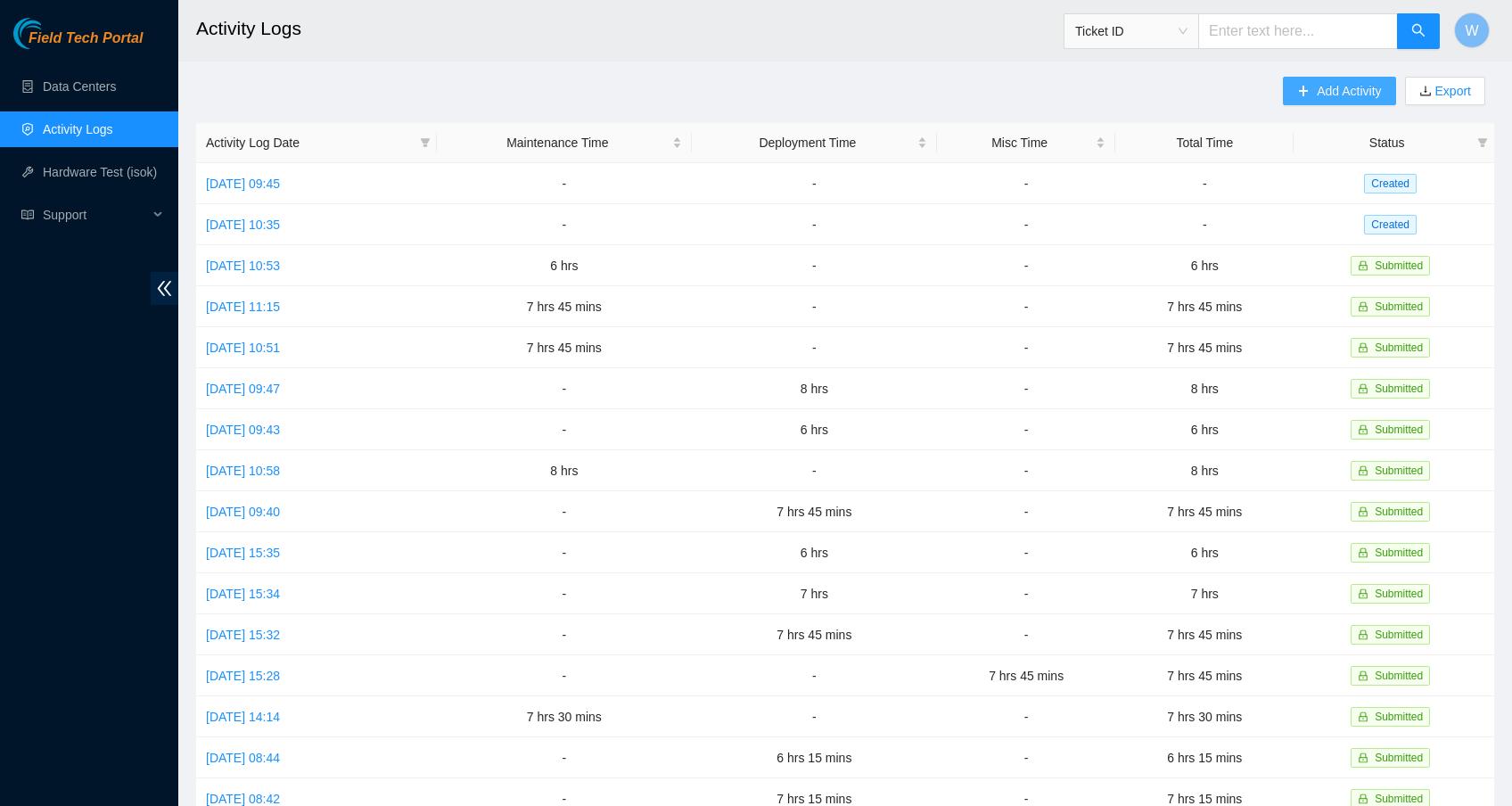
click at [1338, 91] on span "Add Activity" at bounding box center [1348, 91] width 64 height 20
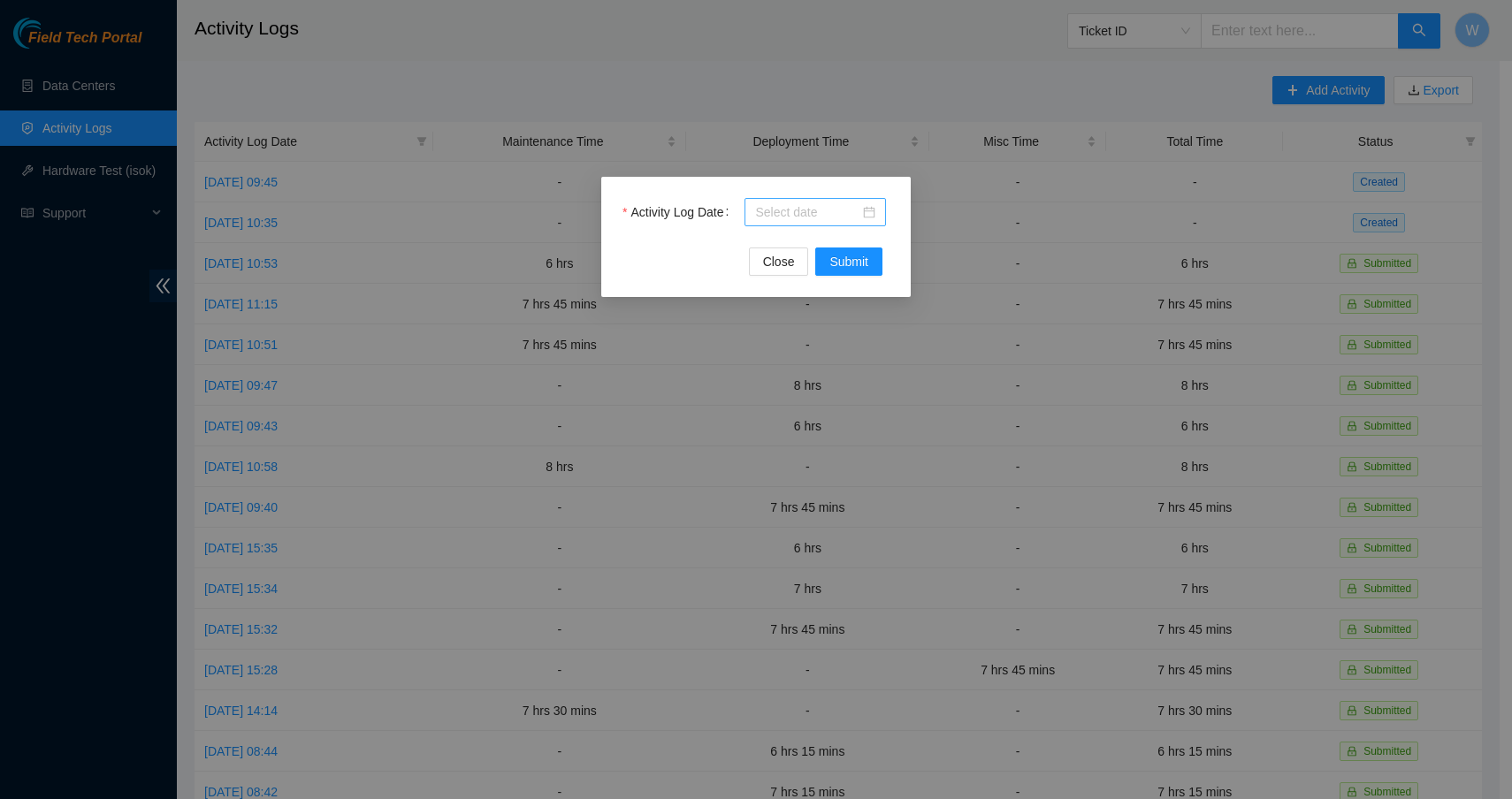
click at [861, 225] on div at bounding box center [815, 212] width 142 height 28
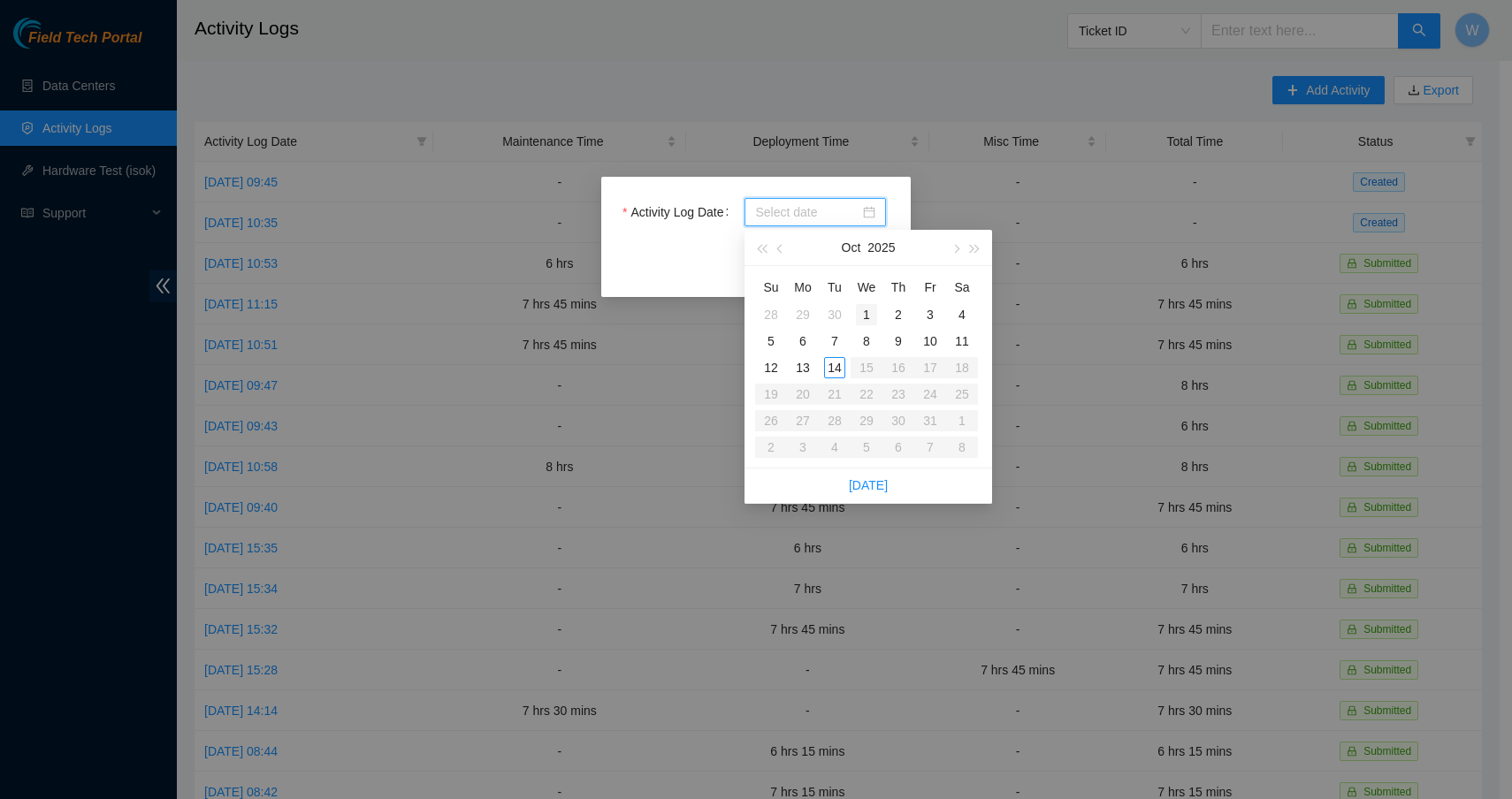
type input "[DATE]"
click at [834, 314] on div "30" at bounding box center [834, 314] width 21 height 21
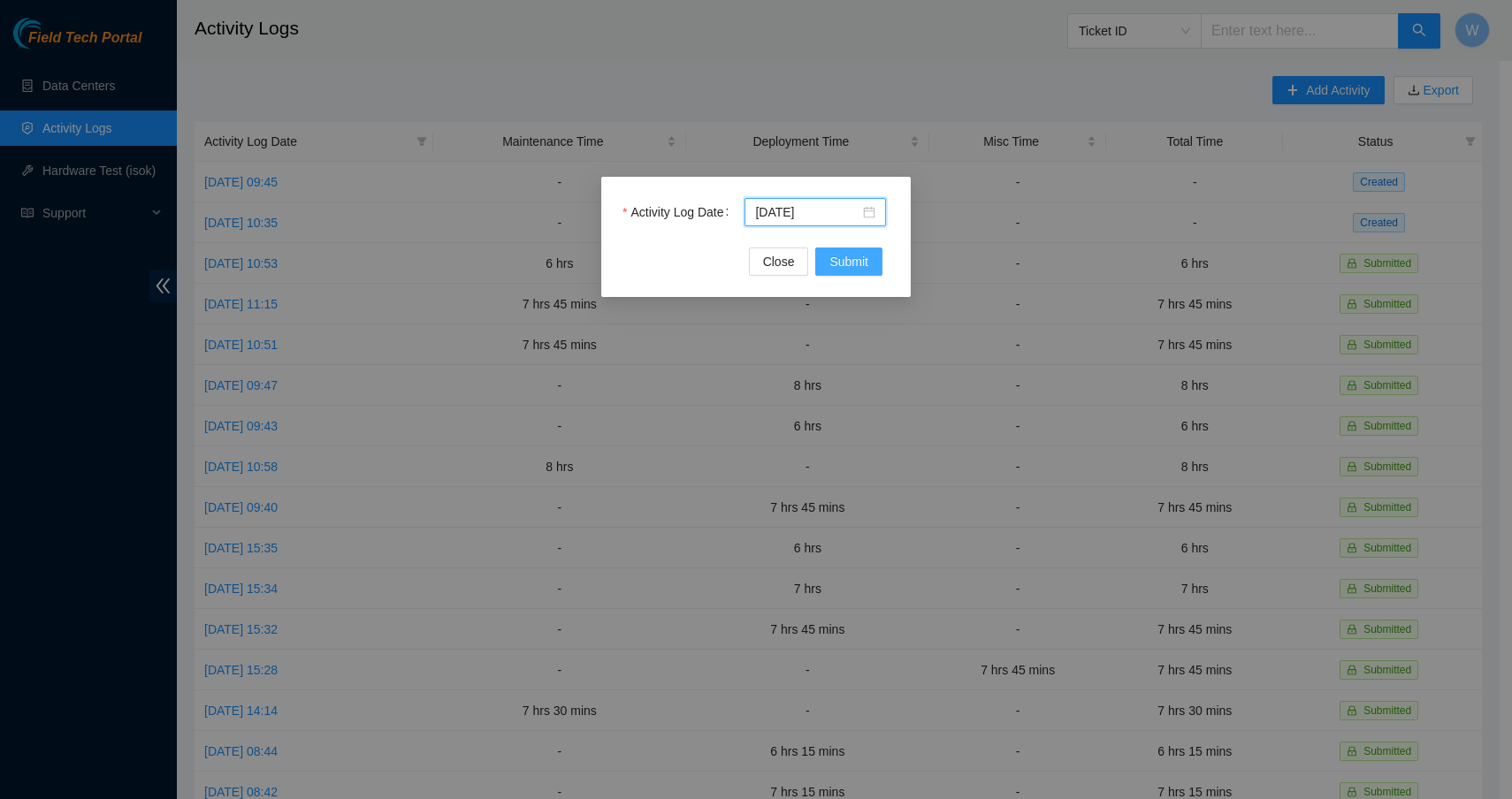
click at [849, 261] on span "Submit" at bounding box center [848, 262] width 39 height 20
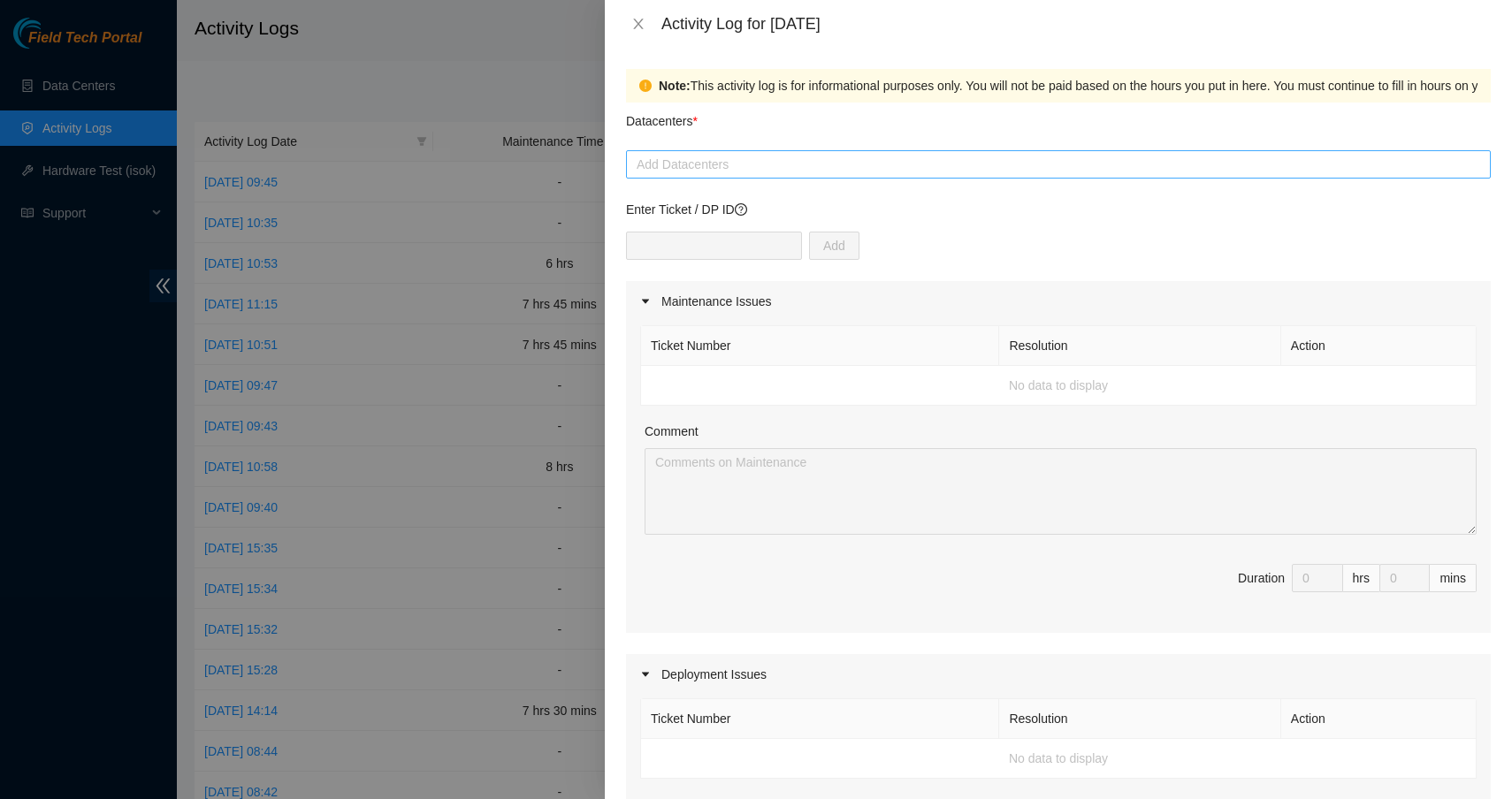
click at [693, 157] on div at bounding box center [1058, 164] width 856 height 21
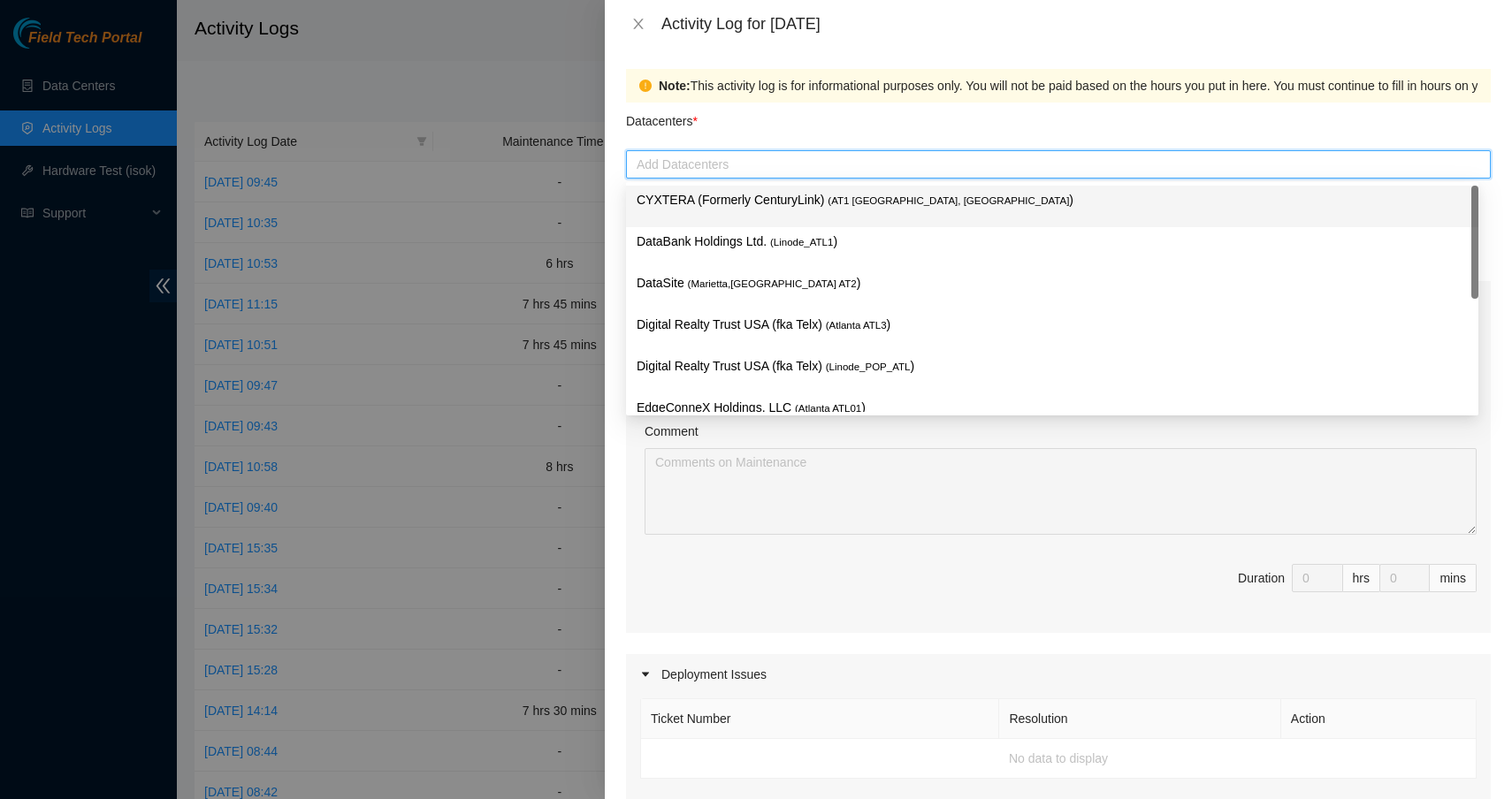
click at [700, 198] on p "CYXTERA (Formerly CenturyLink) ( AT1 [GEOGRAPHIC_DATA], [GEOGRAPHIC_DATA] )" at bounding box center [1052, 200] width 831 height 21
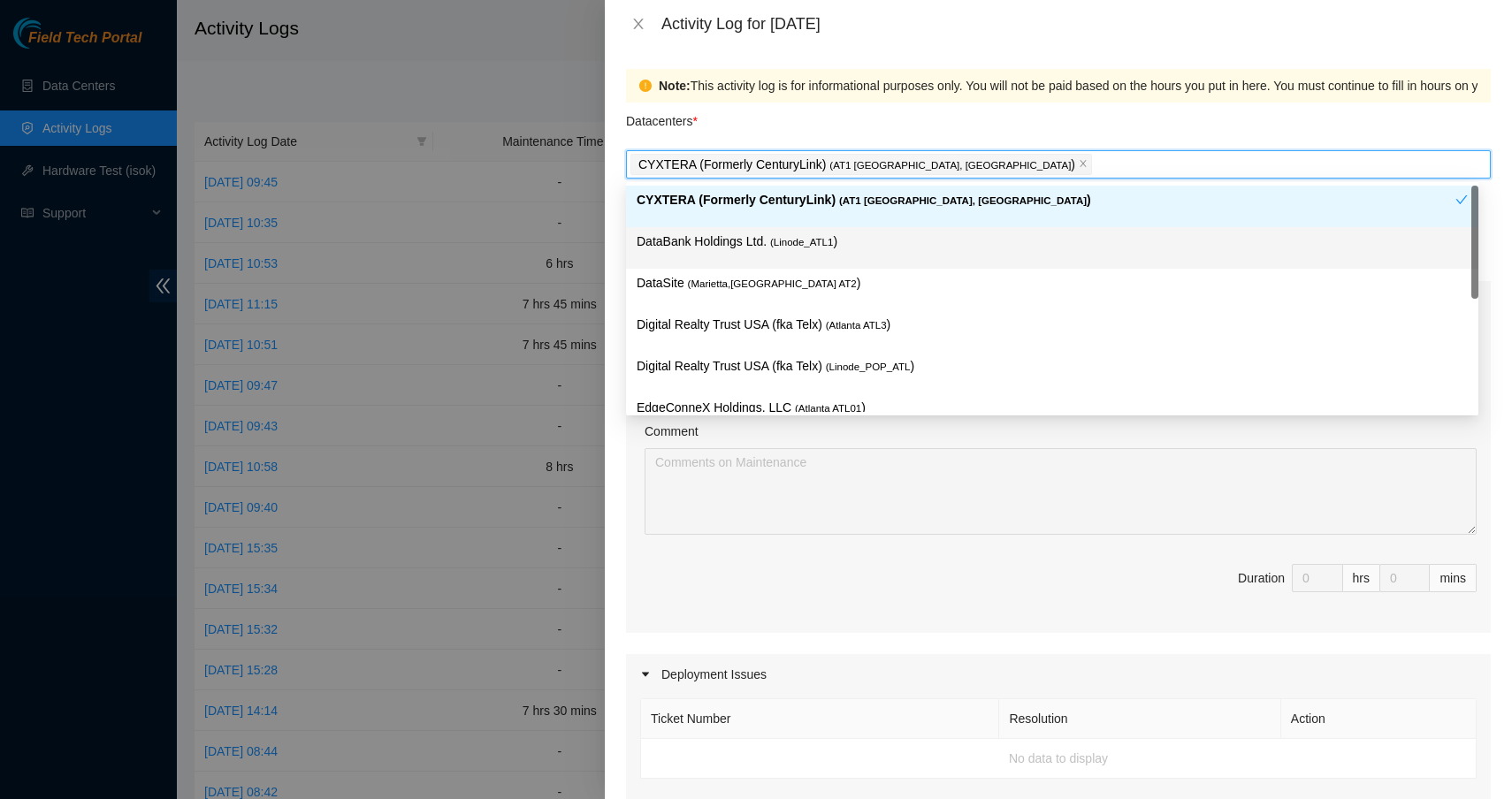
click at [616, 262] on div "Note: This activity log is for informational purposes only. You will not be pai…" at bounding box center [1058, 424] width 907 height 752
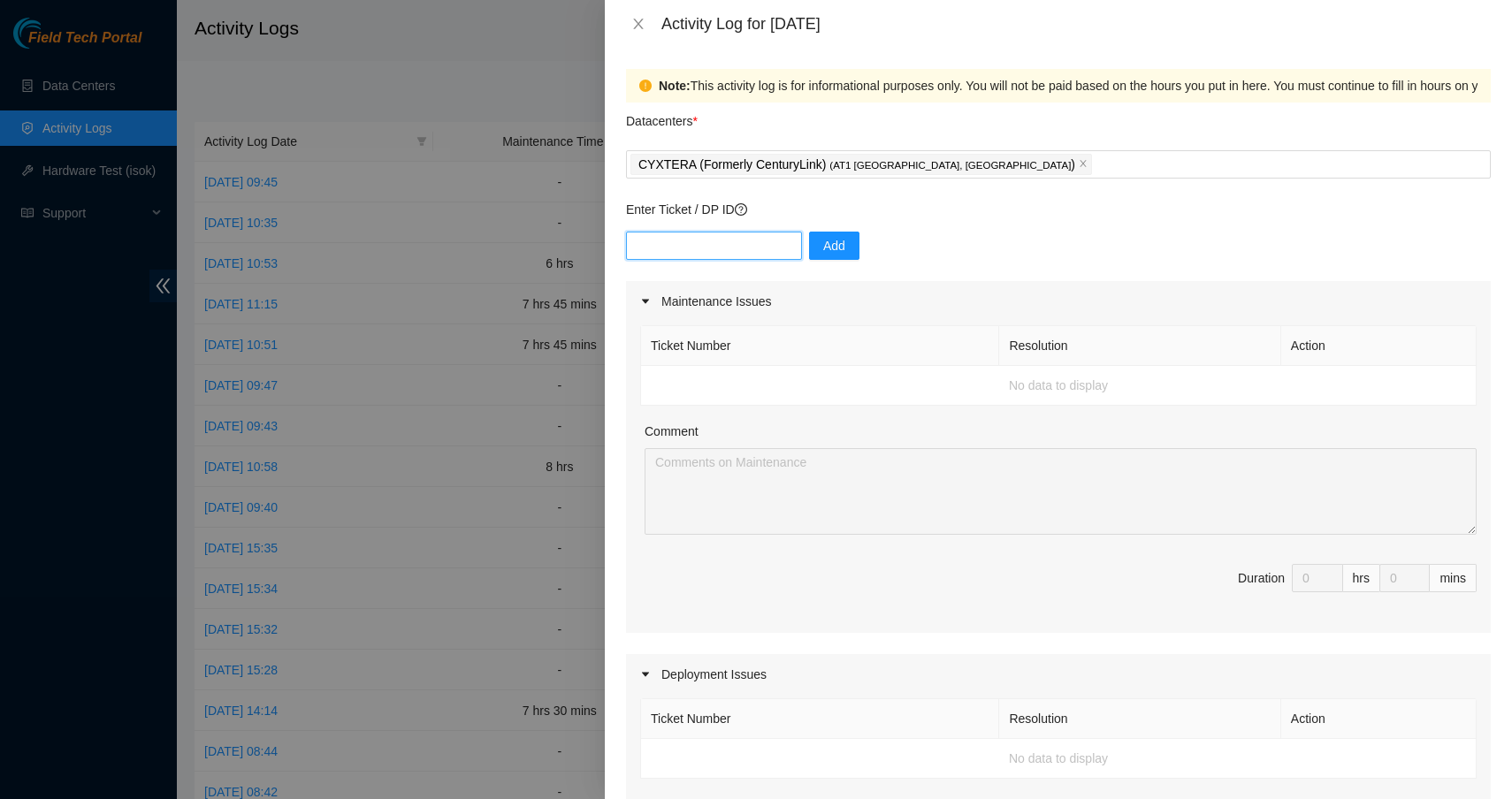
click at [674, 239] on input "text" at bounding box center [714, 246] width 176 height 28
type input "Dp83834"
click at [832, 255] on span "Add" at bounding box center [834, 246] width 22 height 20
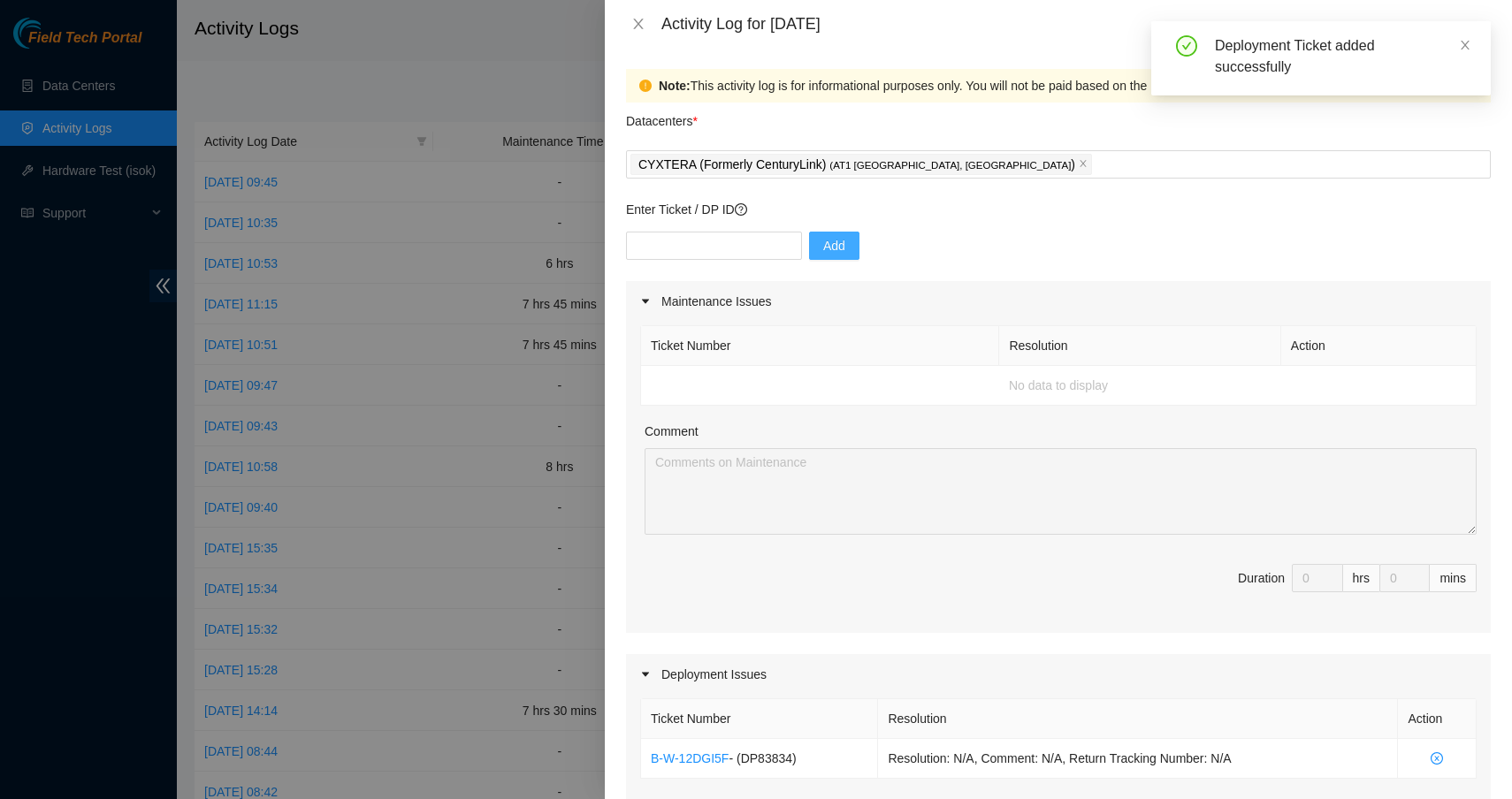
scroll to position [324, 0]
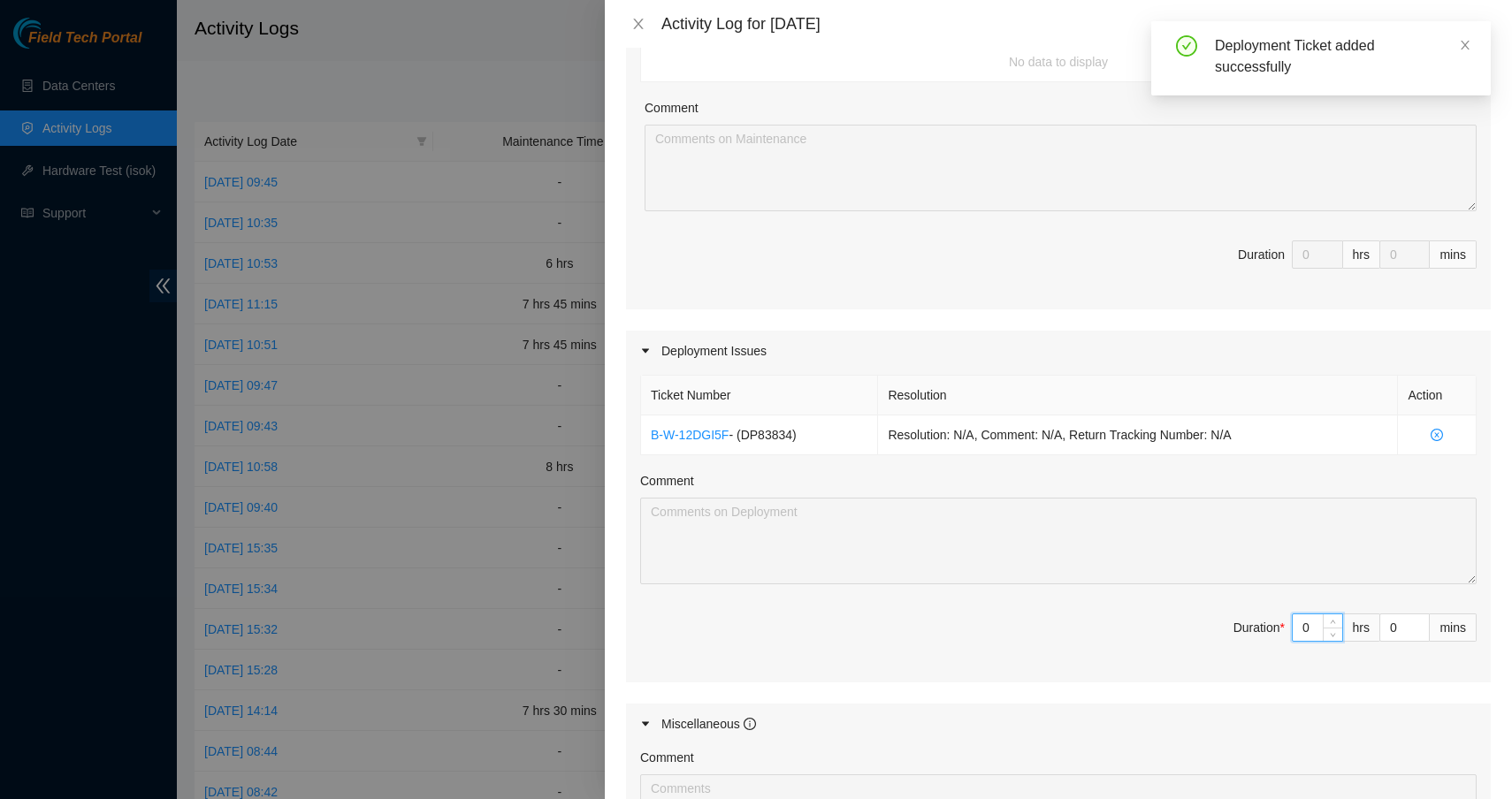
click at [1300, 629] on input "0" at bounding box center [1317, 628] width 49 height 26
type input "08"
type input "8"
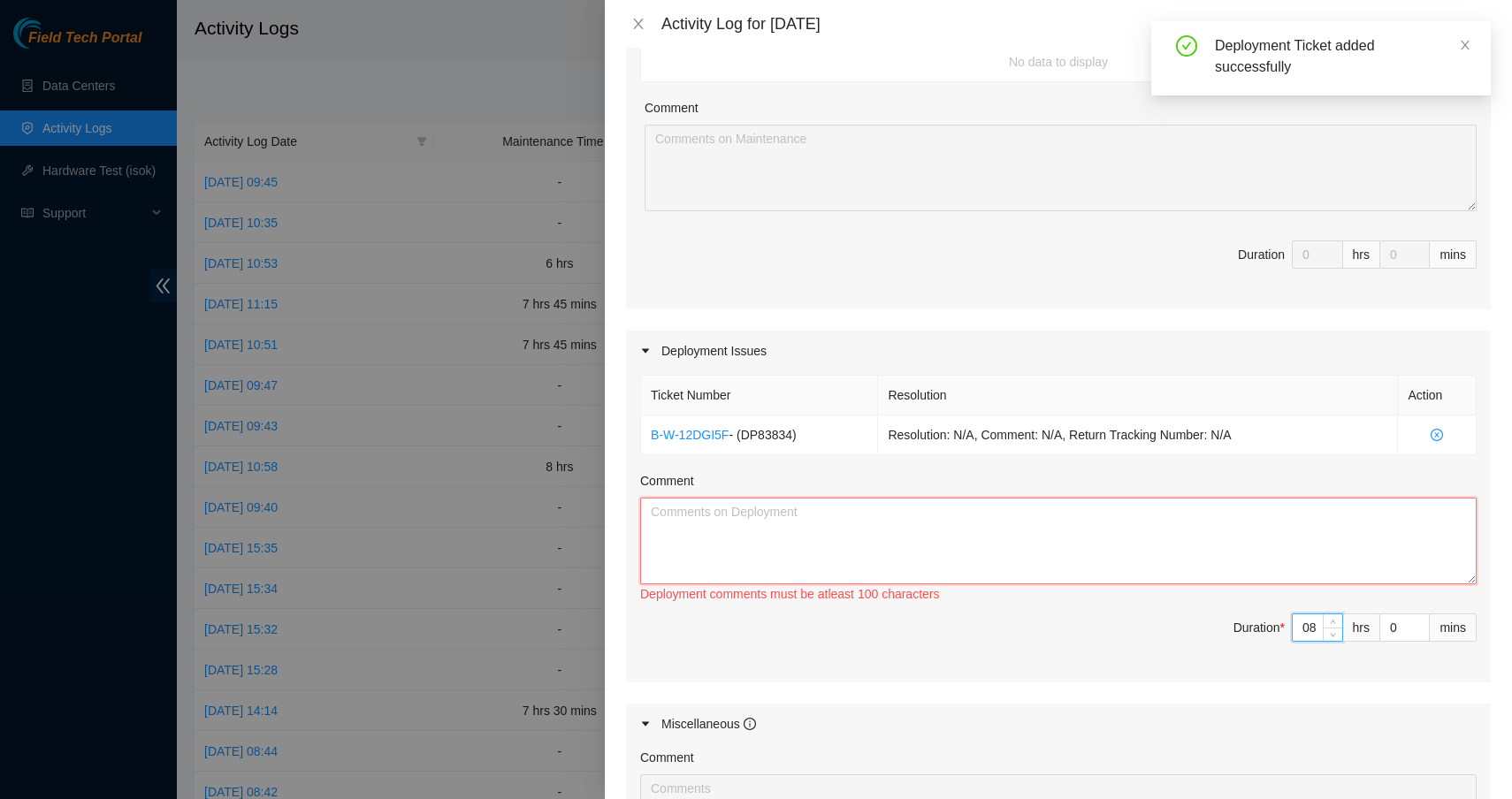
type input "8"
click at [1113, 515] on textarea "Comment" at bounding box center [1059, 541] width 837 height 87
paste textarea "Worked on printing labels and prepping for this DP by getting the fiber all lai…"
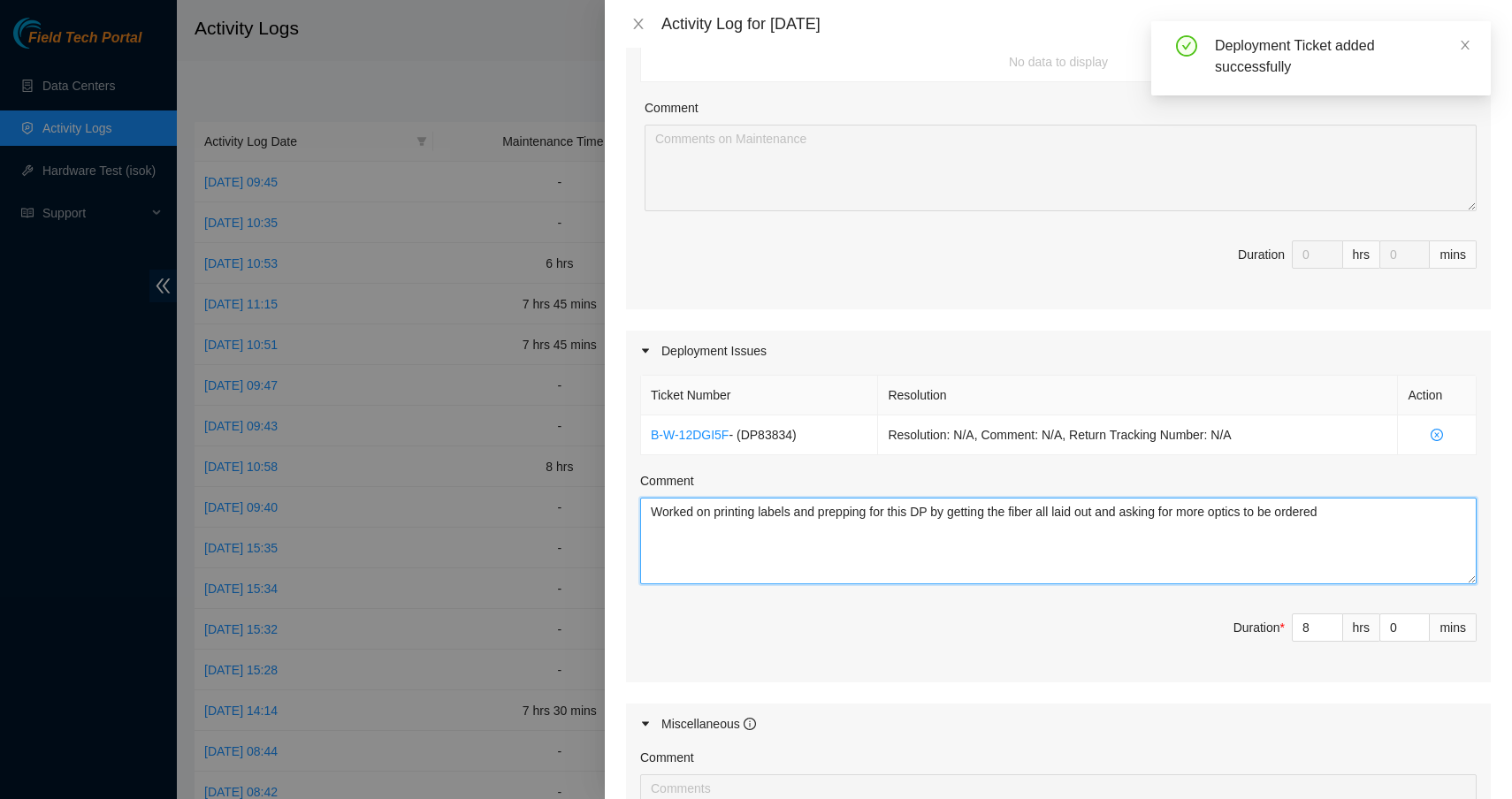
scroll to position [670, 0]
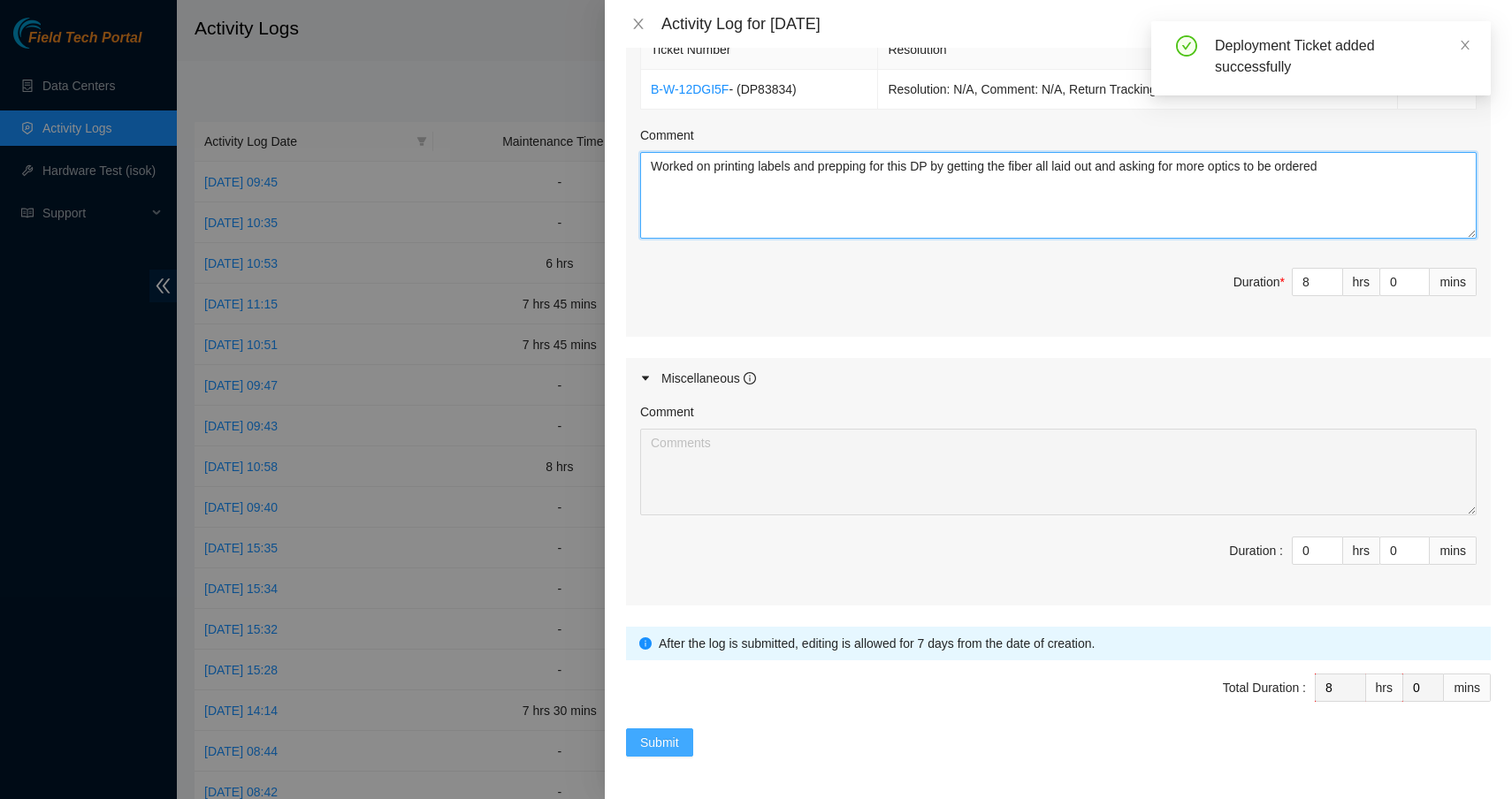
type textarea "Worked on printing labels and prepping for this DP by getting the fiber all lai…"
click at [669, 751] on span "Submit" at bounding box center [659, 742] width 39 height 20
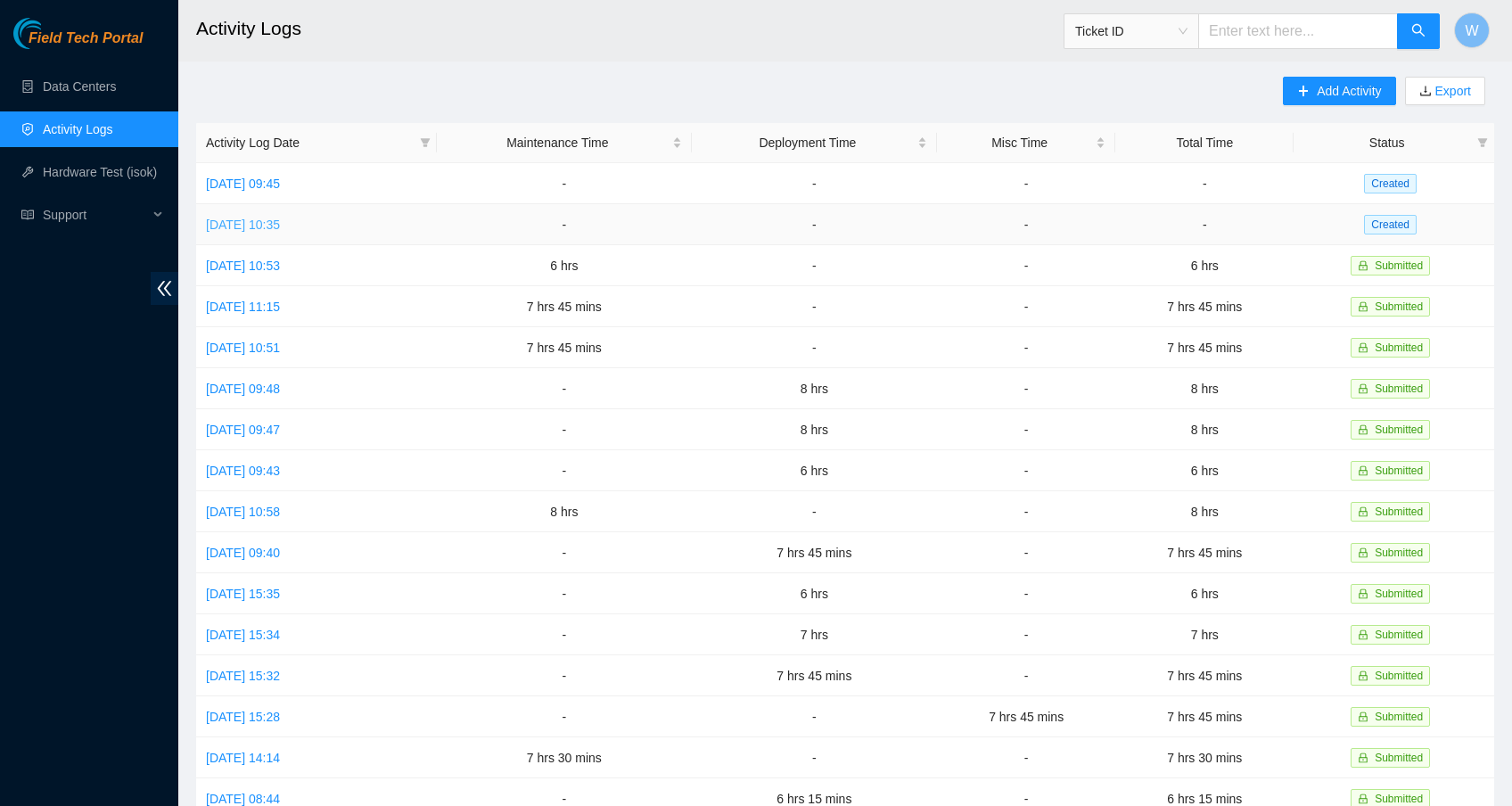
click at [280, 226] on link "[DATE] 10:35" at bounding box center [243, 224] width 74 height 14
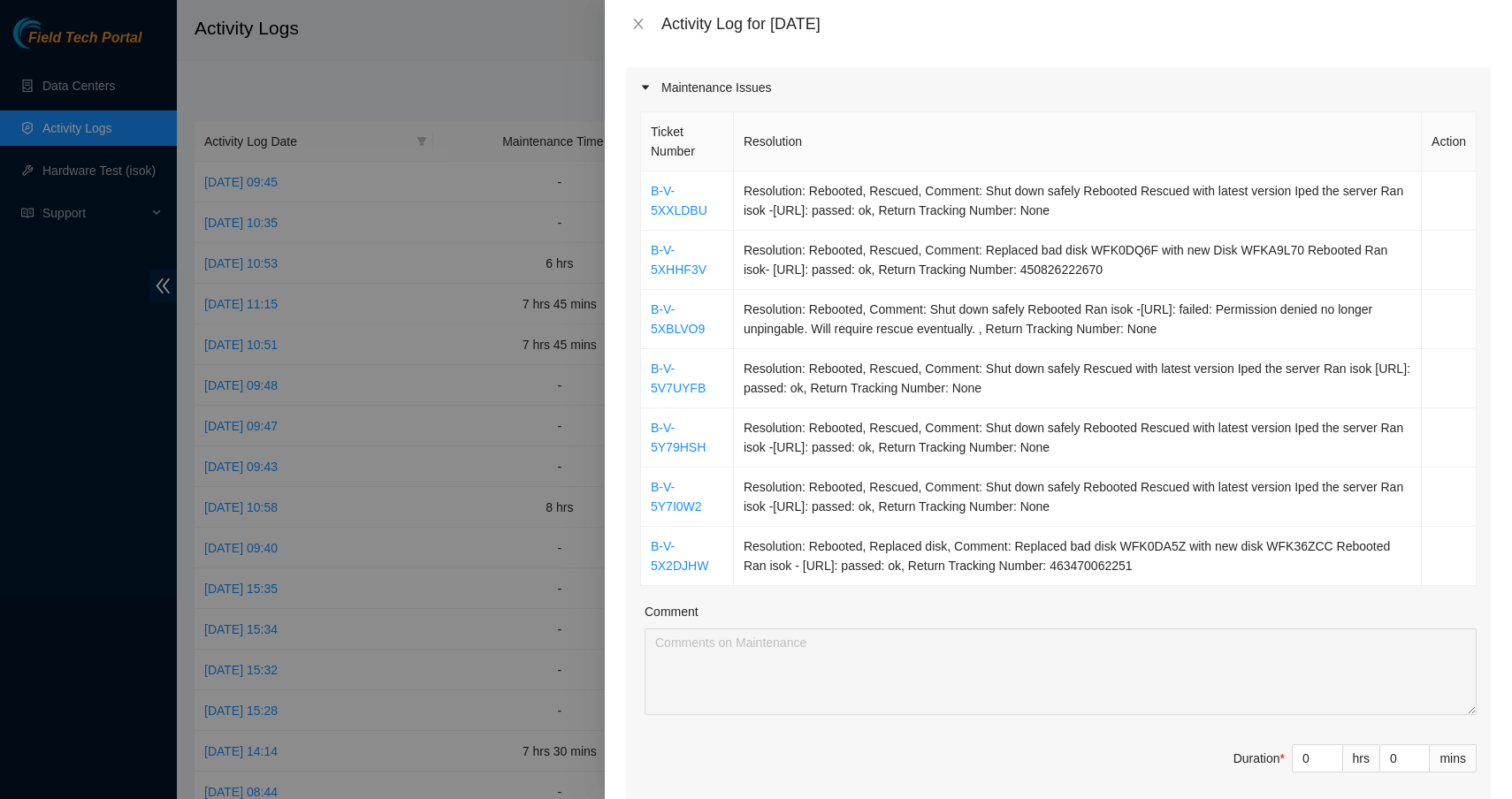
scroll to position [269, 0]
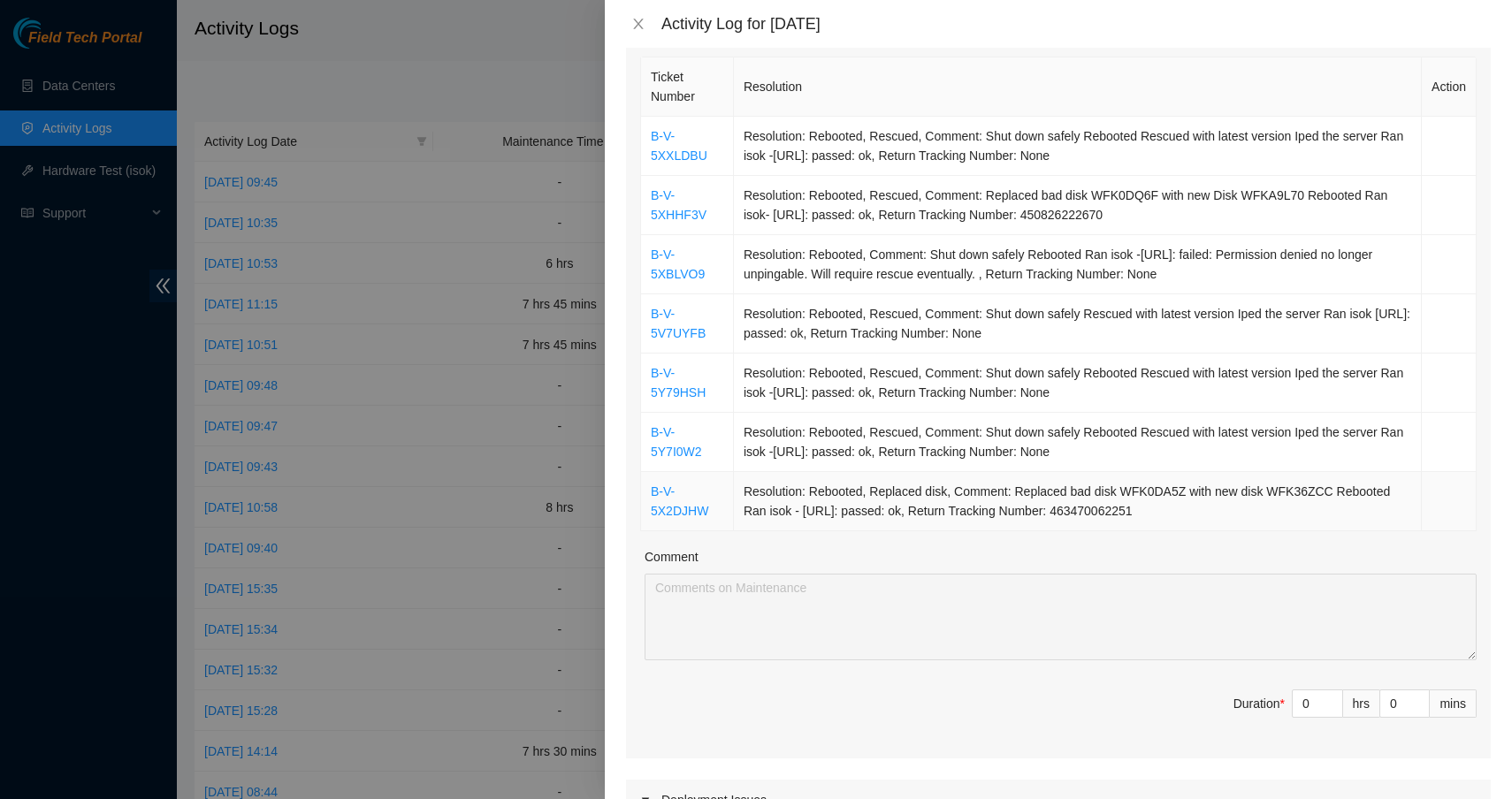
drag, startPoint x: 649, startPoint y: 405, endPoint x: 1193, endPoint y: 523, distance: 556.7
click at [1193, 523] on tbody "B-V-5XXLDBU Resolution: Rebooted, Rescued, Comment: Shut down safely Rebooted R…" at bounding box center [1059, 324] width 836 height 415
copy tbody "B-V-5XXLDBU Resolution: Rebooted, Rescued, Comment: Shut down safely Rebooted R…"
click at [1300, 704] on input "0" at bounding box center [1317, 704] width 49 height 26
type input "08"
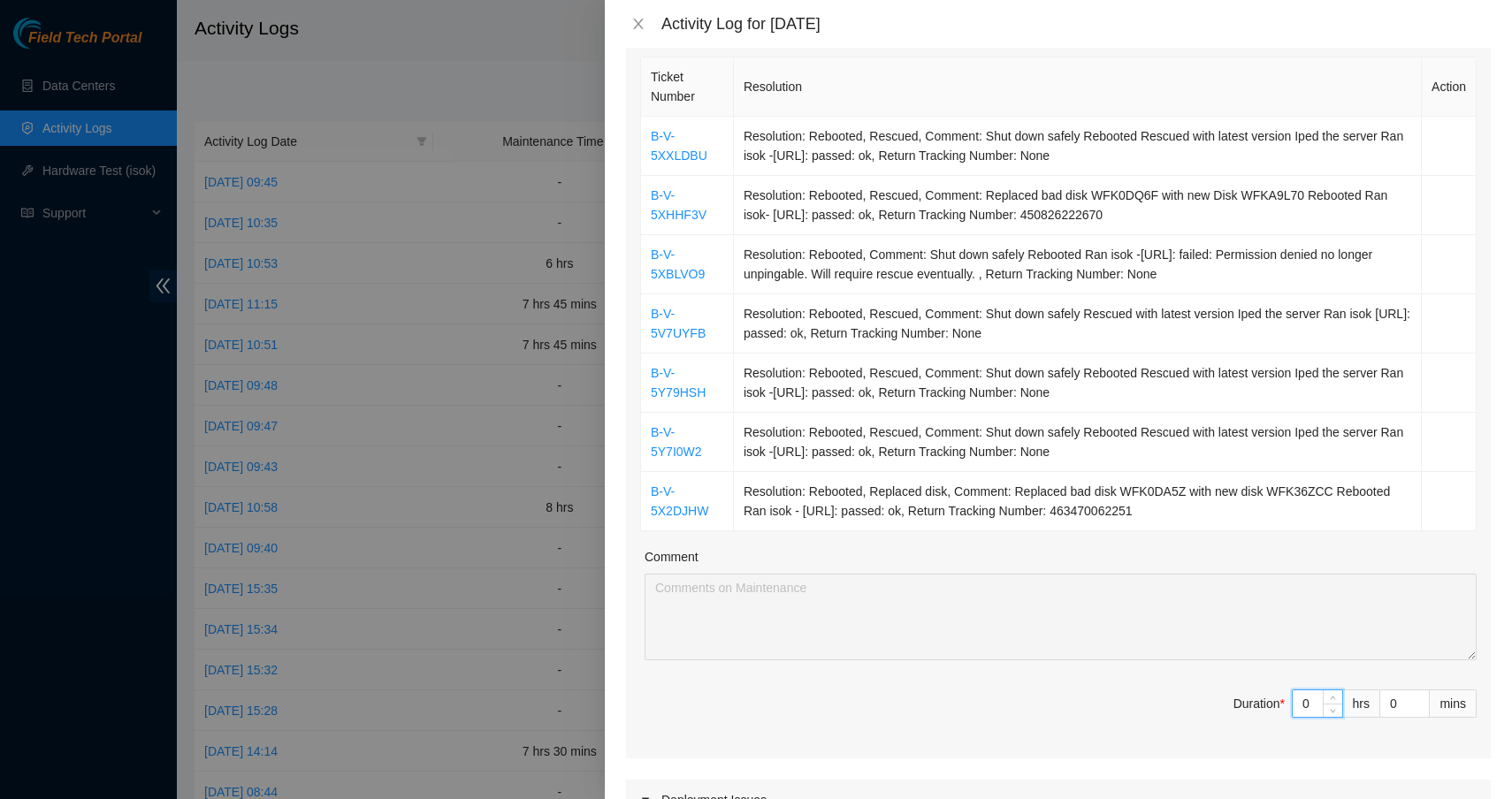
type input "8"
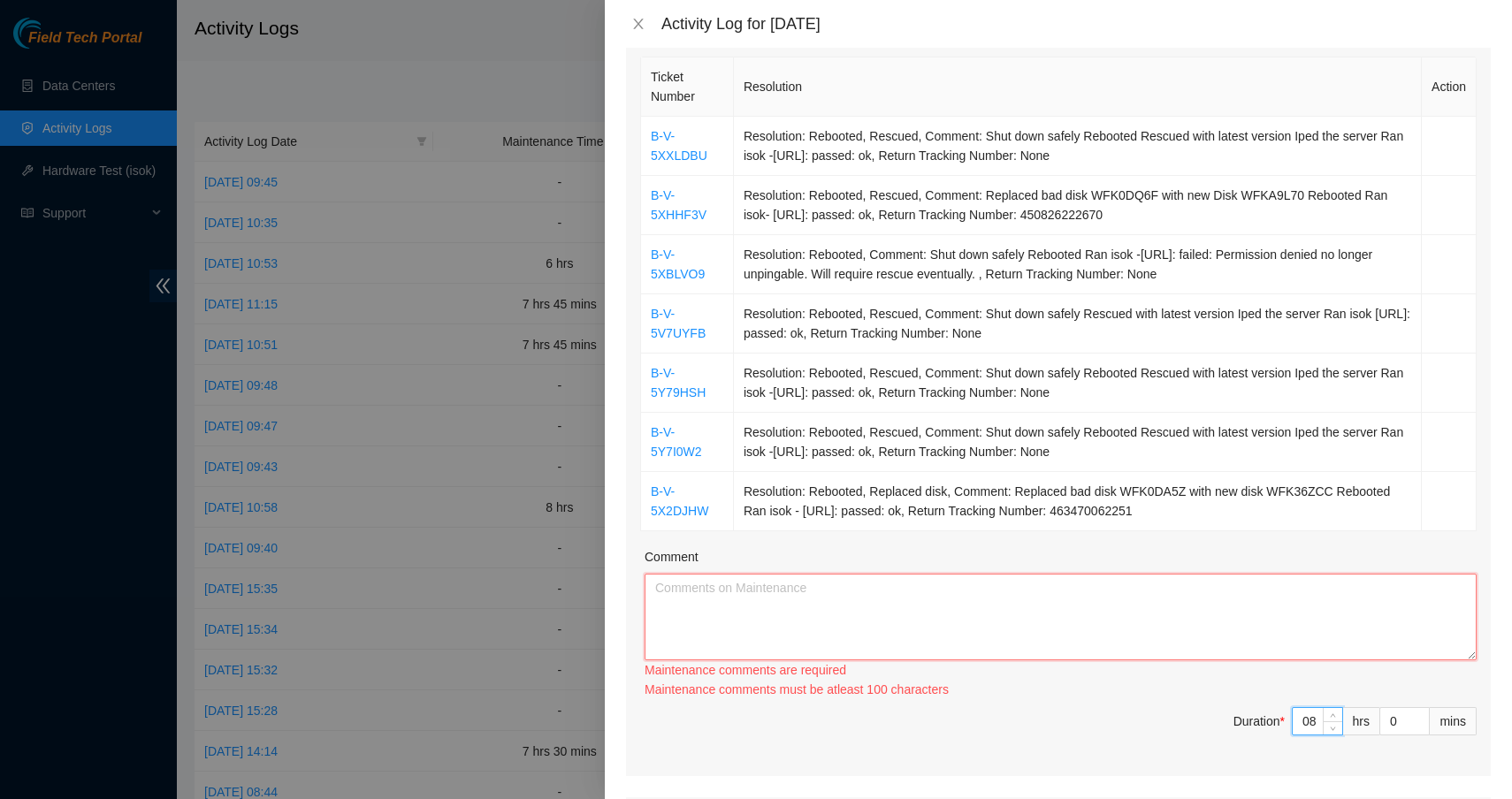
type input "8"
click at [1163, 604] on textarea "Comment" at bounding box center [1060, 618] width 832 height 87
paste textarea "B-V-5XXLDBU Resolution: Rebooted, Rescued, Comment: Shut down safely Rebooted R…"
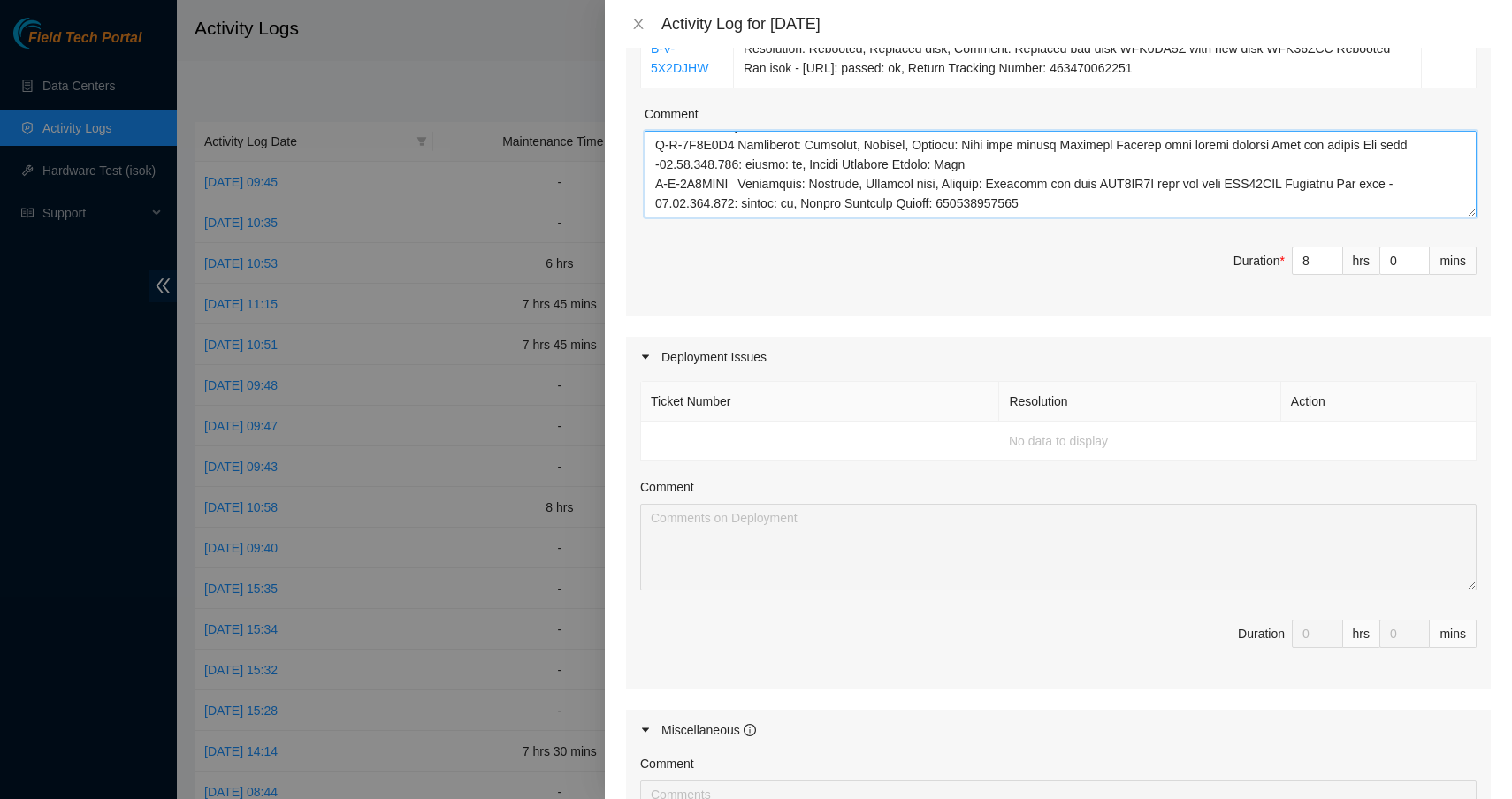
scroll to position [1063, 0]
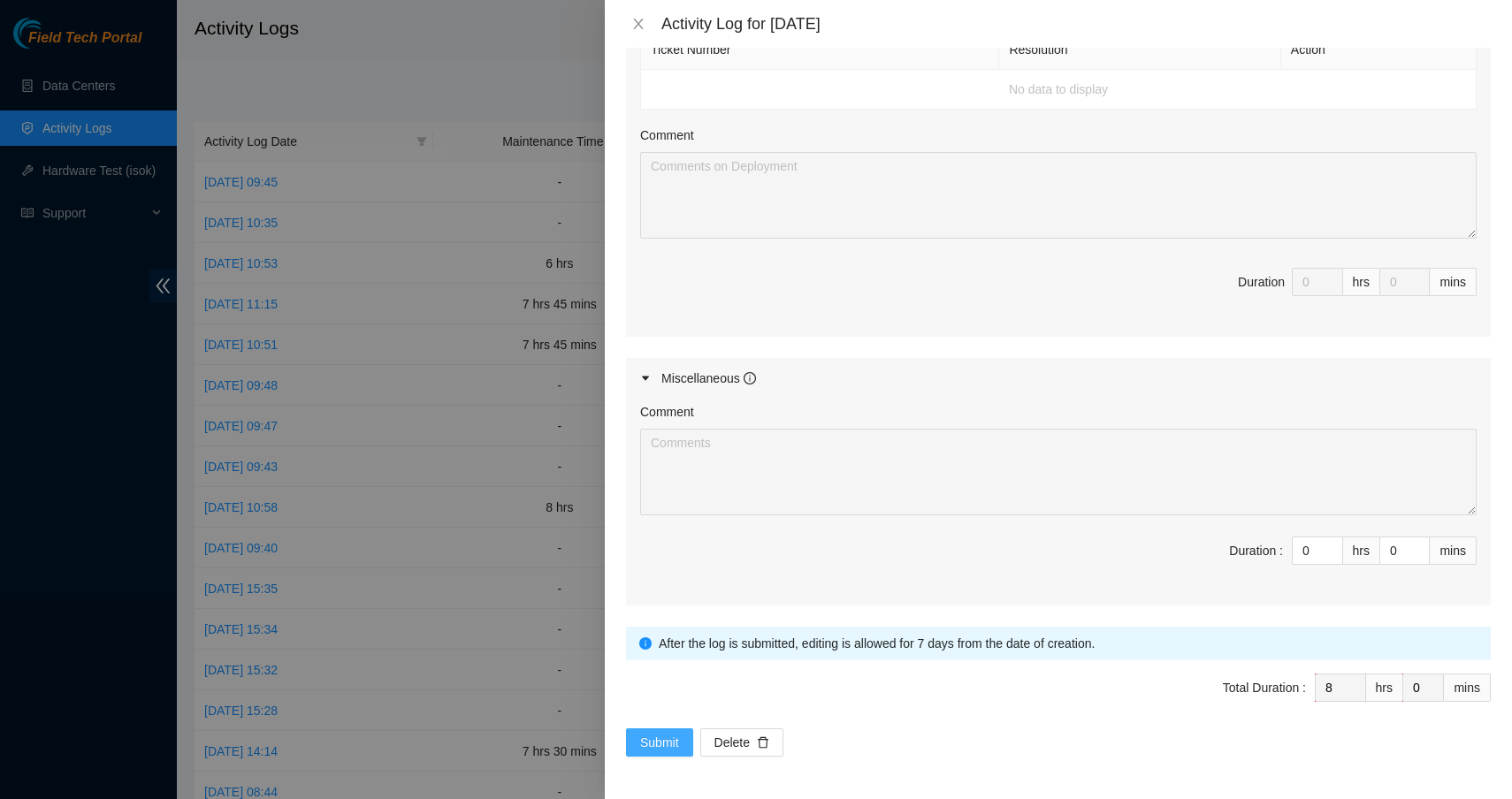
type textarea "B-V-5XXLDBU Resolution: Rebooted, Rescued, Comment: Shut down safely Rebooted R…"
click at [656, 741] on span "Submit" at bounding box center [659, 742] width 39 height 20
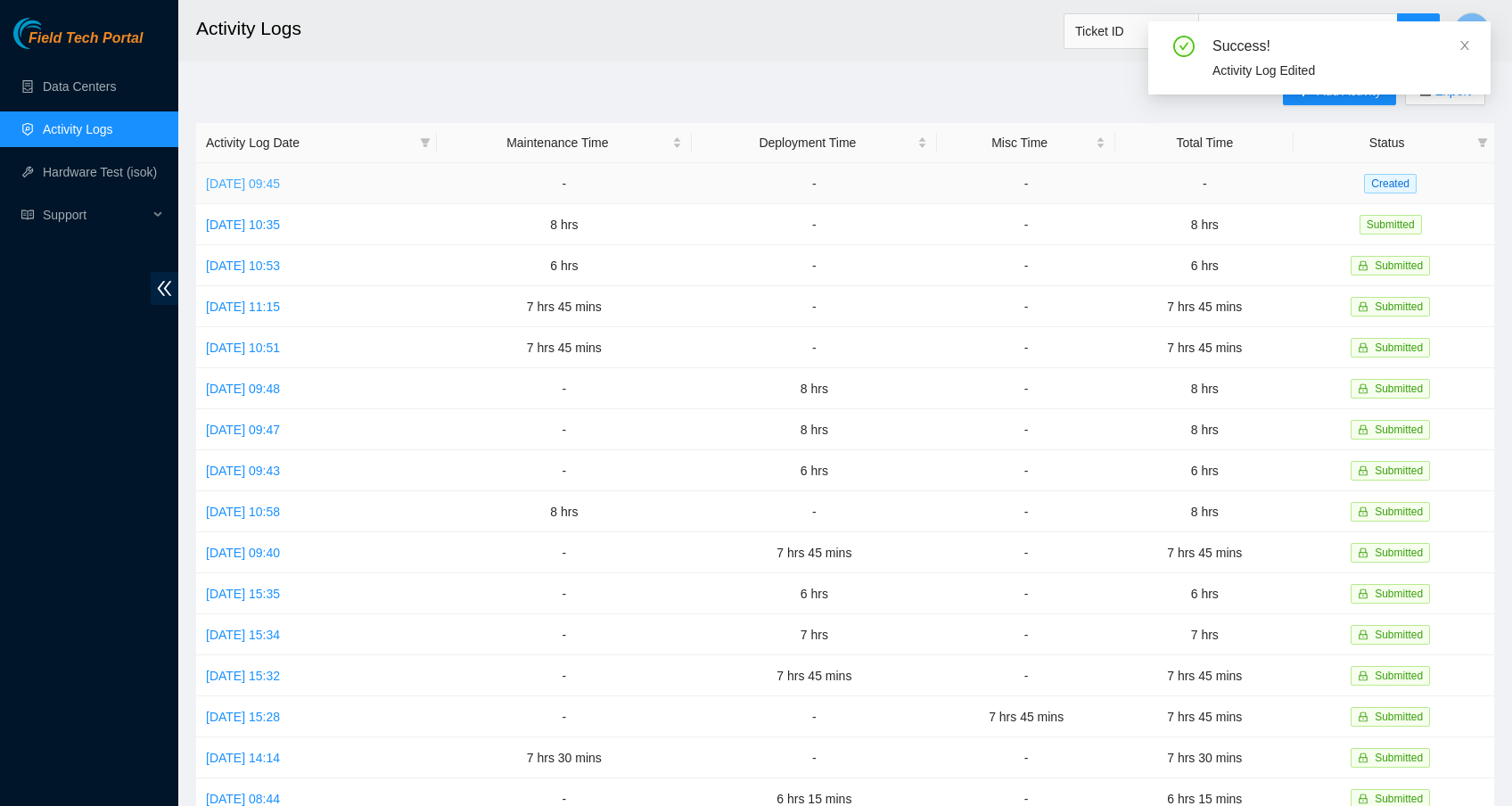
click at [279, 189] on link "[DATE] 09:45" at bounding box center [243, 183] width 74 height 14
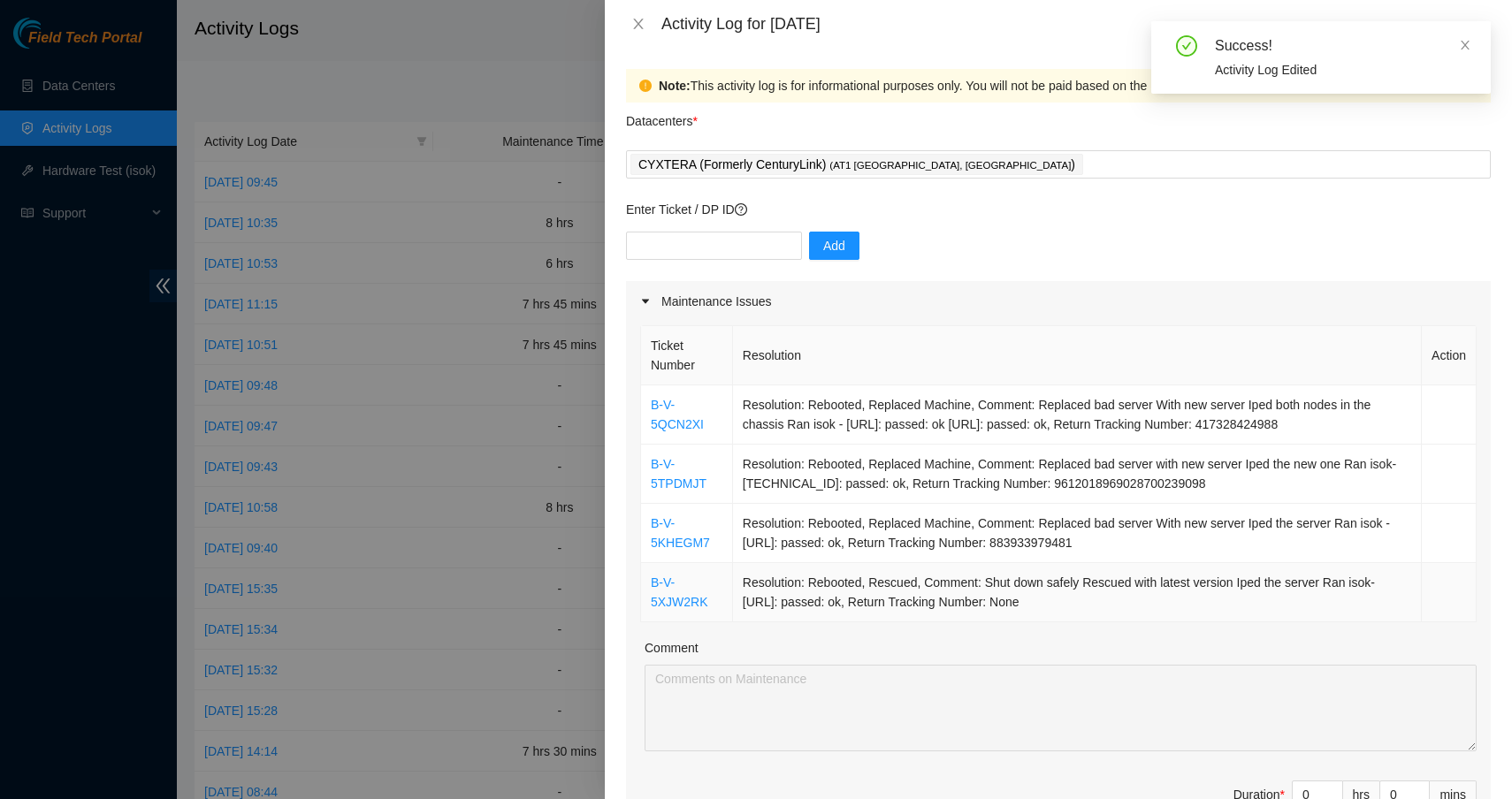
drag, startPoint x: 644, startPoint y: 406, endPoint x: 1097, endPoint y: 617, distance: 499.7
click at [1097, 617] on tbody "B-V-5QCN2XI Resolution: Rebooted, Replaced Machine, Comment: Replaced bad serve…" at bounding box center [1059, 503] width 836 height 237
copy tbody "B-V-5QCN2XI Resolution: Rebooted, Replaced Machine, Comment: Replaced bad serve…"
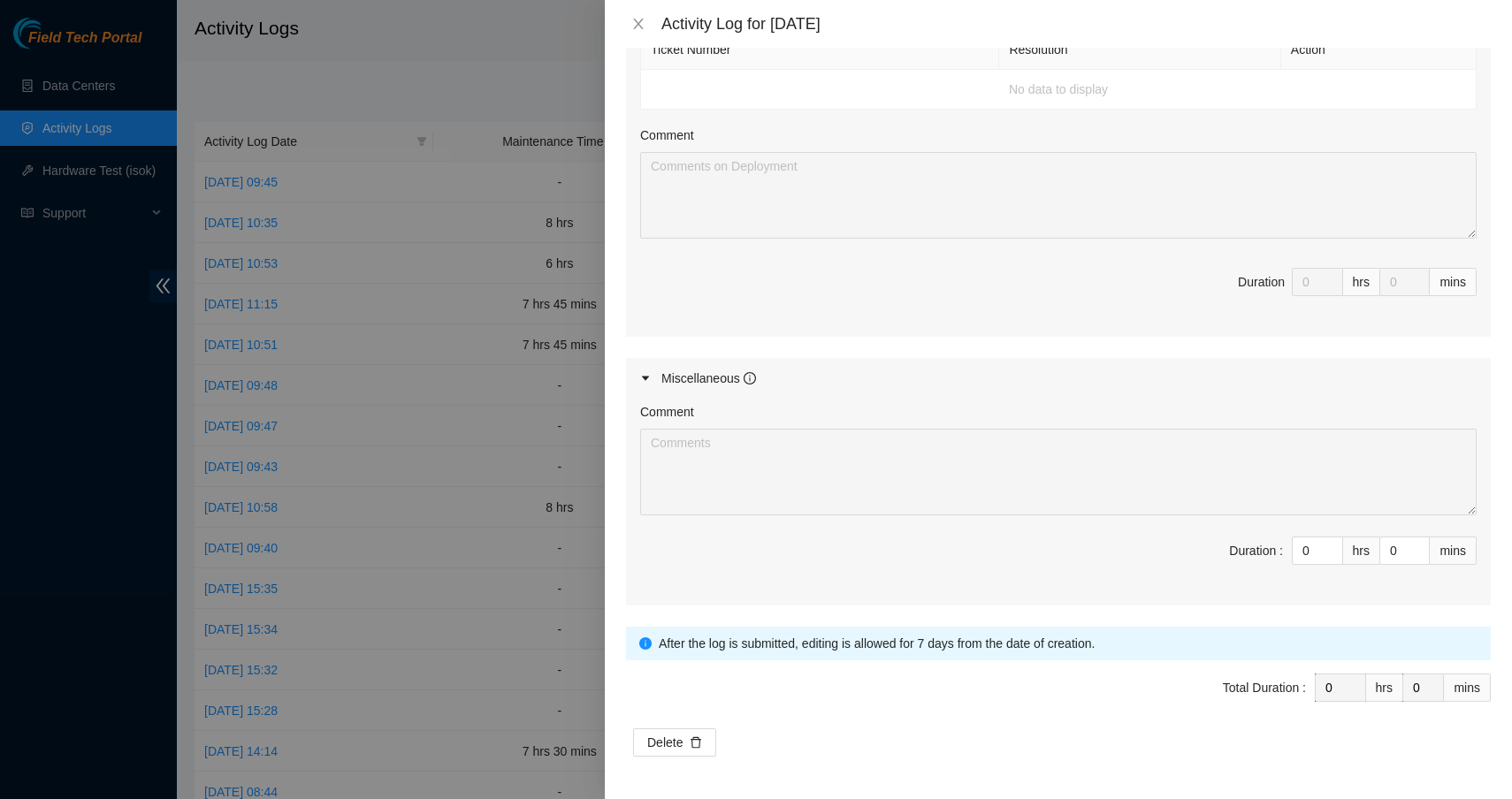
scroll to position [544, 0]
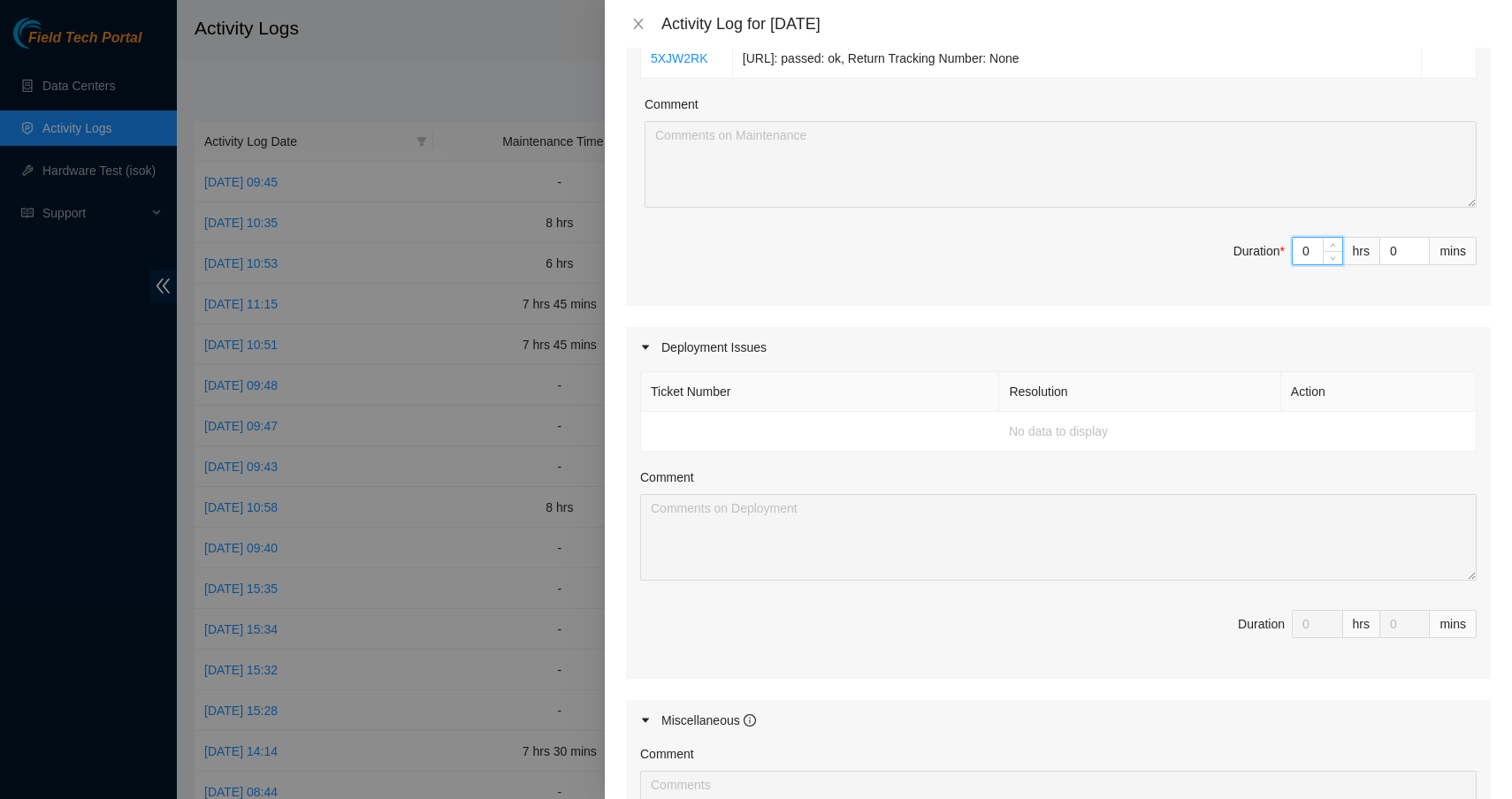
click at [1301, 264] on input "0" at bounding box center [1317, 251] width 49 height 26
type input "06"
type input "6"
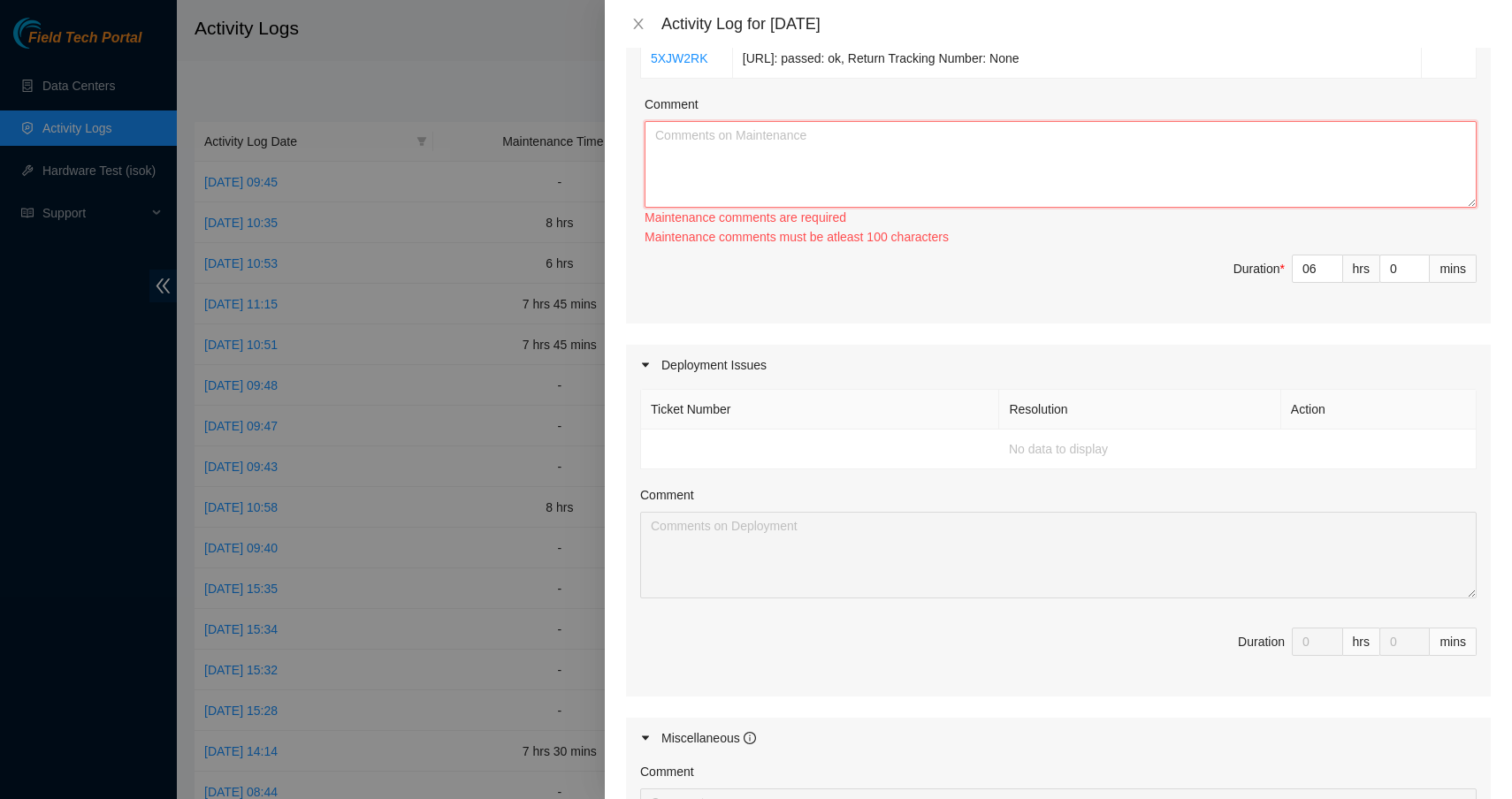
type input "6"
click at [1173, 204] on textarea "Comment" at bounding box center [1060, 164] width 832 height 87
paste textarea "B-V-5QCN2XI Resolution: Rebooted, Replaced Machine, Comment: Replaced bad serve…"
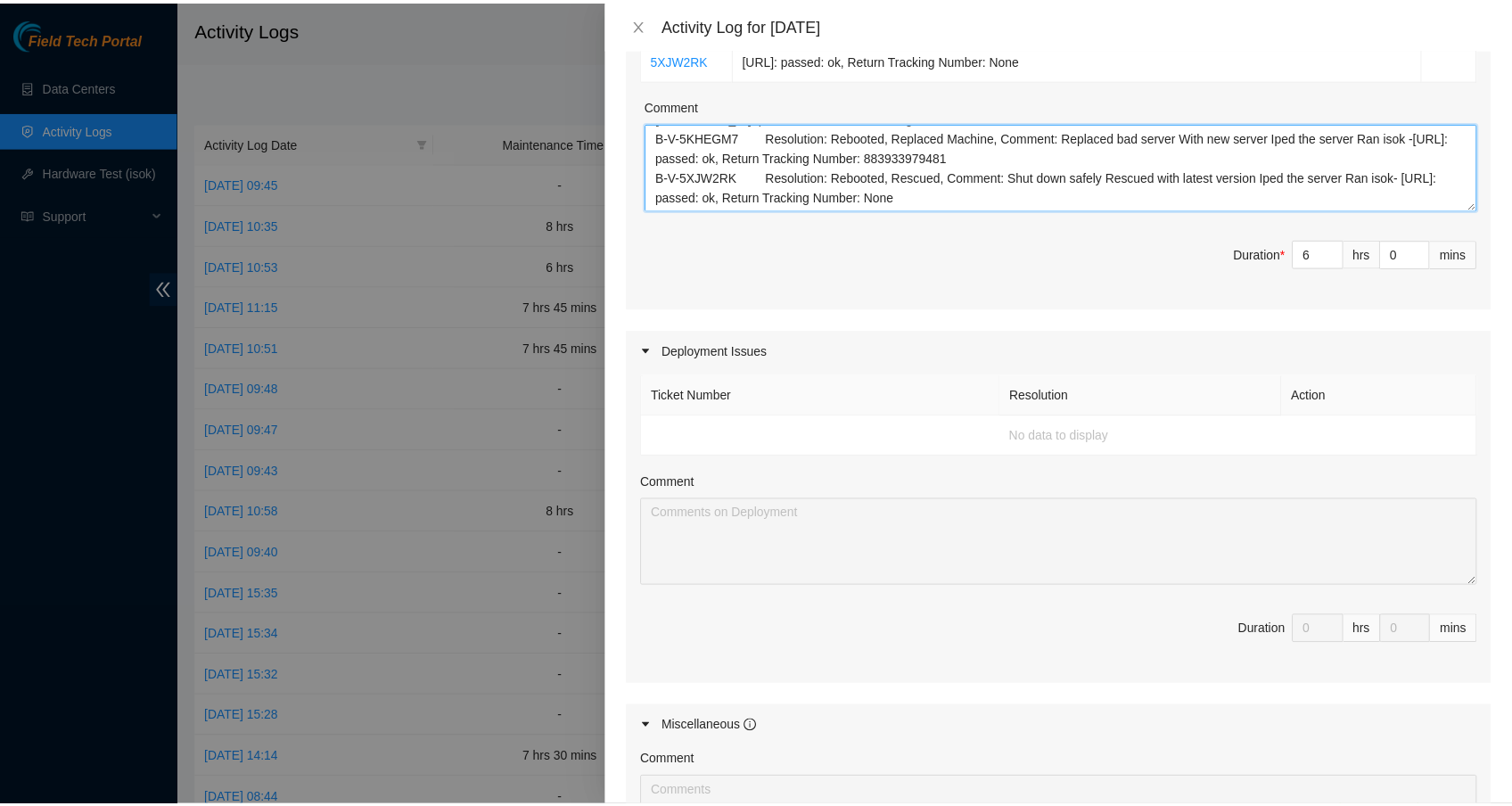
scroll to position [914, 0]
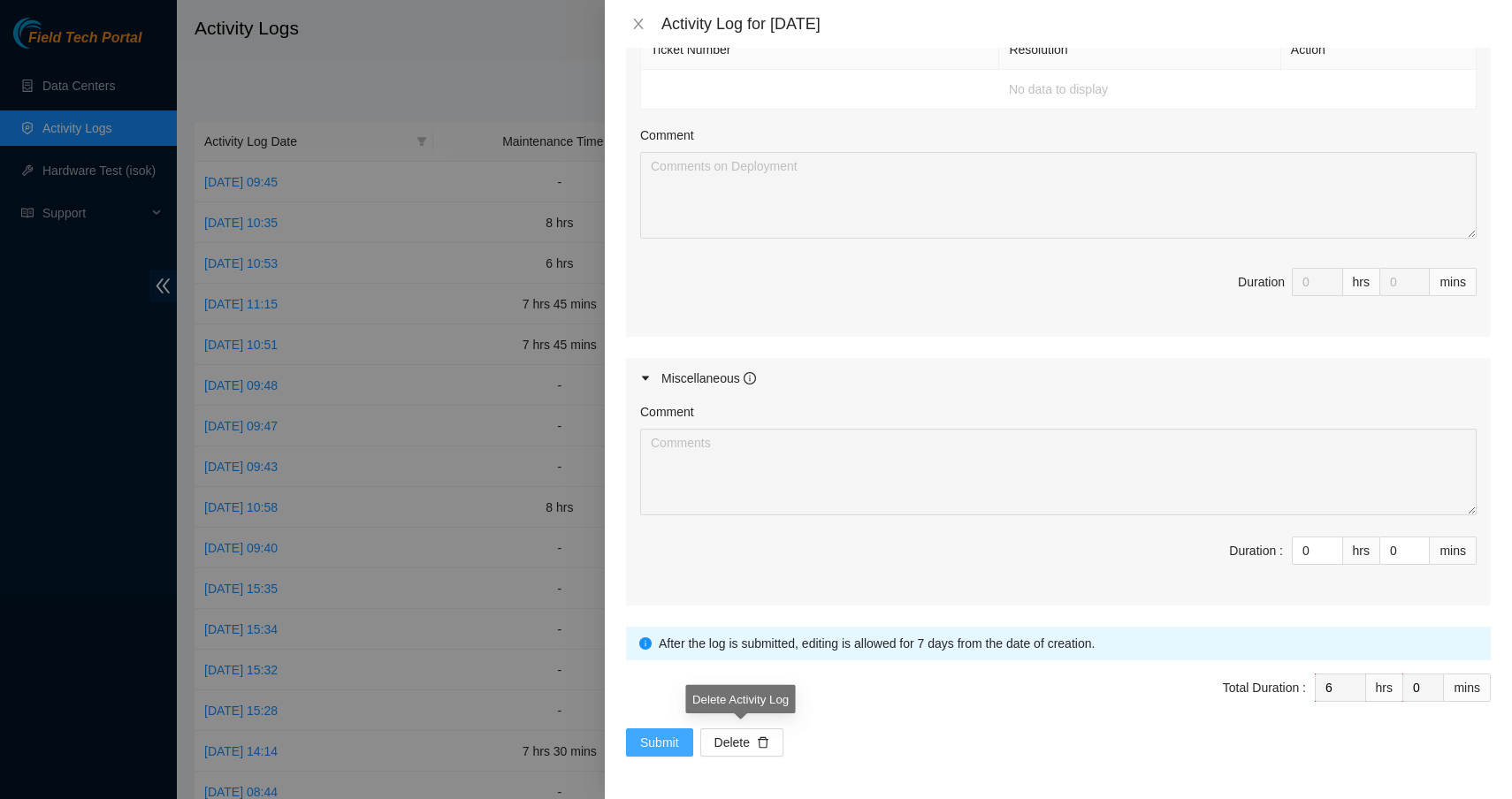
type textarea "B-V-5QCN2XI Resolution: Rebooted, Replaced Machine, Comment: Replaced bad serve…"
click at [671, 741] on span "Submit" at bounding box center [659, 742] width 39 height 20
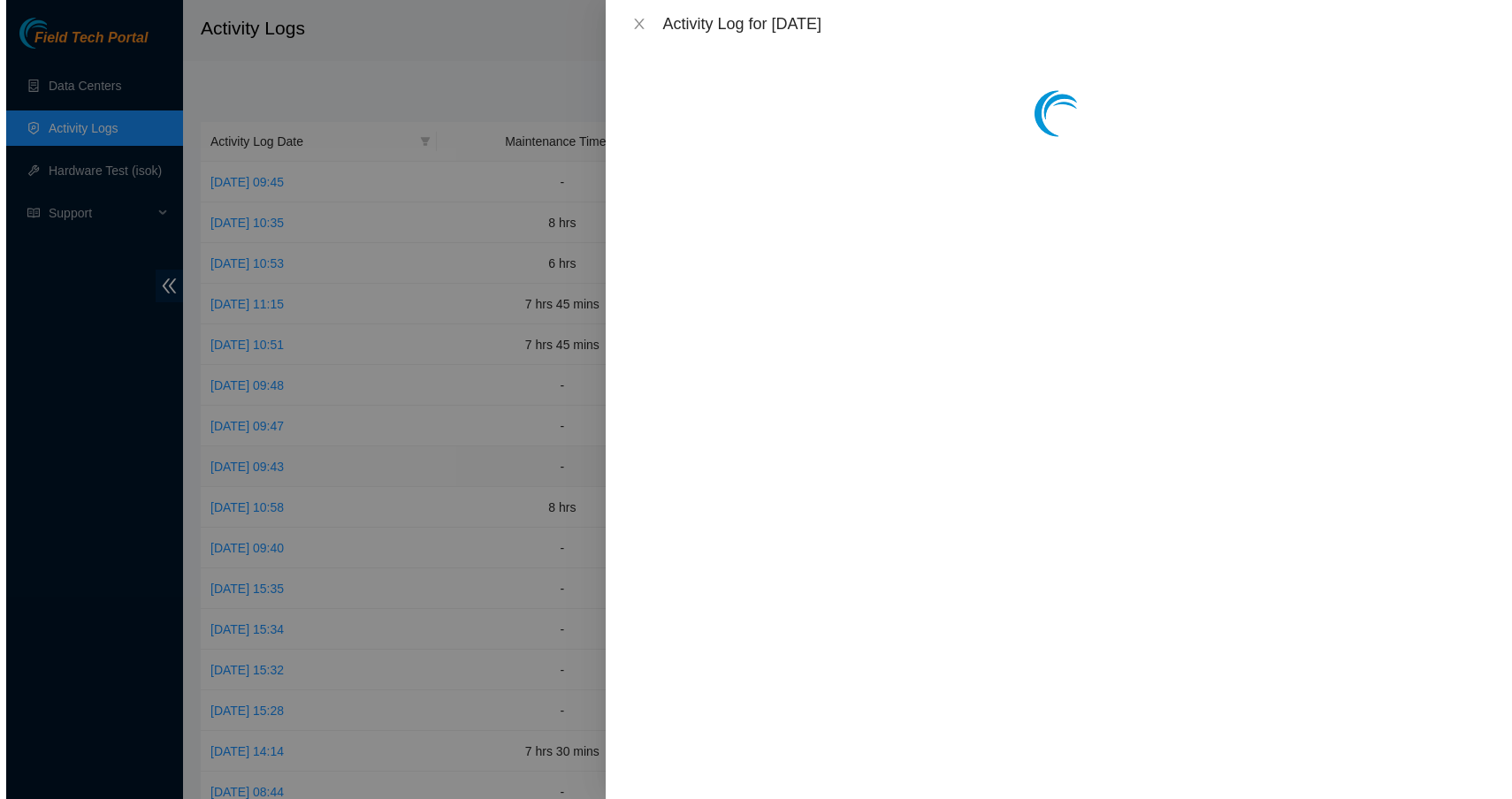
scroll to position [0, 0]
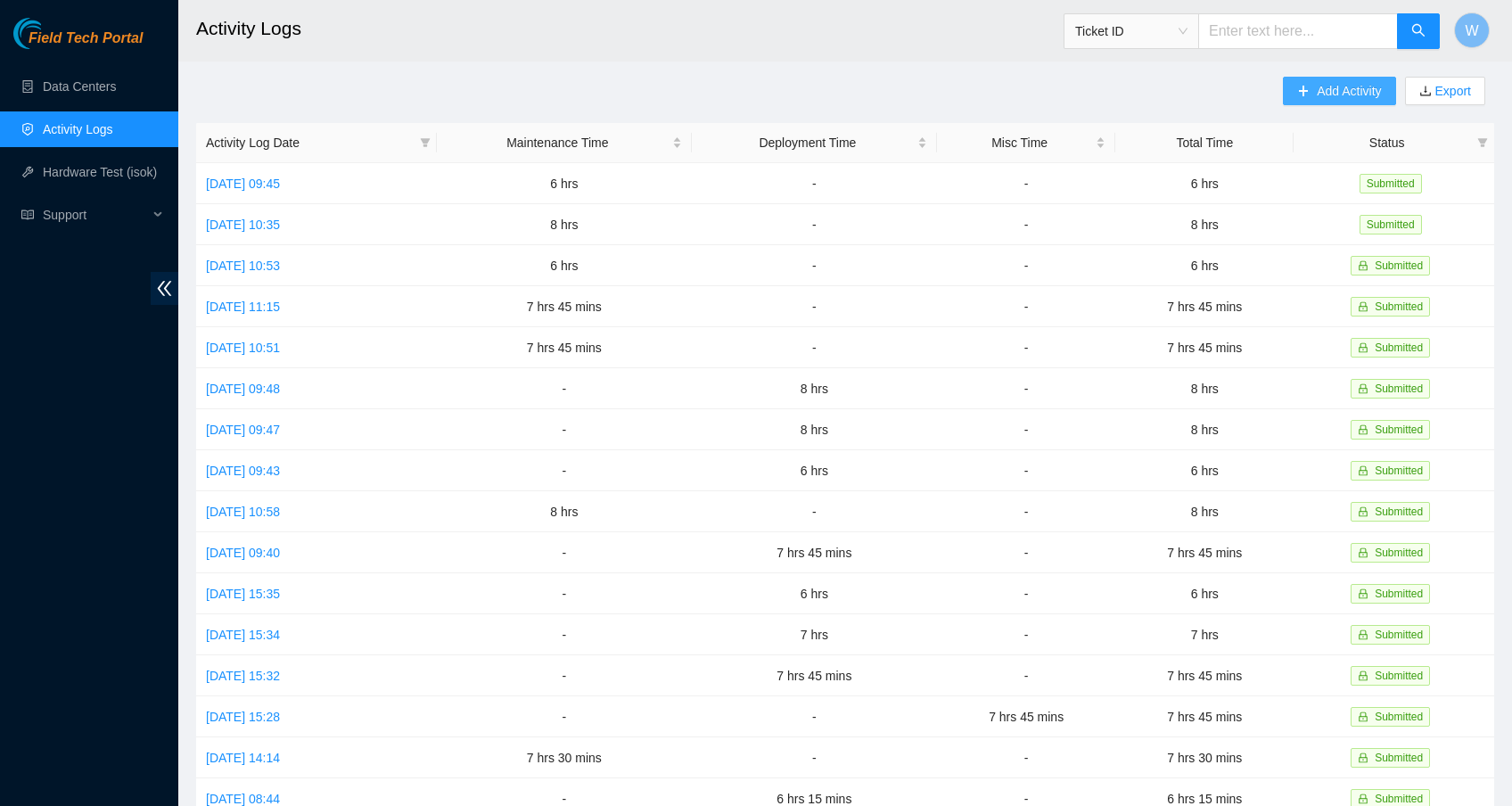
click at [1346, 95] on span "Add Activity" at bounding box center [1348, 91] width 64 height 20
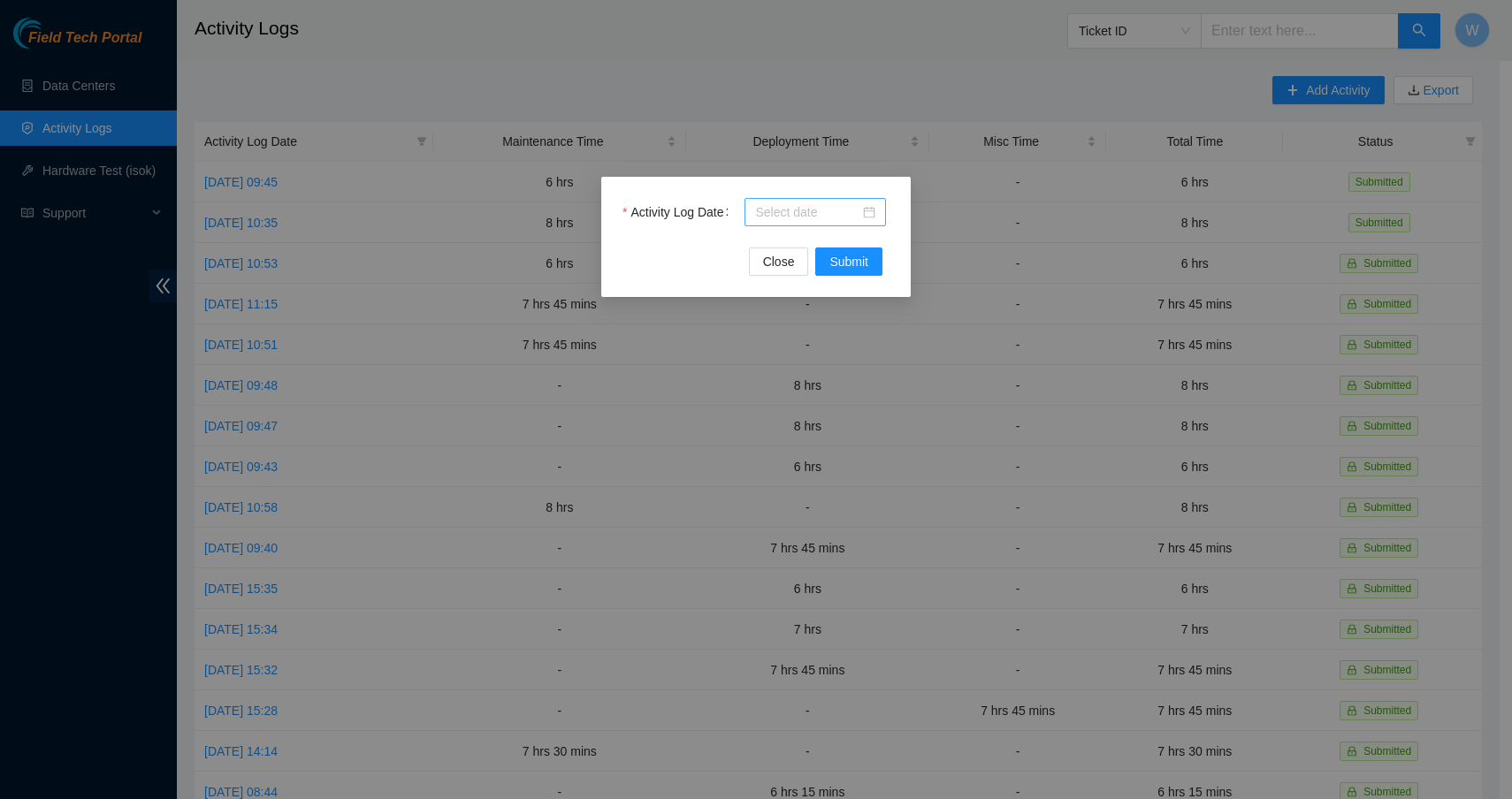
click at [869, 213] on div at bounding box center [814, 212] width 120 height 20
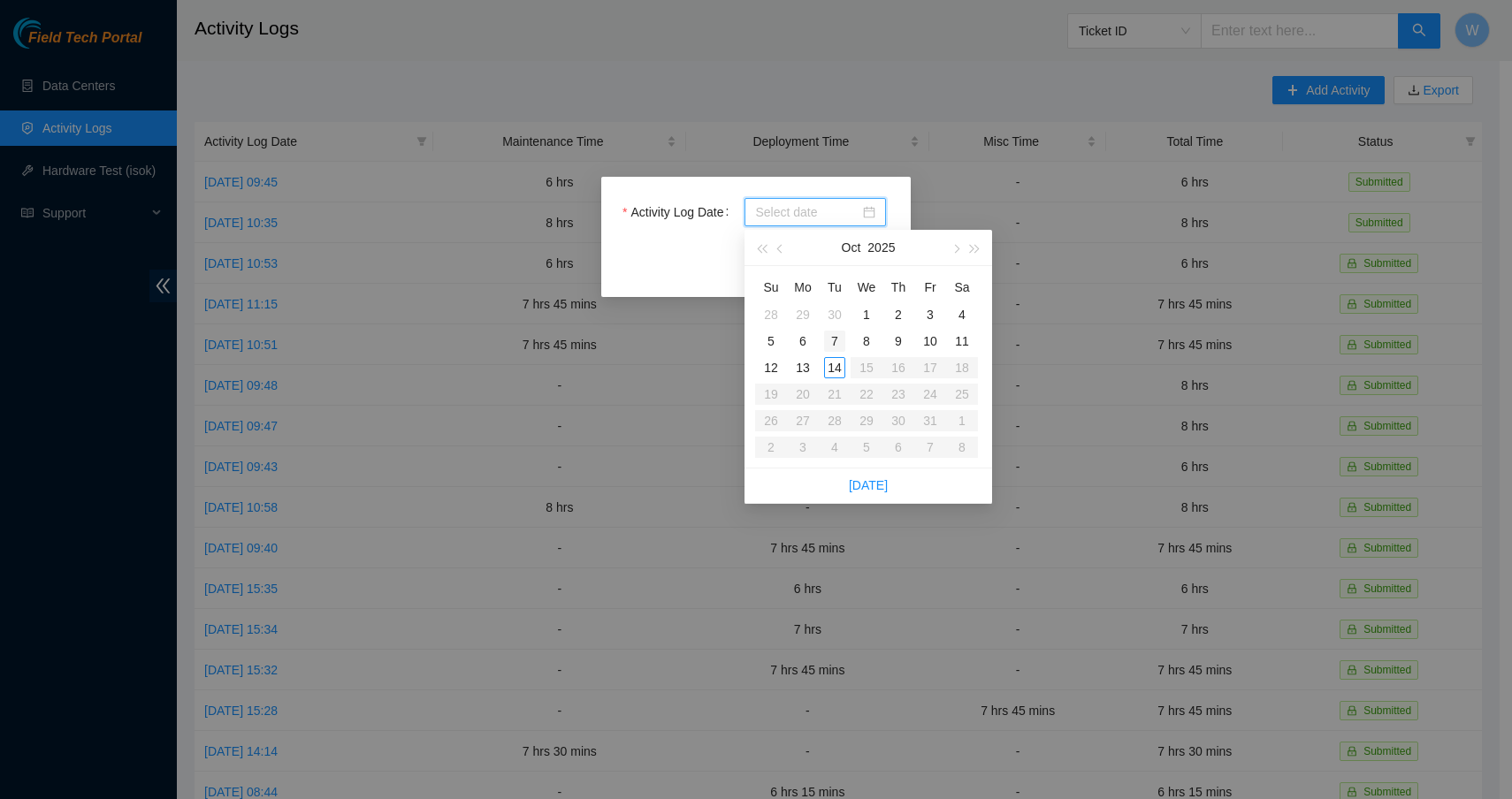
type input "[DATE]"
click at [805, 369] on div "13" at bounding box center [803, 367] width 21 height 21
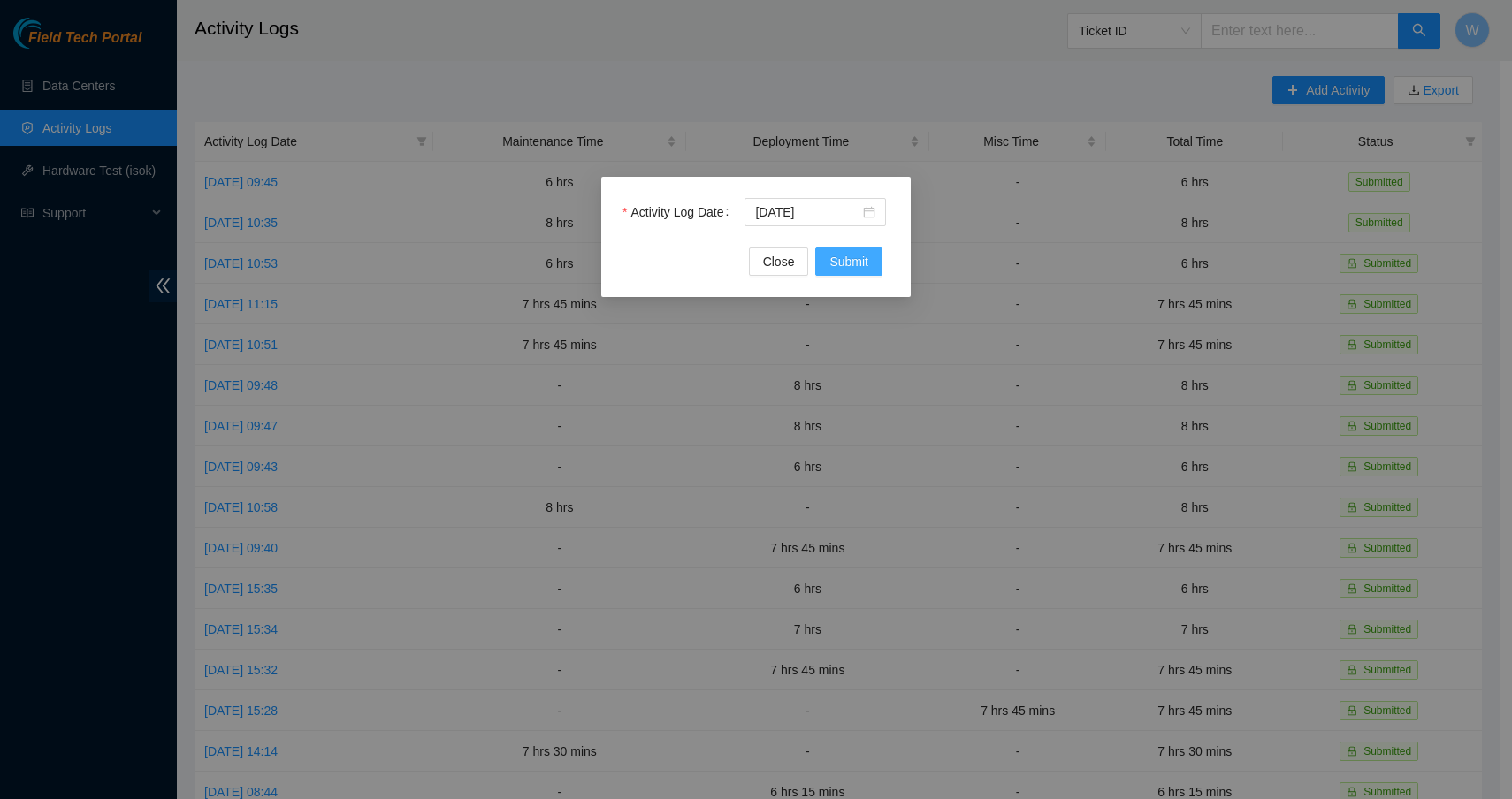
click at [844, 264] on span "Submit" at bounding box center [848, 262] width 39 height 20
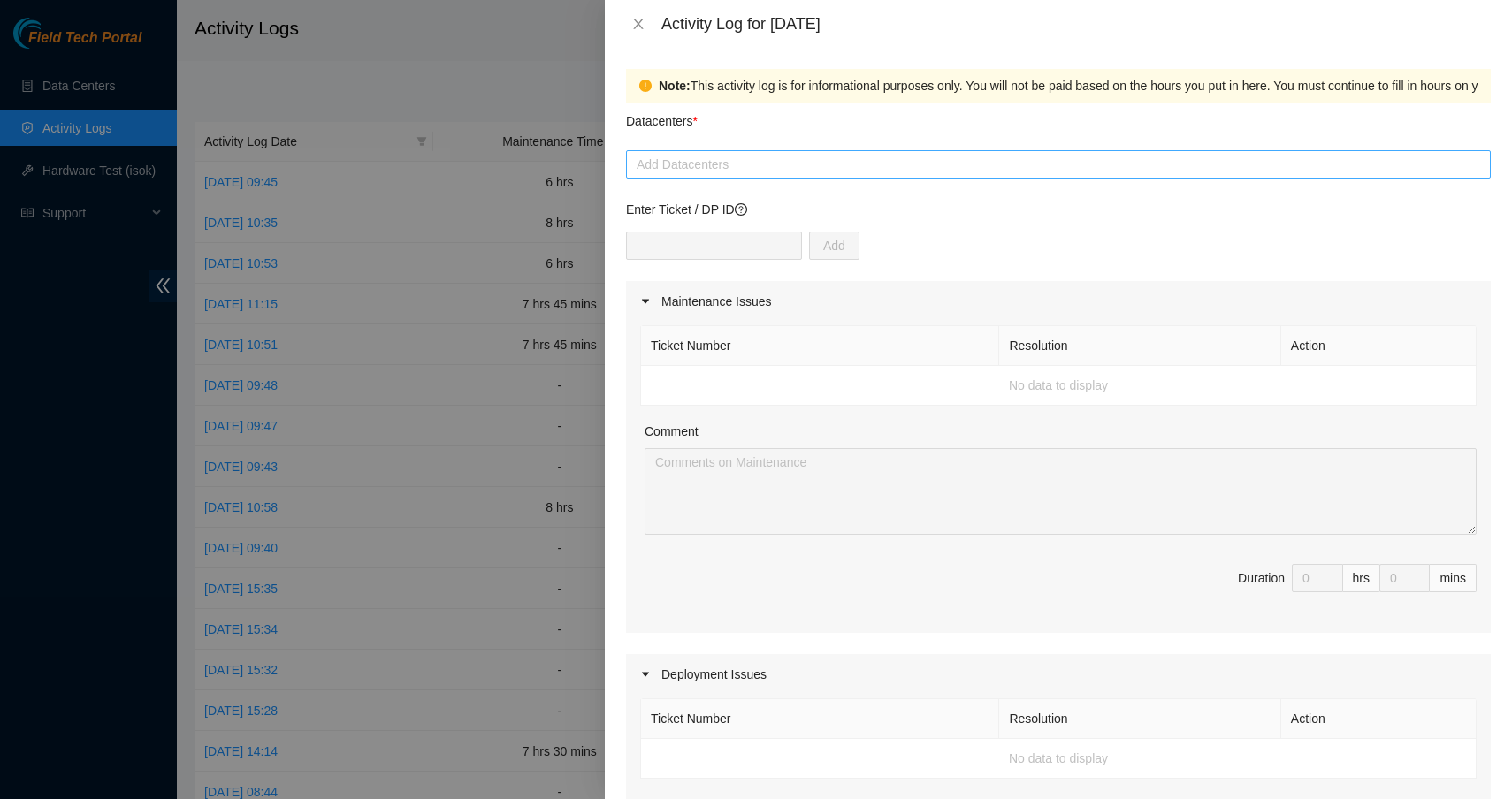
click at [676, 154] on div at bounding box center [1058, 164] width 856 height 21
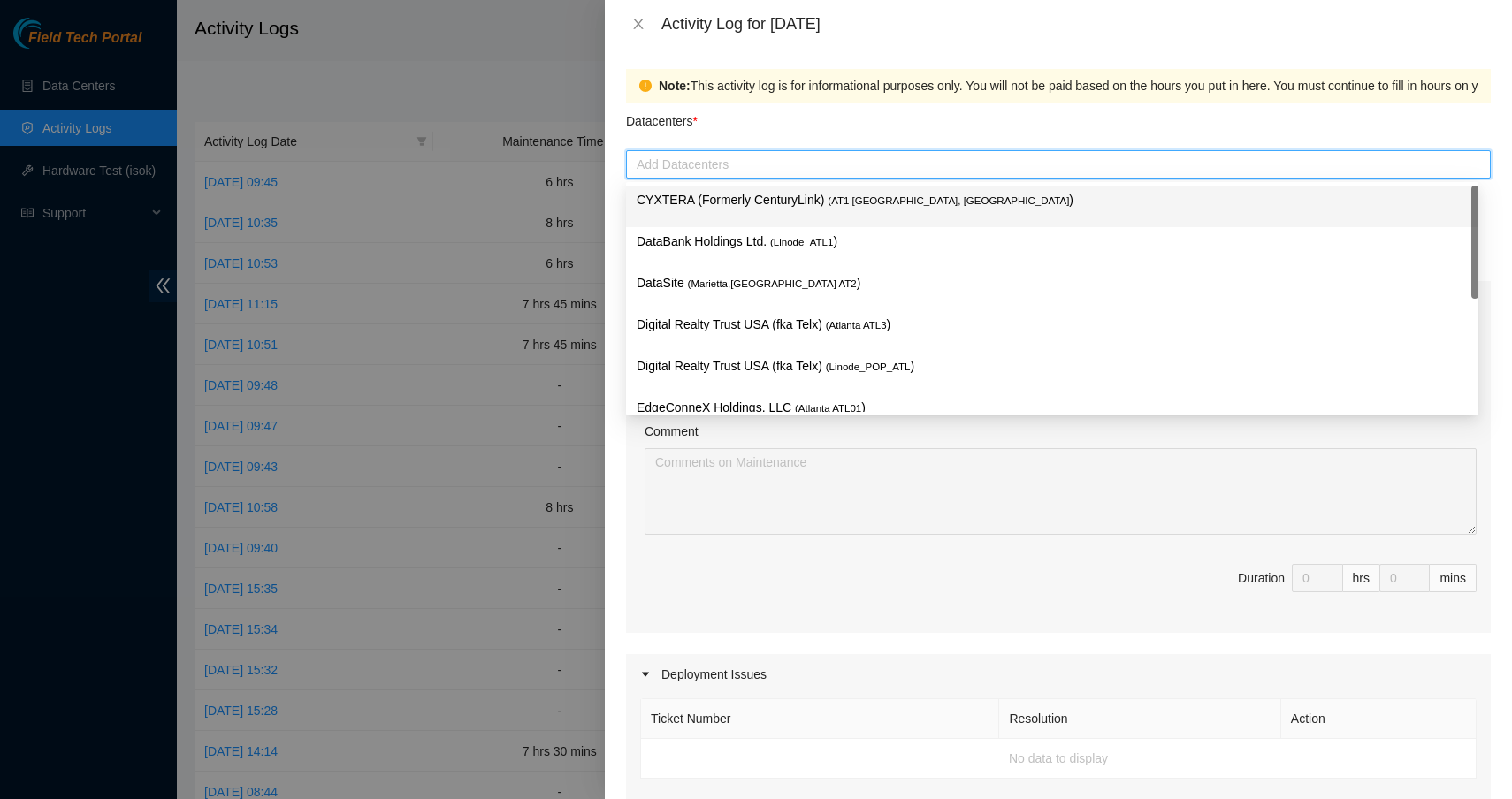
click at [697, 194] on p "CYXTERA (Formerly CenturyLink) ( AT1 [GEOGRAPHIC_DATA], [GEOGRAPHIC_DATA] )" at bounding box center [1052, 200] width 831 height 21
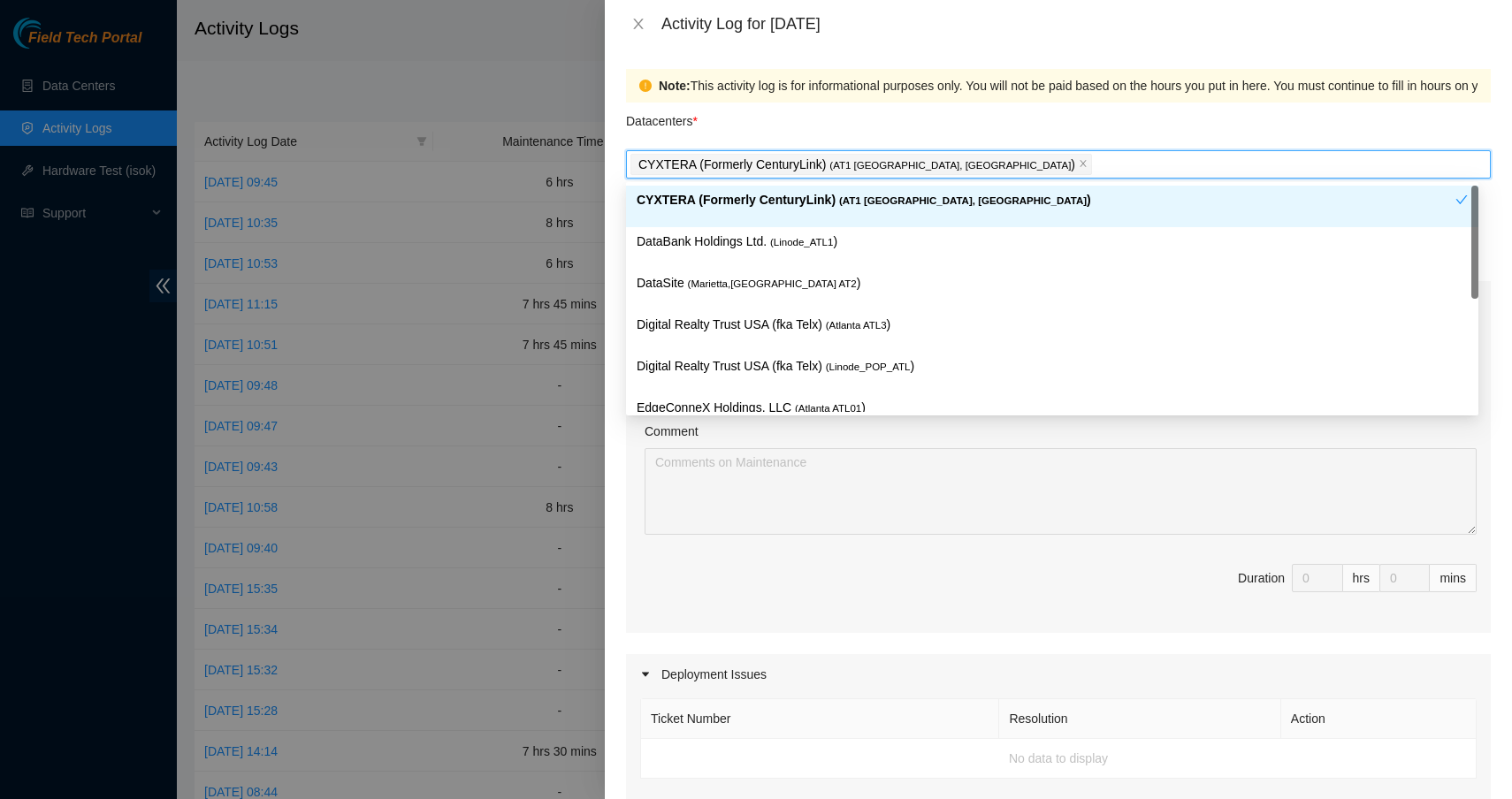
click at [697, 194] on p "CYXTERA (Formerly CenturyLink) ( AT1 [GEOGRAPHIC_DATA], [GEOGRAPHIC_DATA] )" at bounding box center [1045, 200] width 819 height 21
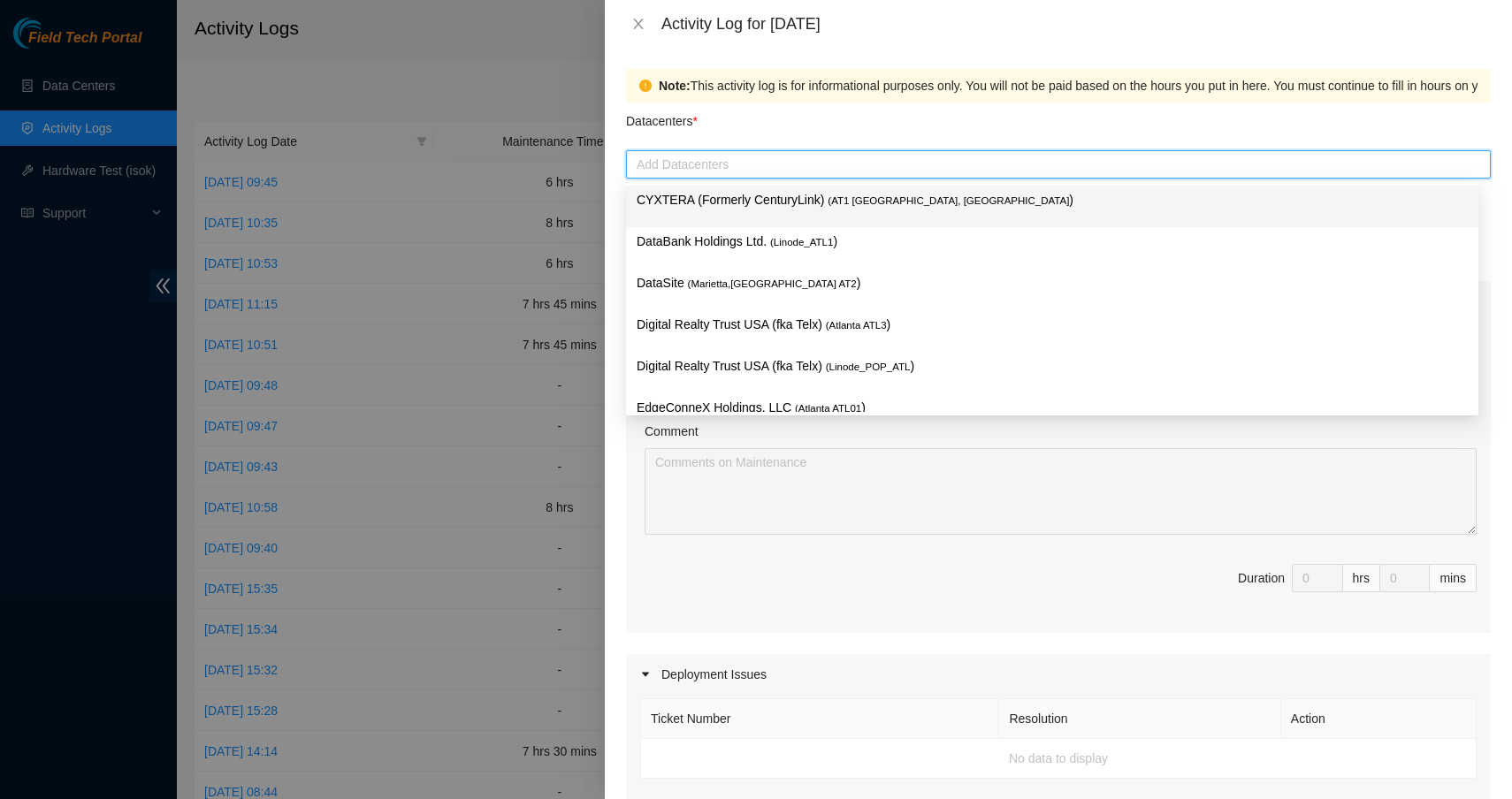
click at [700, 202] on p "CYXTERA (Formerly CenturyLink) ( AT1 [GEOGRAPHIC_DATA], [GEOGRAPHIC_DATA] )" at bounding box center [1052, 200] width 831 height 21
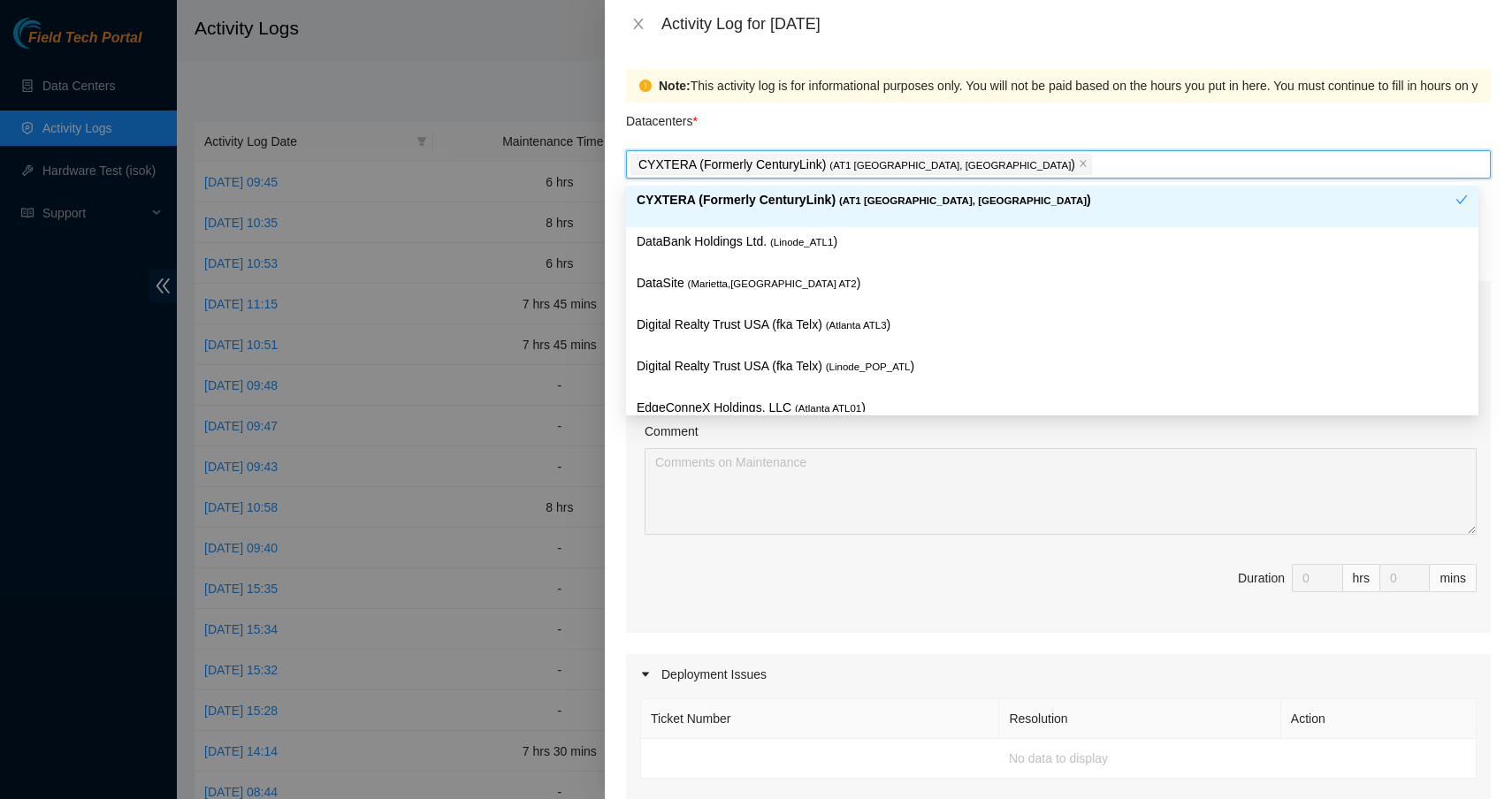
click at [616, 230] on div "Note: This activity log is for informational purposes only. You will not be pai…" at bounding box center [1058, 424] width 907 height 752
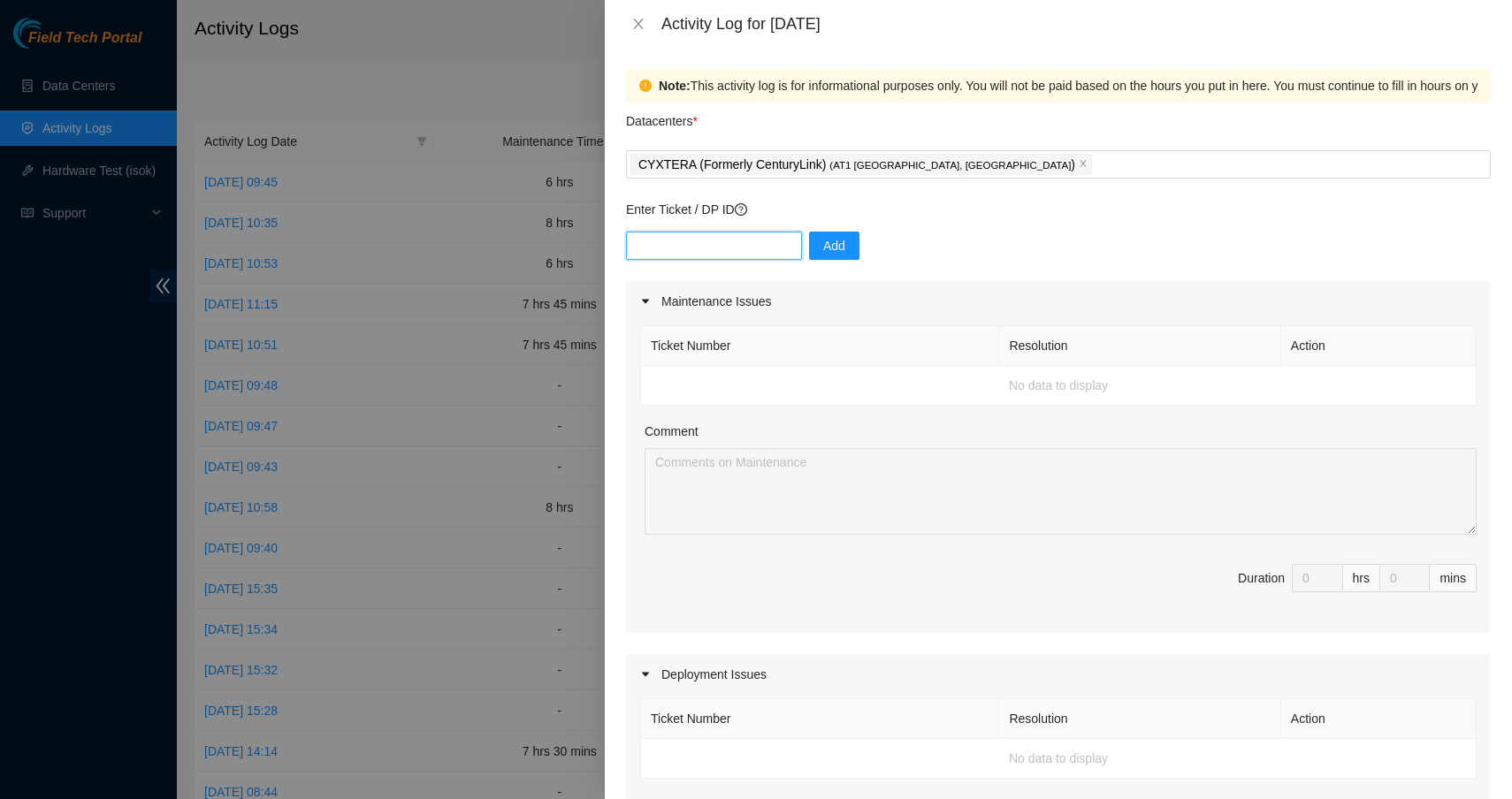
click at [720, 248] on input "text" at bounding box center [714, 246] width 176 height 28
type input "DP81439"
click at [829, 251] on span "Add" at bounding box center [834, 246] width 22 height 20
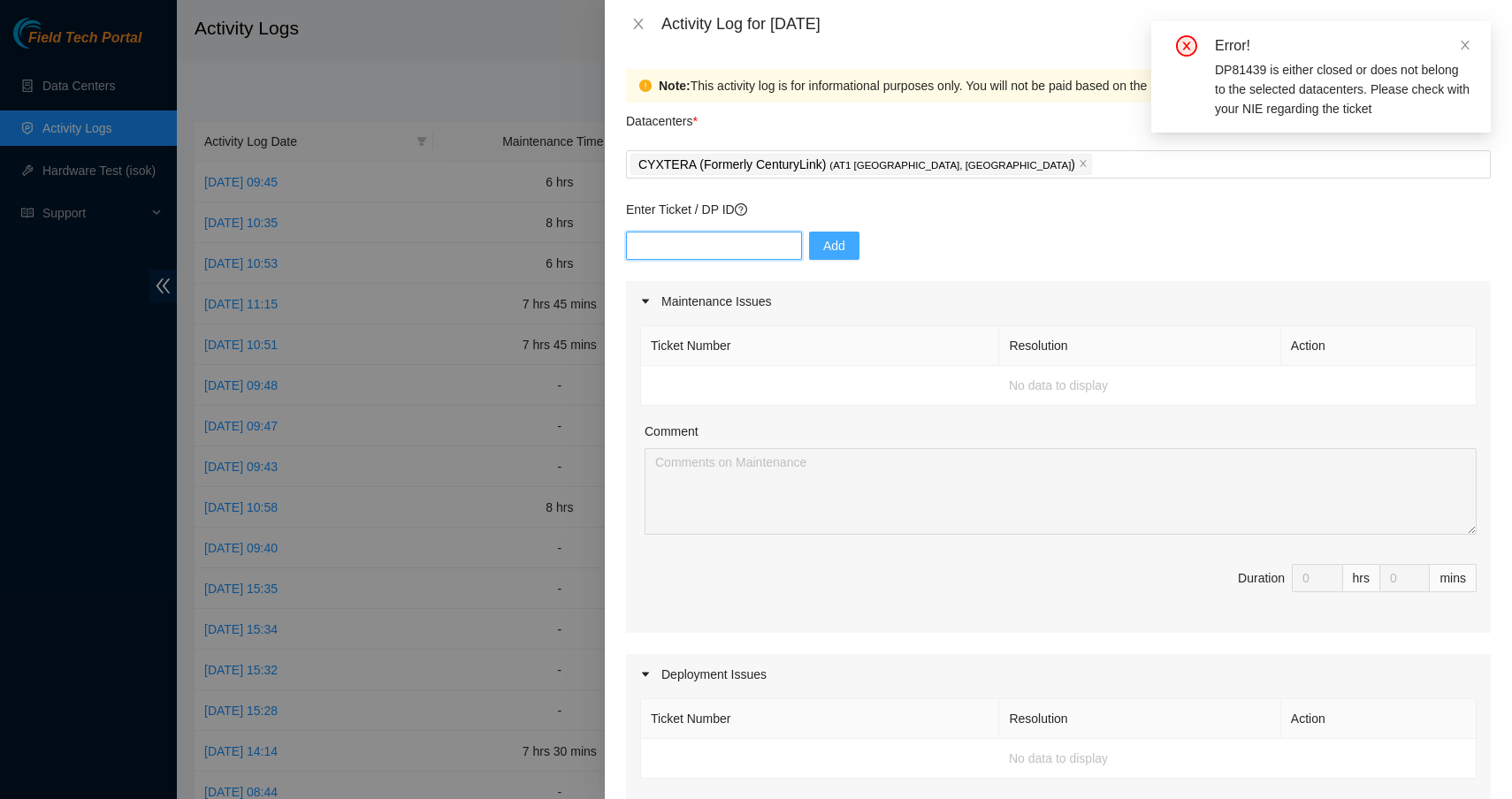
click at [772, 248] on input "text" at bounding box center [714, 246] width 176 height 28
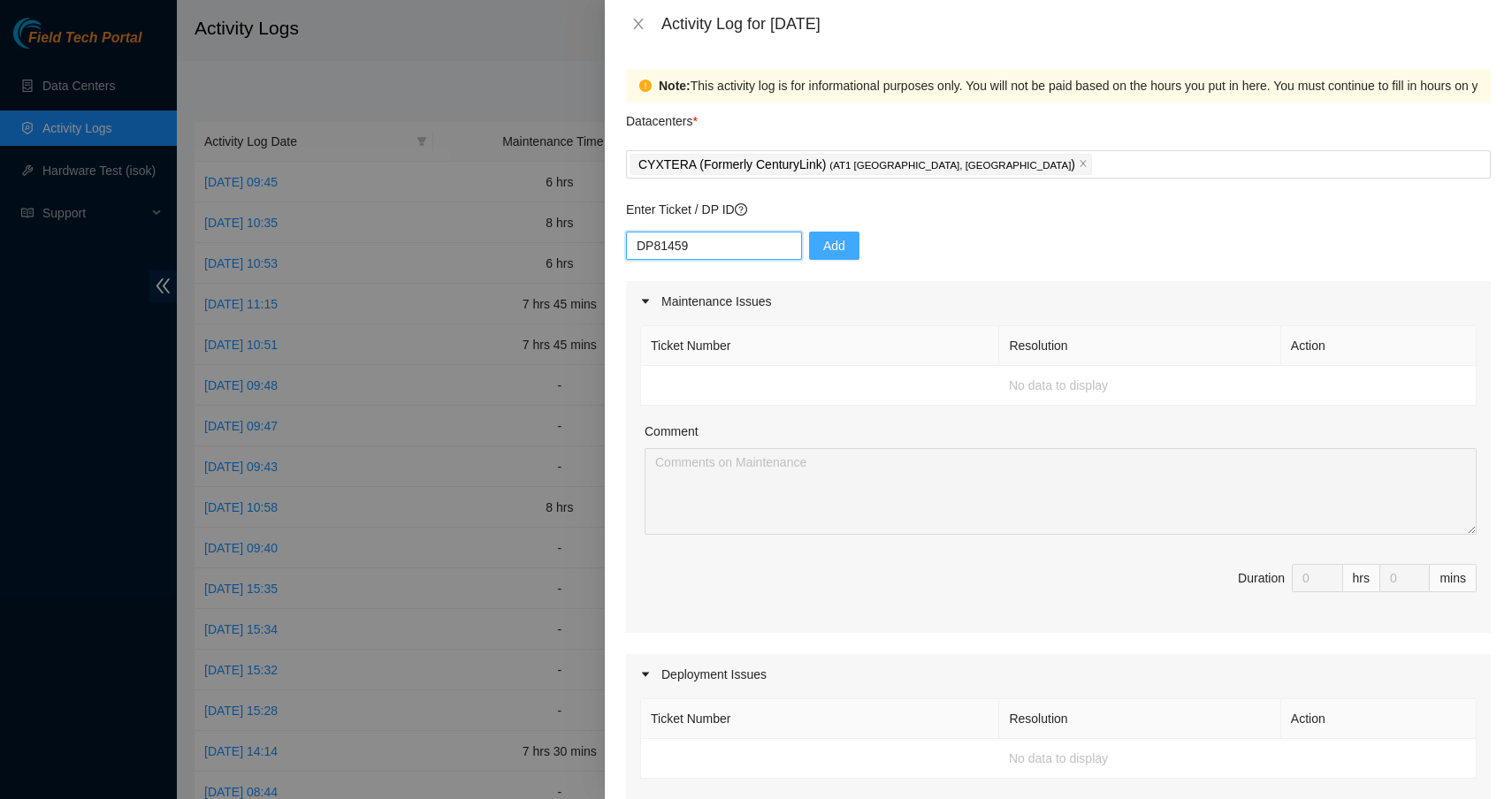
type input "DP81459"
click at [844, 243] on span "Add" at bounding box center [834, 246] width 22 height 20
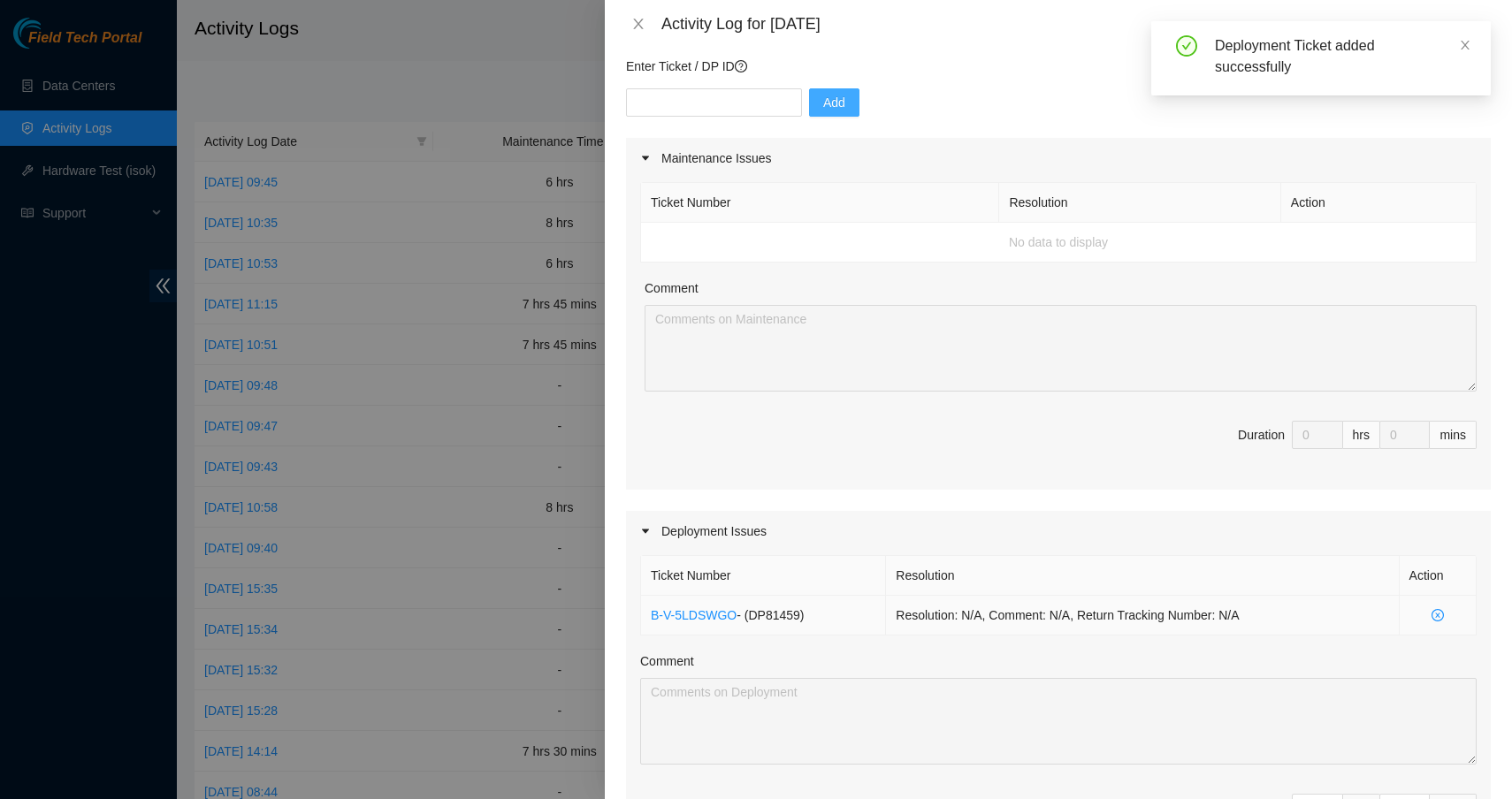
scroll to position [439, 0]
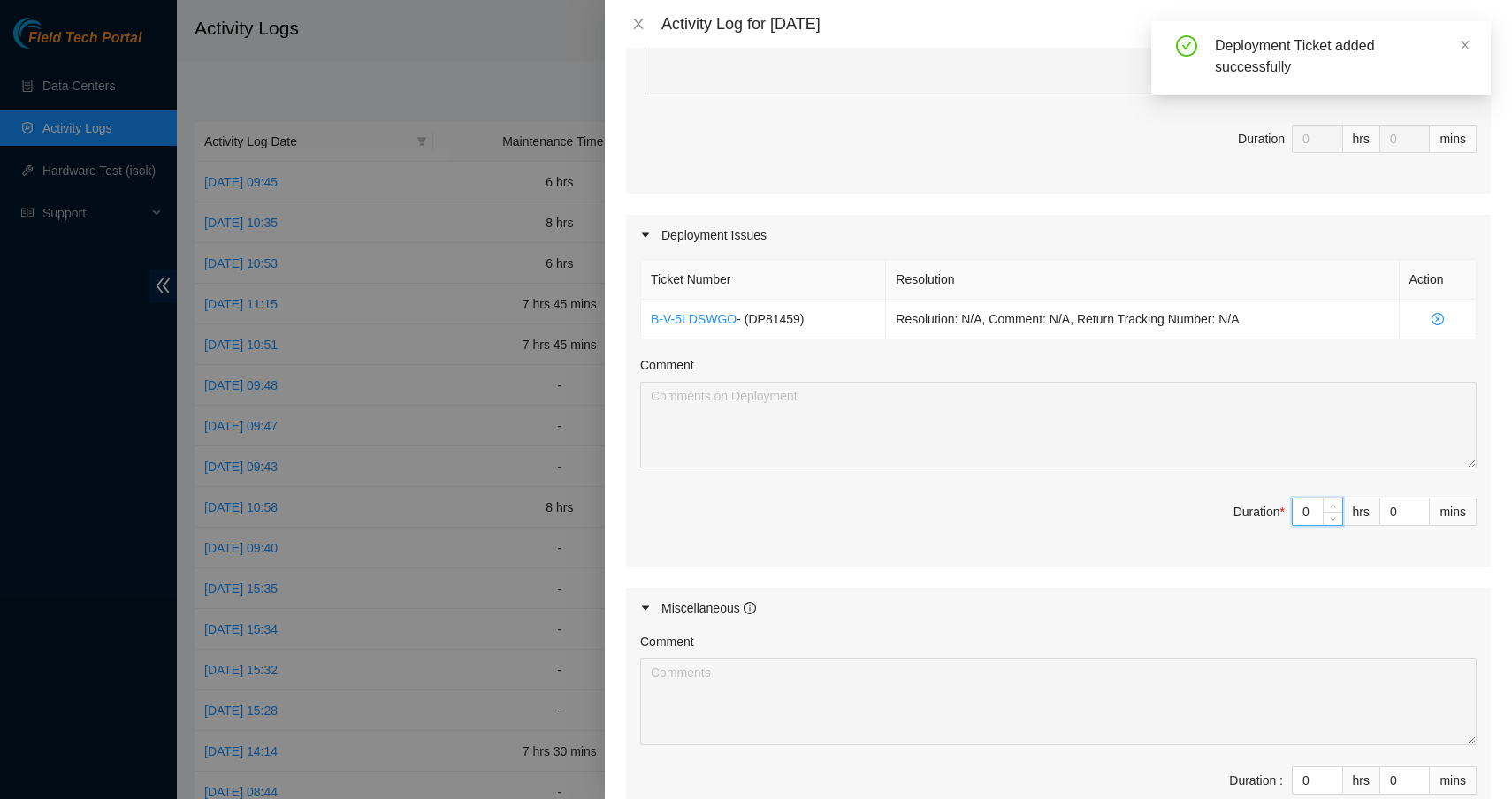
click at [1305, 513] on input "0" at bounding box center [1317, 512] width 49 height 26
type input "06"
type input "6"
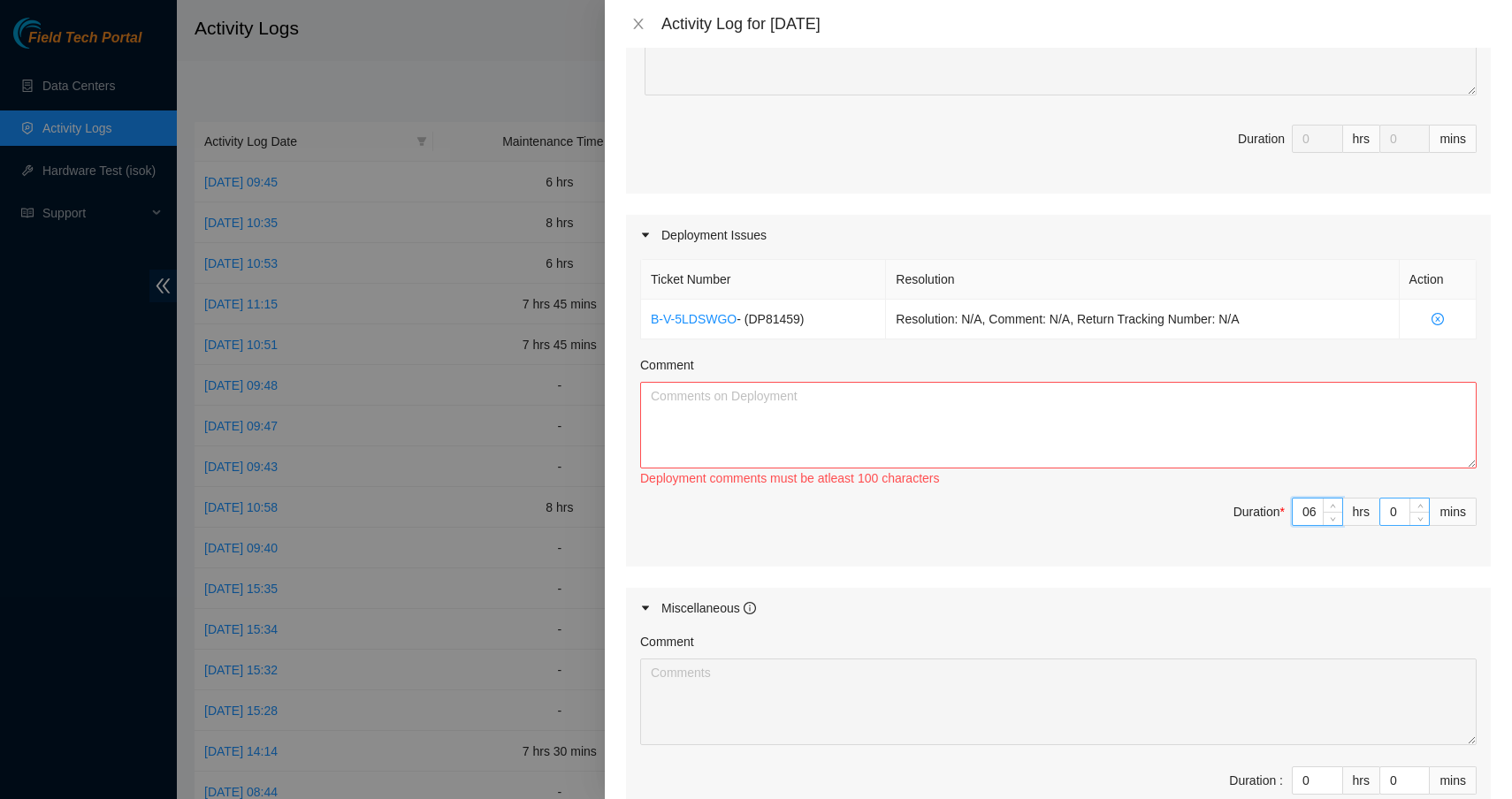
type input "6"
click at [1380, 510] on input "0" at bounding box center [1403, 512] width 48 height 26
type input "30"
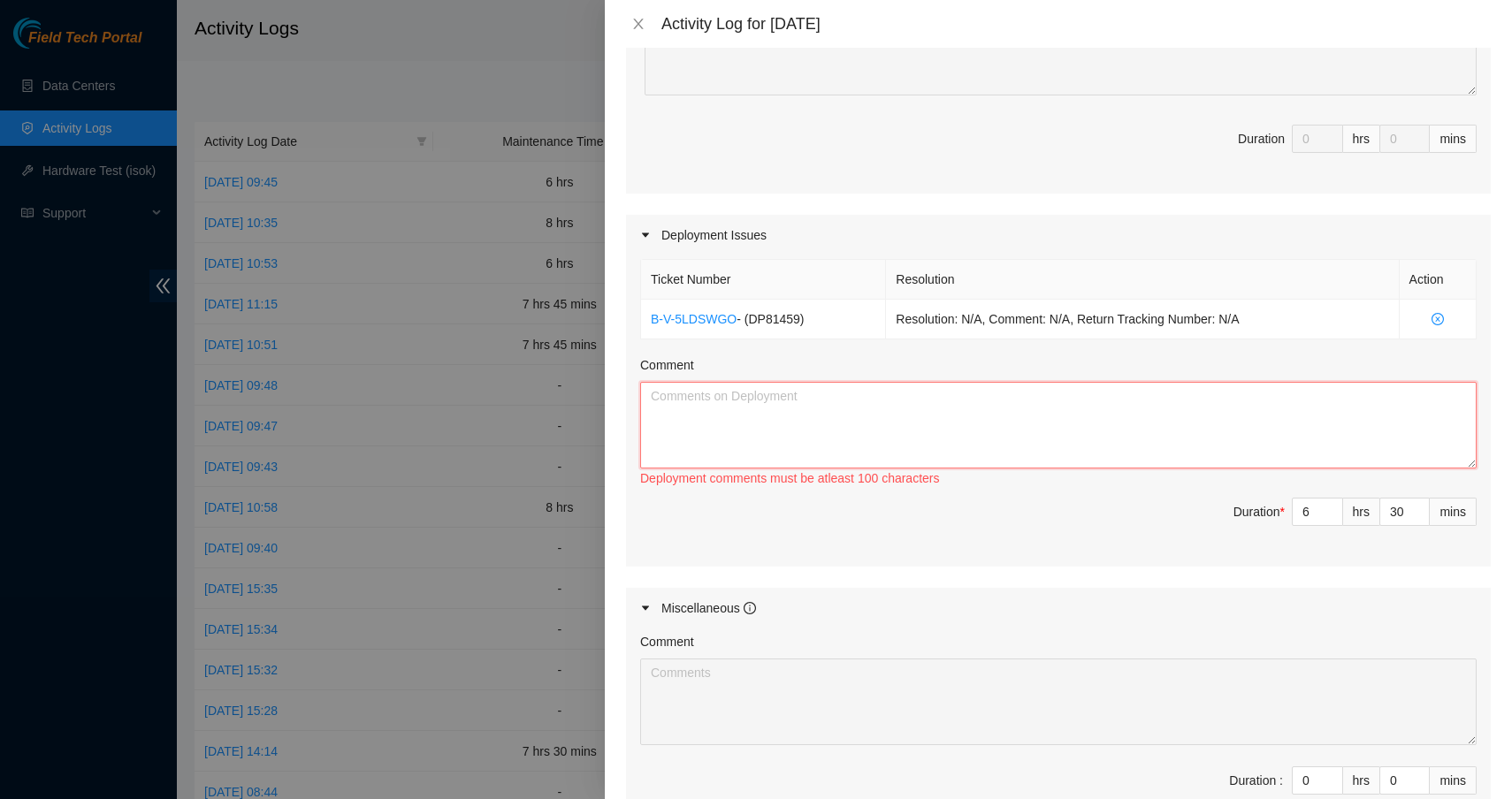
click at [1111, 433] on textarea "Comment" at bounding box center [1059, 425] width 837 height 87
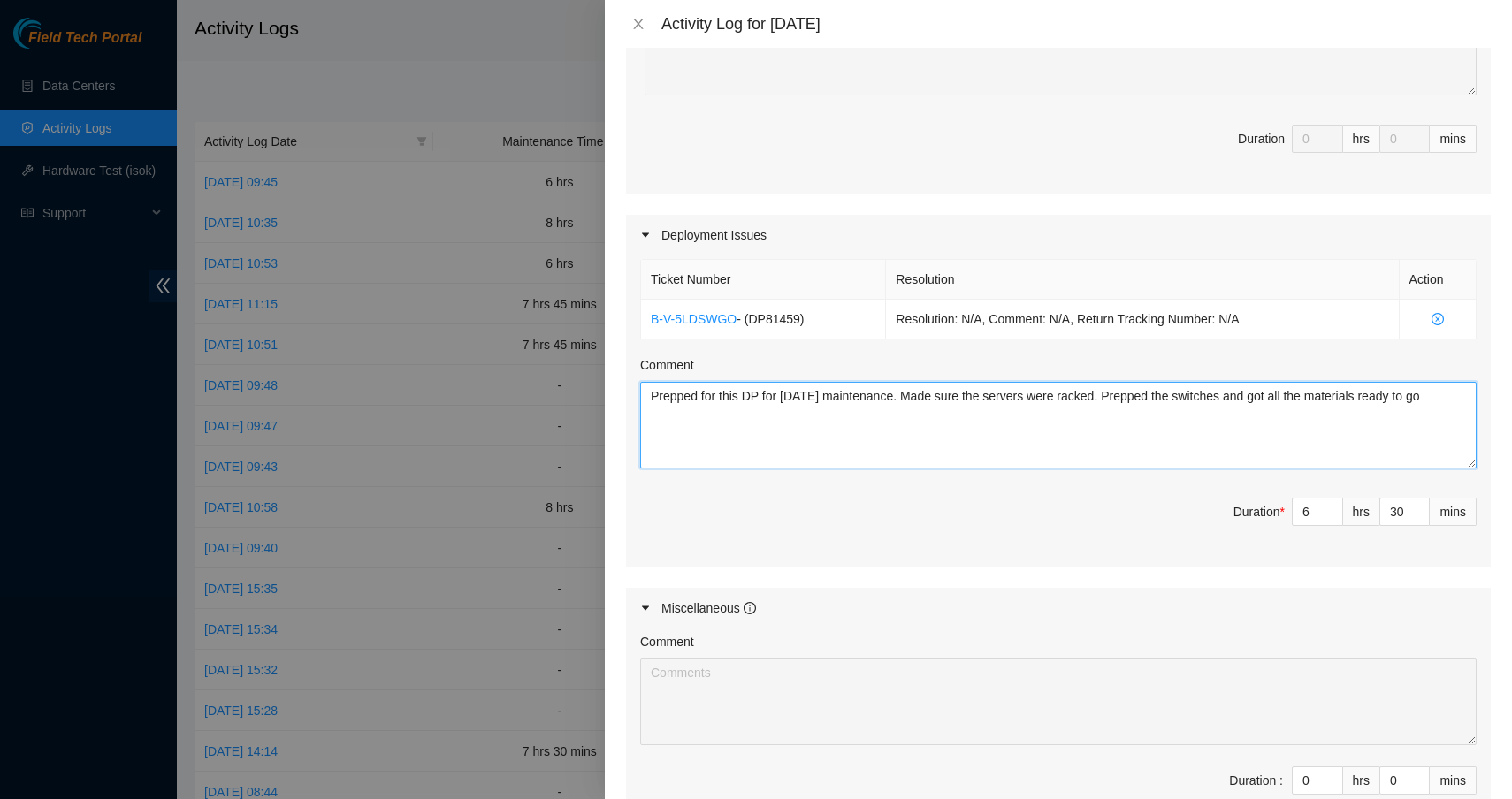
type textarea "Prepped for this DP for [DATE] maintenance. Made sure the servers were racked. …"
click at [1113, 489] on div "Ticket Number Resolution Action B-V-5LDSWGO - ( DP81459 ) Resolution: N/A, Comm…" at bounding box center [1059, 412] width 865 height 312
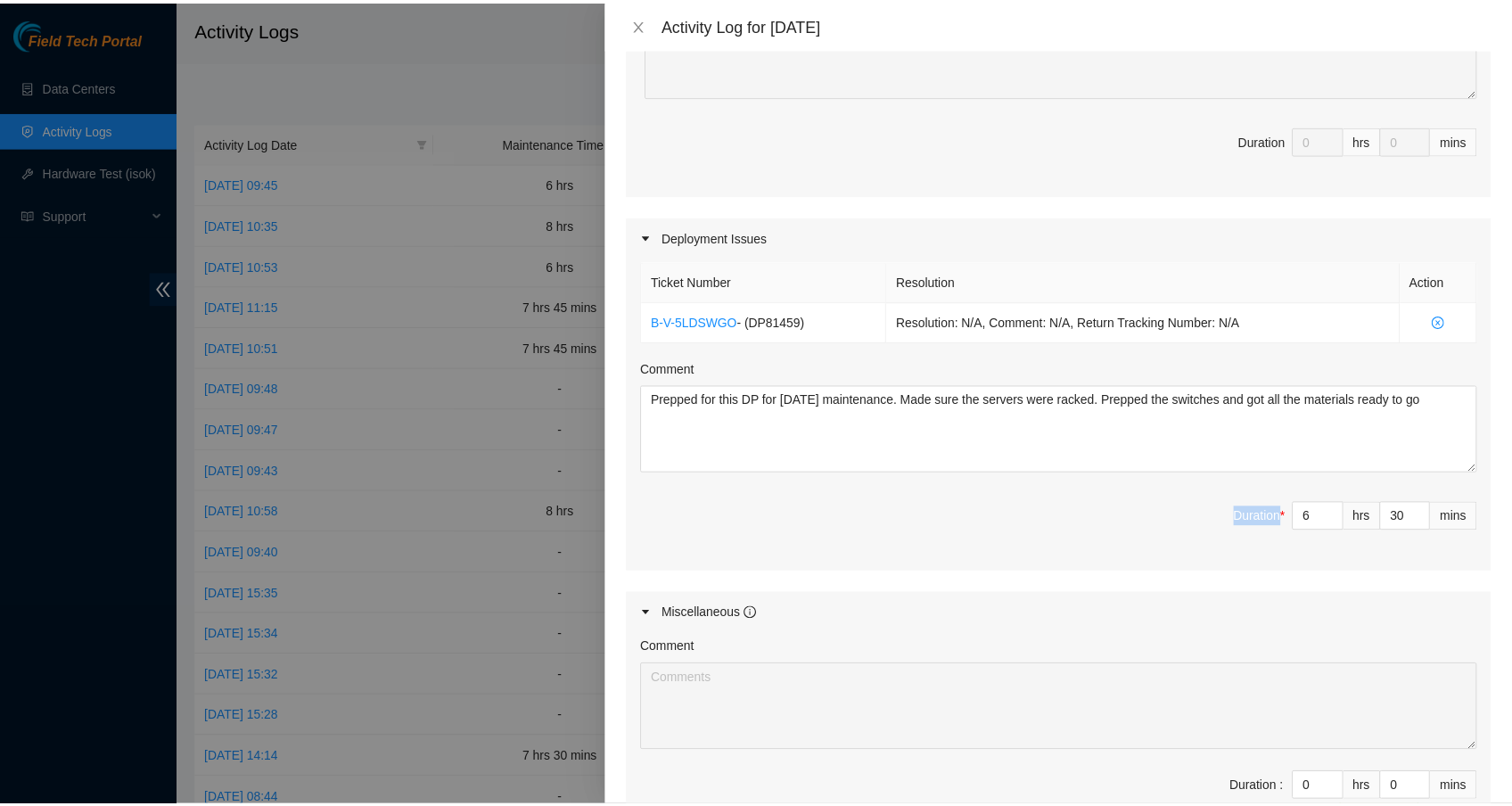
scroll to position [675, 0]
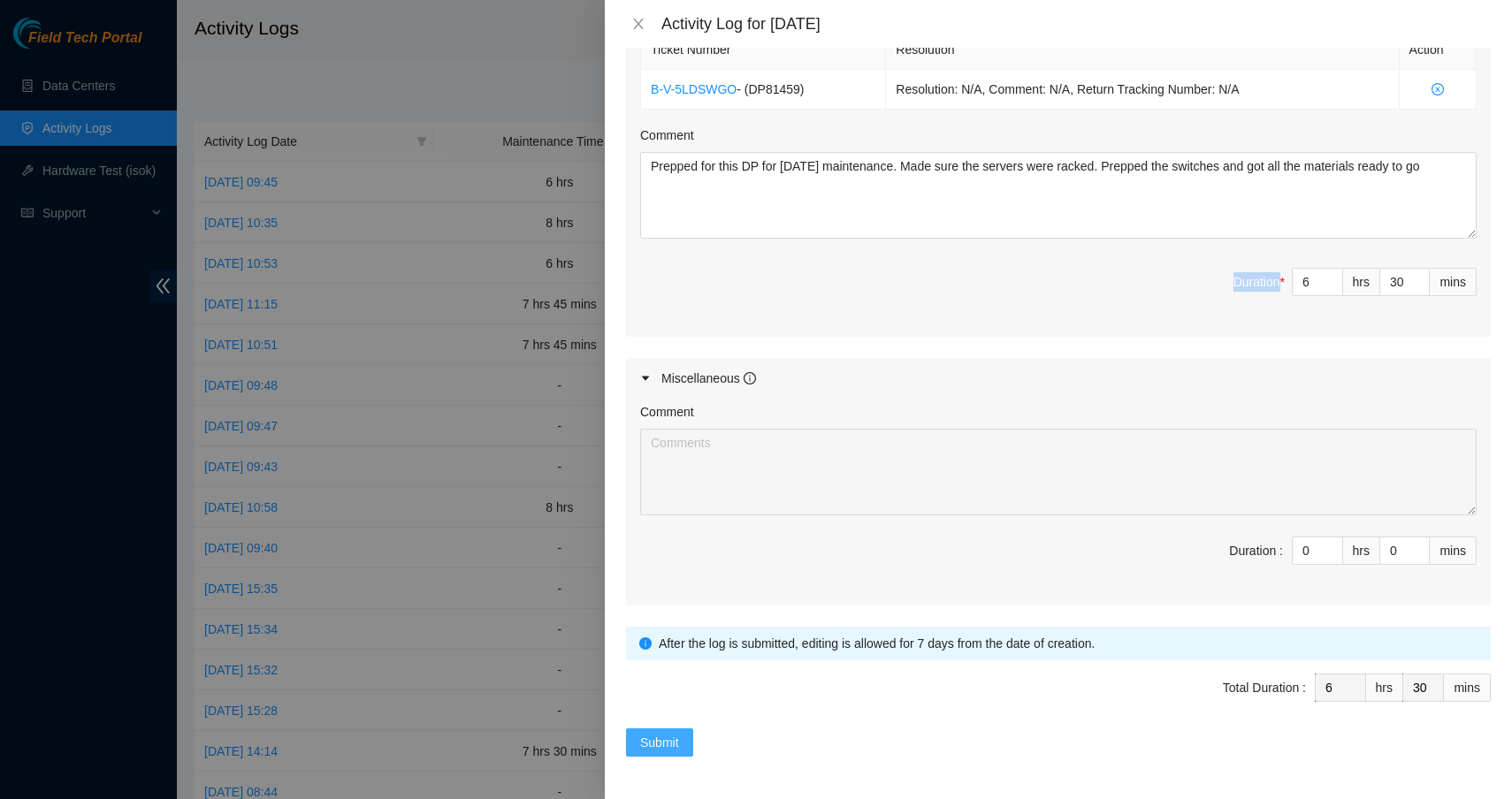
click at [673, 744] on span "Submit" at bounding box center [659, 742] width 39 height 20
